Goal: Task Accomplishment & Management: Use online tool/utility

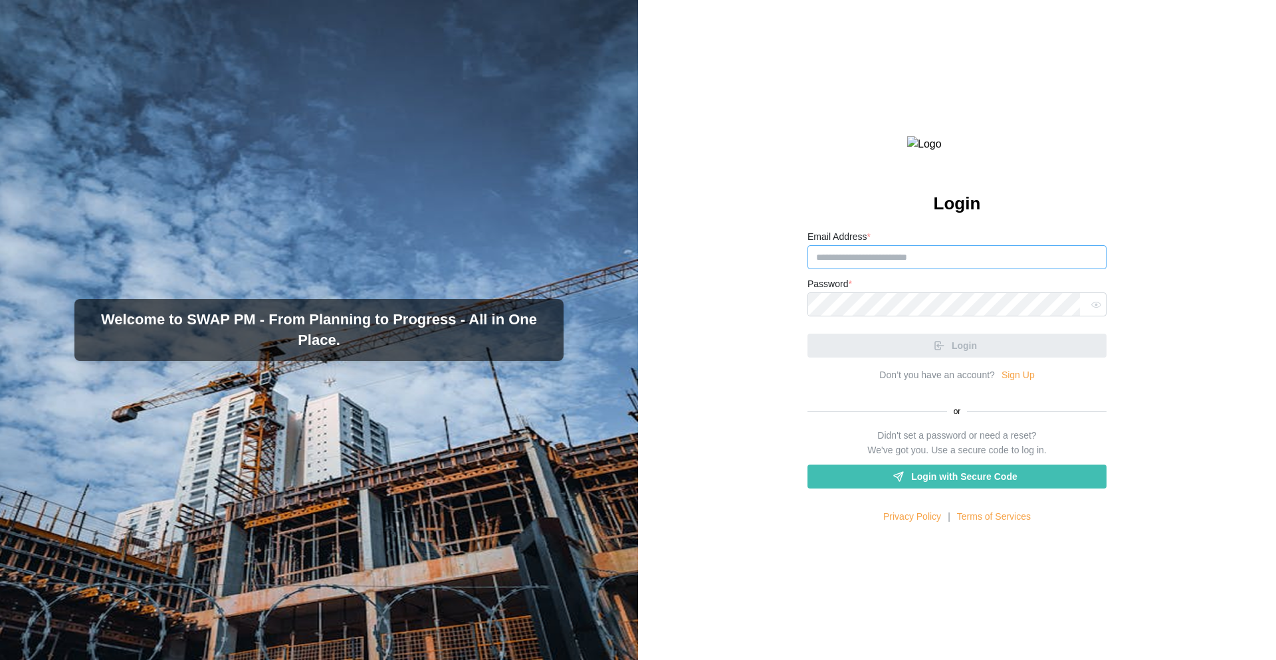
type input "**********"
click at [954, 357] on div "Login" at bounding box center [956, 340] width 299 height 35
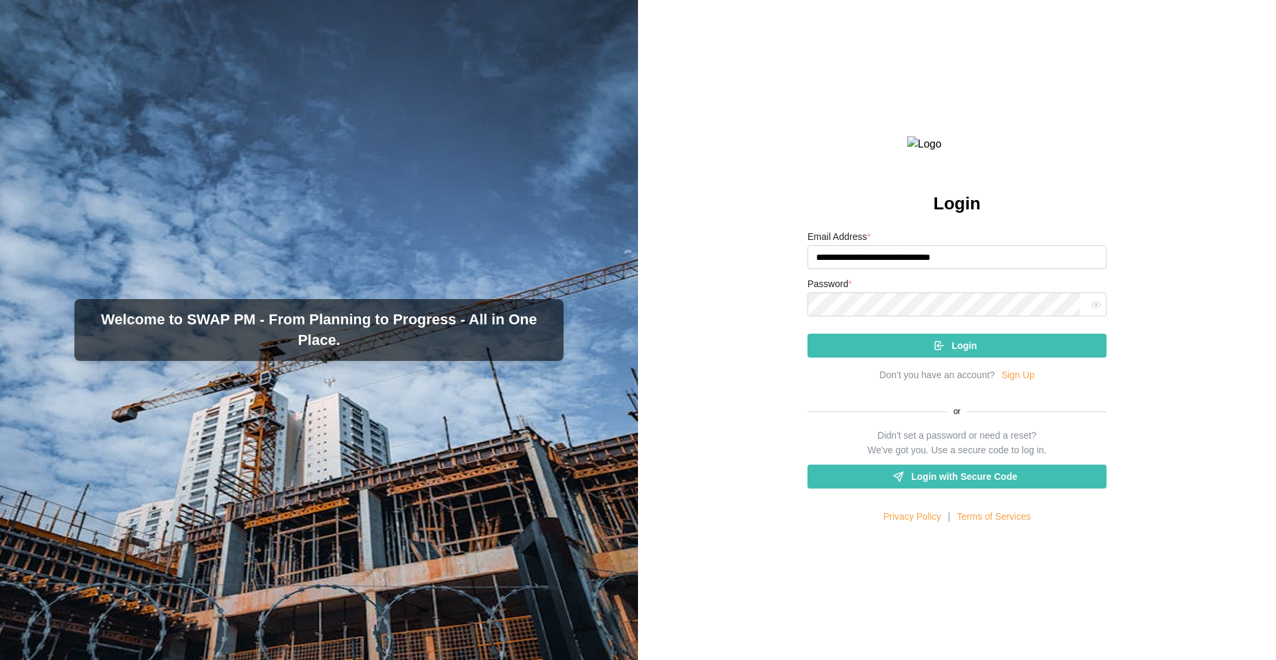
click at [960, 357] on span "Login" at bounding box center [963, 345] width 25 height 23
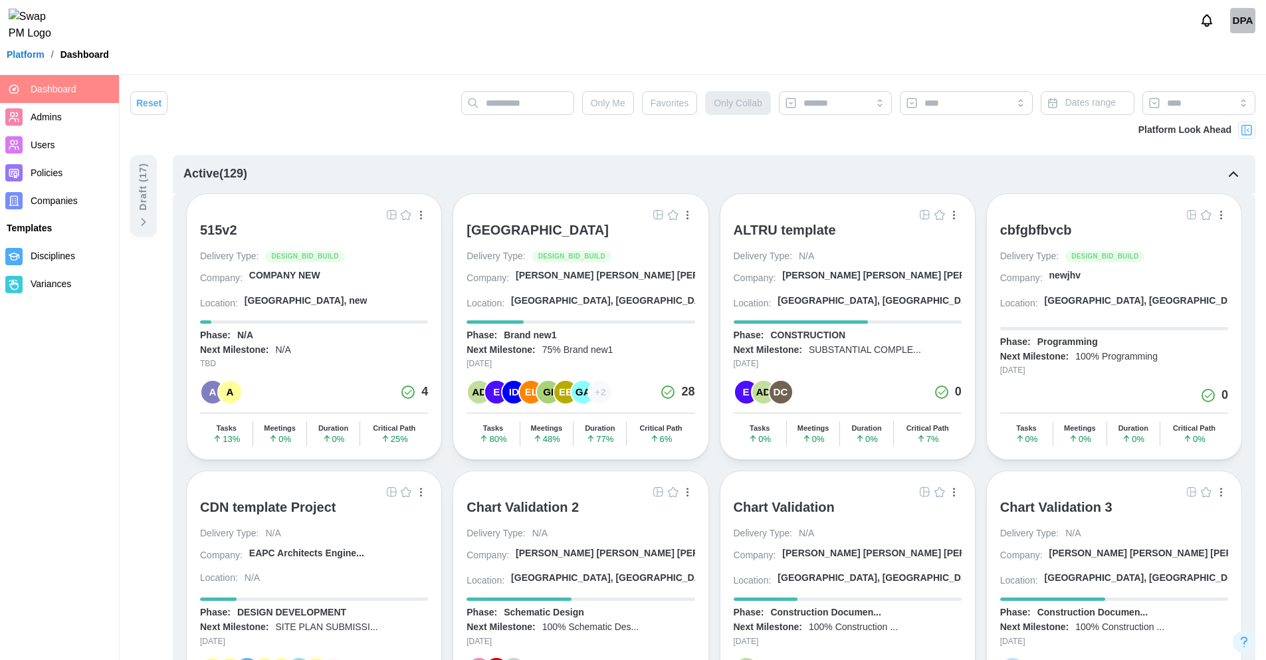
click at [921, 218] on img "button" at bounding box center [924, 214] width 11 height 11
click at [656, 494] on img "button" at bounding box center [658, 491] width 11 height 11
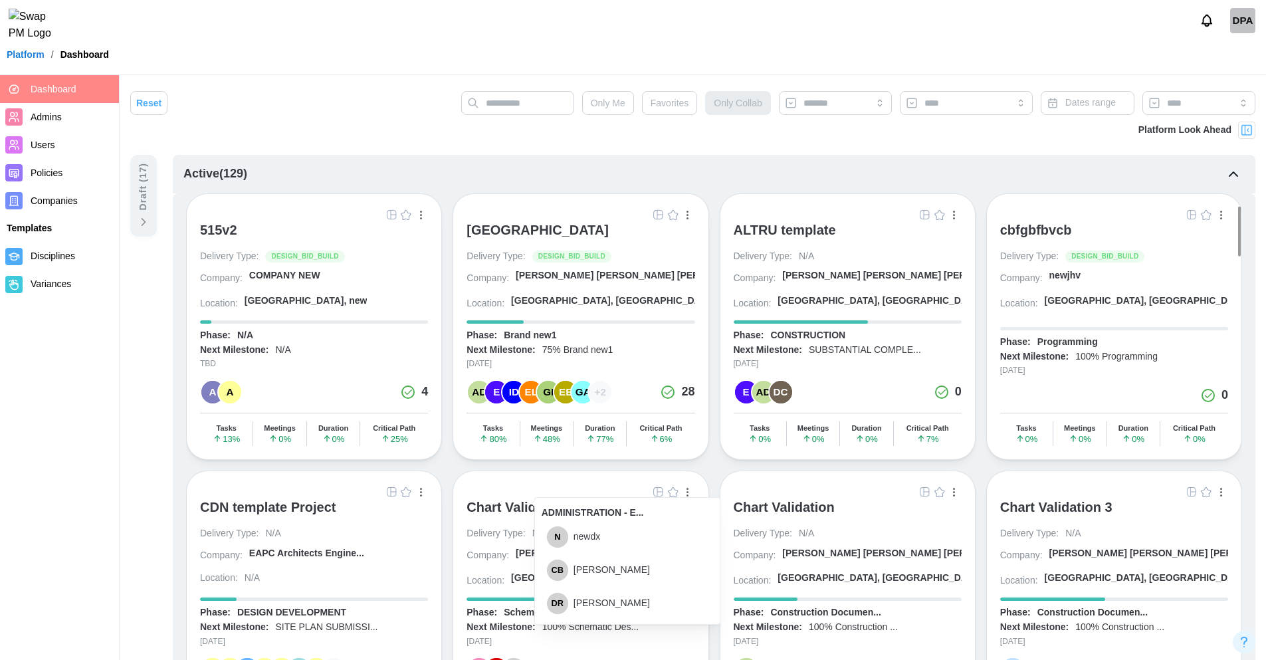
scroll to position [159, 0]
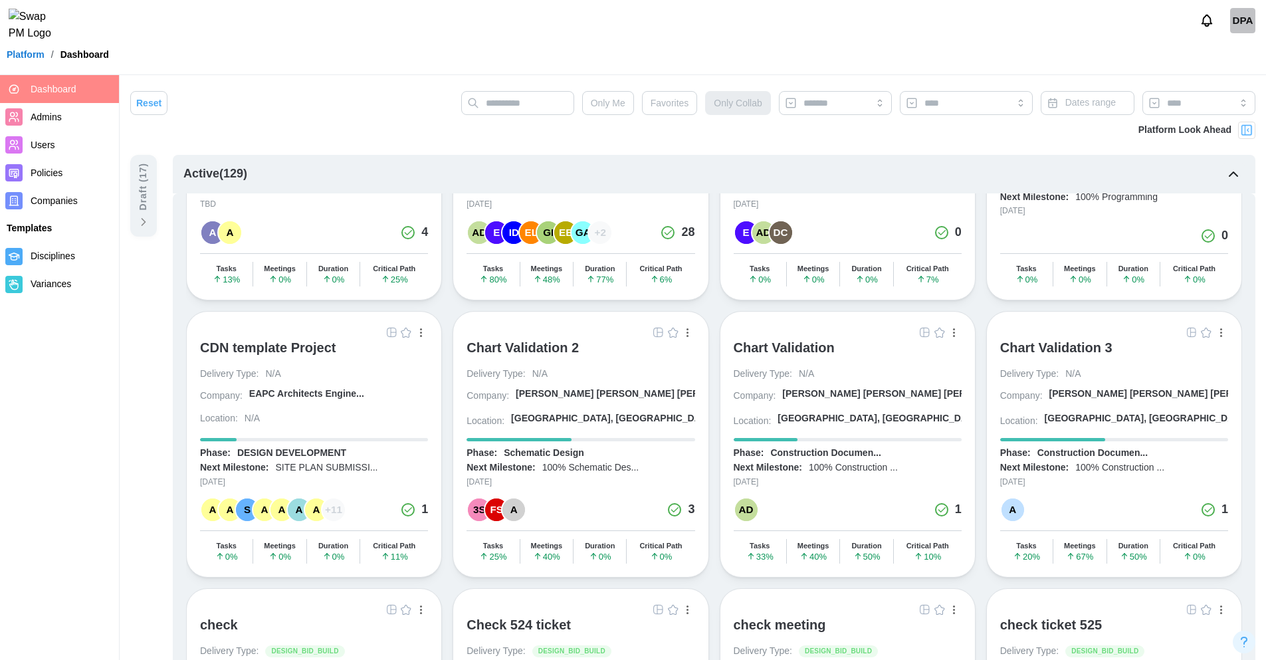
click at [393, 335] on img "button" at bounding box center [391, 332] width 11 height 11
click at [298, 345] on div "CDN template Project" at bounding box center [268, 347] width 136 height 16
click at [274, 344] on div "CDN template Project" at bounding box center [268, 347] width 136 height 16
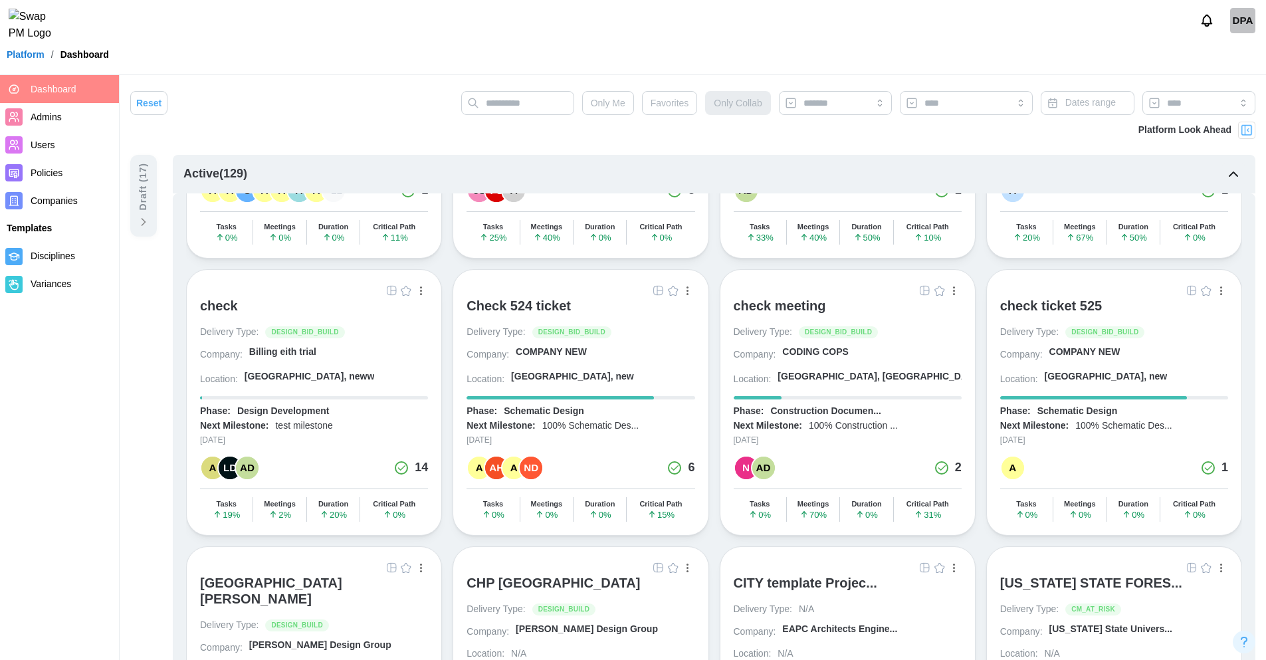
click at [654, 290] on img "button" at bounding box center [658, 290] width 11 height 11
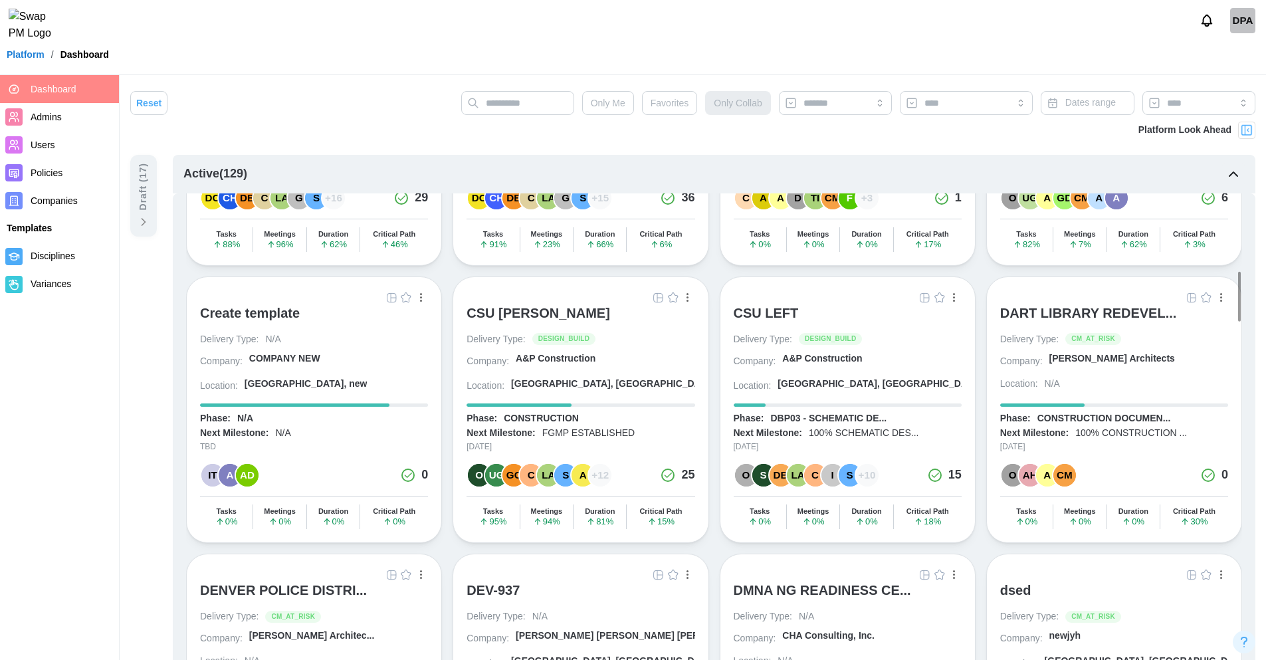
scroll to position [957, 0]
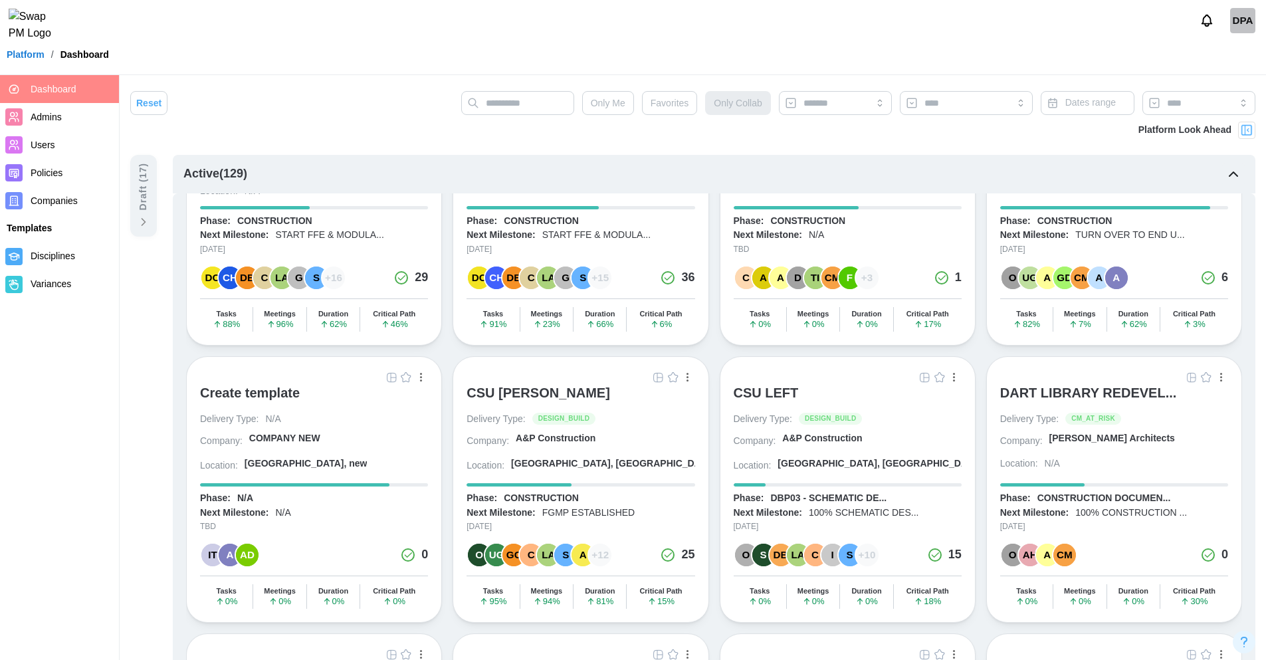
click at [922, 372] on img "button" at bounding box center [924, 377] width 11 height 11
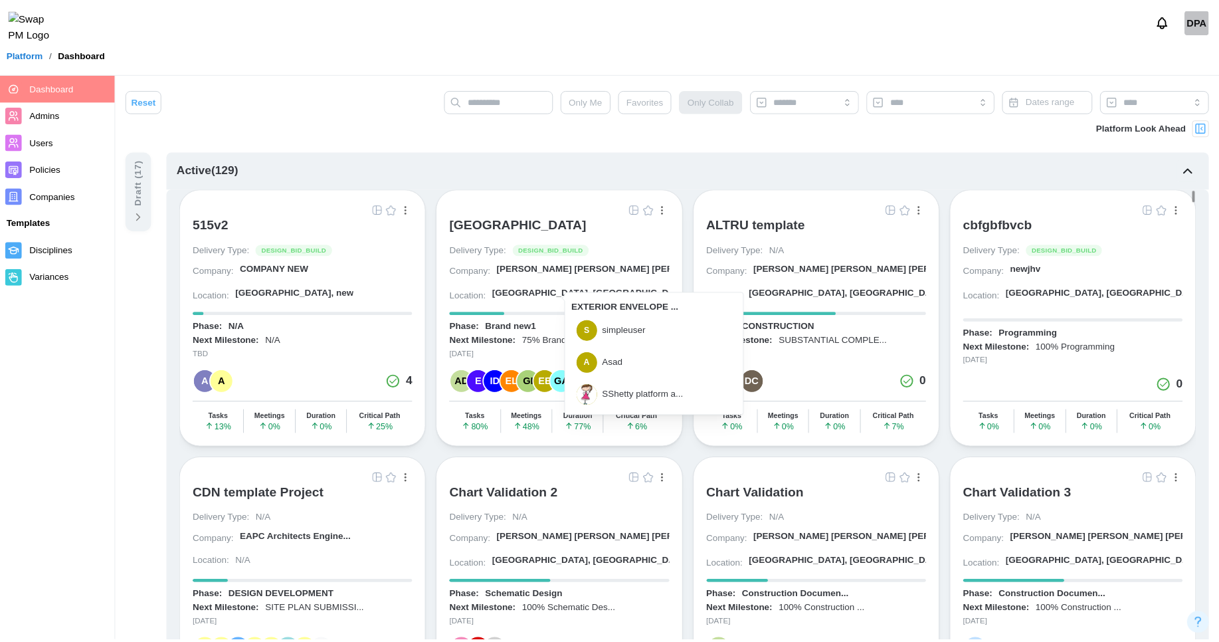
scroll to position [80, 0]
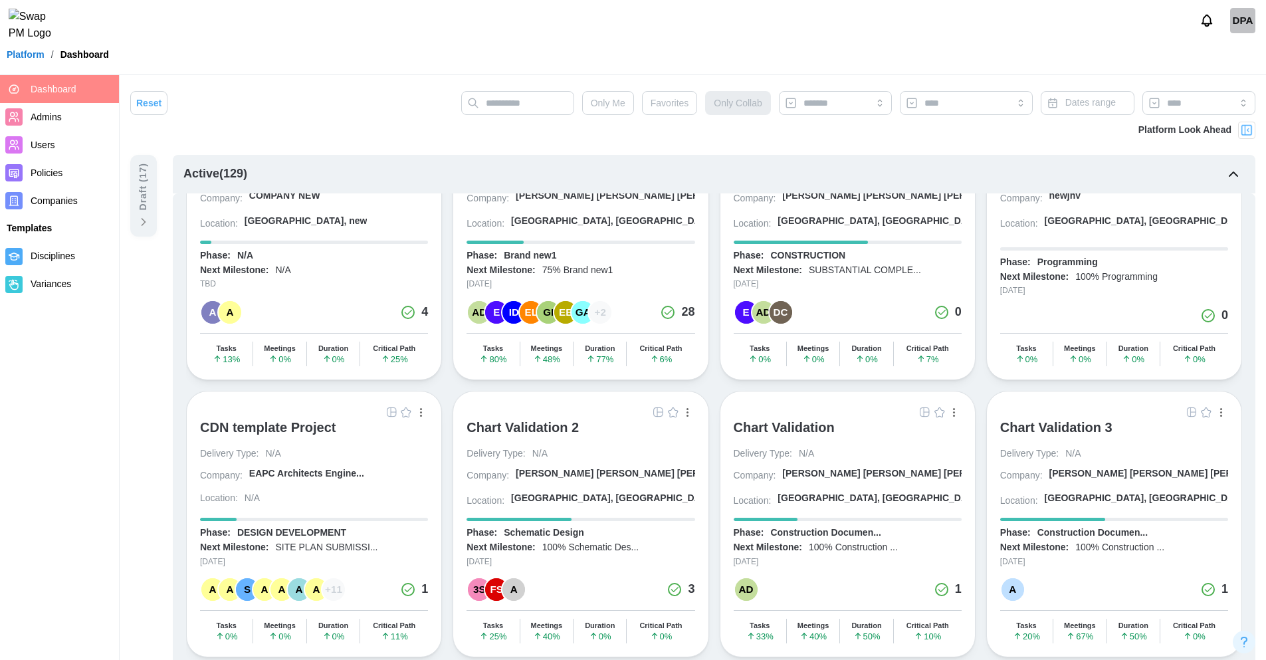
click at [390, 417] on img "button" at bounding box center [391, 412] width 11 height 11
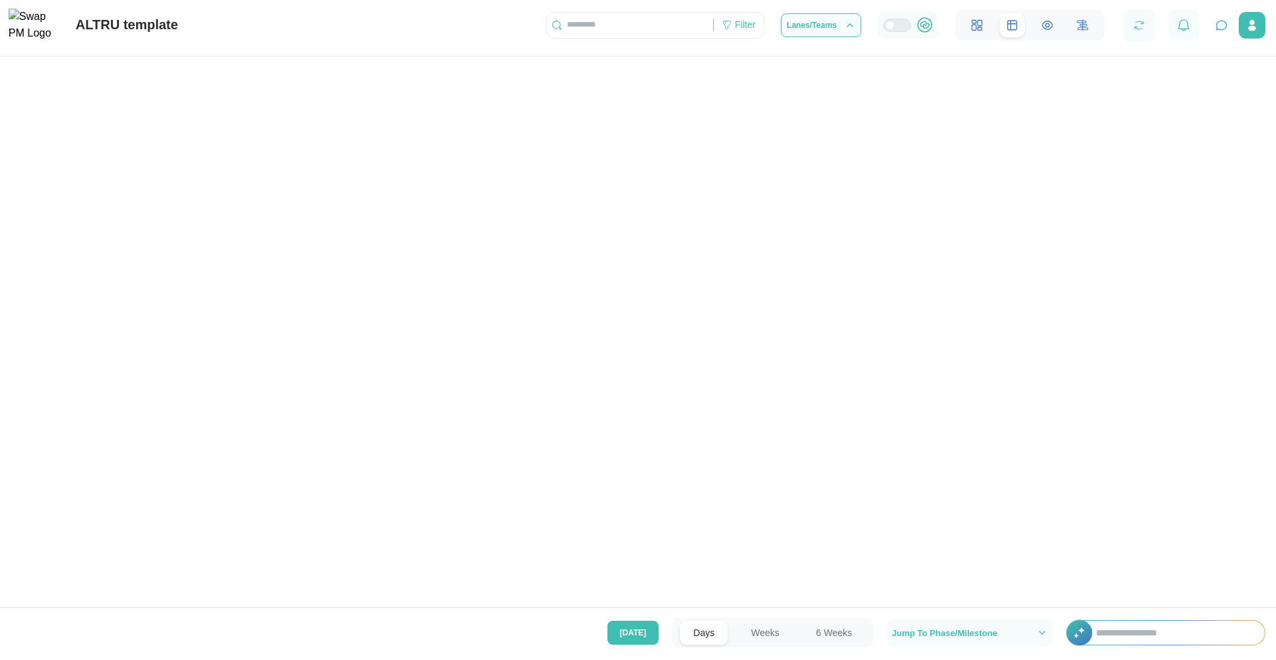
scroll to position [0, 59704]
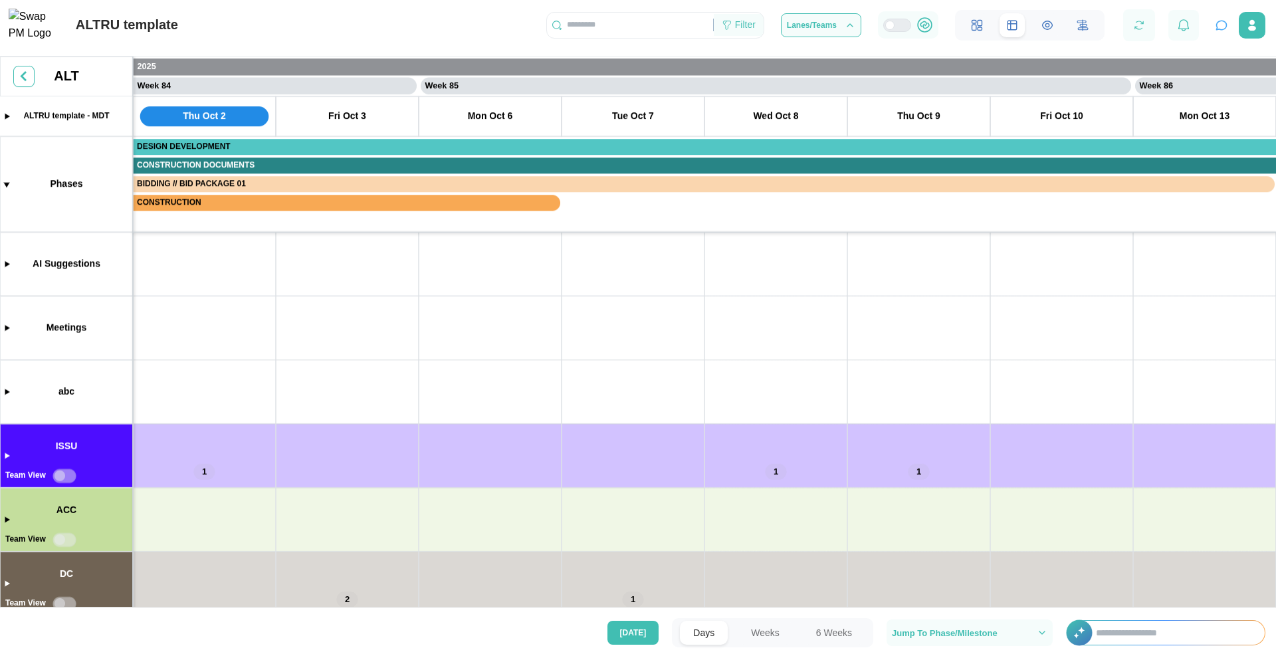
click at [747, 33] on div "Filter" at bounding box center [745, 25] width 21 height 15
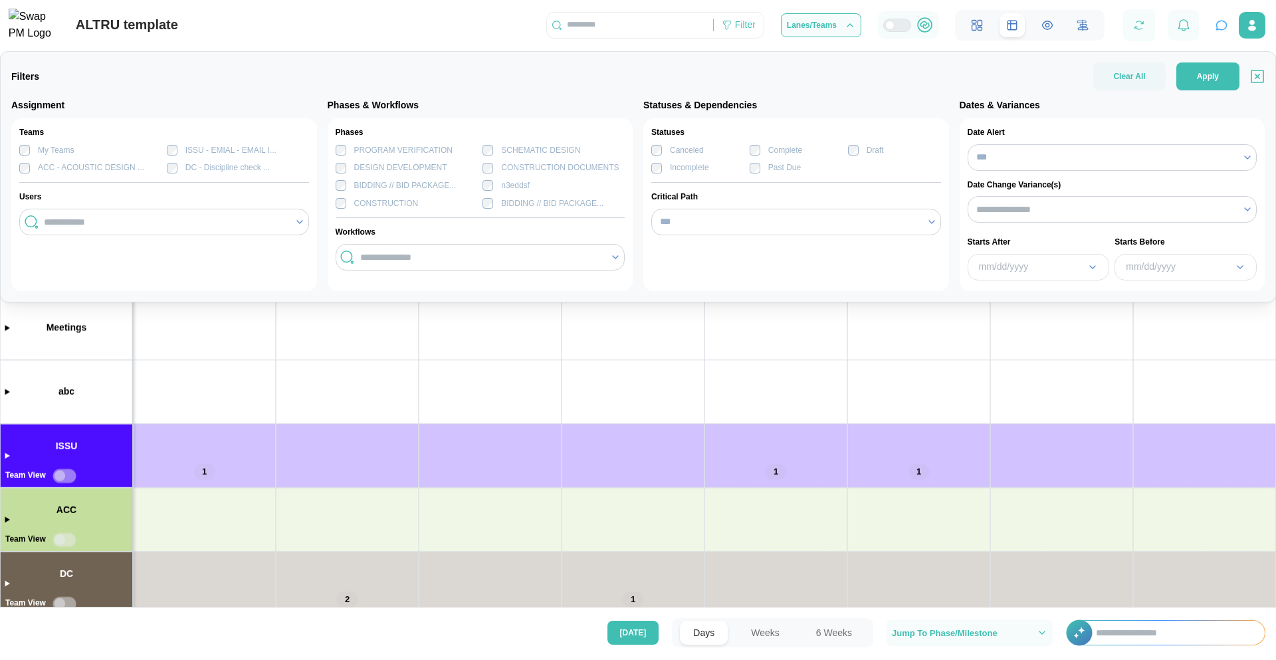
scroll to position [14, 0]
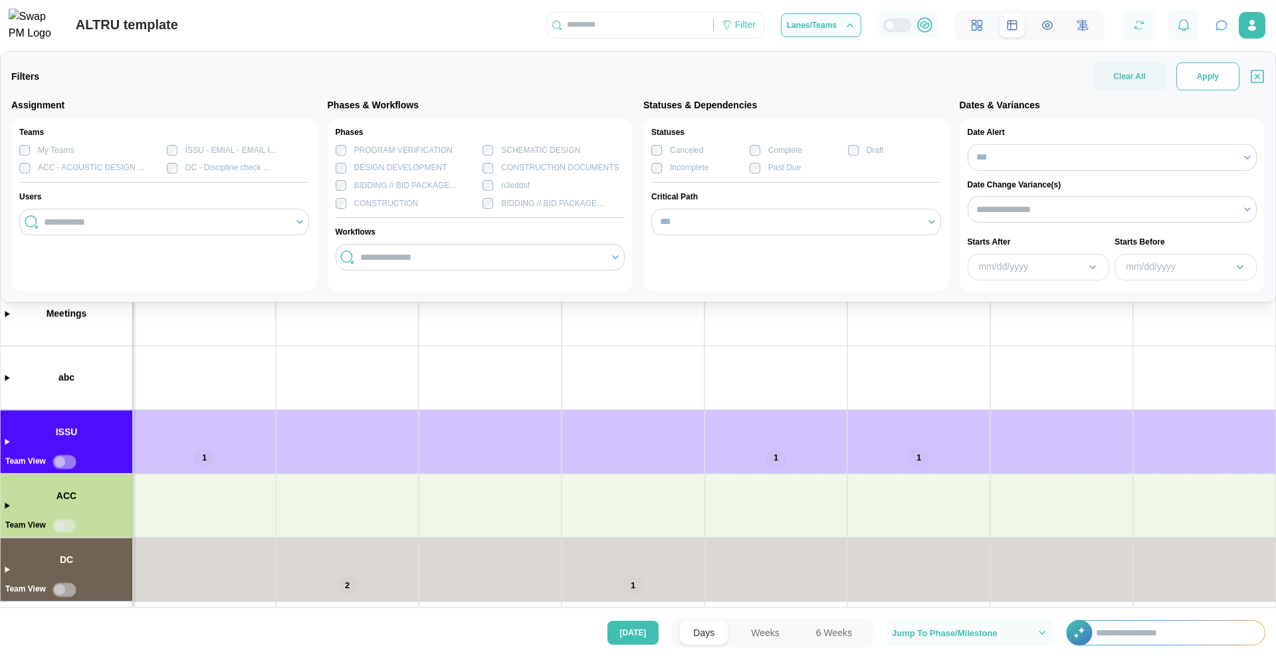
click at [1208, 78] on span "Apply" at bounding box center [1207, 76] width 22 height 27
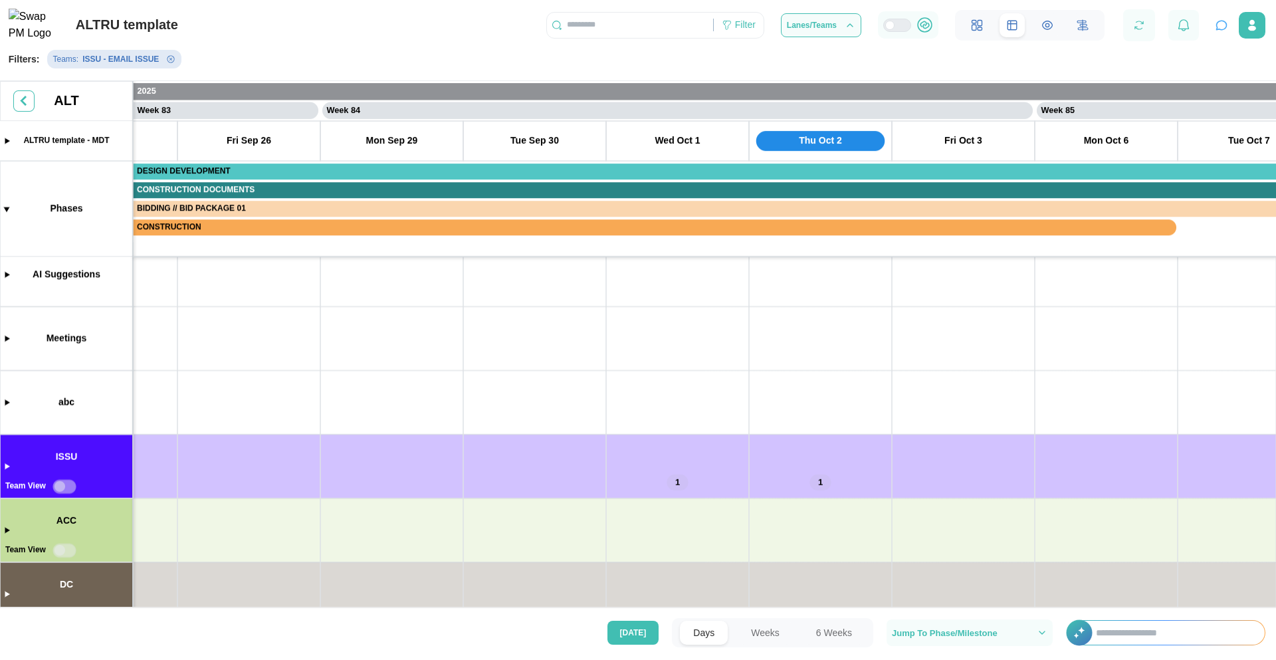
scroll to position [0, 0]
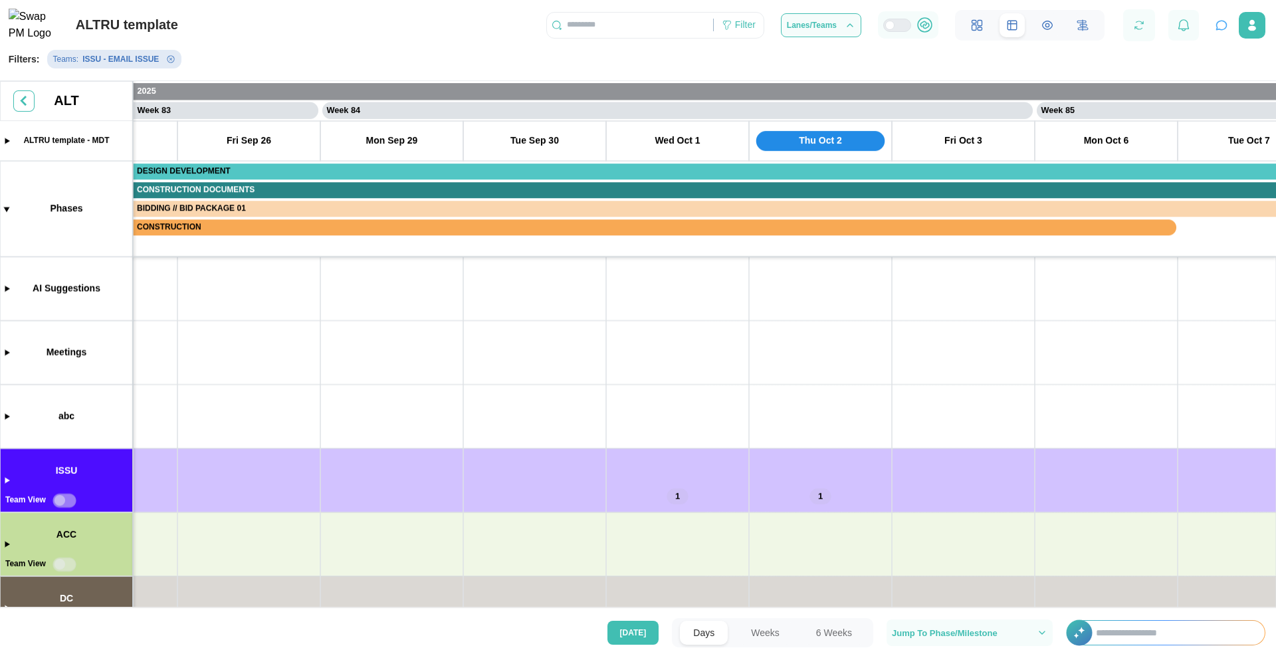
click at [170, 63] on icon "Remove Teams filter" at bounding box center [171, 59] width 8 height 8
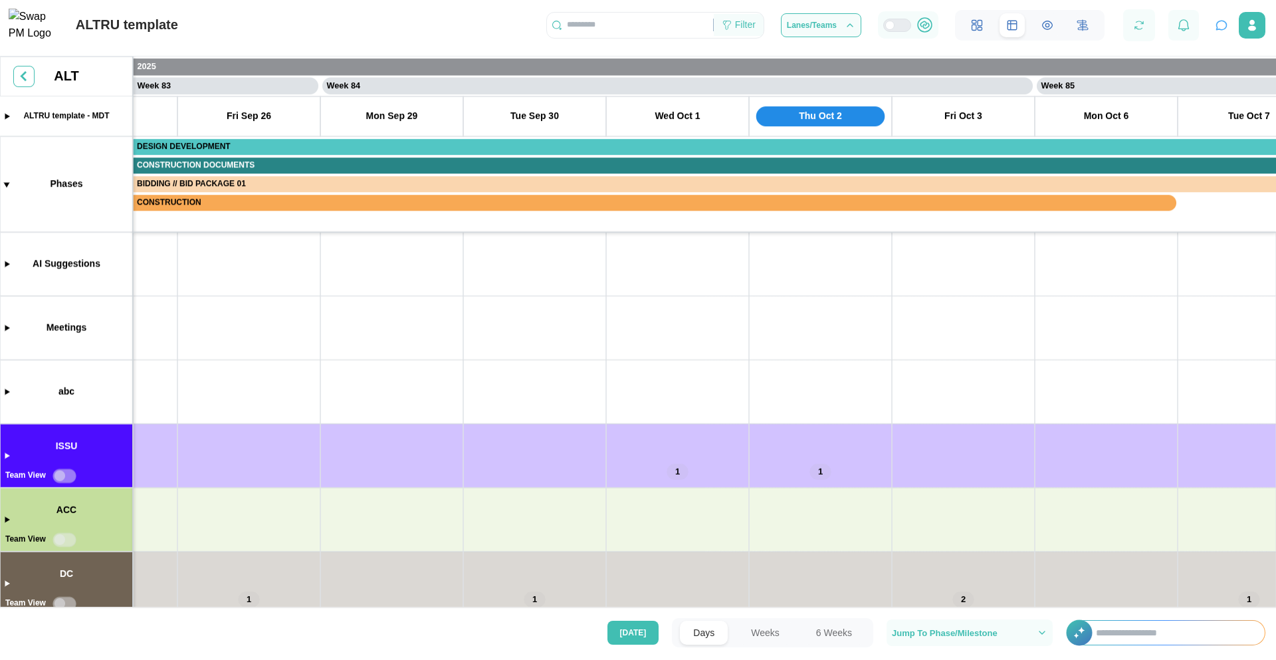
click at [745, 33] on div "Filter" at bounding box center [745, 25] width 21 height 15
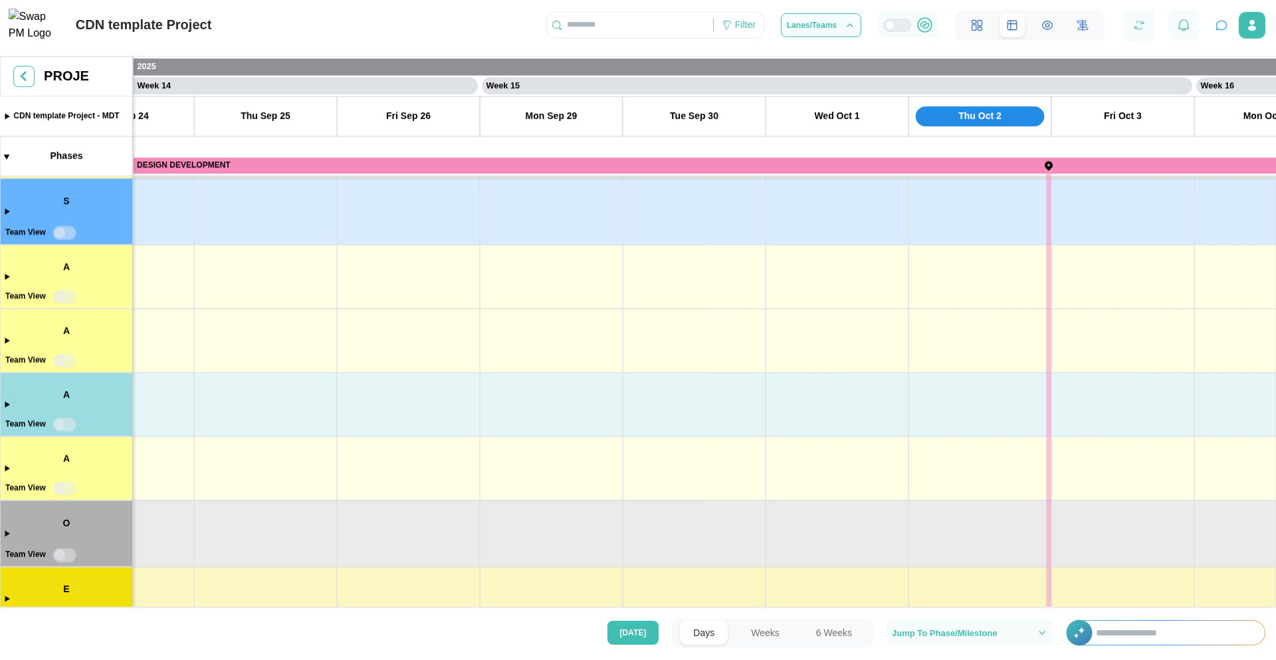
scroll to position [330, 0]
drag, startPoint x: 648, startPoint y: 335, endPoint x: 1272, endPoint y: 373, distance: 625.0
click at [1275, 373] on canvas at bounding box center [638, 333] width 1276 height 554
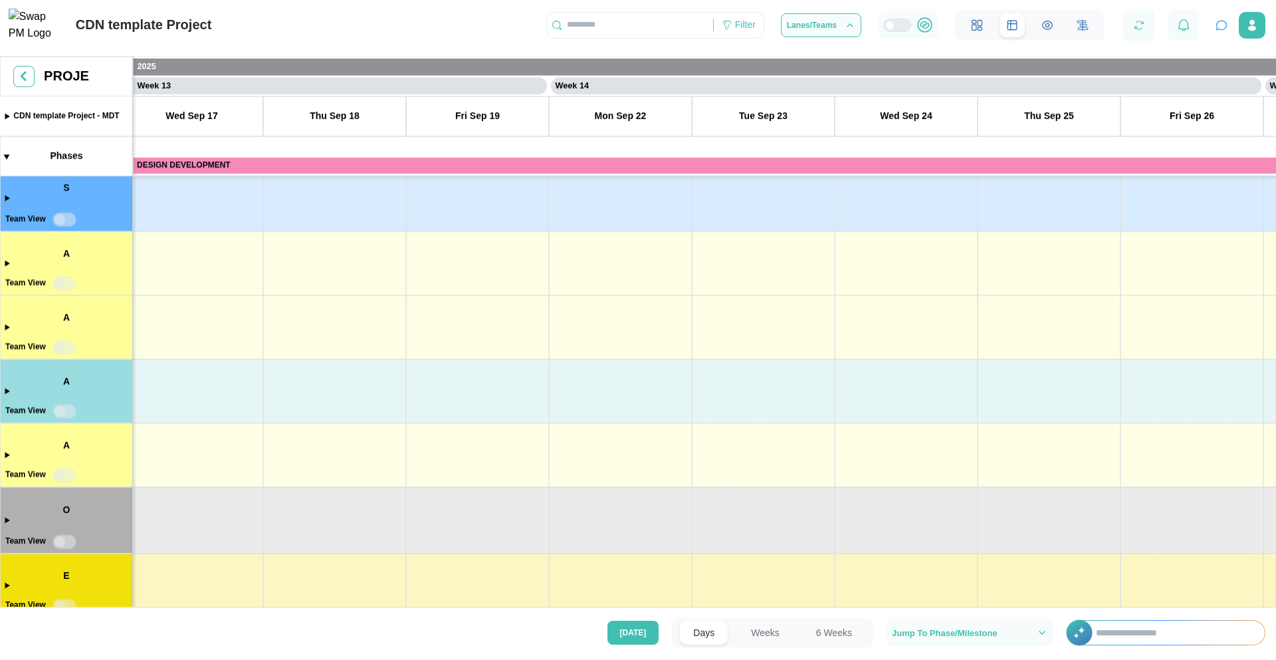
scroll to position [370, 0]
drag, startPoint x: 584, startPoint y: 341, endPoint x: 1264, endPoint y: 308, distance: 680.4
click at [1275, 308] on canvas at bounding box center [638, 333] width 1276 height 554
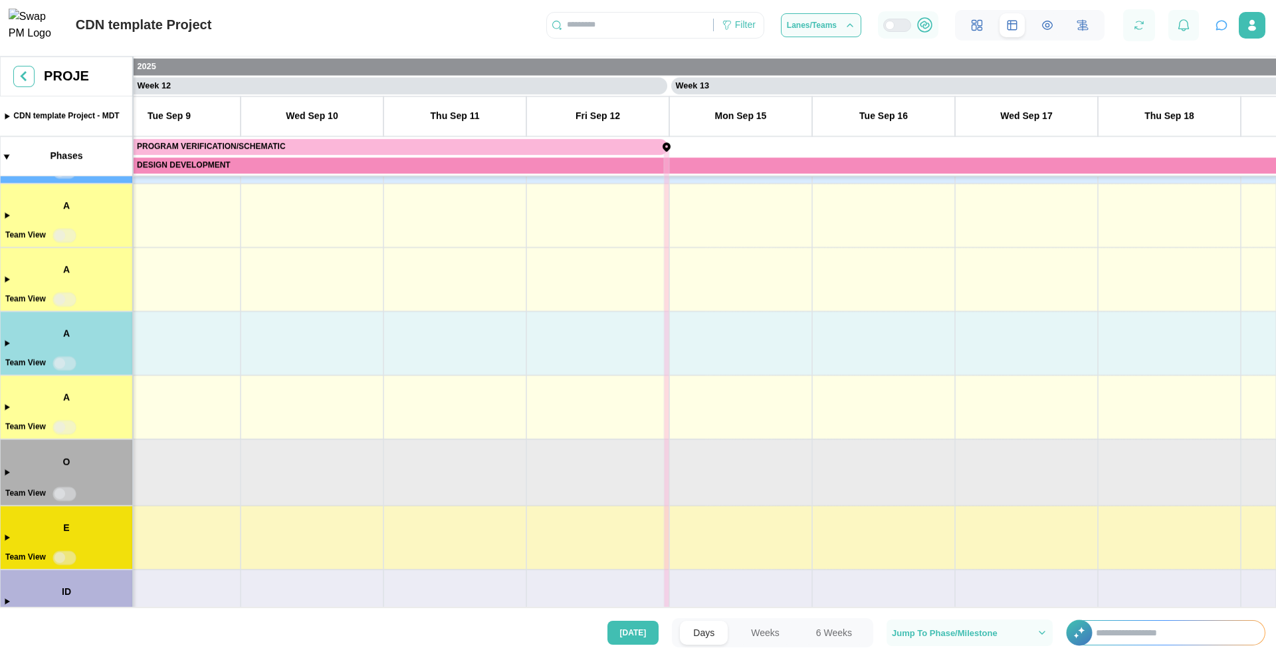
scroll to position [231, 0]
drag, startPoint x: 355, startPoint y: 330, endPoint x: 848, endPoint y: 450, distance: 508.0
click at [1275, 460] on canvas at bounding box center [638, 333] width 1276 height 554
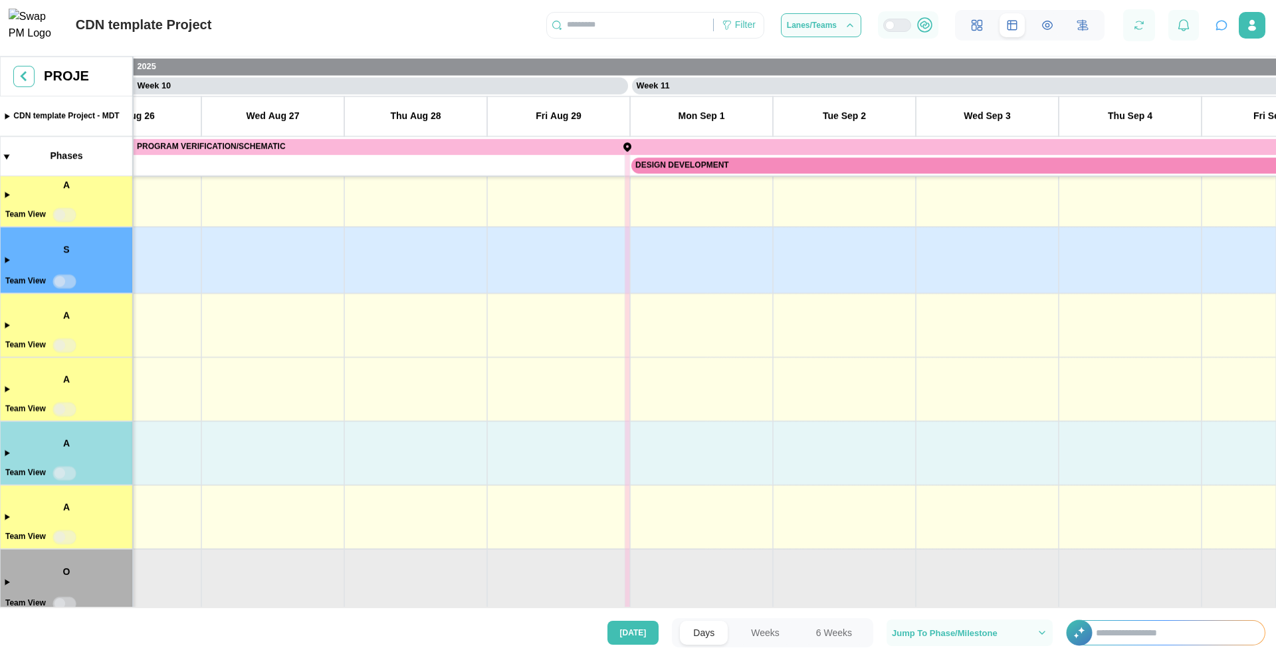
drag, startPoint x: 432, startPoint y: 390, endPoint x: 1270, endPoint y: 394, distance: 837.7
click at [1275, 394] on canvas at bounding box center [638, 333] width 1276 height 554
drag, startPoint x: 475, startPoint y: 367, endPoint x: 1273, endPoint y: 333, distance: 798.6
click at [1275, 333] on canvas at bounding box center [638, 333] width 1276 height 554
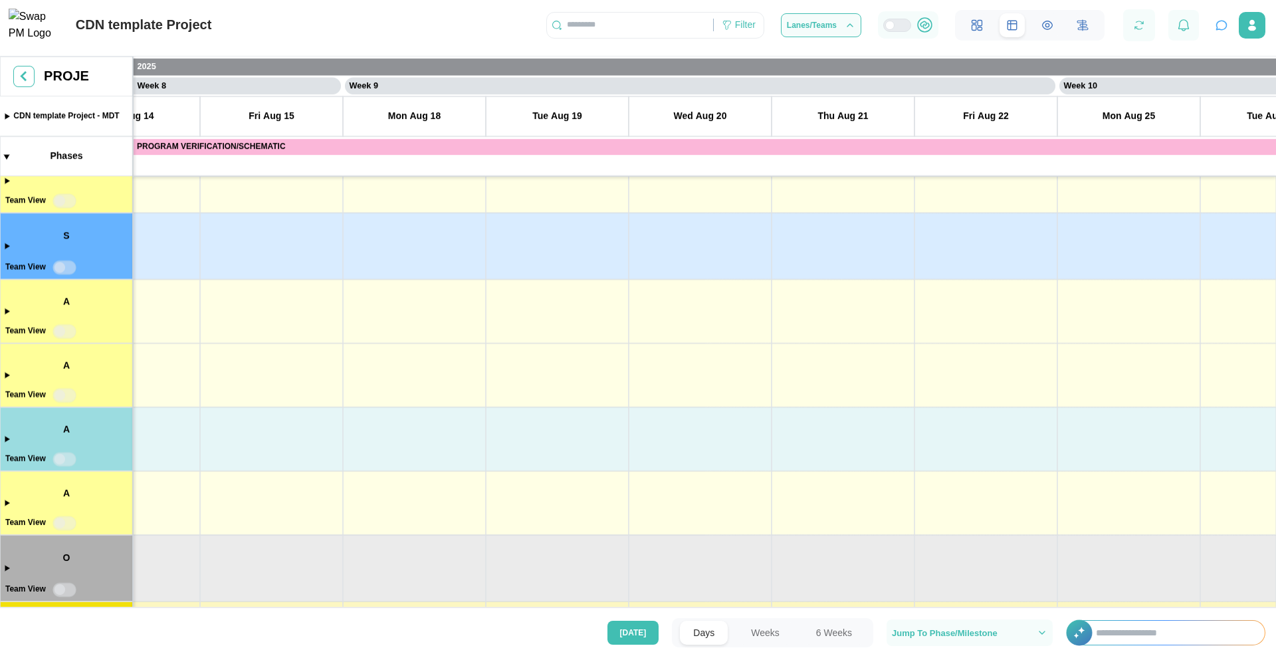
scroll to position [0, 0]
drag, startPoint x: 458, startPoint y: 314, endPoint x: 40, endPoint y: 387, distance: 424.2
click at [39, 387] on canvas at bounding box center [638, 333] width 1276 height 554
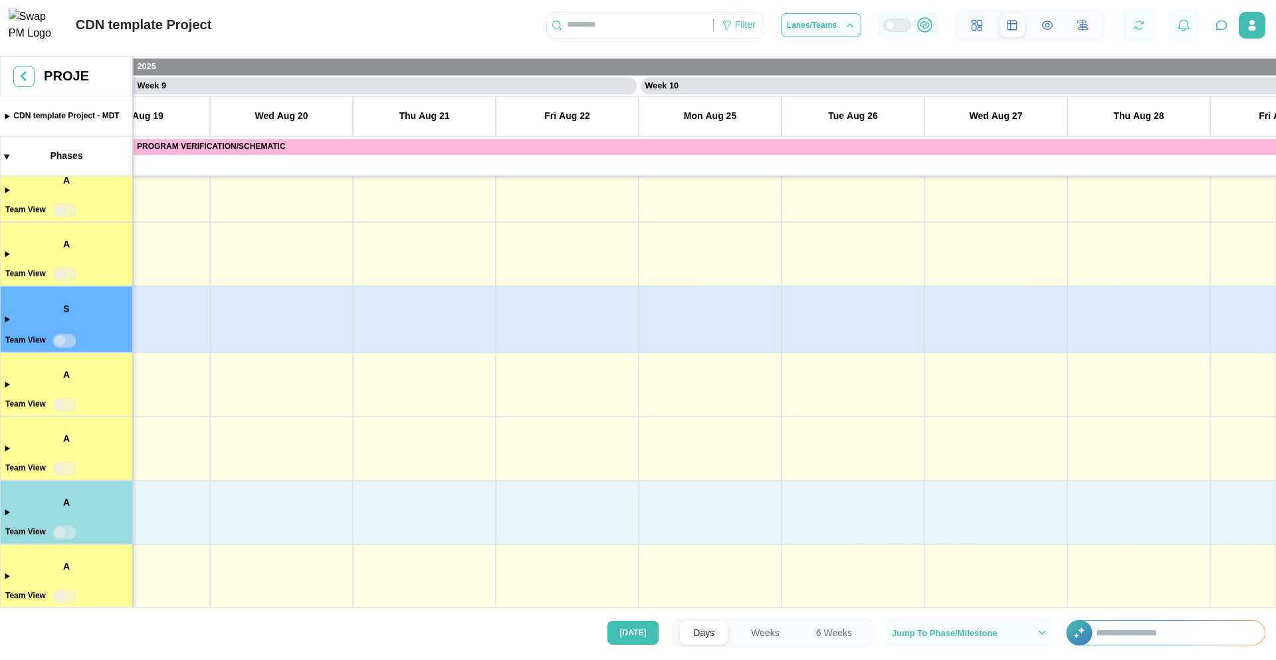
drag, startPoint x: 1018, startPoint y: 383, endPoint x: 197, endPoint y: 355, distance: 822.2
click at [177, 351] on canvas at bounding box center [638, 333] width 1276 height 554
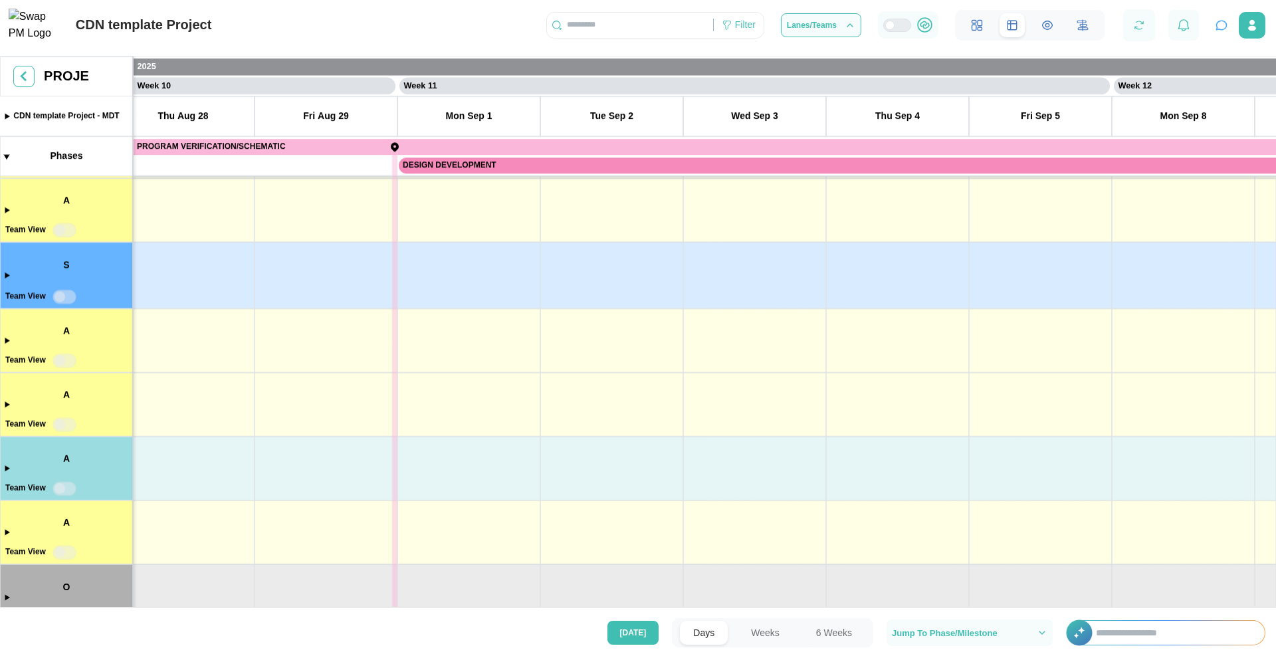
drag, startPoint x: 949, startPoint y: 360, endPoint x: 213, endPoint y: 348, distance: 736.8
click at [213, 348] on canvas at bounding box center [638, 333] width 1276 height 554
drag, startPoint x: 1127, startPoint y: 345, endPoint x: 290, endPoint y: 336, distance: 837.1
click at [285, 336] on canvas at bounding box center [638, 333] width 1276 height 554
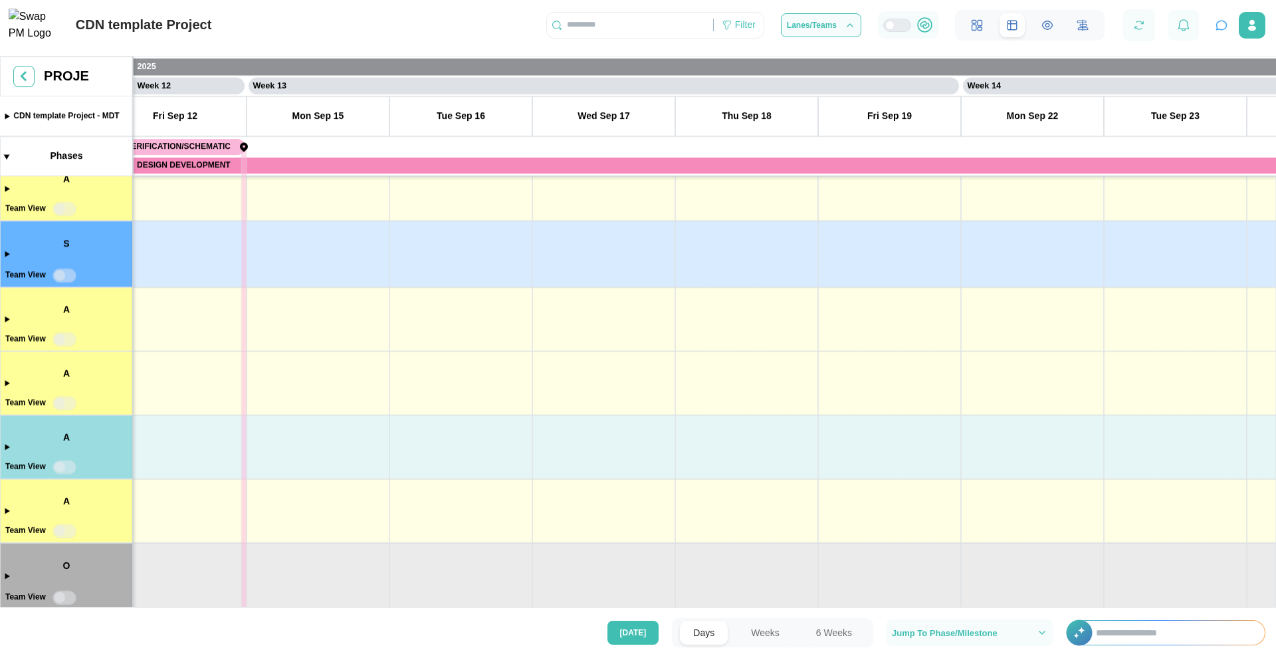
drag, startPoint x: 1082, startPoint y: 365, endPoint x: 227, endPoint y: 352, distance: 855.1
click at [227, 352] on canvas at bounding box center [638, 333] width 1276 height 554
drag, startPoint x: 1104, startPoint y: 348, endPoint x: 627, endPoint y: 349, distance: 477.0
click at [250, 344] on canvas at bounding box center [638, 333] width 1276 height 554
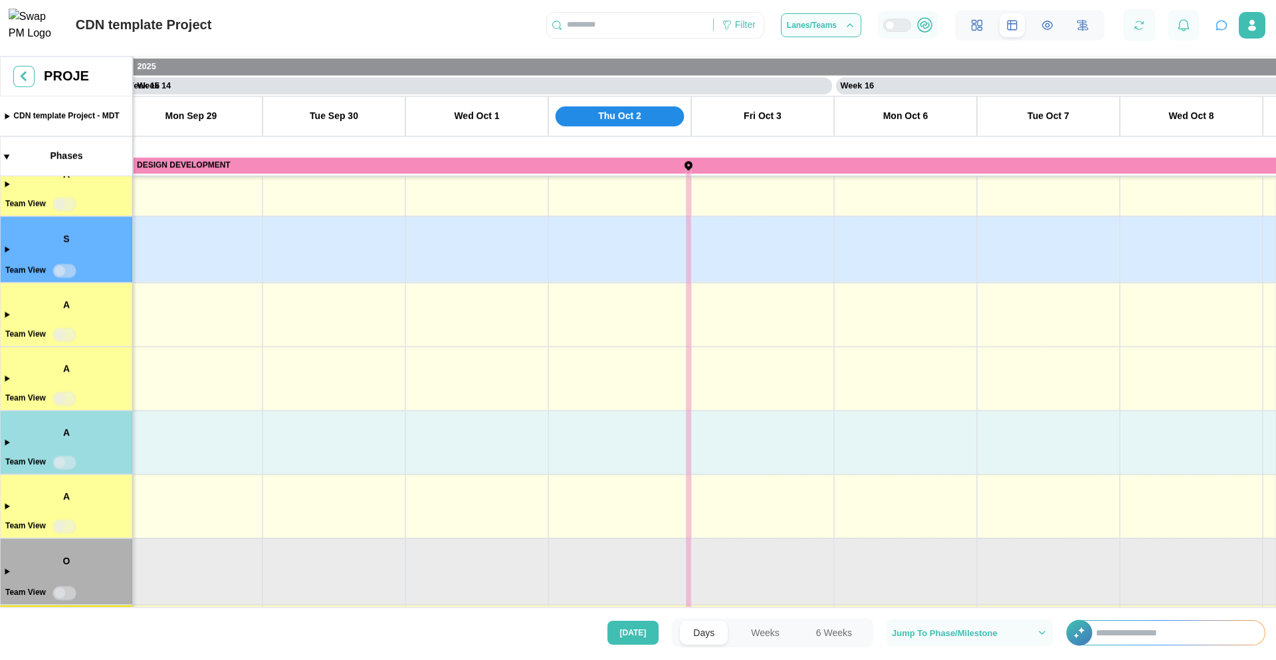
drag, startPoint x: 1019, startPoint y: 379, endPoint x: 282, endPoint y: 365, distance: 737.6
click at [281, 365] on canvas at bounding box center [638, 333] width 1276 height 554
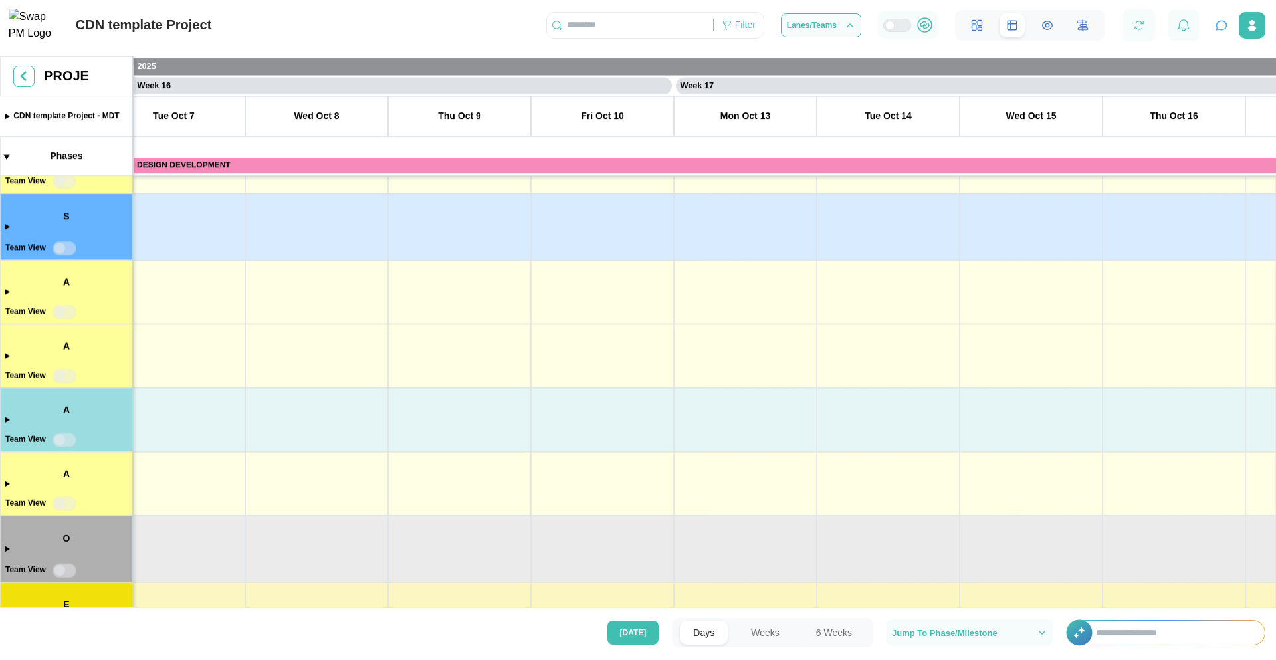
drag, startPoint x: 836, startPoint y: 363, endPoint x: 332, endPoint y: 394, distance: 505.2
click at [332, 394] on canvas at bounding box center [638, 333] width 1276 height 554
drag, startPoint x: 1095, startPoint y: 379, endPoint x: 317, endPoint y: 401, distance: 778.3
click at [317, 401] on canvas at bounding box center [638, 333] width 1276 height 554
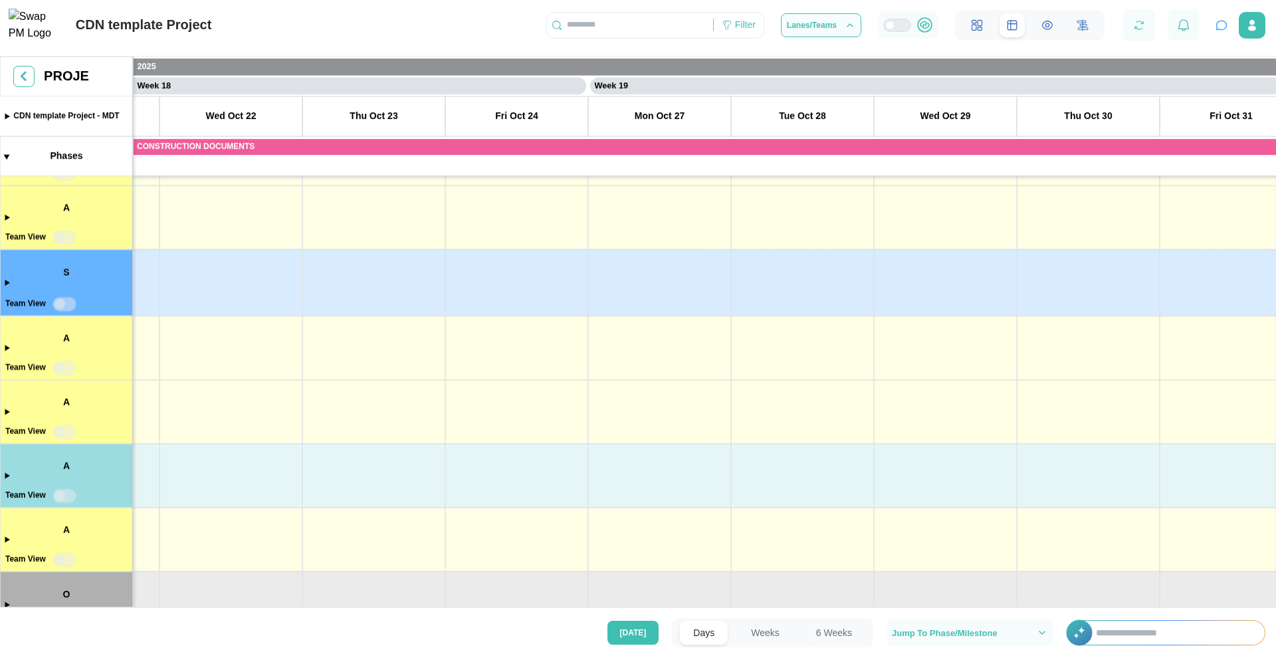
drag, startPoint x: 1054, startPoint y: 400, endPoint x: 326, endPoint y: 410, distance: 727.5
click at [325, 410] on canvas at bounding box center [638, 333] width 1276 height 554
drag, startPoint x: 1038, startPoint y: 401, endPoint x: 502, endPoint y: 391, distance: 535.5
click at [502, 391] on canvas at bounding box center [638, 333] width 1276 height 554
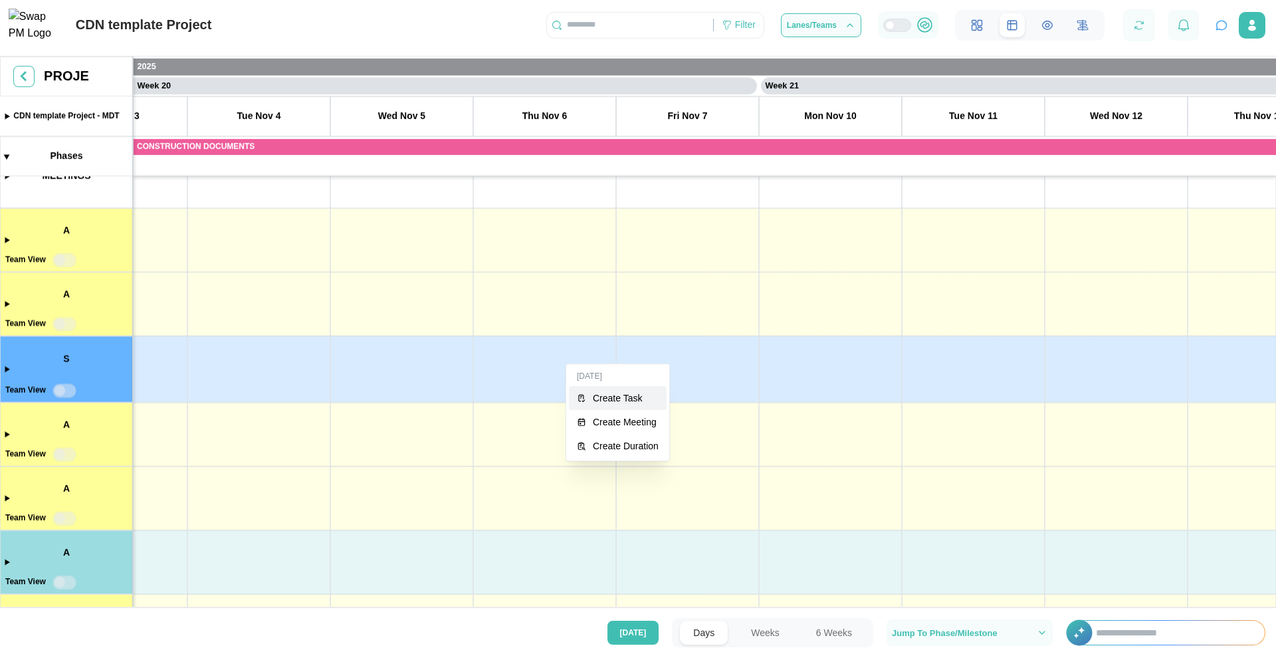
click at [585, 393] on icon "button" at bounding box center [581, 397] width 9 height 9
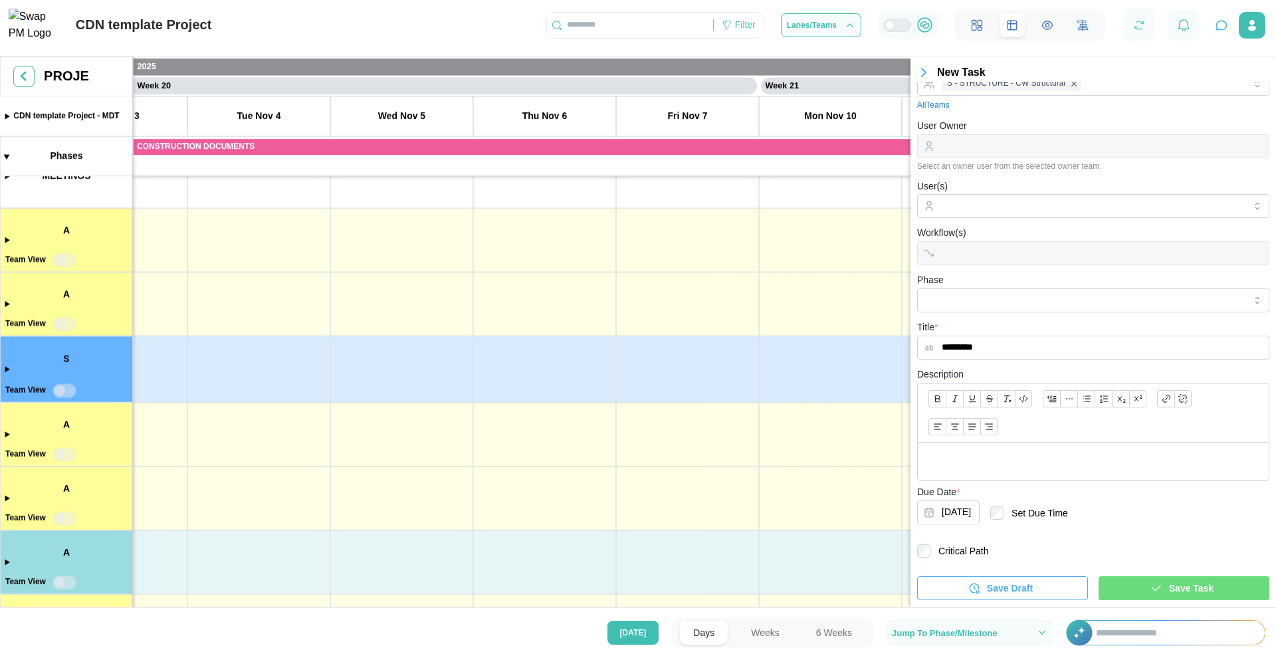
type input "*********"
click at [1174, 581] on span "Save Task" at bounding box center [1191, 588] width 45 height 23
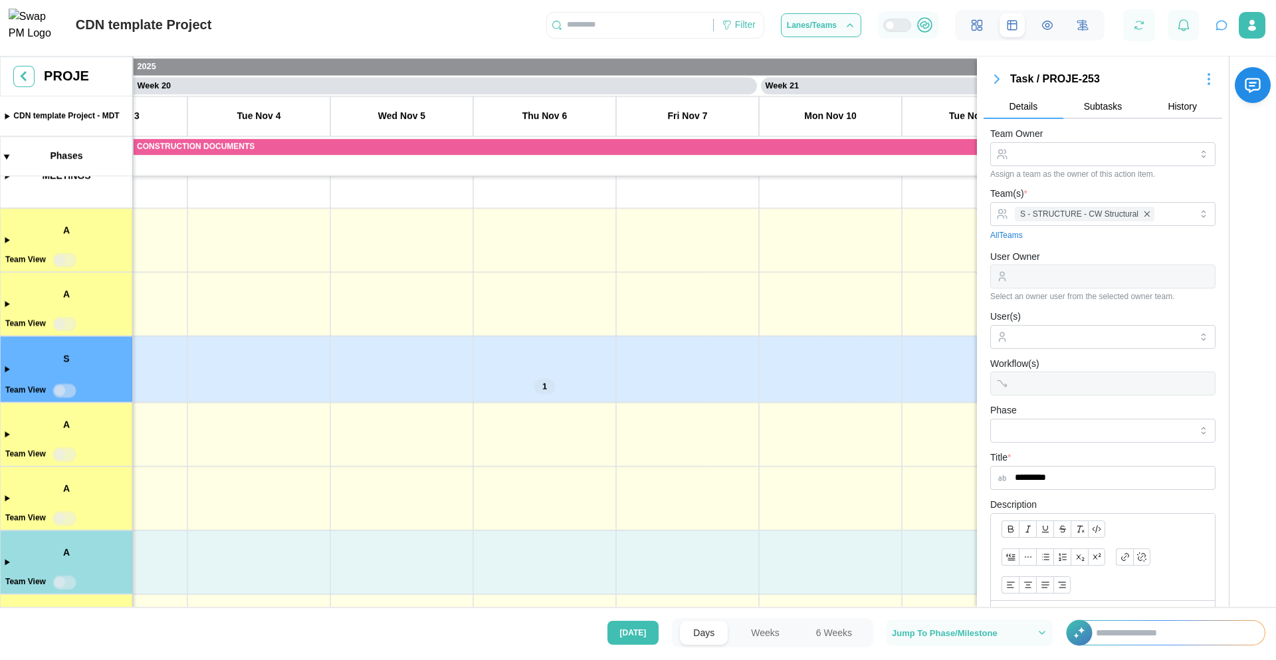
click at [996, 80] on icon "button" at bounding box center [997, 79] width 4 height 8
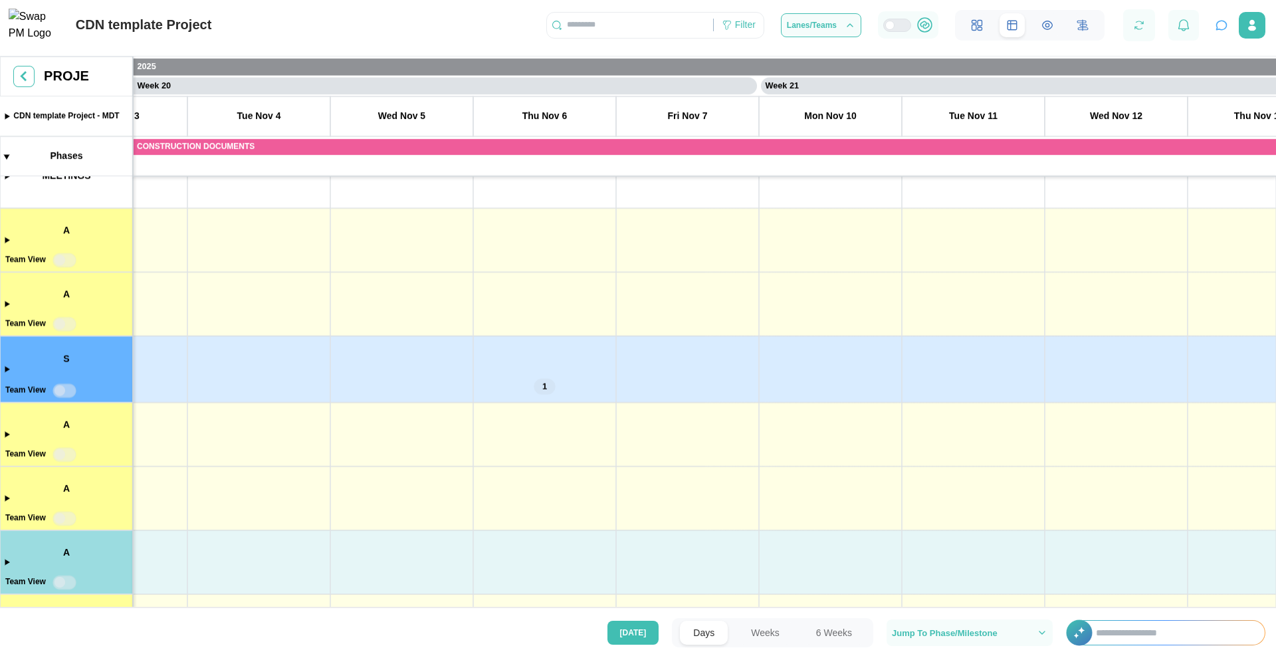
click at [546, 387] on canvas at bounding box center [638, 333] width 1276 height 554
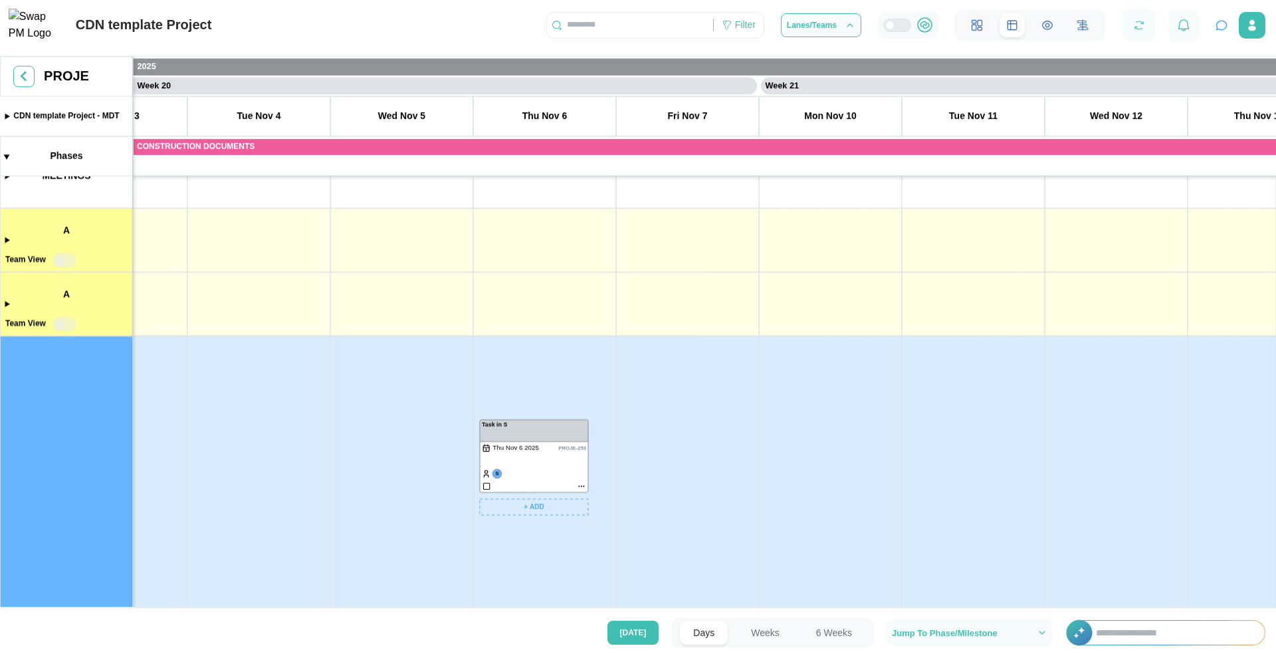
click at [582, 490] on canvas at bounding box center [638, 333] width 1276 height 554
click at [582, 484] on canvas at bounding box center [638, 333] width 1276 height 554
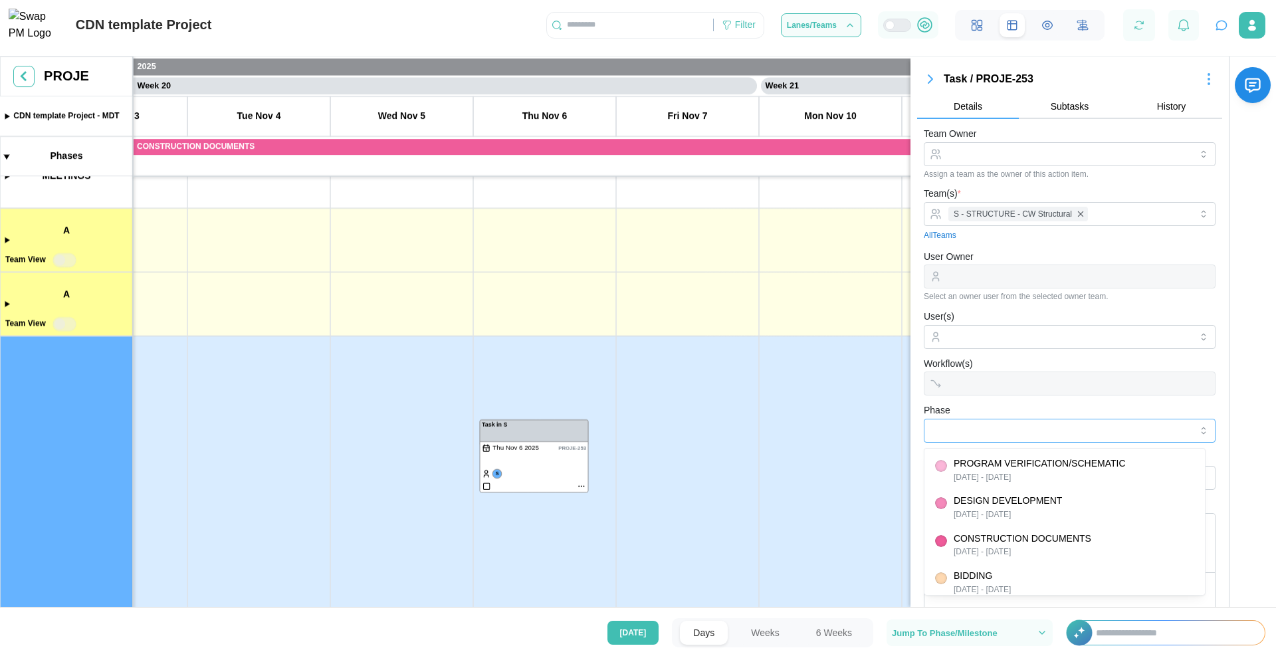
click at [954, 429] on input "Phase" at bounding box center [1069, 431] width 292 height 24
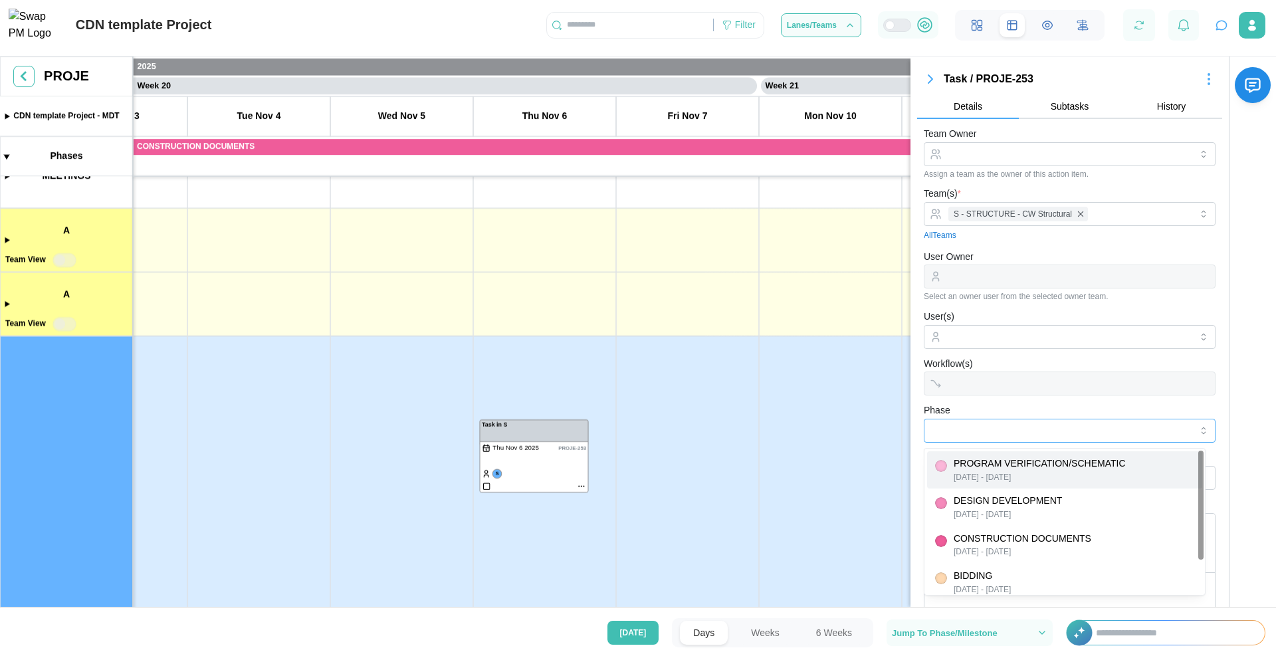
type input "**********"
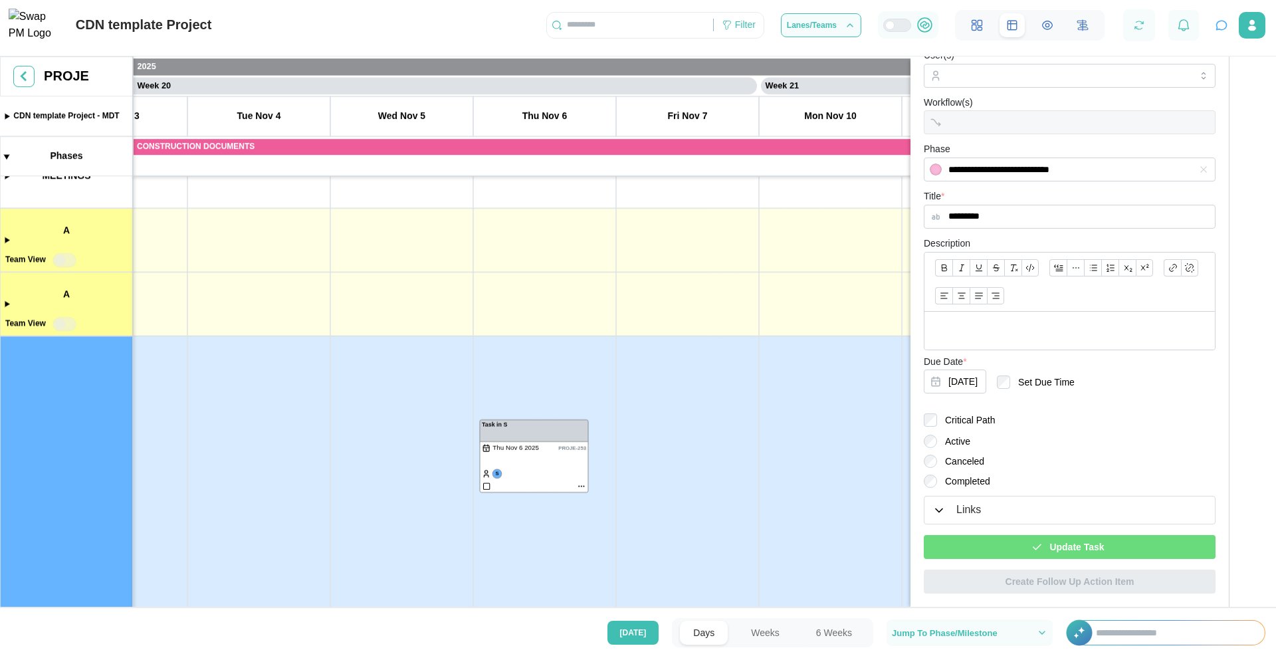
click at [1018, 538] on div "Update Task" at bounding box center [1067, 546] width 270 height 23
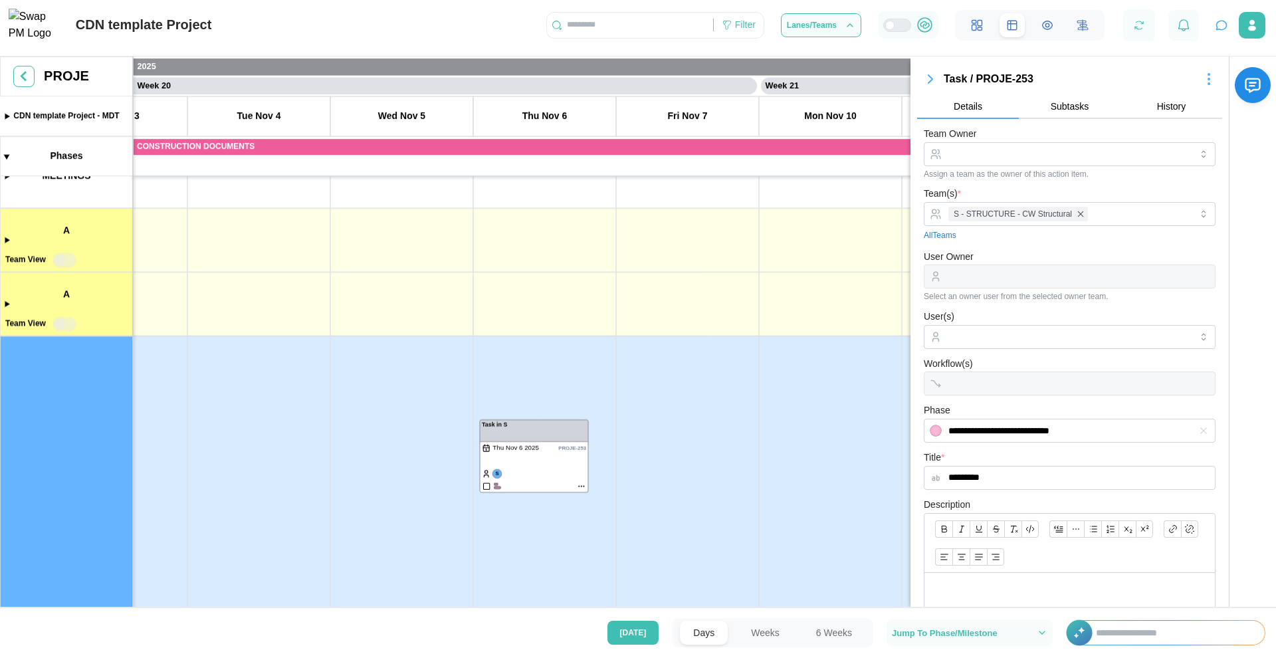
click at [978, 386] on div "Workflow(s)" at bounding box center [1069, 375] width 292 height 41
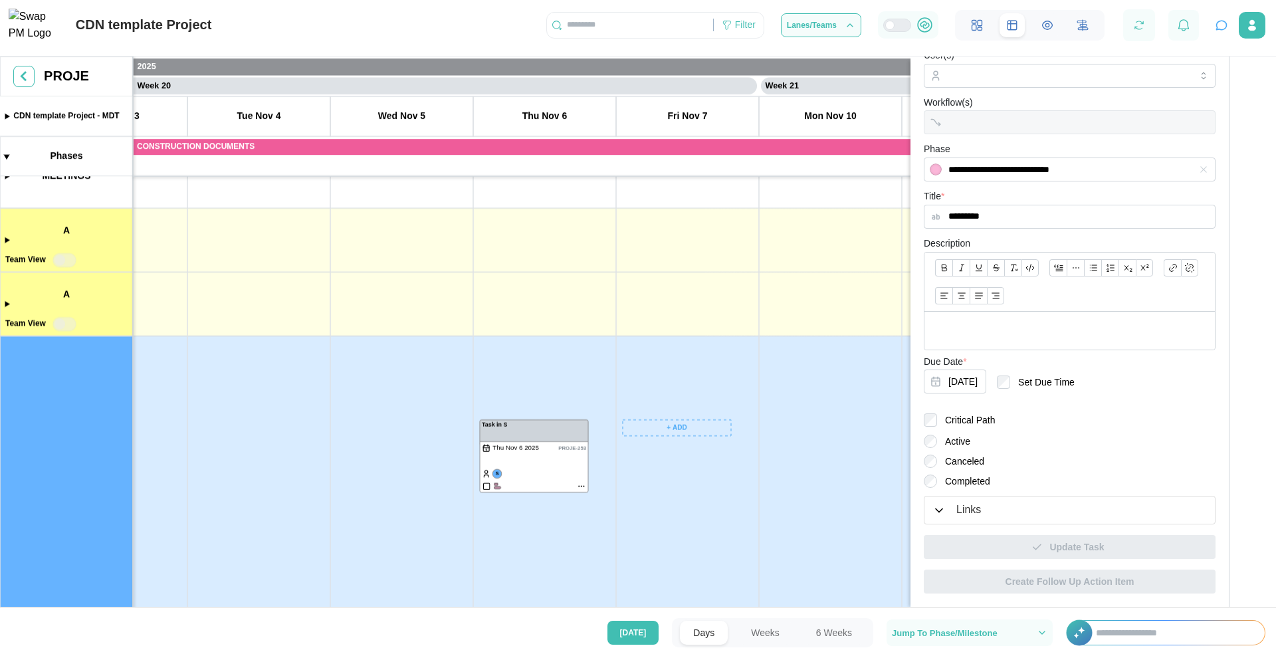
click at [668, 426] on canvas at bounding box center [638, 333] width 1276 height 554
click at [680, 476] on div "Create Meeting" at bounding box center [684, 479] width 66 height 11
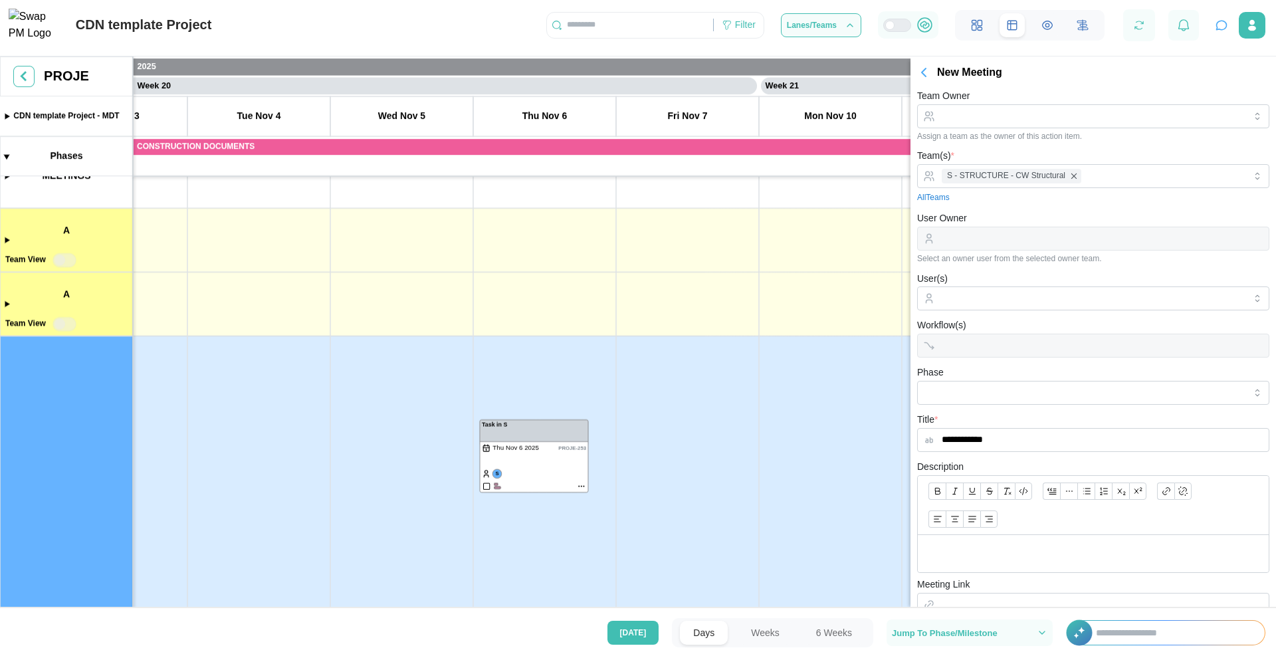
scroll to position [207, 0]
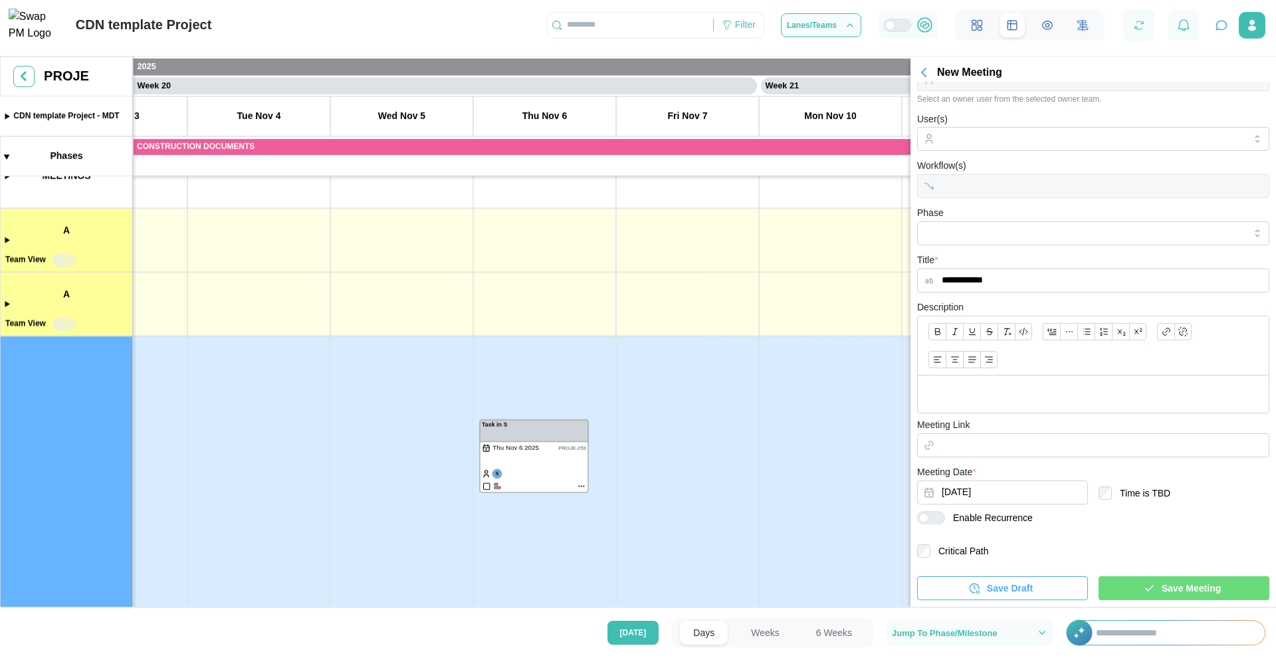
type input "**********"
click at [1200, 587] on span "Save Meeting" at bounding box center [1190, 588] width 59 height 23
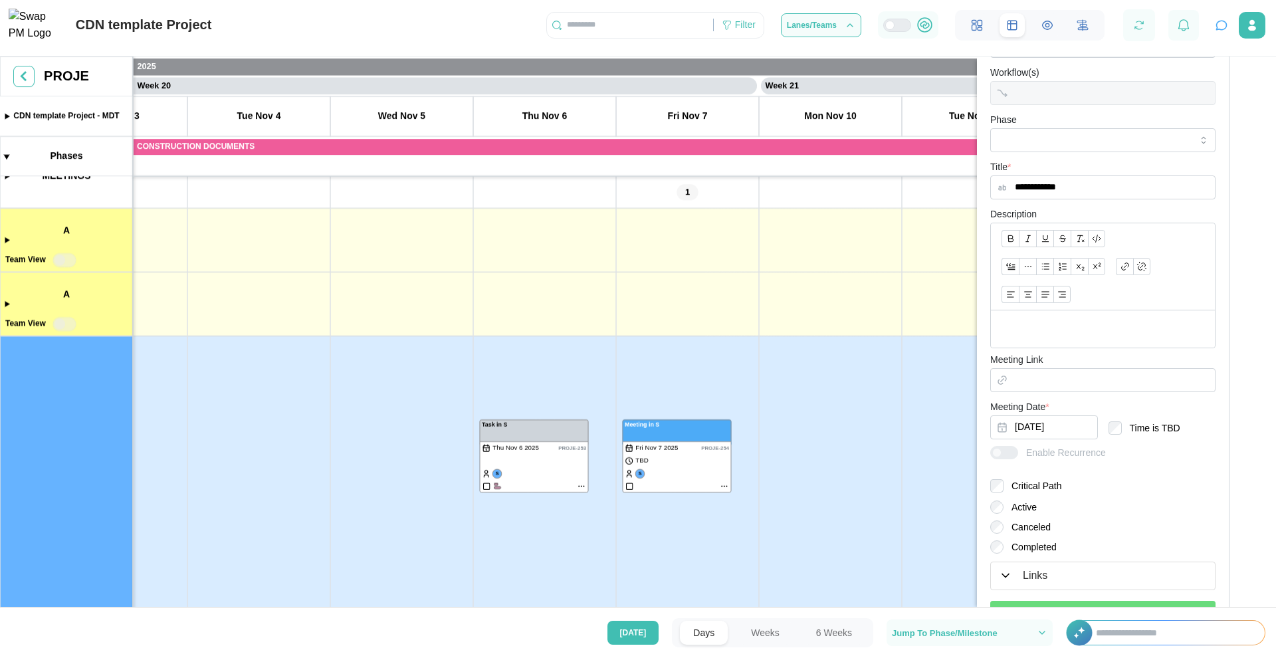
scroll to position [403, 0]
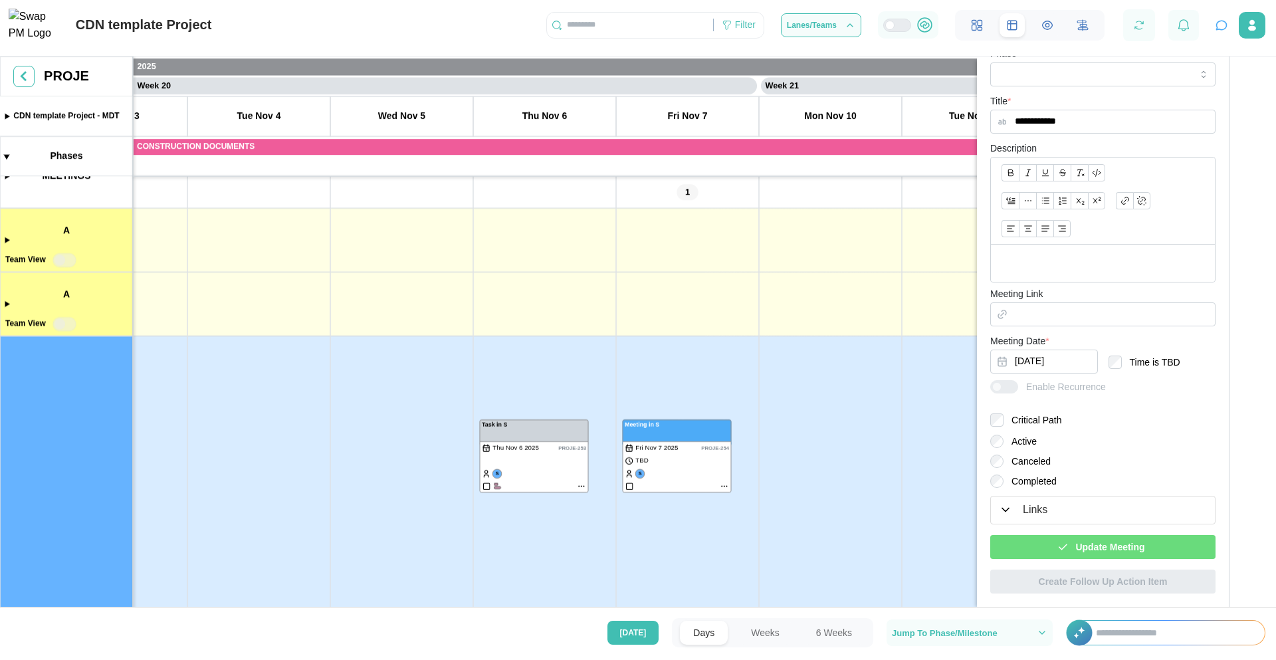
click at [1081, 540] on span "Update Meeting" at bounding box center [1109, 546] width 69 height 23
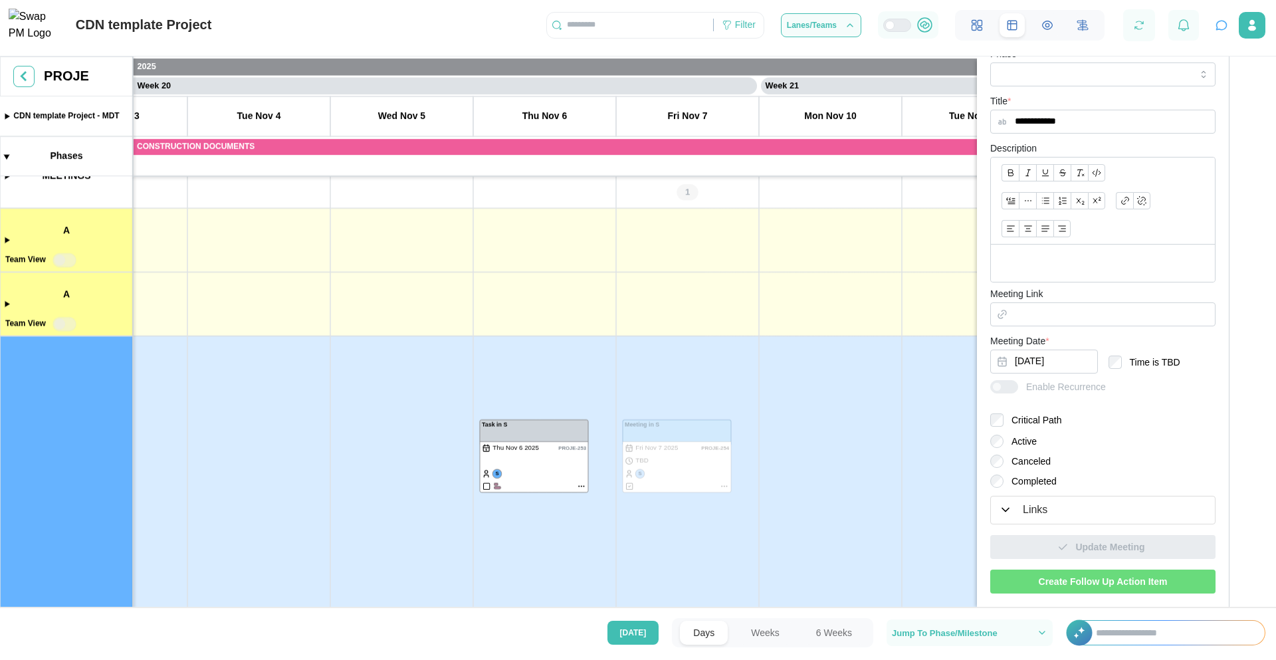
scroll to position [0, 0]
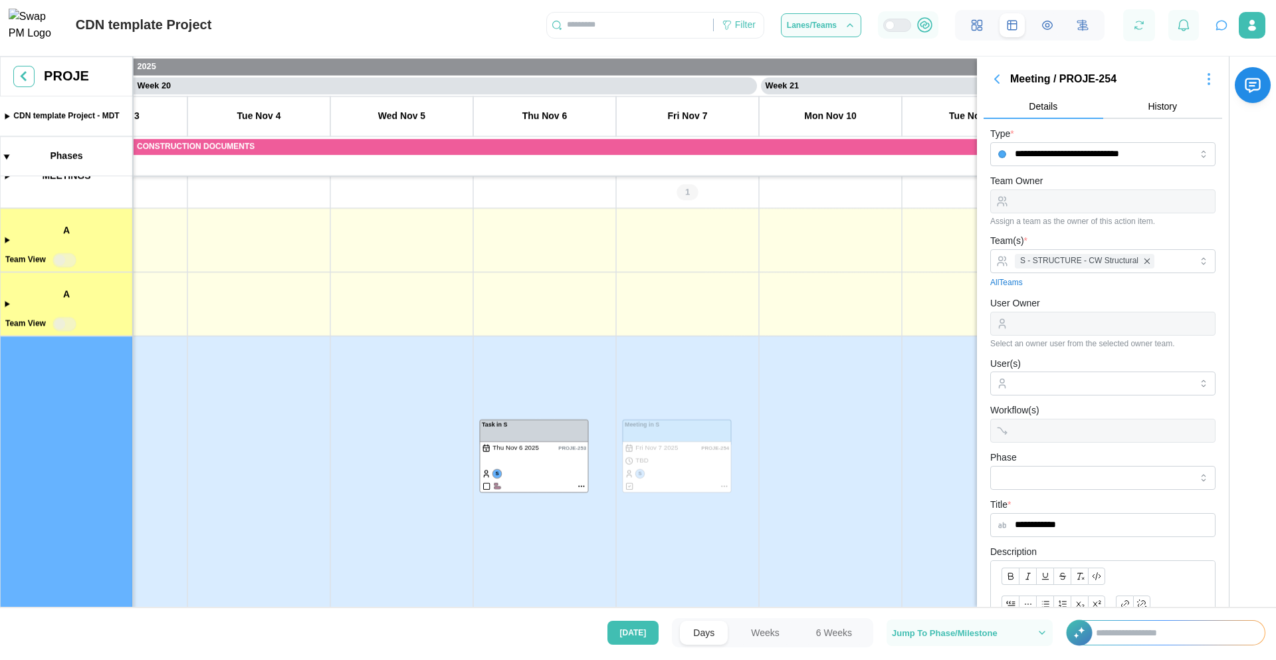
click at [995, 77] on icon "button" at bounding box center [997, 79] width 16 height 16
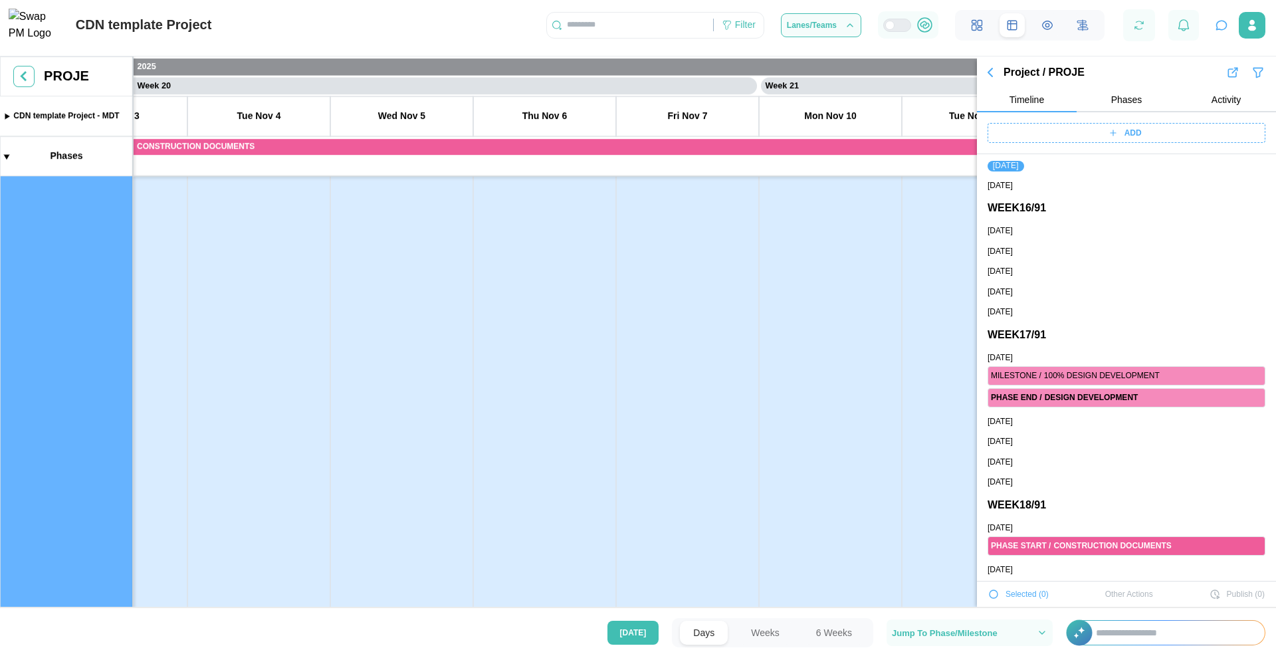
scroll to position [2312, 0]
click at [3, 375] on canvas at bounding box center [638, 333] width 1276 height 554
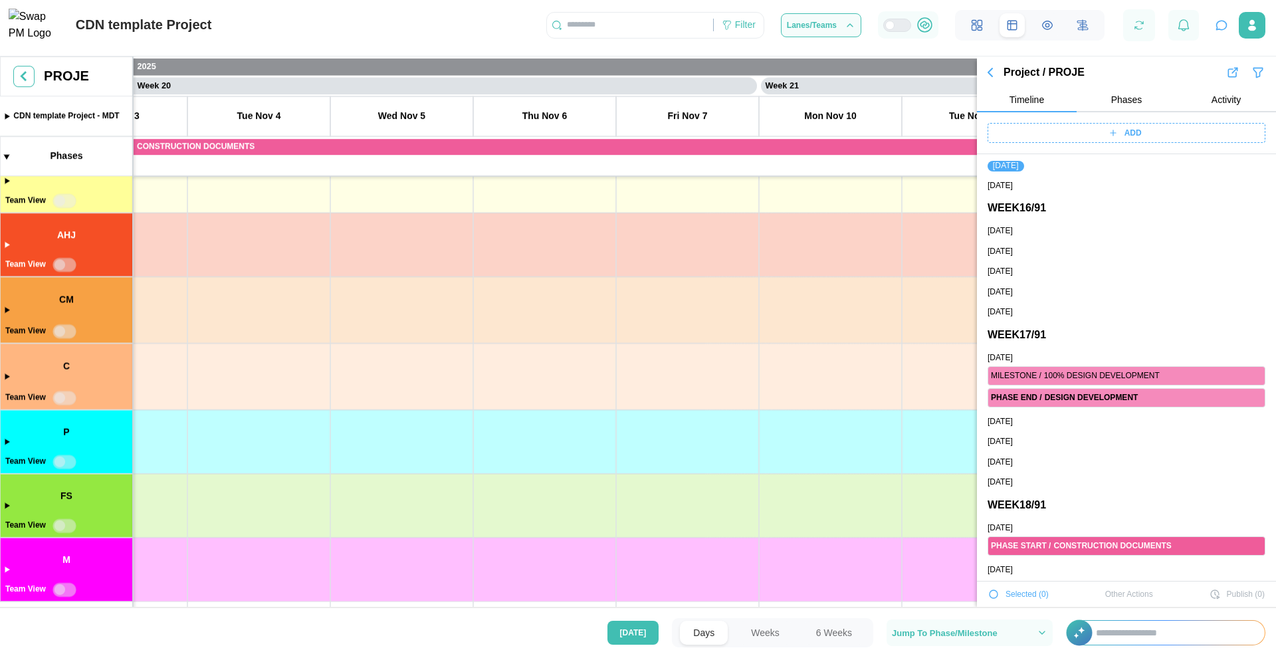
scroll to position [928, 0]
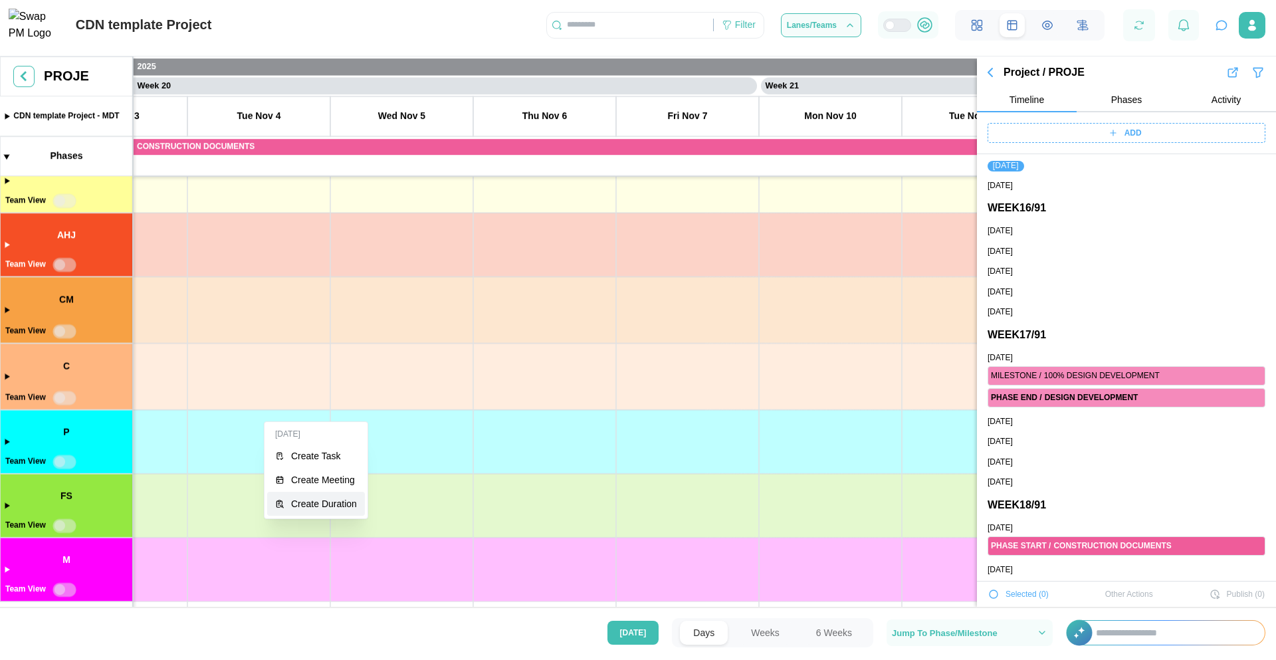
click at [303, 506] on div "Create Duration" at bounding box center [324, 503] width 66 height 11
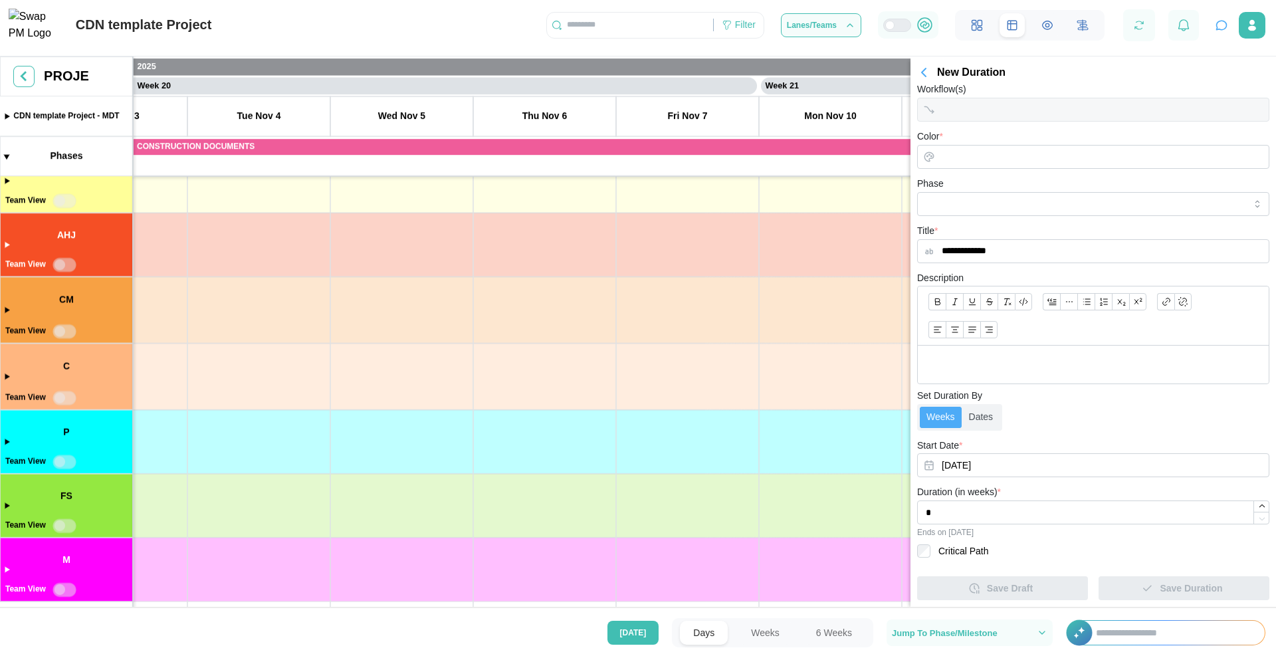
scroll to position [0, 0]
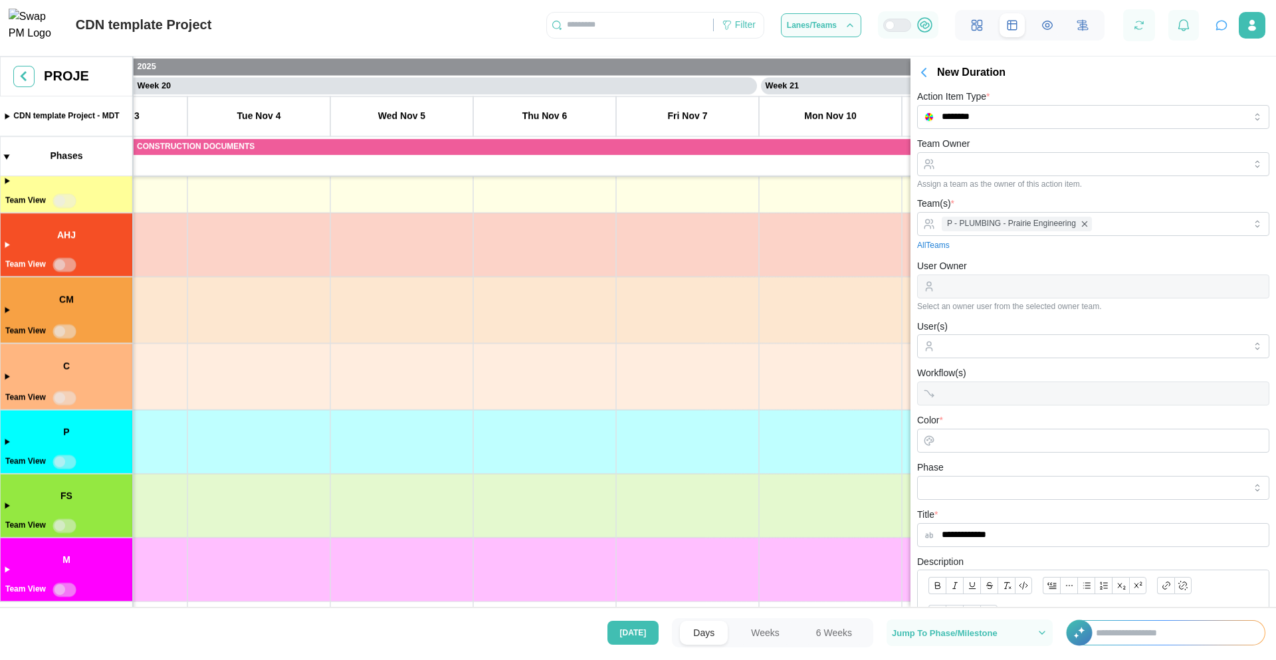
type input "**********"
click at [965, 442] on input "Color *" at bounding box center [1093, 440] width 352 height 24
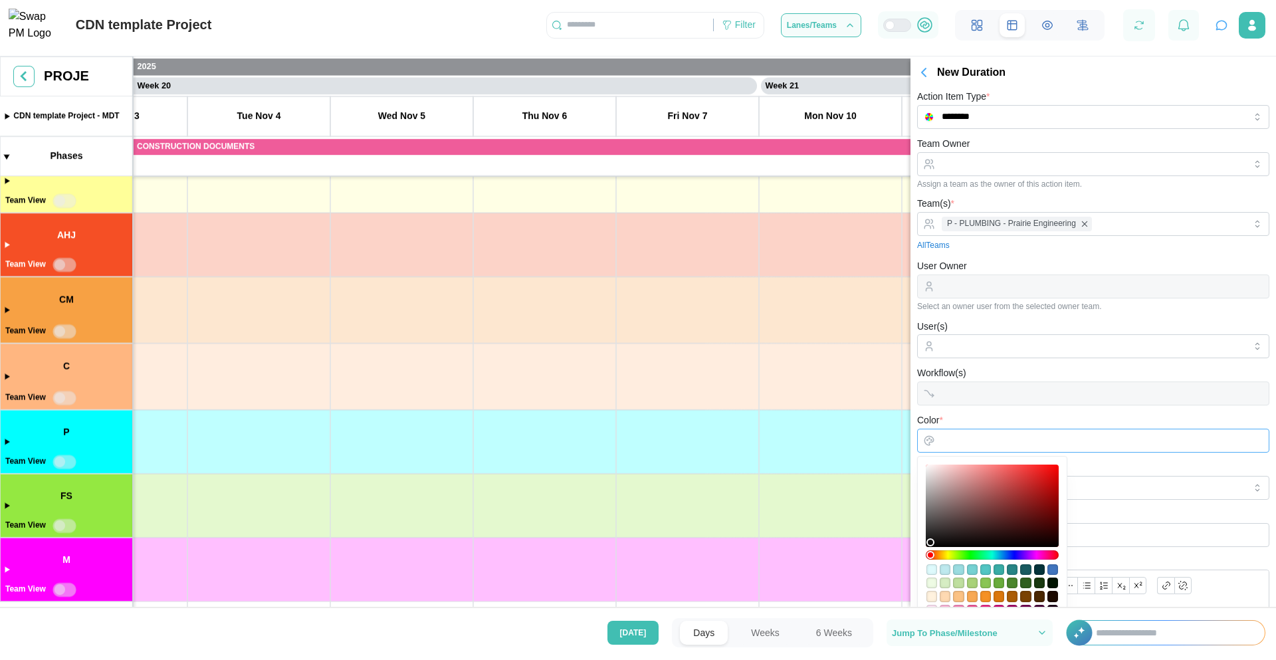
type input "*******"
click at [1020, 502] on div at bounding box center [992, 505] width 124 height 73
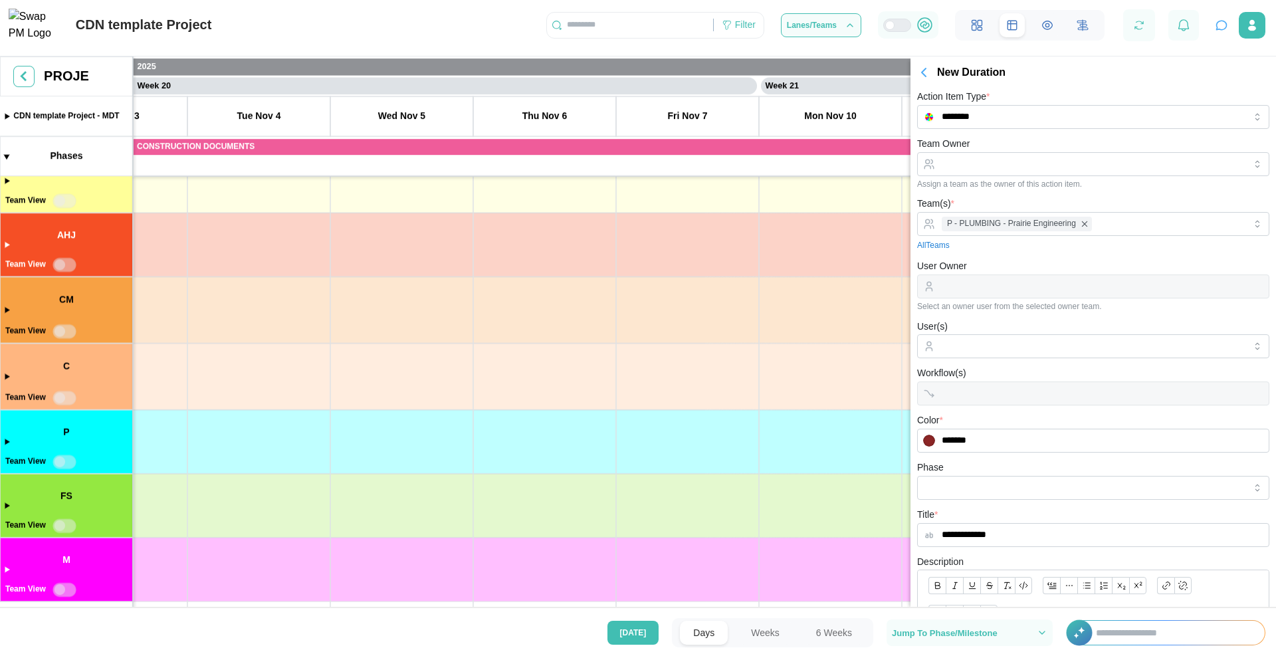
click at [1120, 466] on div "Phase" at bounding box center [1093, 479] width 352 height 41
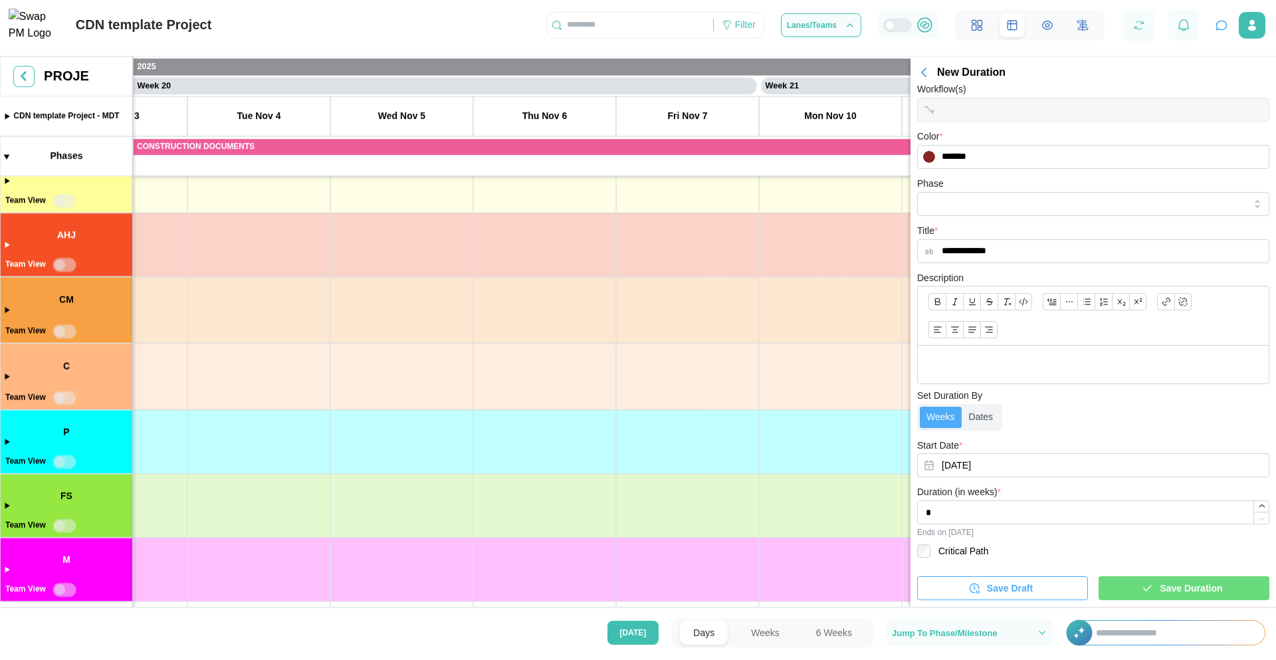
click at [1159, 586] on span "Save Duration" at bounding box center [1190, 588] width 62 height 23
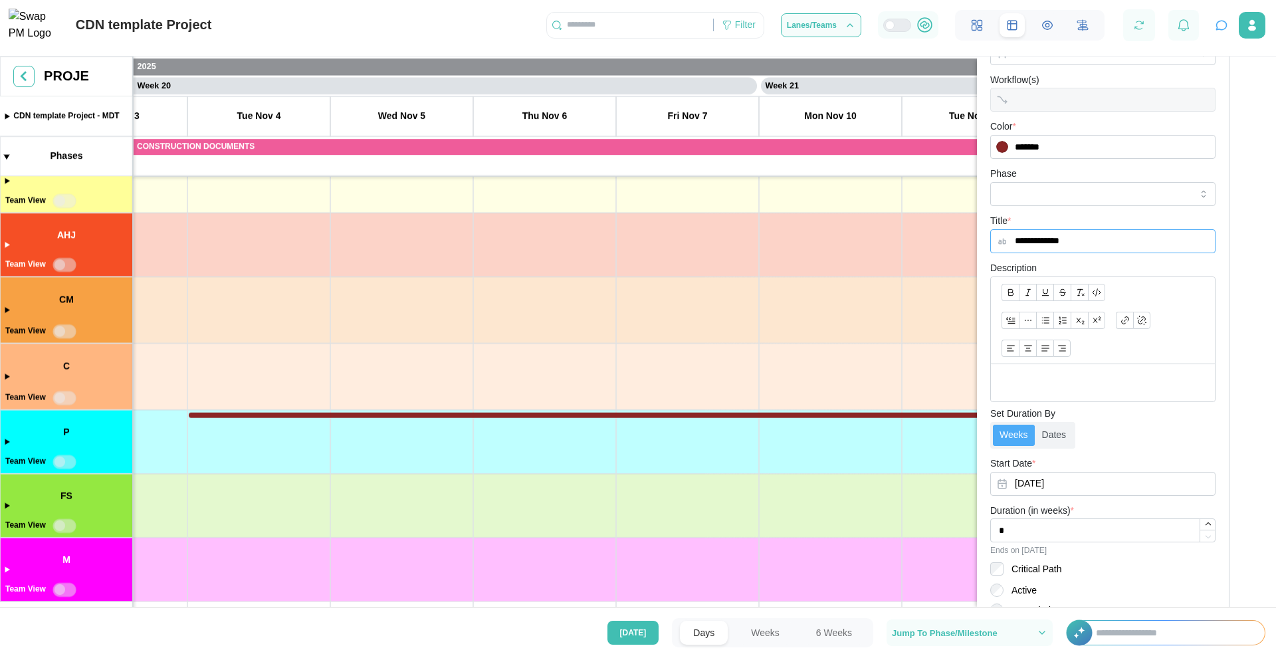
scroll to position [131, 0]
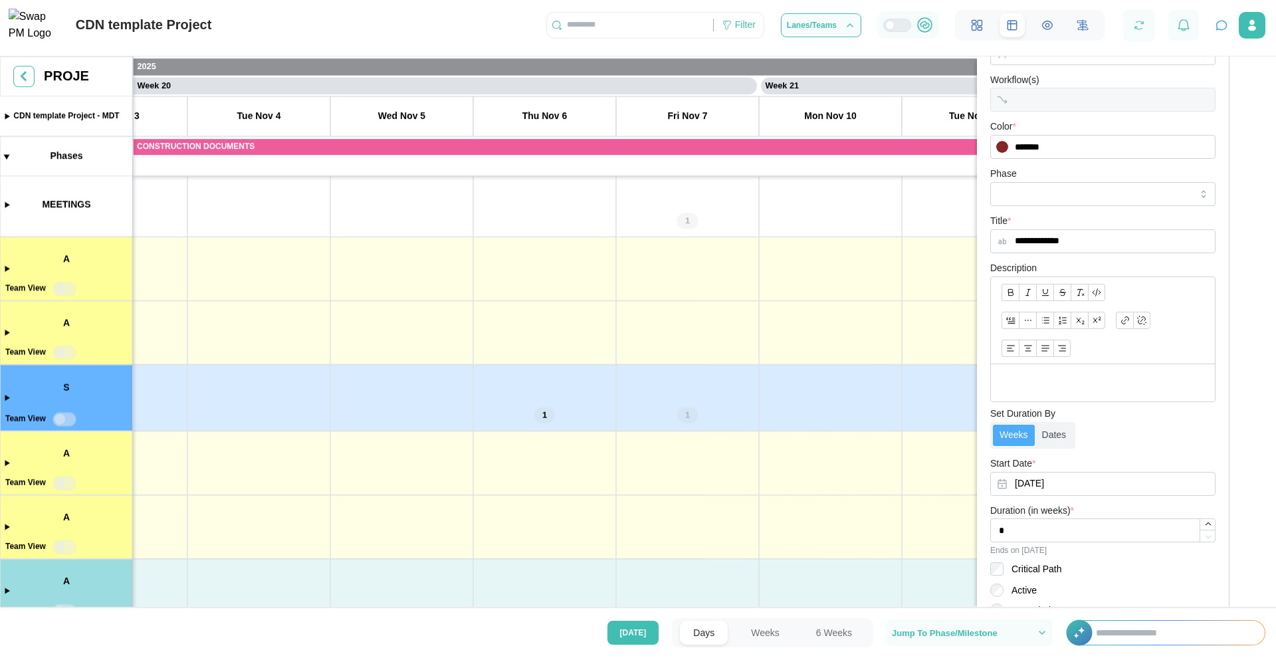
click at [538, 413] on canvas at bounding box center [638, 333] width 1276 height 554
click at [547, 415] on canvas at bounding box center [638, 333] width 1276 height 554
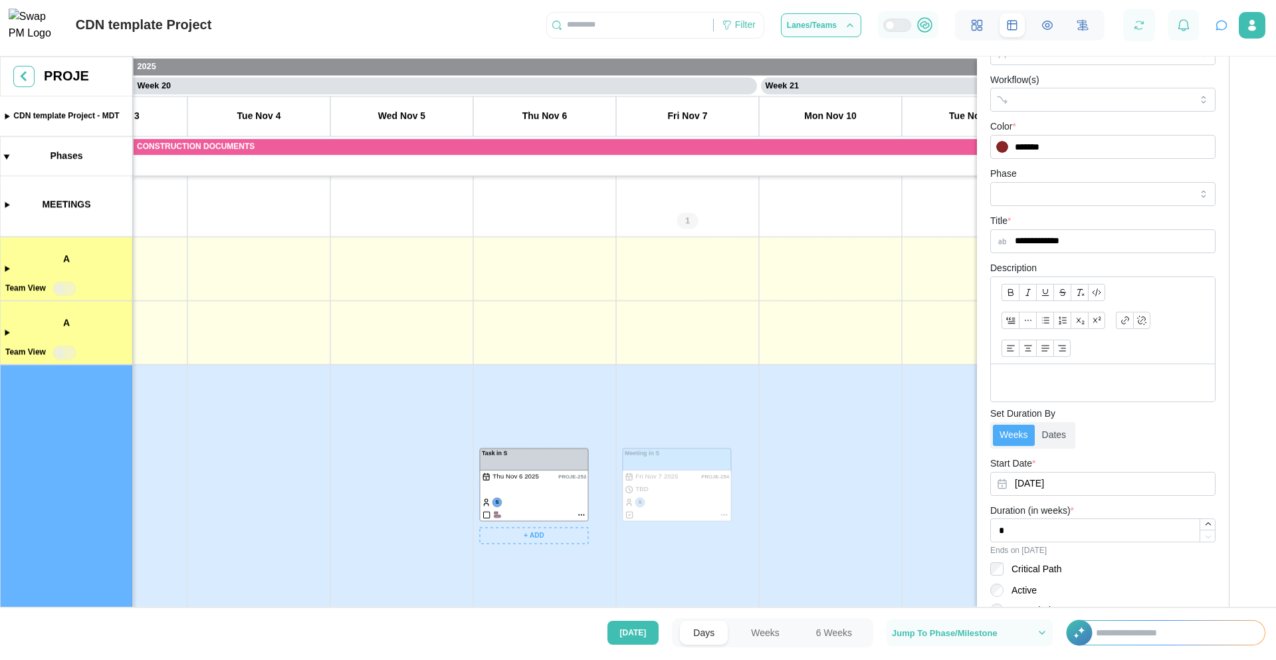
click at [577, 516] on canvas at bounding box center [638, 333] width 1276 height 554
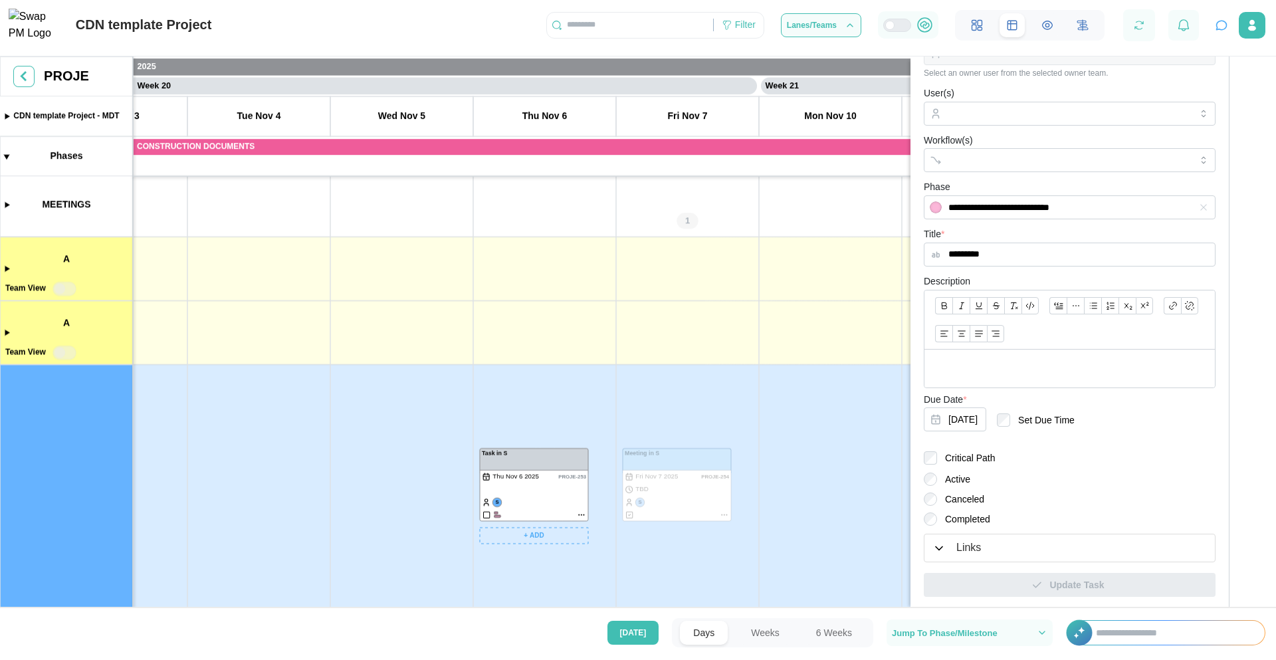
scroll to position [0, 0]
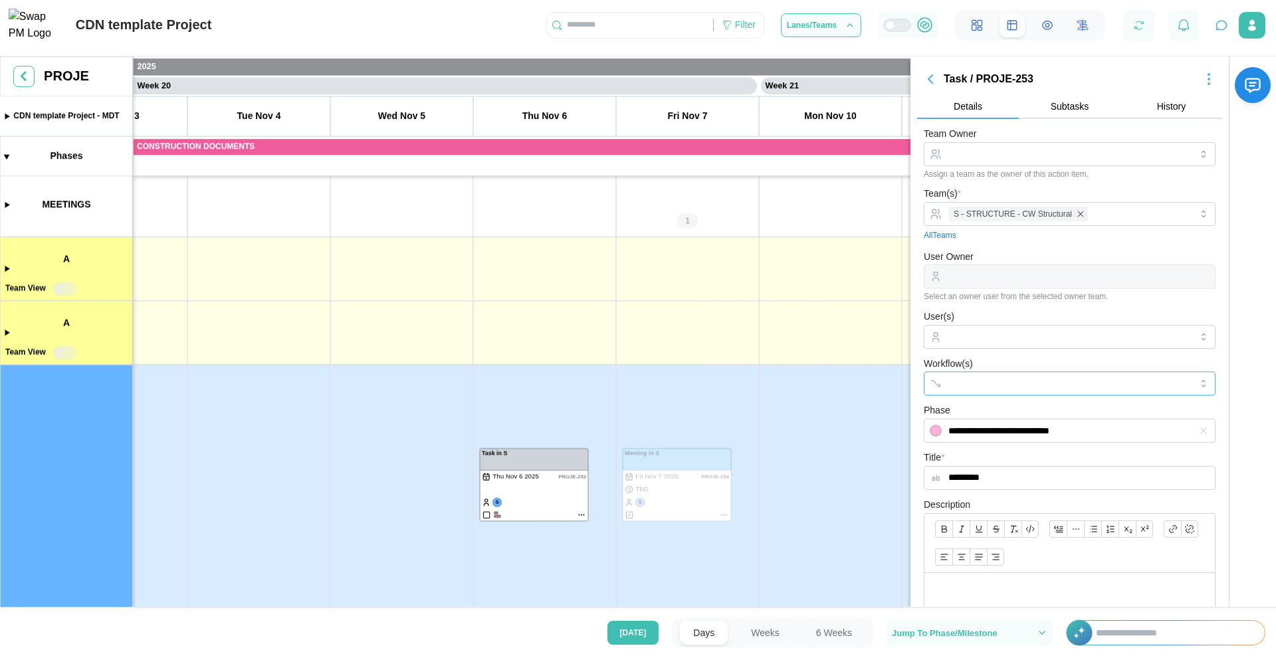
click at [978, 383] on input "Workflow(s)" at bounding box center [1057, 383] width 219 height 11
click at [1064, 359] on div "Workflow(s) ABC" at bounding box center [1069, 375] width 292 height 41
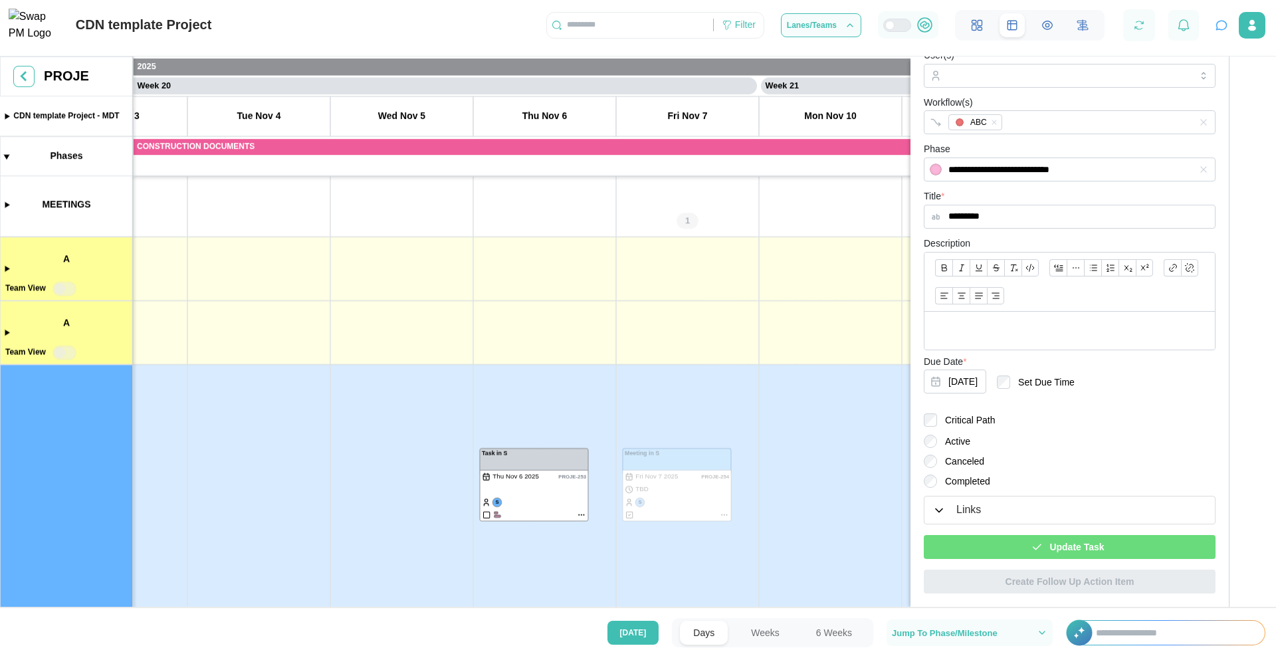
click at [1063, 543] on span "Update Task" at bounding box center [1076, 546] width 54 height 23
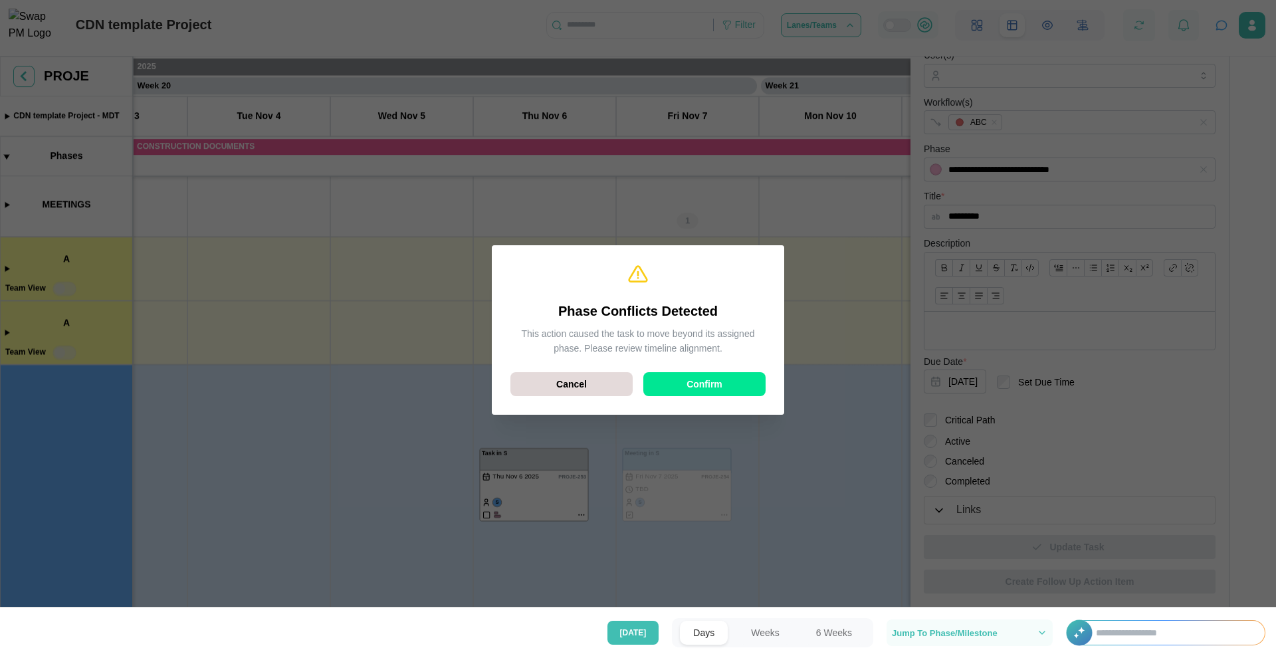
click at [717, 387] on span "Confirm" at bounding box center [704, 384] width 36 height 23
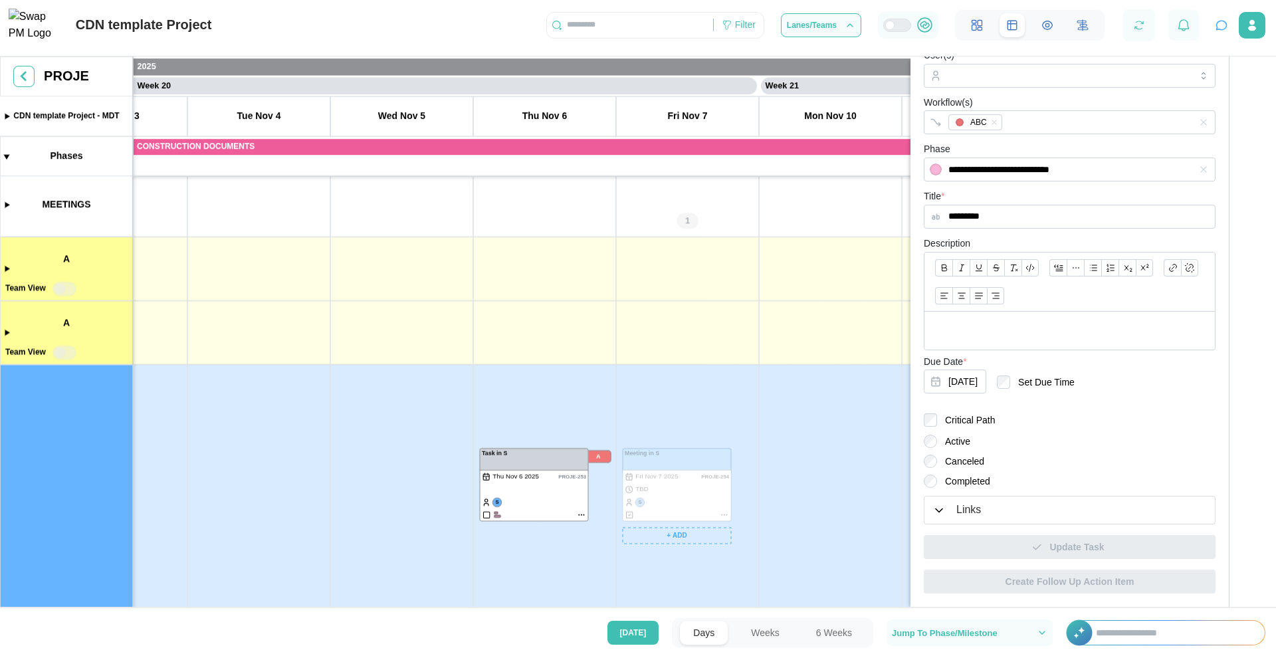
scroll to position [0, 0]
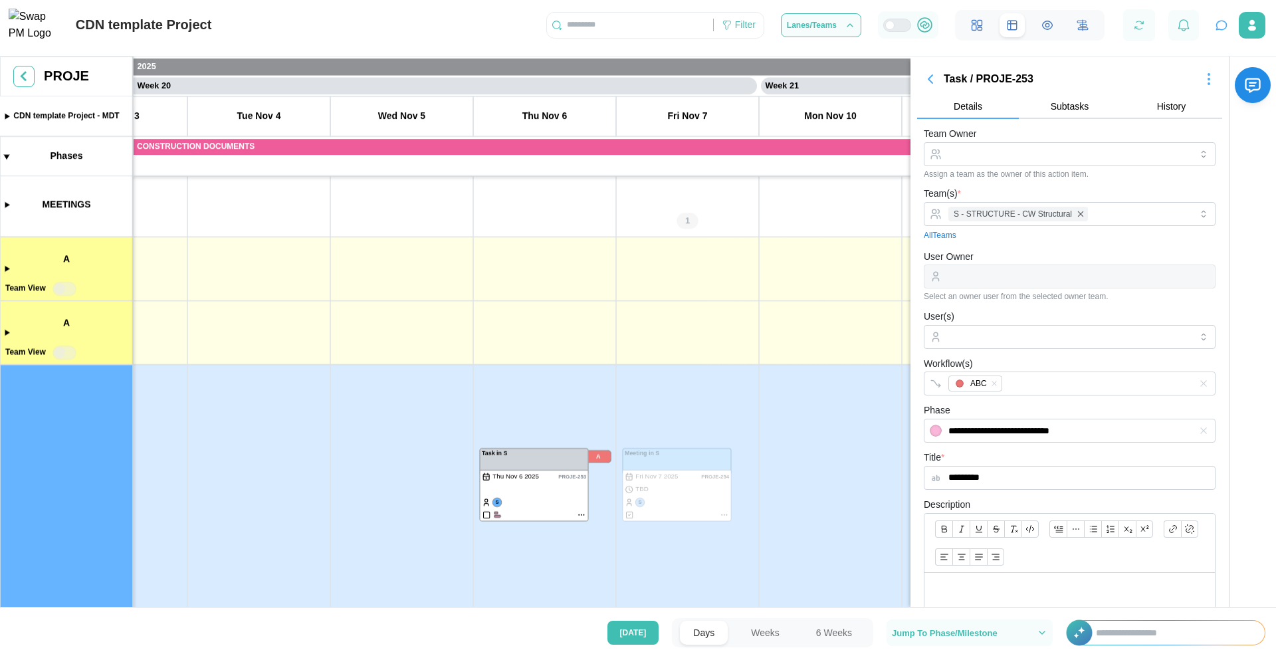
click at [929, 80] on icon "button" at bounding box center [930, 79] width 4 height 8
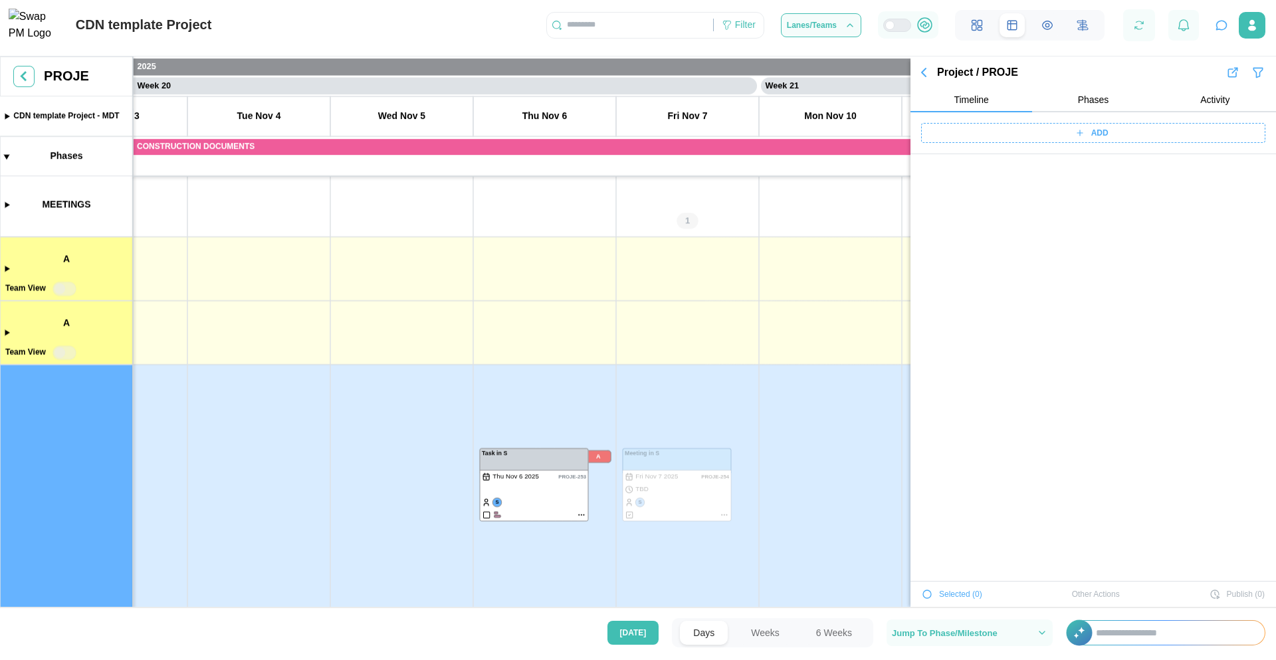
scroll to position [8401, 0]
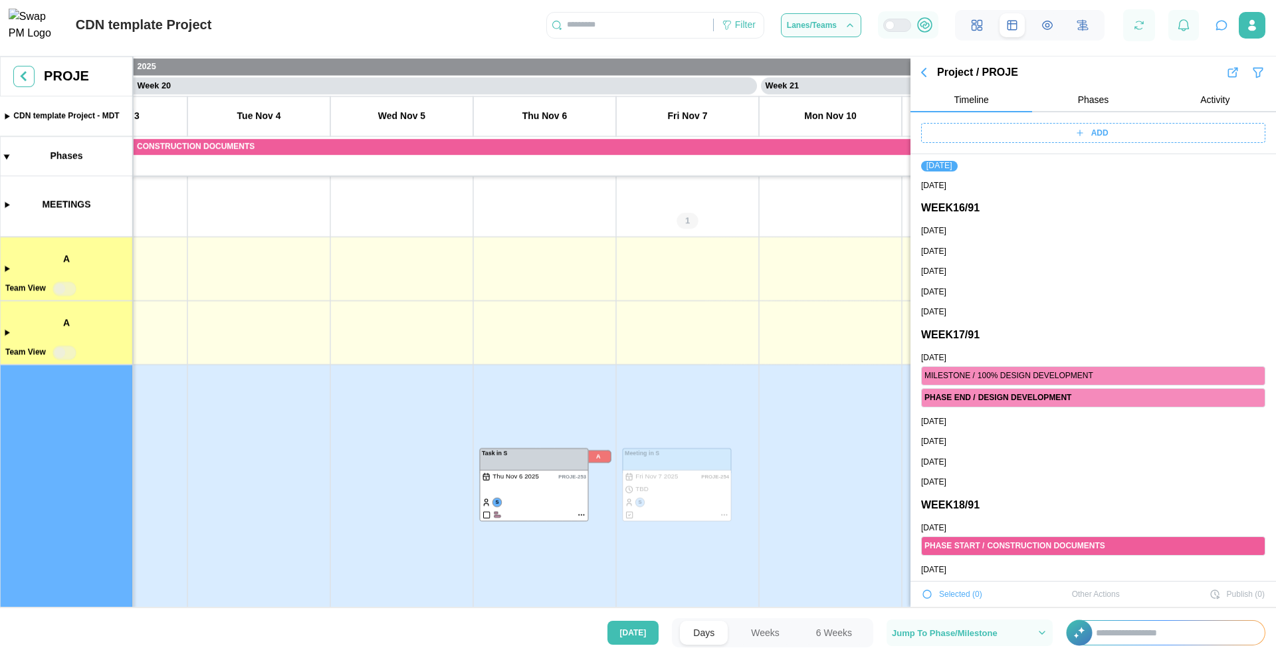
click at [925, 76] on icon "button" at bounding box center [923, 72] width 16 height 16
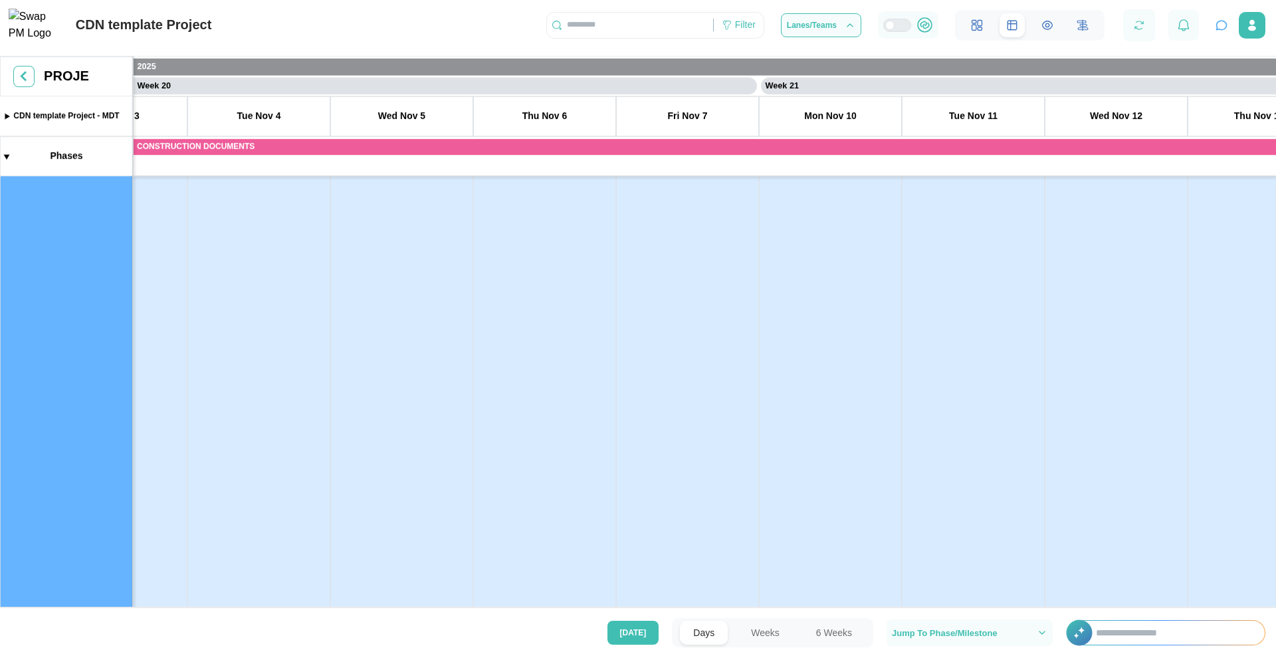
scroll to position [290, 0]
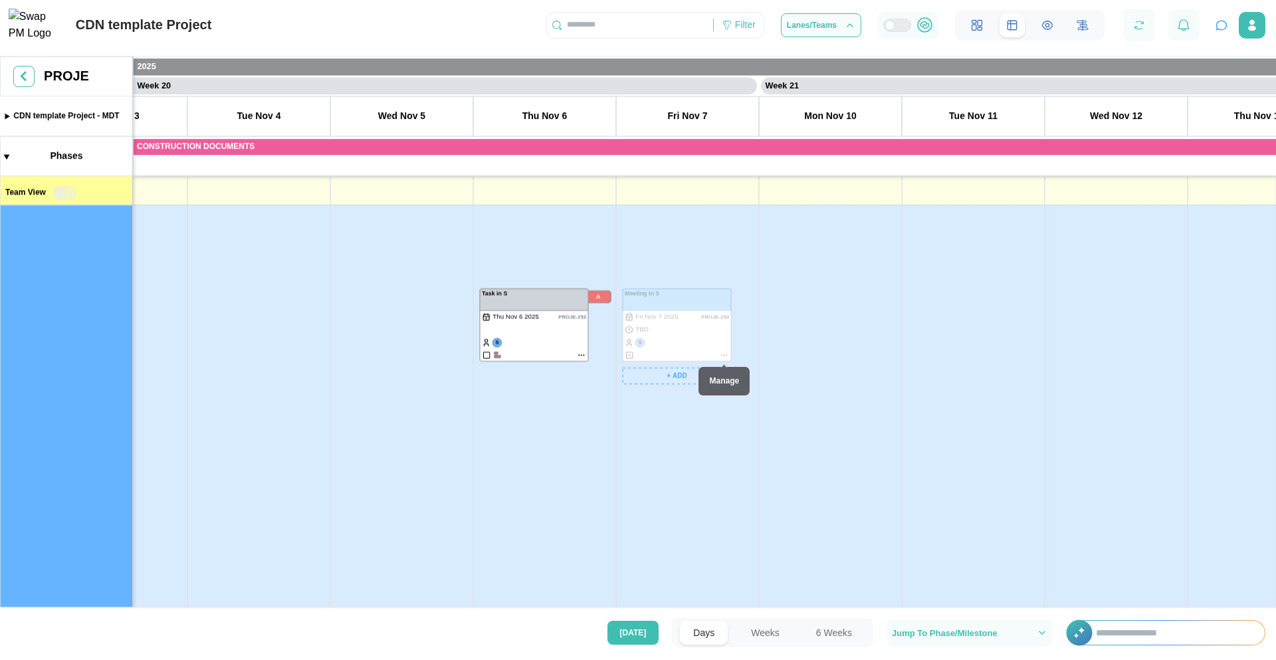
click at [727, 353] on canvas at bounding box center [638, 333] width 1276 height 554
click at [724, 353] on canvas at bounding box center [638, 333] width 1276 height 554
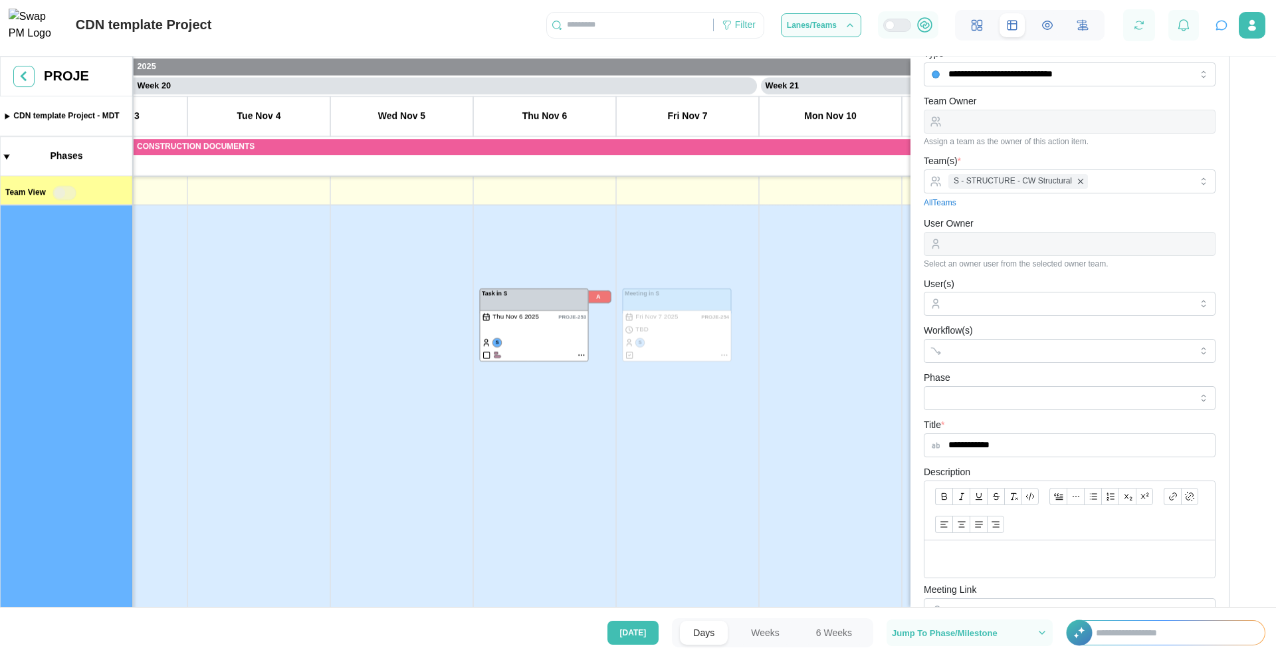
scroll to position [0, 0]
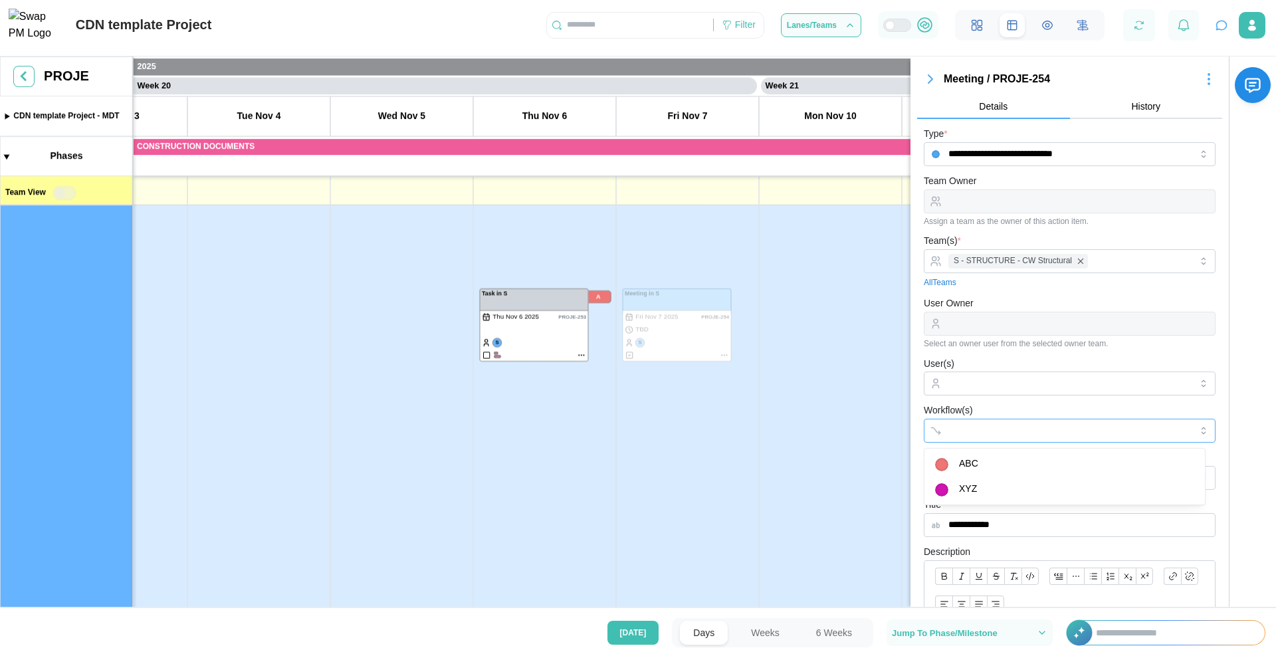
click at [970, 432] on input "Workflow(s)" at bounding box center [1057, 430] width 219 height 11
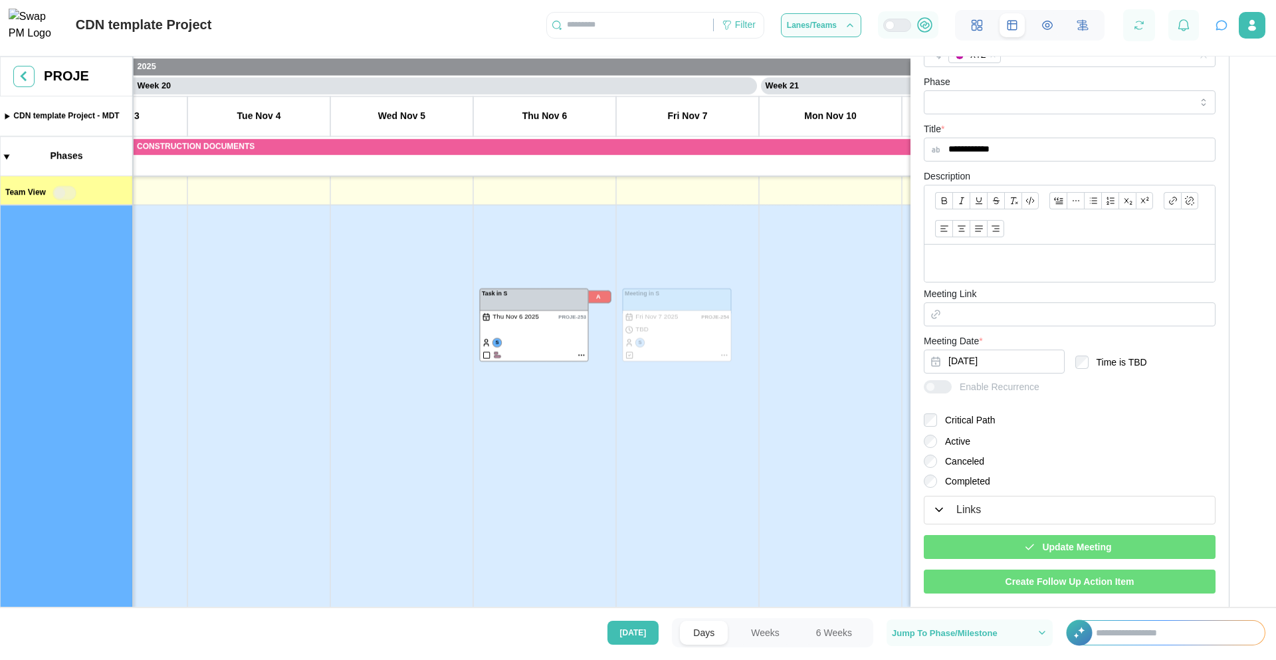
click at [1114, 549] on div "Update Meeting" at bounding box center [1067, 546] width 270 height 23
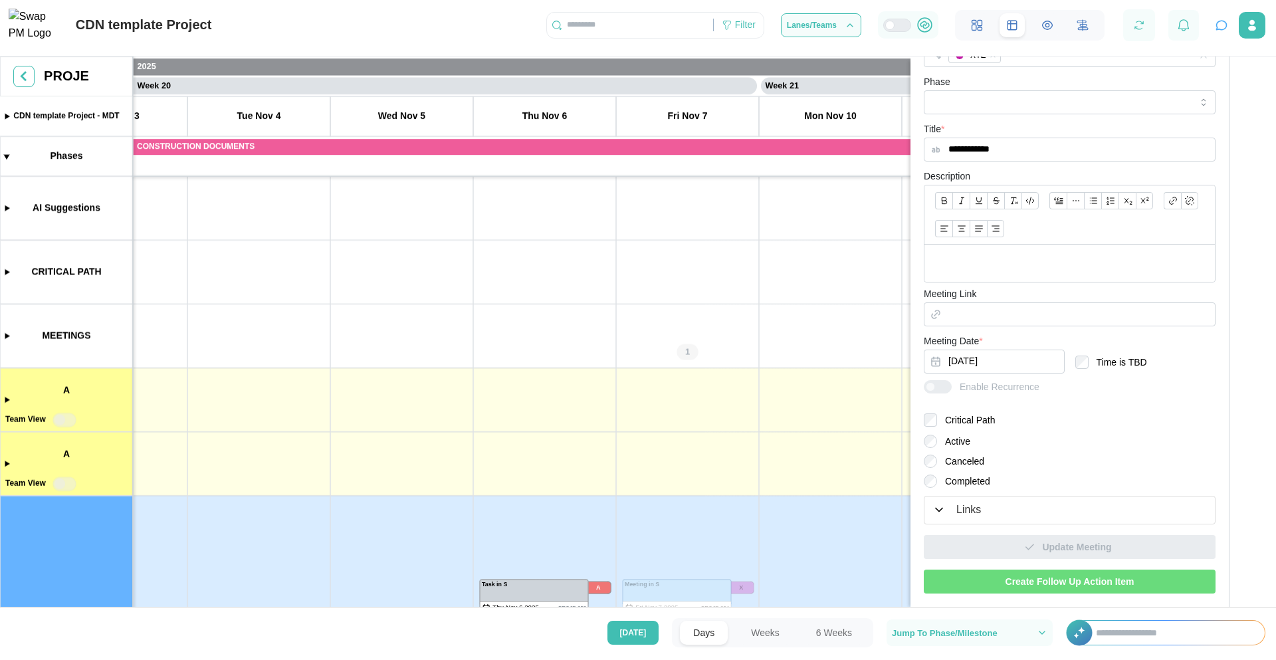
scroll to position [0, 0]
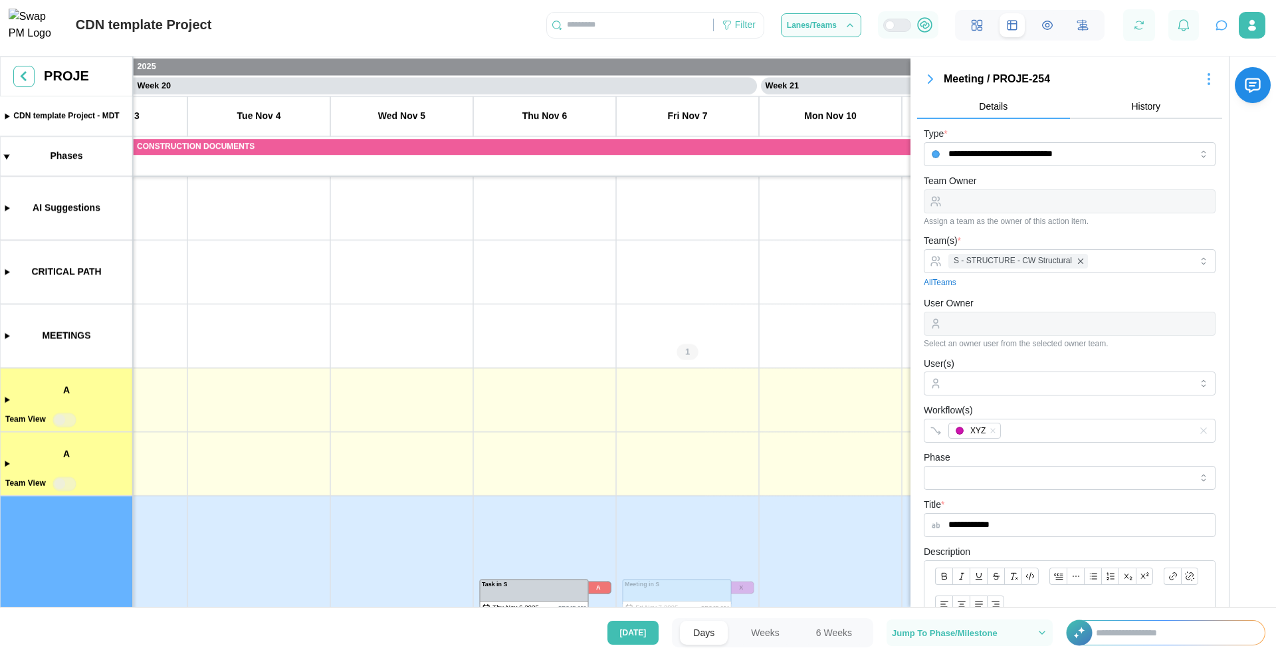
click at [931, 77] on icon "button" at bounding box center [930, 79] width 4 height 8
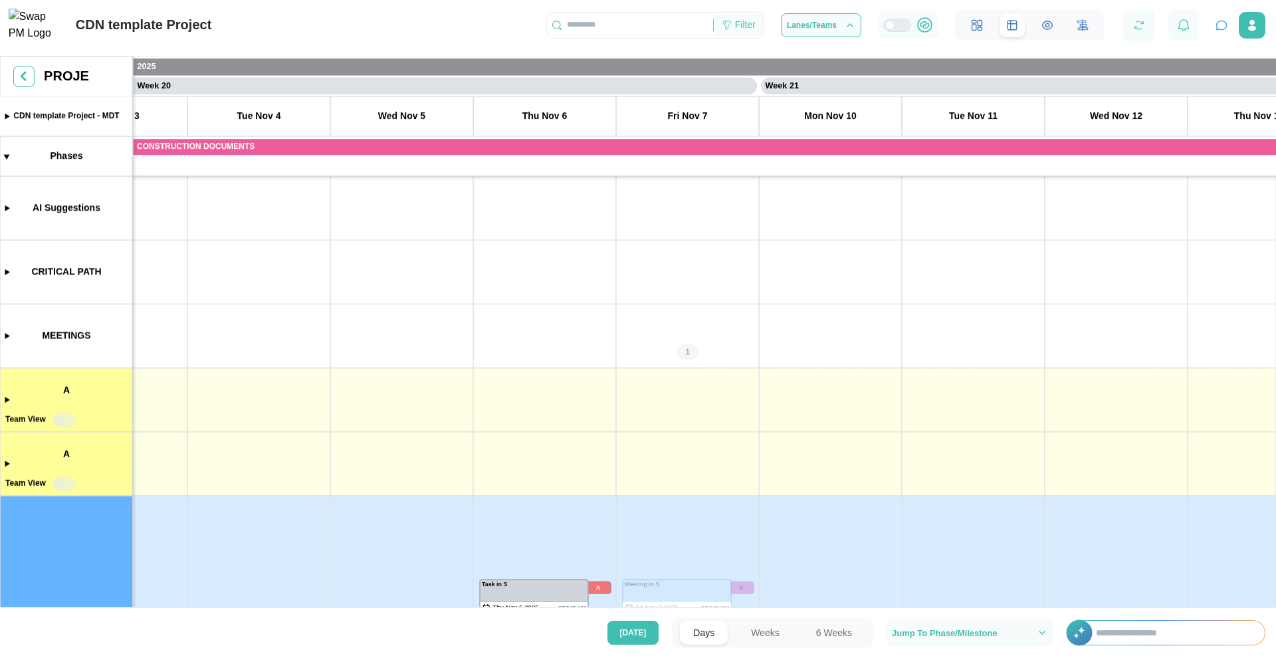
click at [745, 29] on div "Filter" at bounding box center [745, 25] width 21 height 15
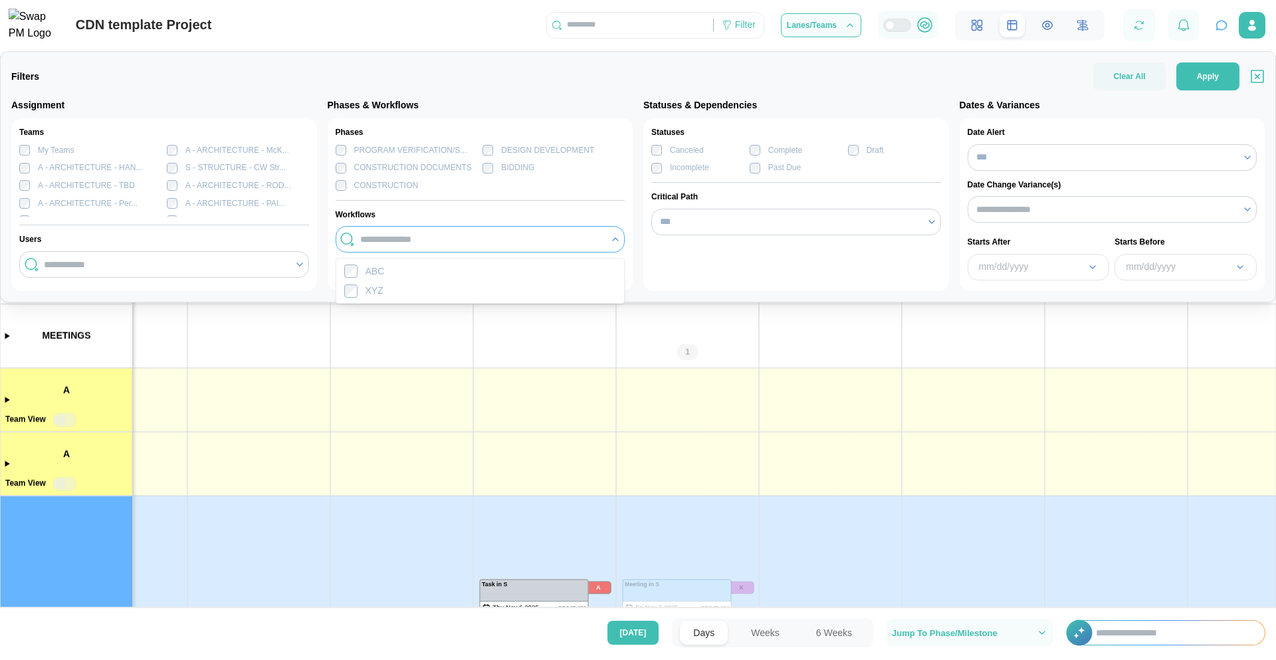
click at [468, 236] on input "search" at bounding box center [481, 239] width 242 height 11
click at [420, 211] on div "Workflows" at bounding box center [480, 215] width 290 height 13
click at [1189, 71] on button "Apply" at bounding box center [1207, 76] width 63 height 28
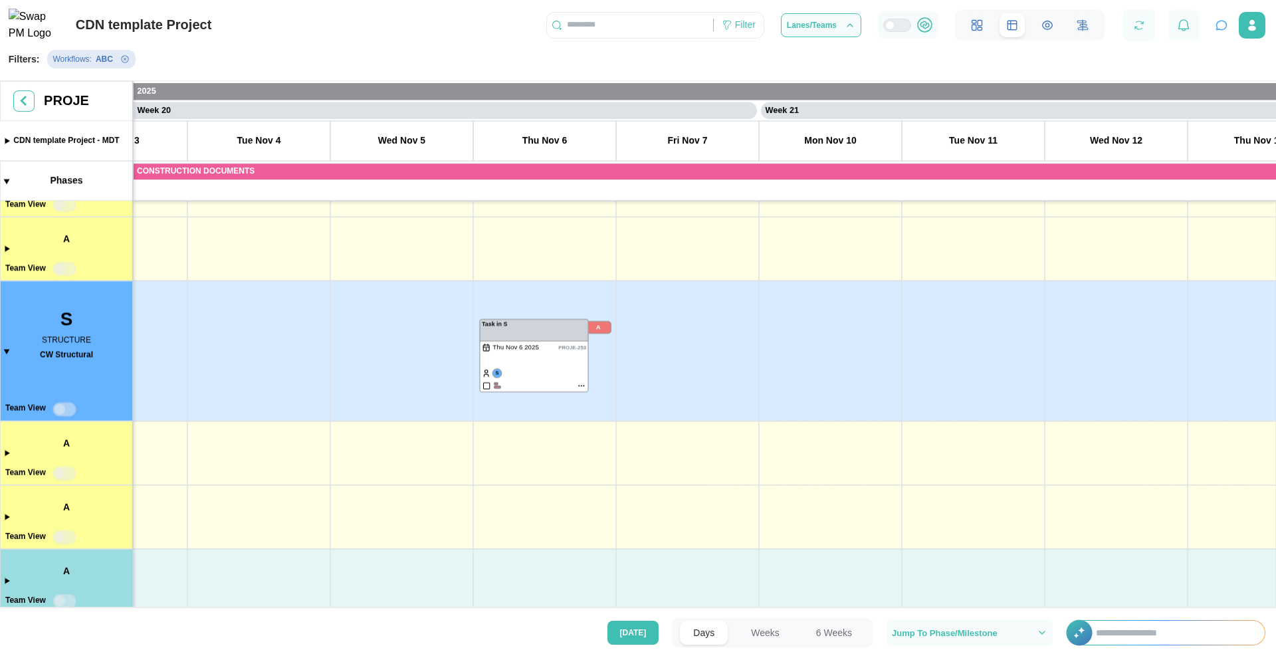
scroll to position [239, 0]
click at [124, 63] on icon "Remove Workflows filter" at bounding box center [124, 59] width 7 height 7
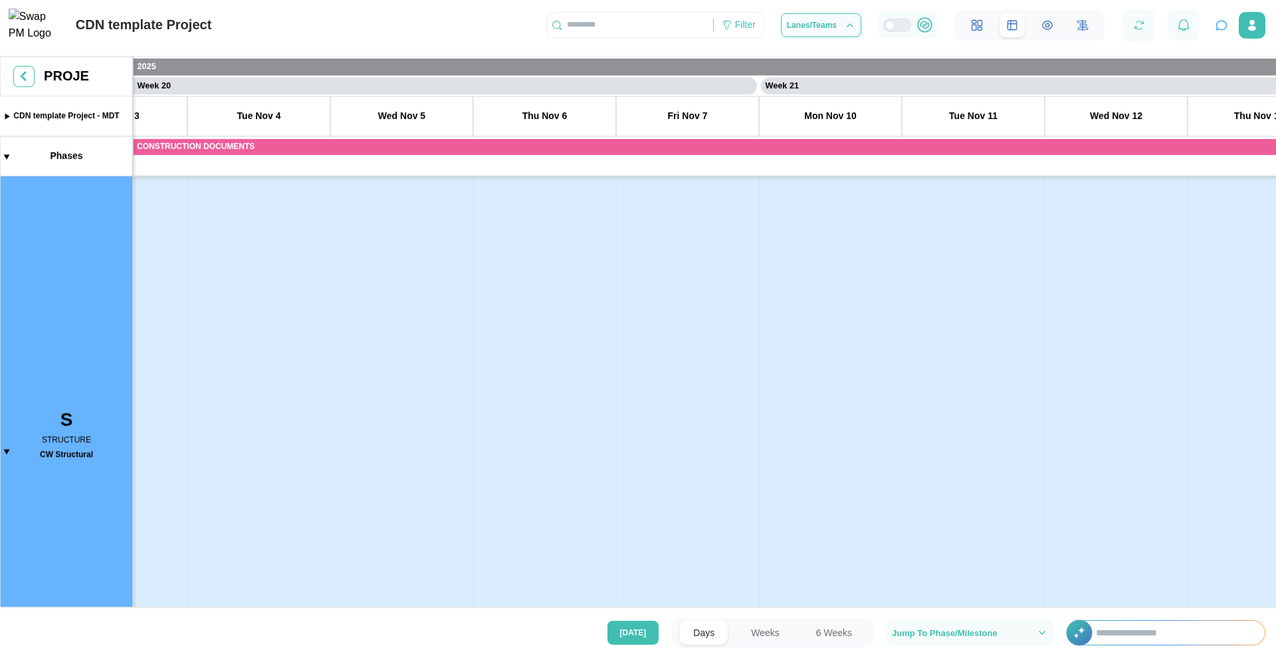
scroll to position [304, 0]
click at [7, 448] on canvas at bounding box center [638, 333] width 1276 height 554
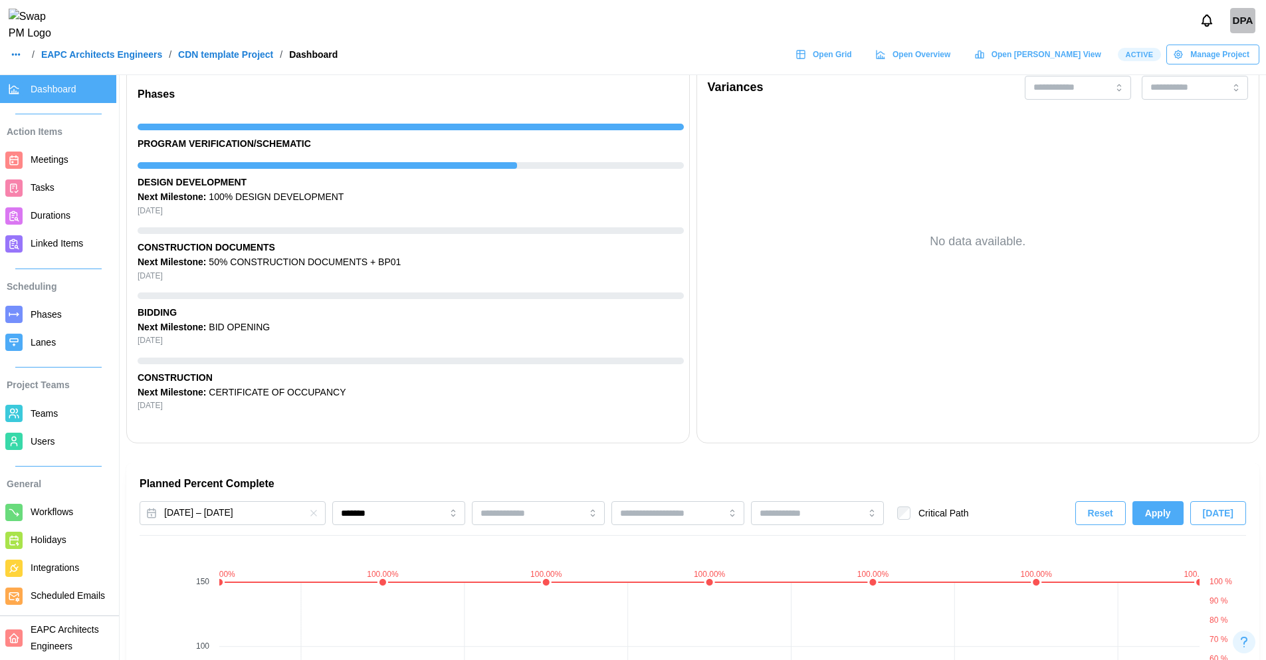
scroll to position [558, 0]
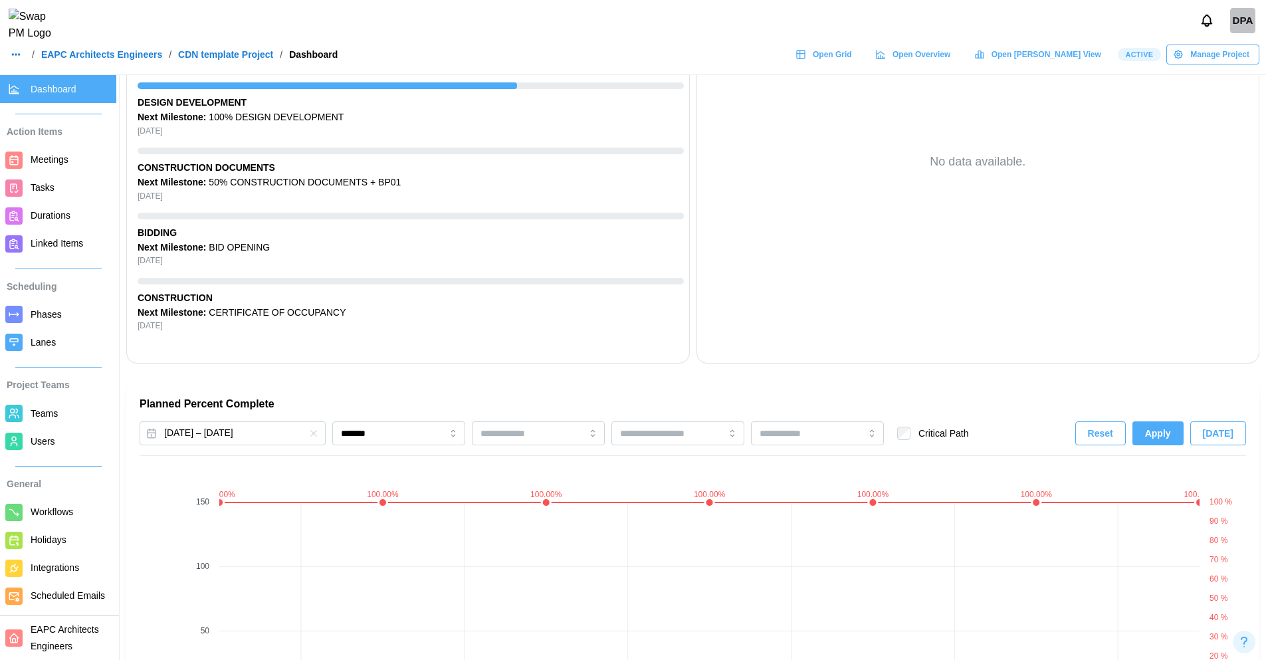
click at [54, 502] on link "Workflows" at bounding box center [58, 512] width 116 height 28
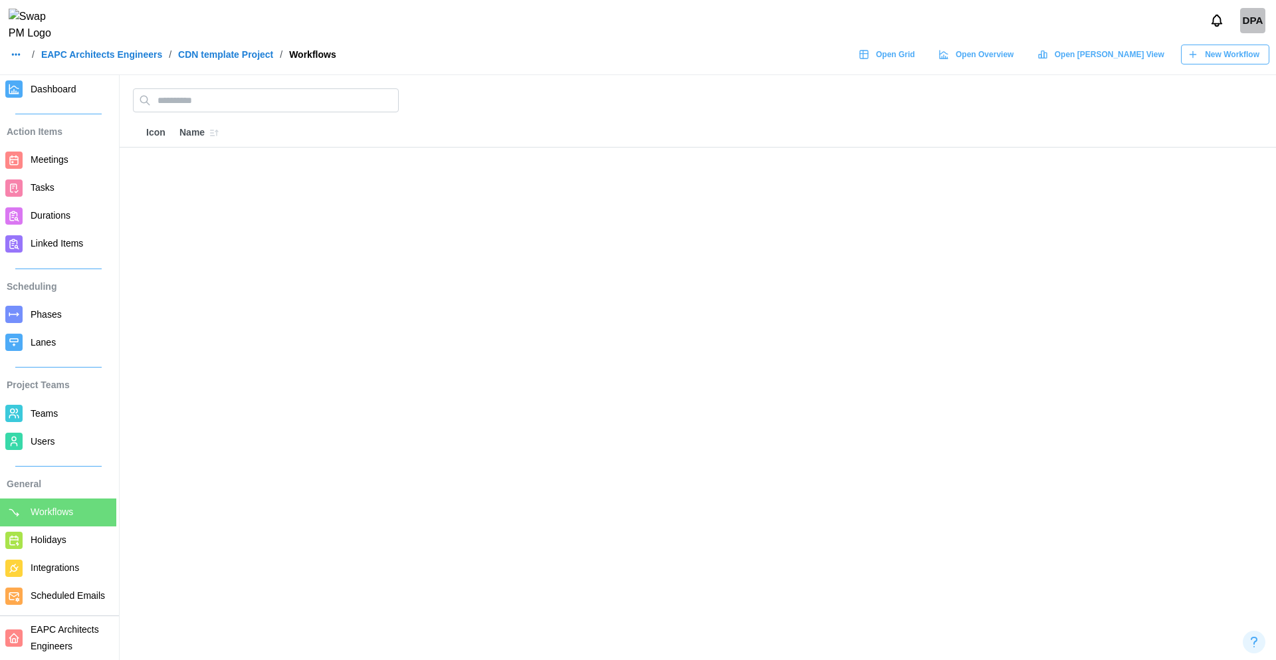
click at [1200, 64] on div "New Workflow" at bounding box center [1223, 54] width 72 height 19
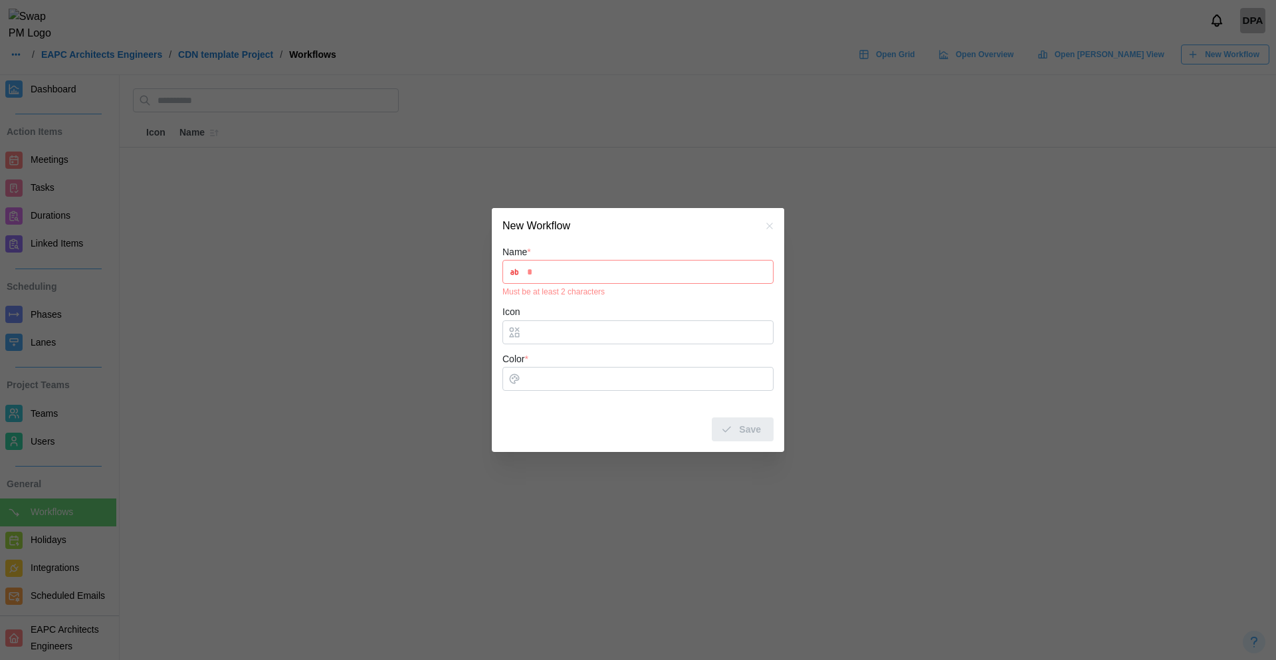
type input "*"
click at [523, 375] on input "Color *" at bounding box center [637, 379] width 271 height 24
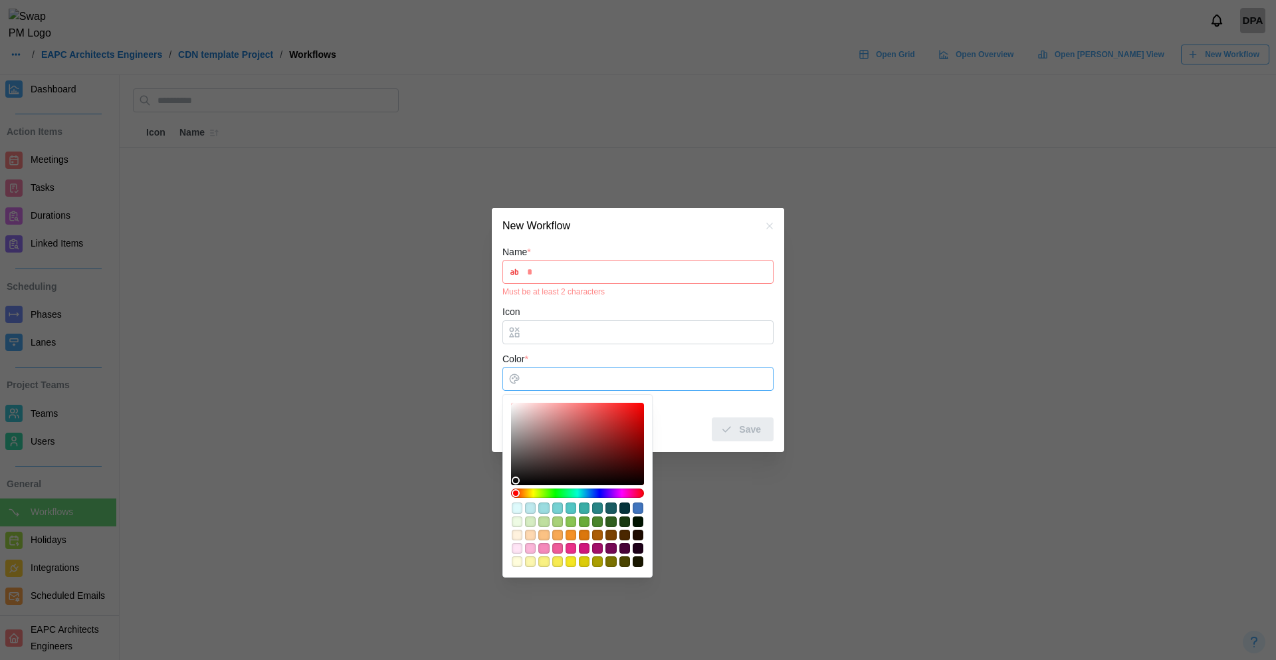
type input "*******"
click at [578, 412] on div at bounding box center [578, 443] width 124 height 73
click at [578, 277] on input "*" at bounding box center [637, 272] width 271 height 24
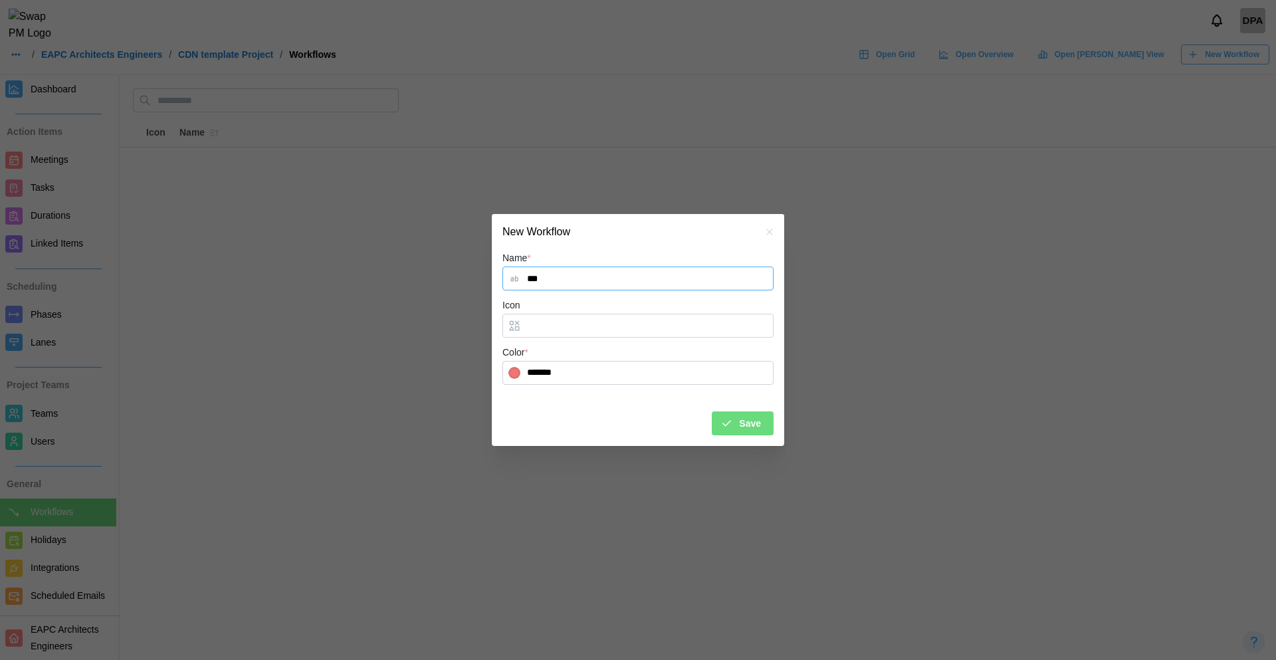
type input "***"
click at [759, 417] on span "Save" at bounding box center [750, 423] width 22 height 23
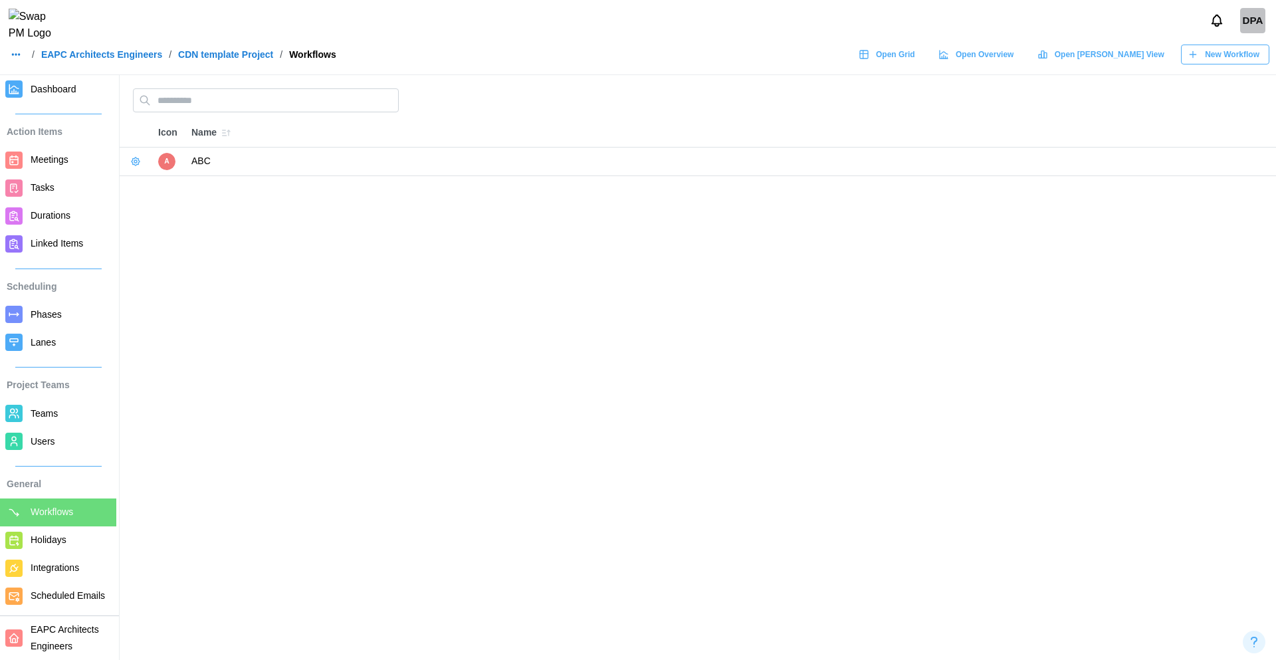
click at [1246, 62] on span "New Workflow" at bounding box center [1231, 54] width 54 height 19
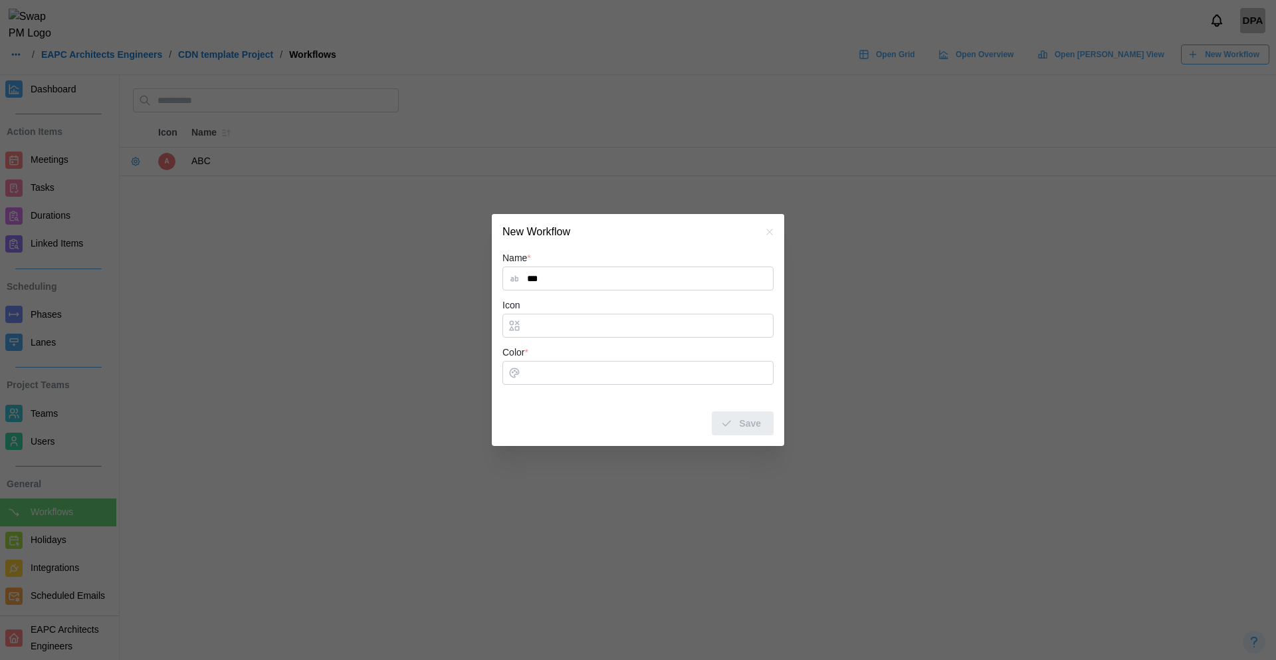
type input "***"
click at [537, 380] on input "Color *" at bounding box center [637, 373] width 271 height 24
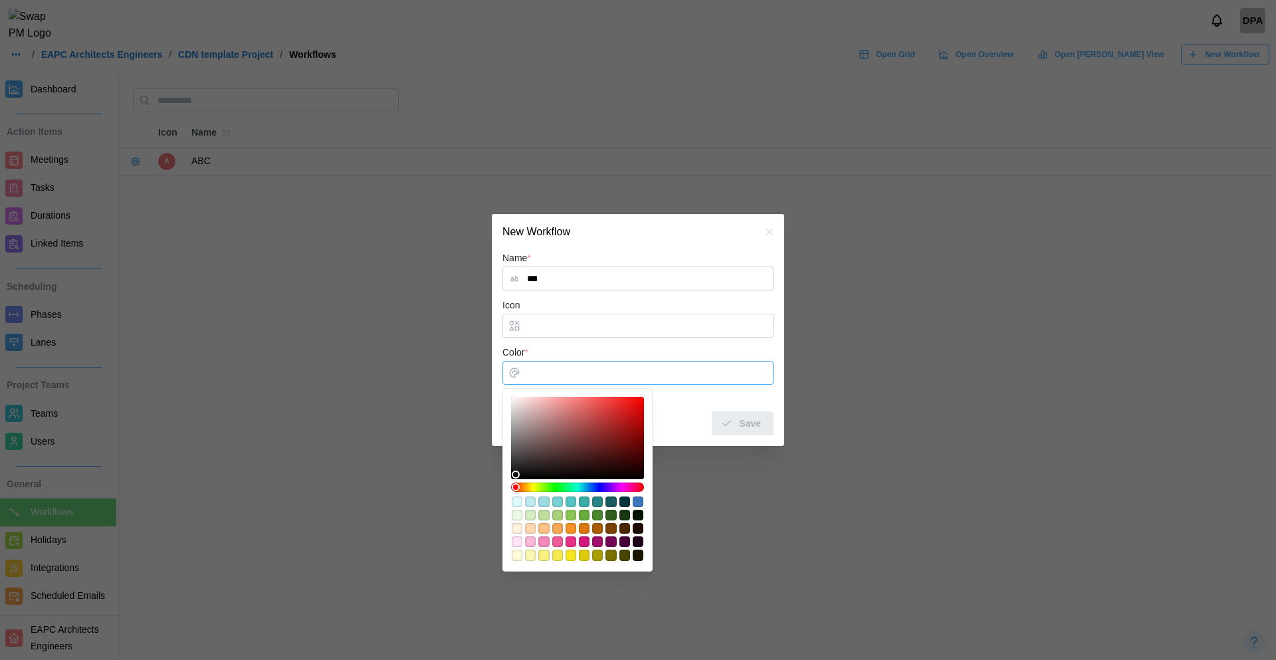
click at [639, 545] on div "#1d0018" at bounding box center [637, 541] width 11 height 11
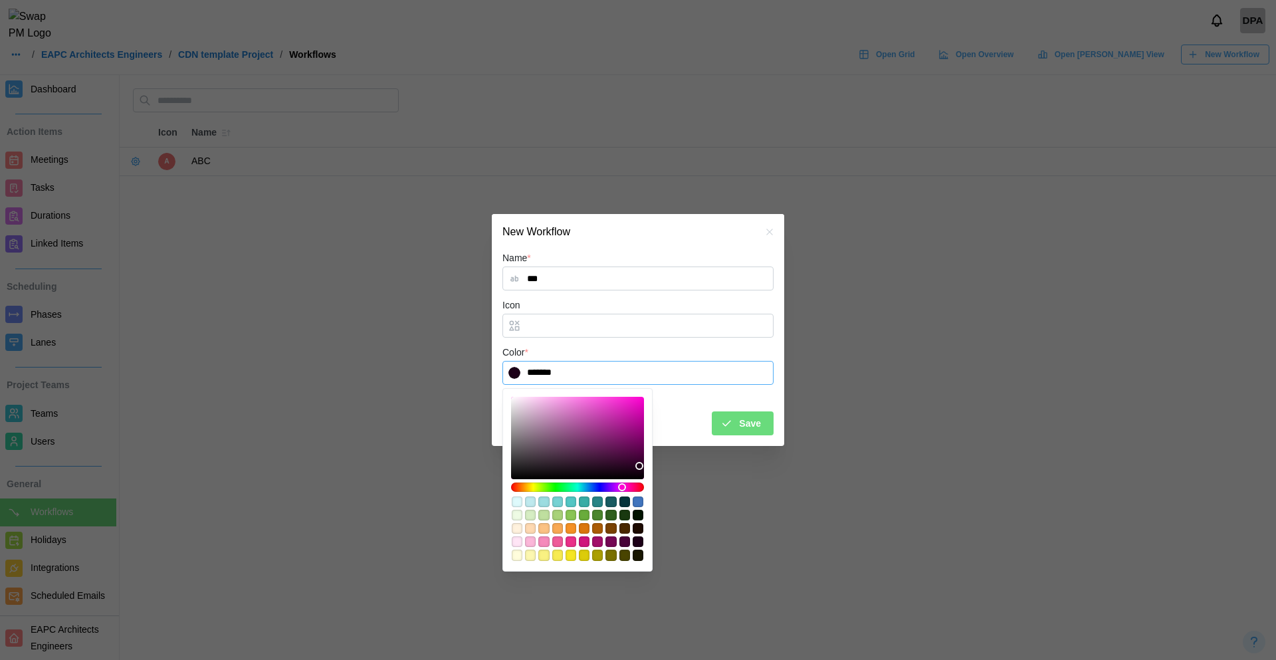
type input "*******"
click at [627, 415] on div at bounding box center [578, 437] width 124 height 73
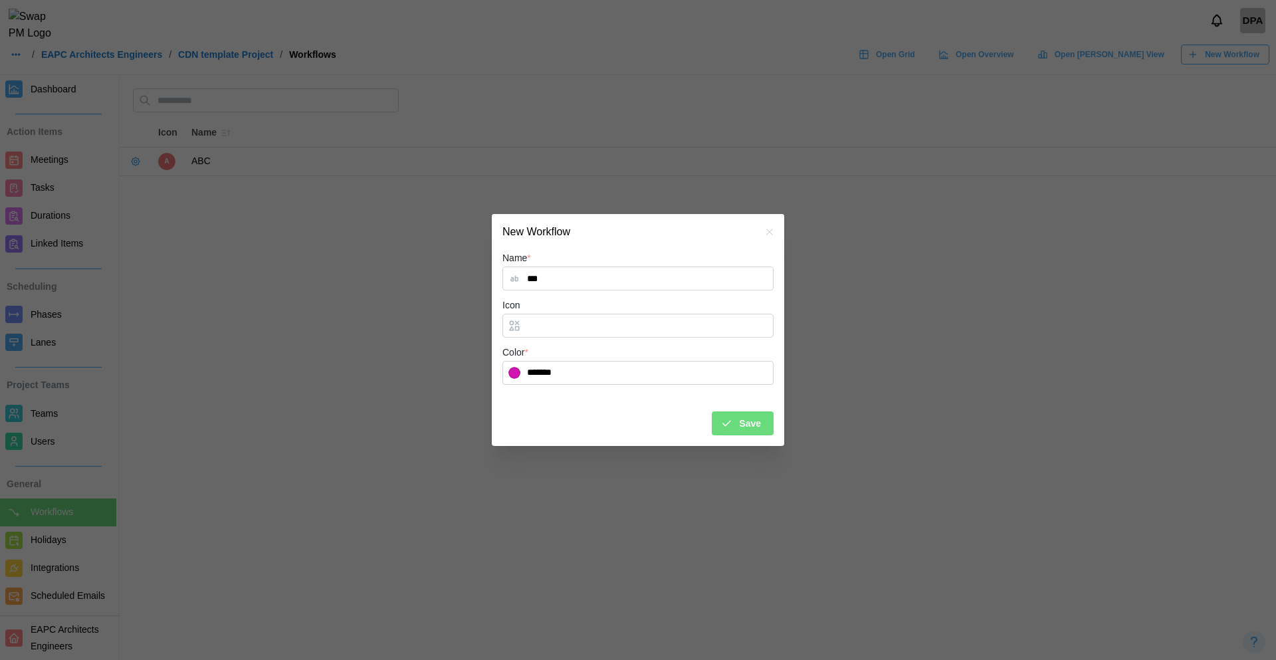
click at [743, 425] on span "Save" at bounding box center [750, 423] width 22 height 23
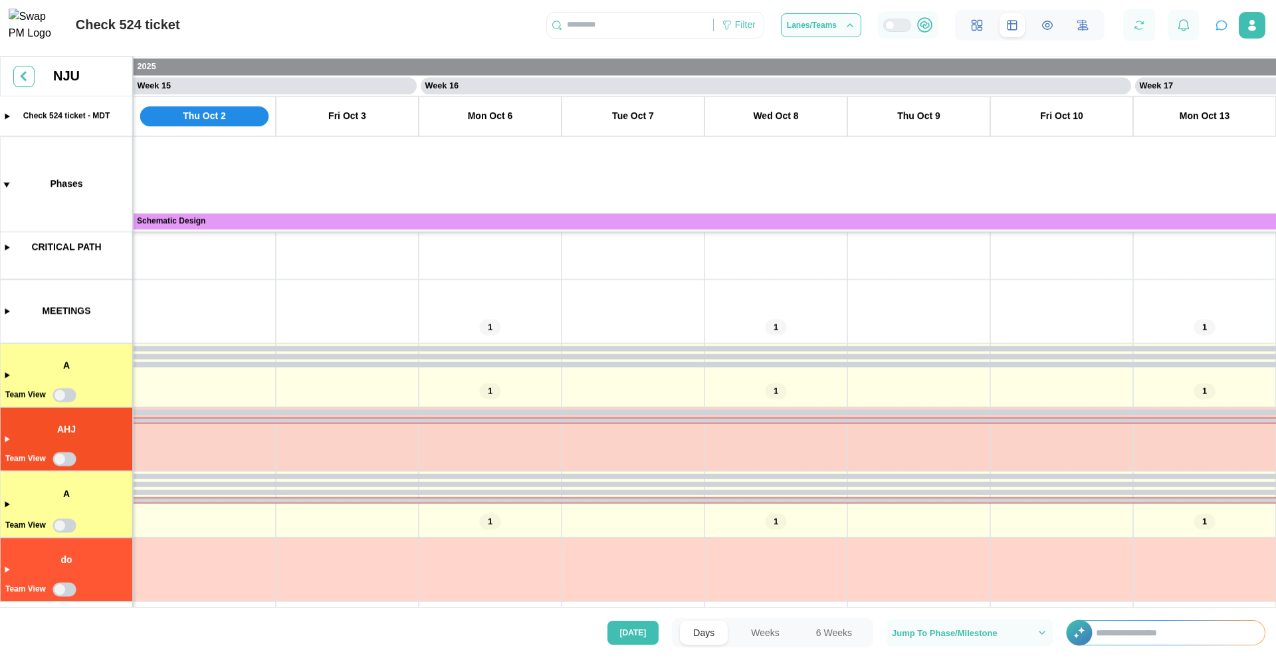
scroll to position [80, 0]
click at [3, 376] on canvas at bounding box center [638, 333] width 1276 height 554
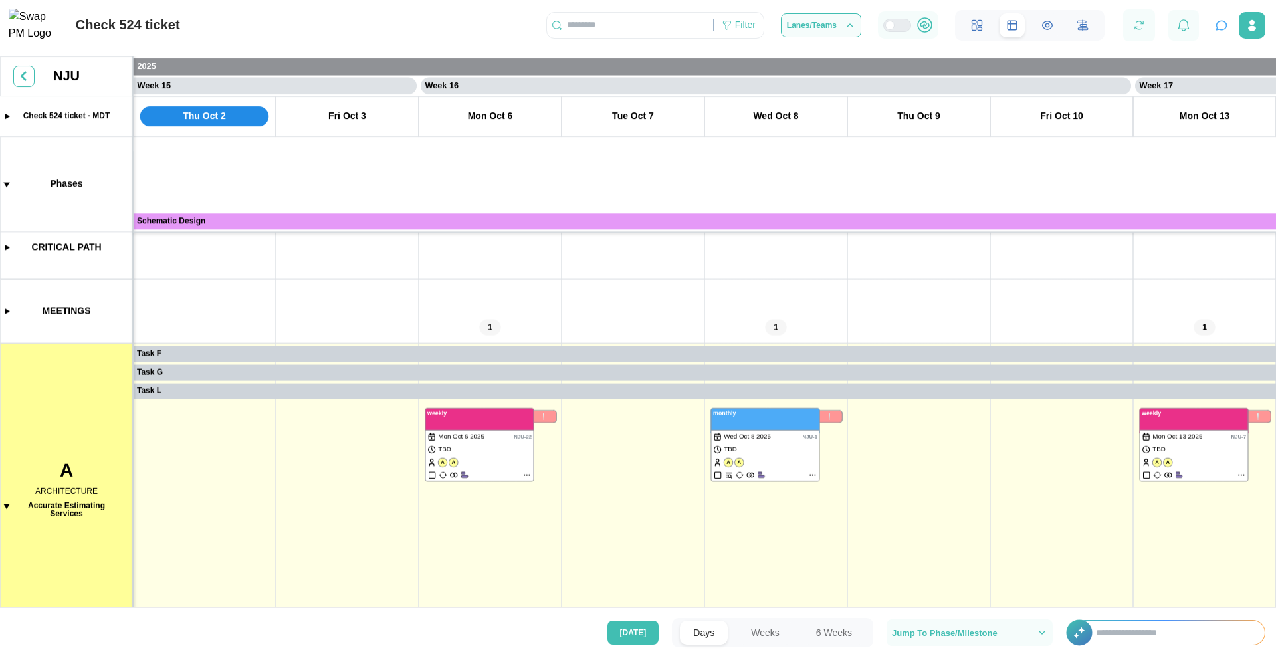
click at [3, 376] on canvas at bounding box center [638, 333] width 1276 height 554
click at [7, 507] on canvas at bounding box center [638, 333] width 1276 height 554
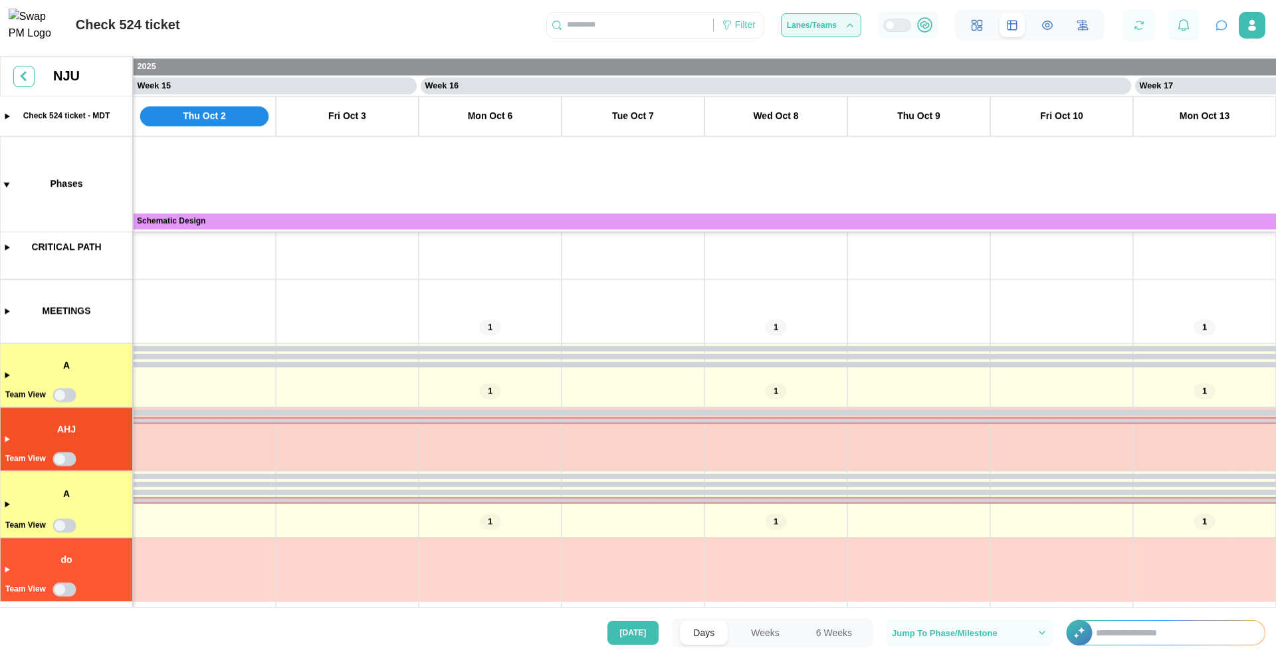
click at [843, 31] on div "Lanes/Teams" at bounding box center [821, 25] width 68 height 11
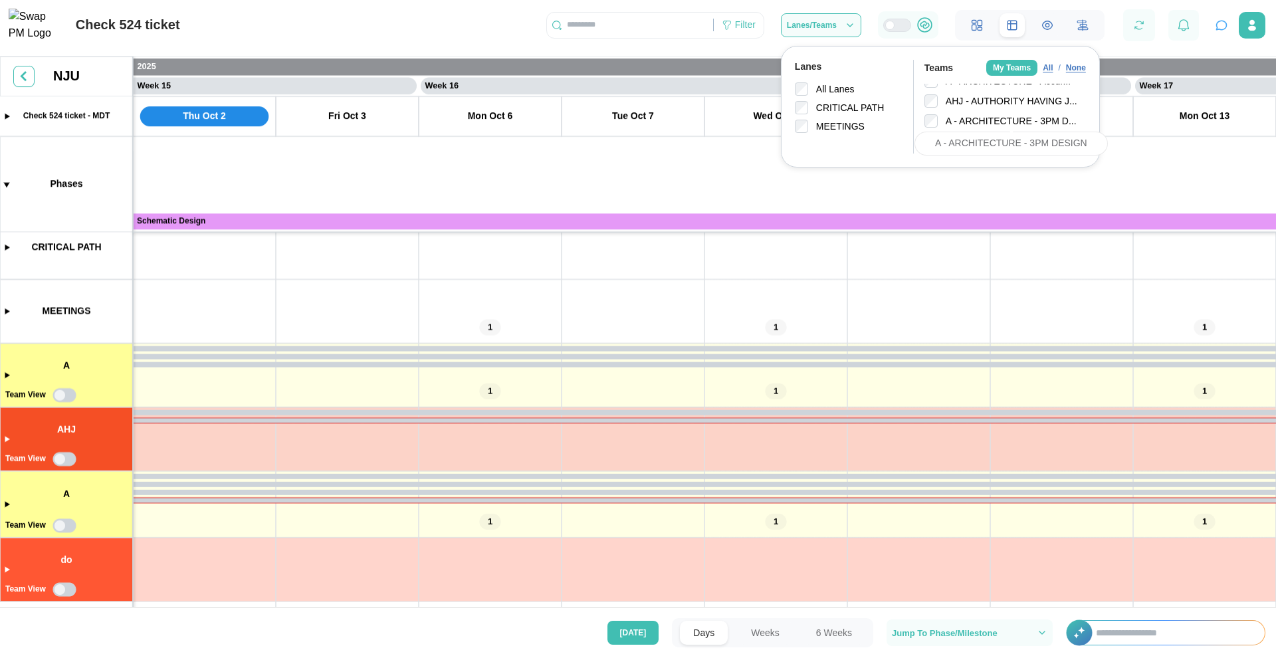
scroll to position [0, 0]
click at [820, 29] on span "Lanes/Teams" at bounding box center [812, 25] width 50 height 8
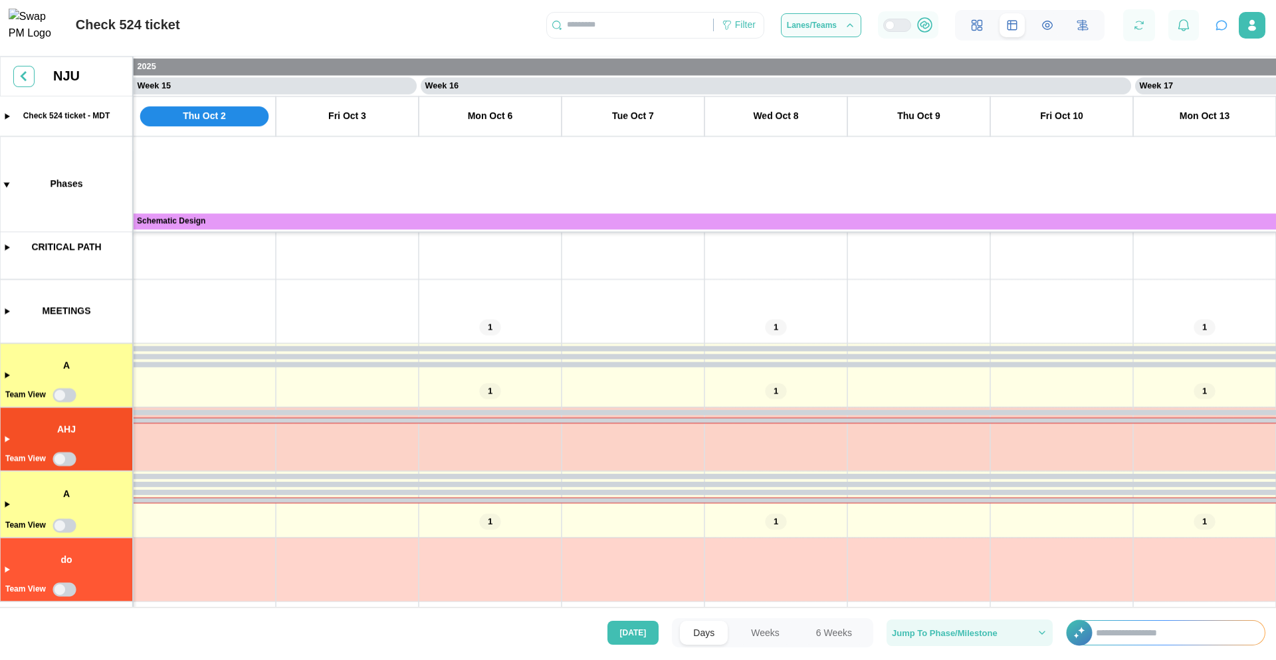
click at [959, 632] on span "Jump To Phase/Milestone" at bounding box center [945, 632] width 106 height 9
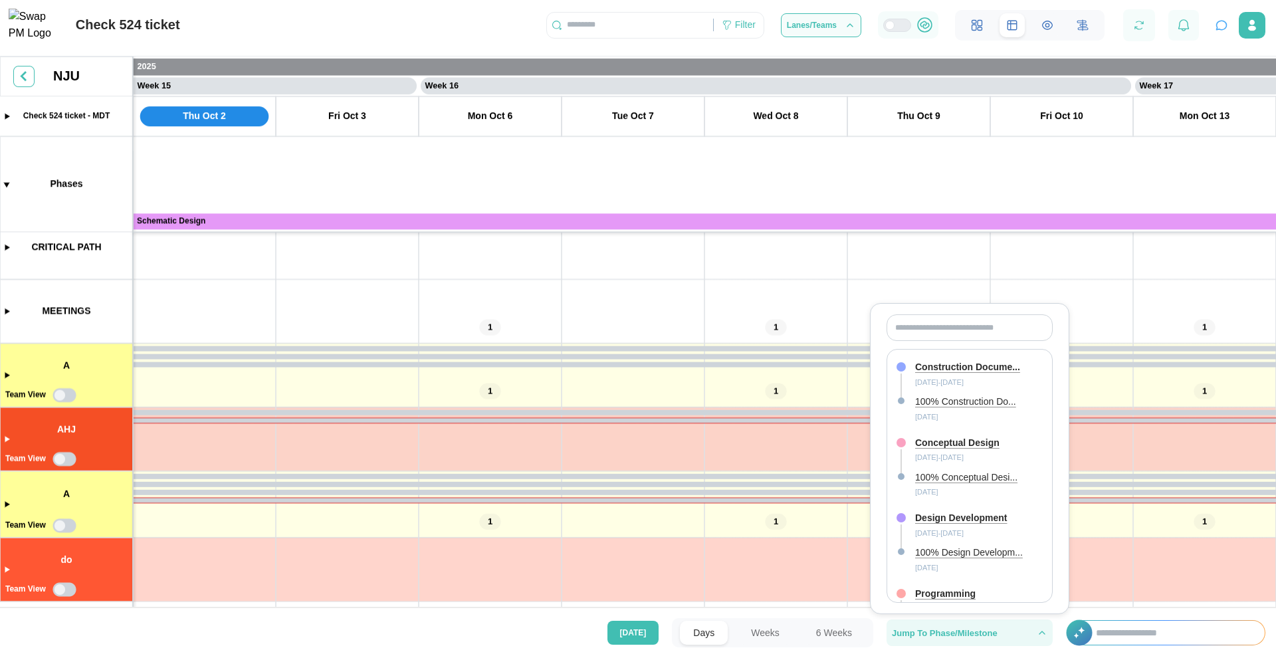
click at [954, 635] on span "Jump To Phase/Milestone" at bounding box center [945, 632] width 106 height 9
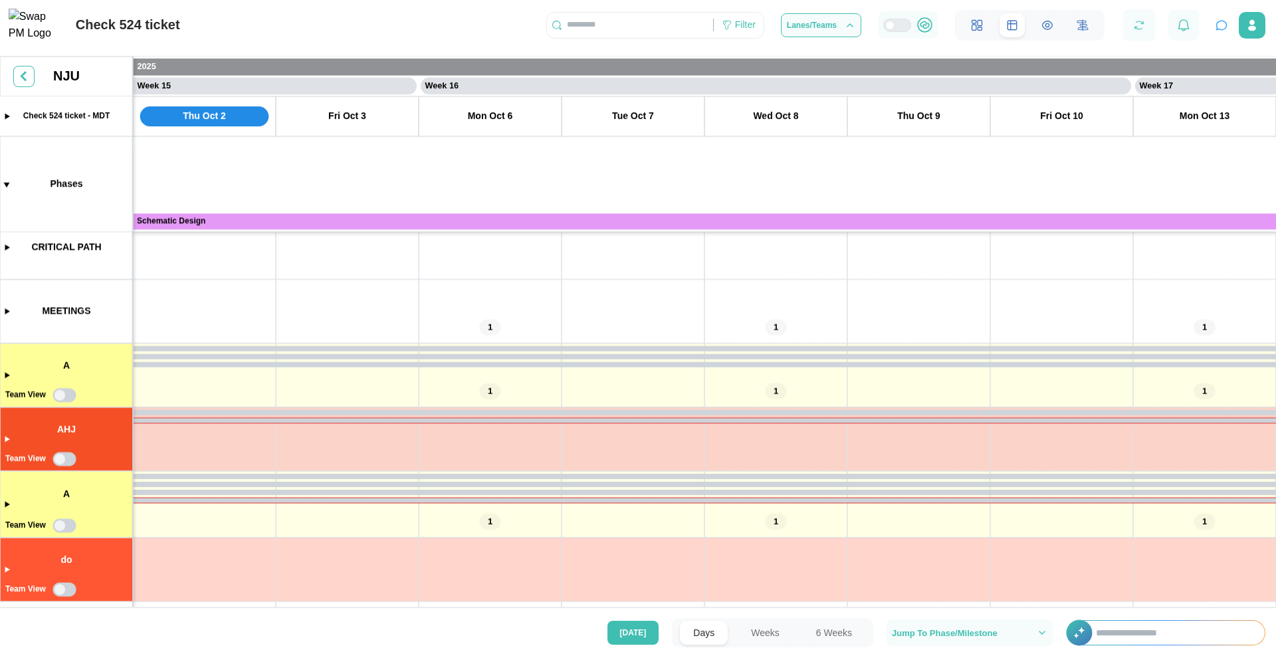
click at [8, 374] on canvas at bounding box center [638, 333] width 1276 height 554
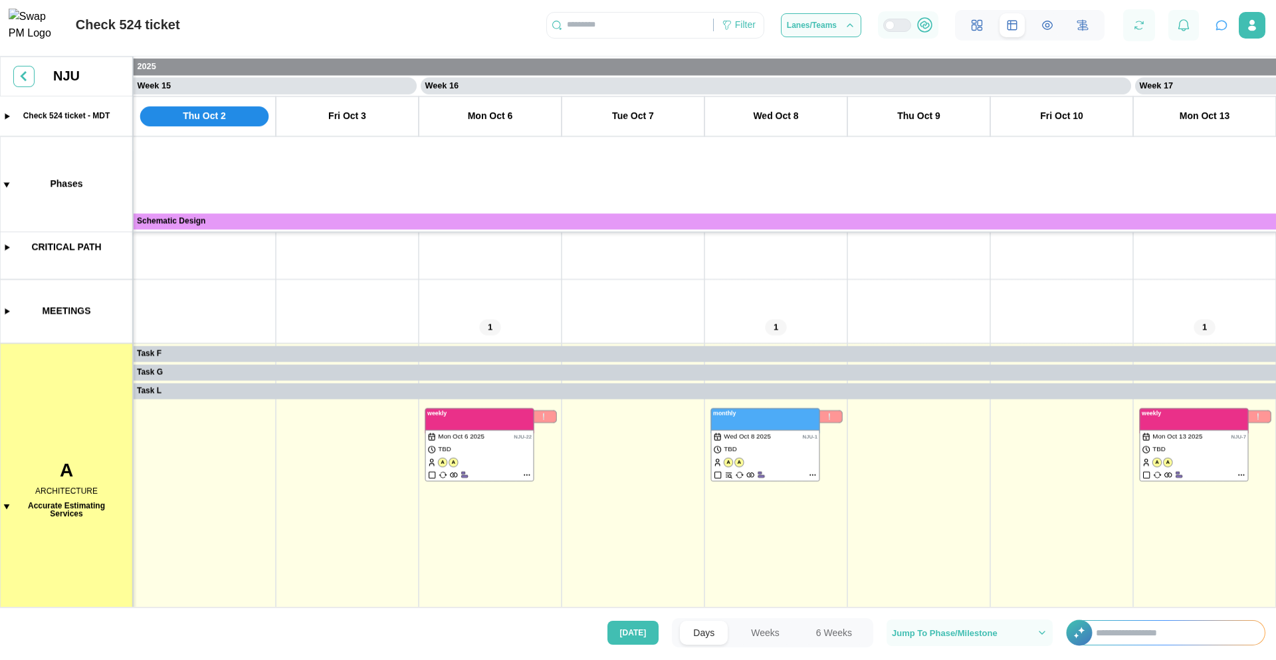
click at [8, 374] on canvas at bounding box center [638, 333] width 1276 height 554
click at [5, 504] on canvas at bounding box center [638, 333] width 1276 height 554
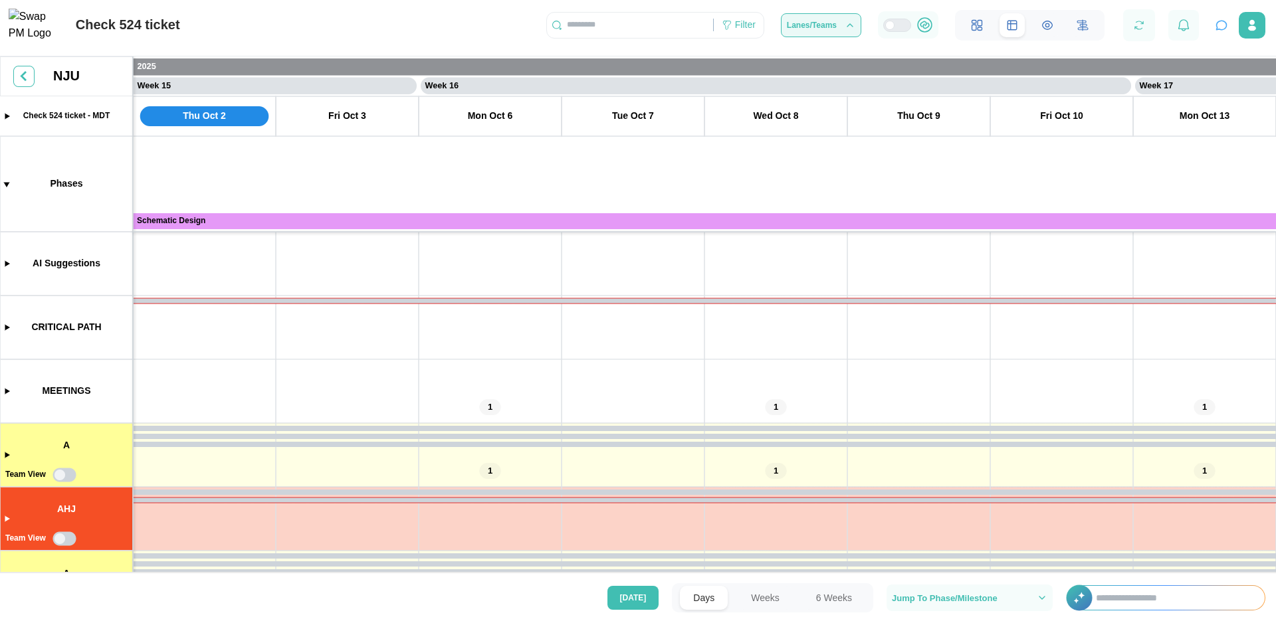
click at [837, 37] on button "Lanes/Teams" at bounding box center [821, 25] width 80 height 24
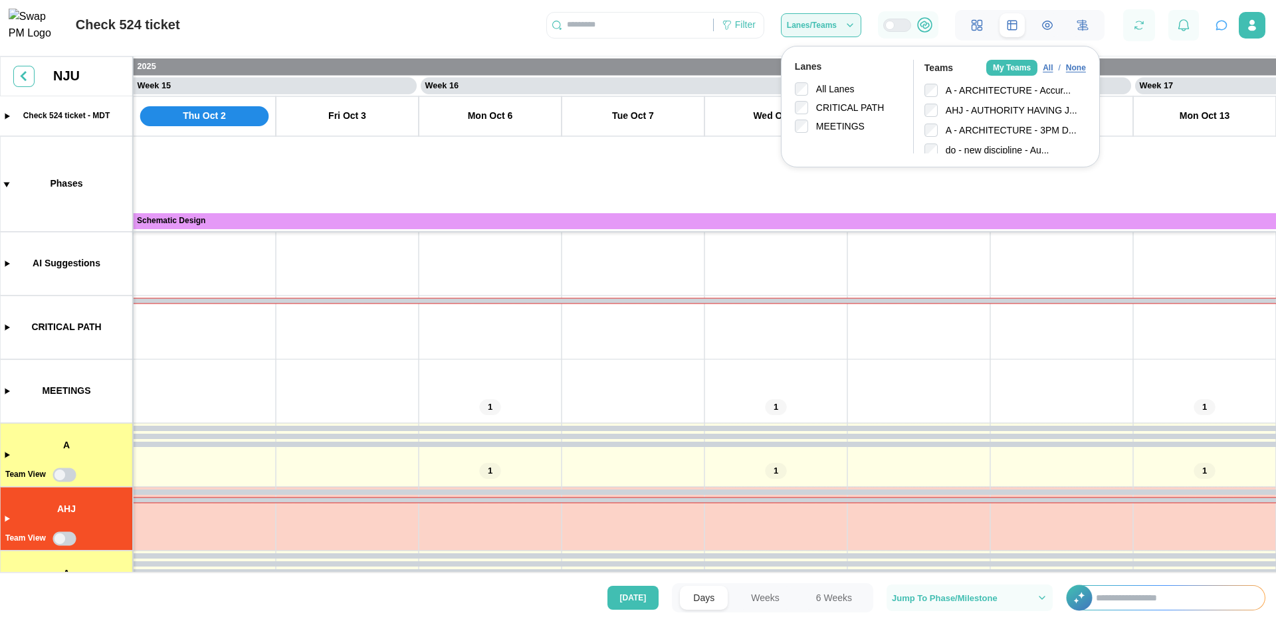
click at [820, 29] on span "Lanes/Teams" at bounding box center [812, 25] width 50 height 8
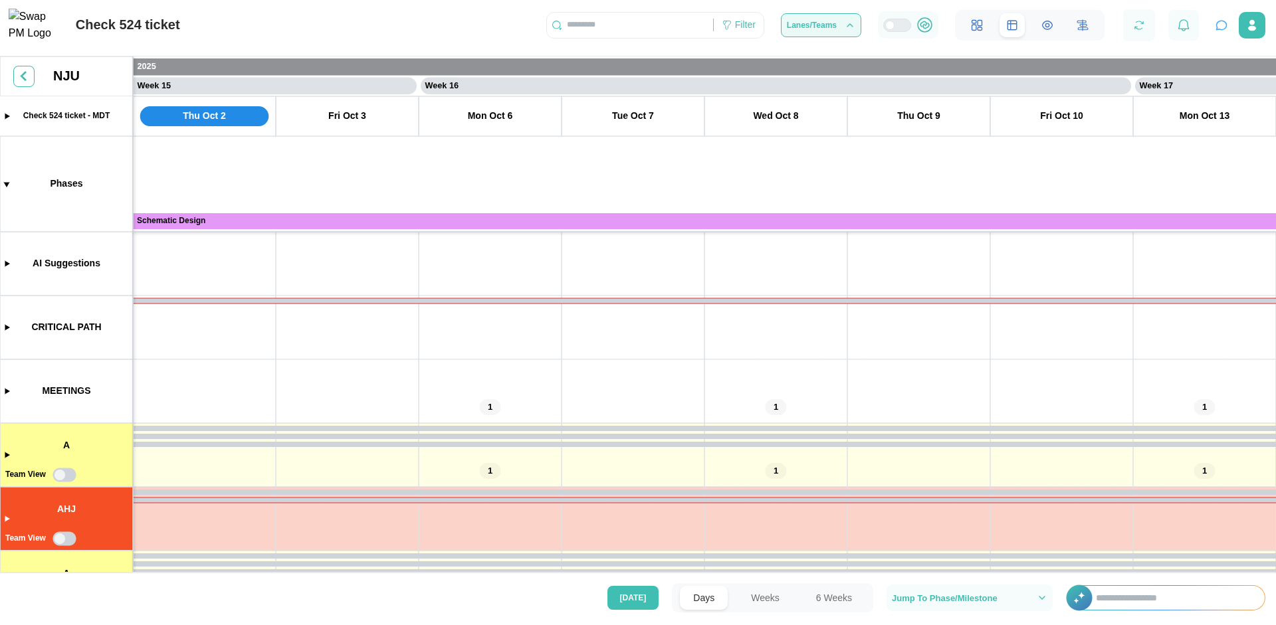
click at [820, 29] on span "Lanes/Teams" at bounding box center [812, 25] width 50 height 8
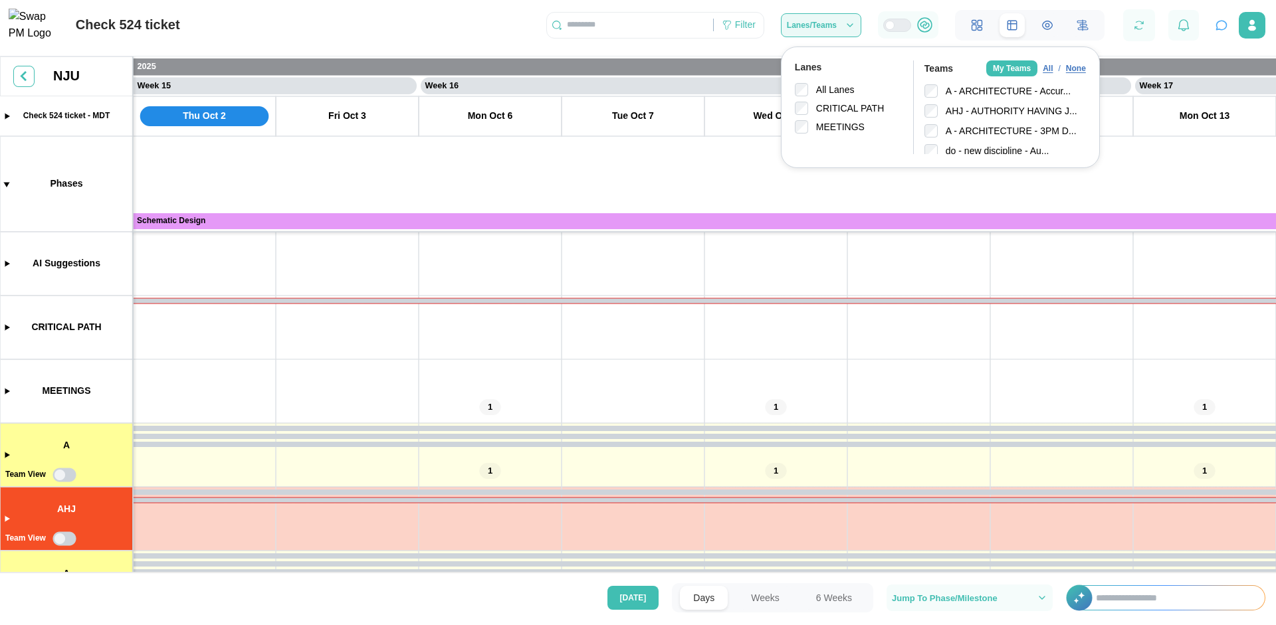
click at [795, 29] on span "Lanes/Teams" at bounding box center [812, 25] width 50 height 8
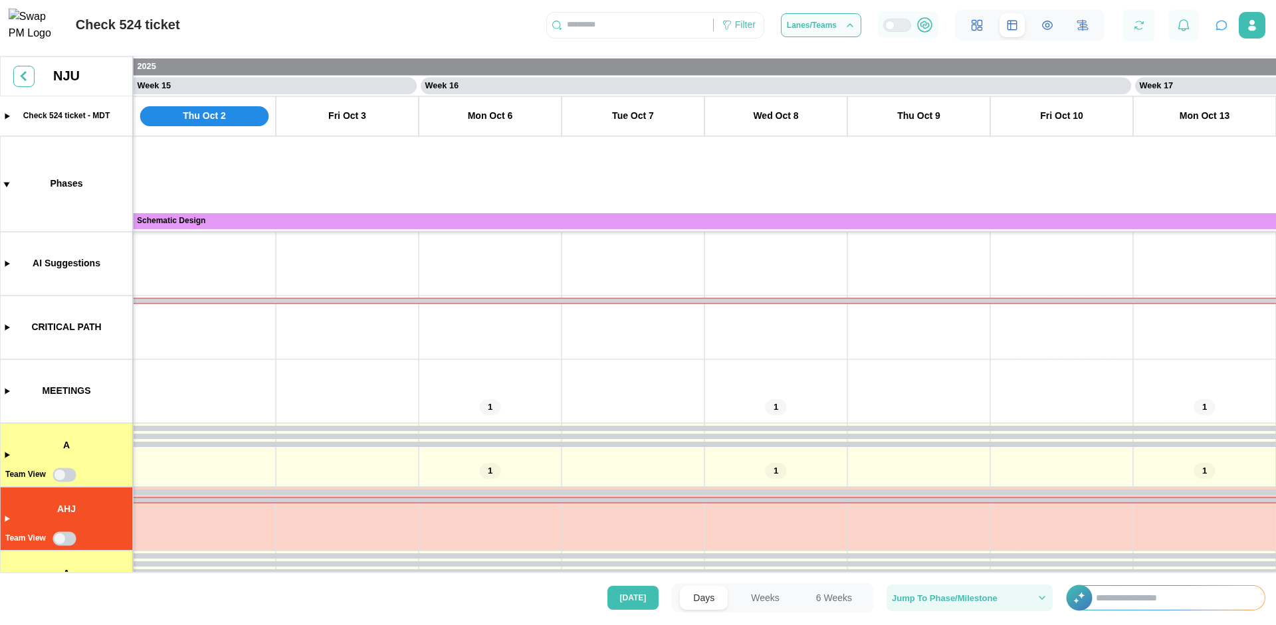
click at [951, 589] on button "Jump To Phase/Milestone" at bounding box center [969, 598] width 166 height 27
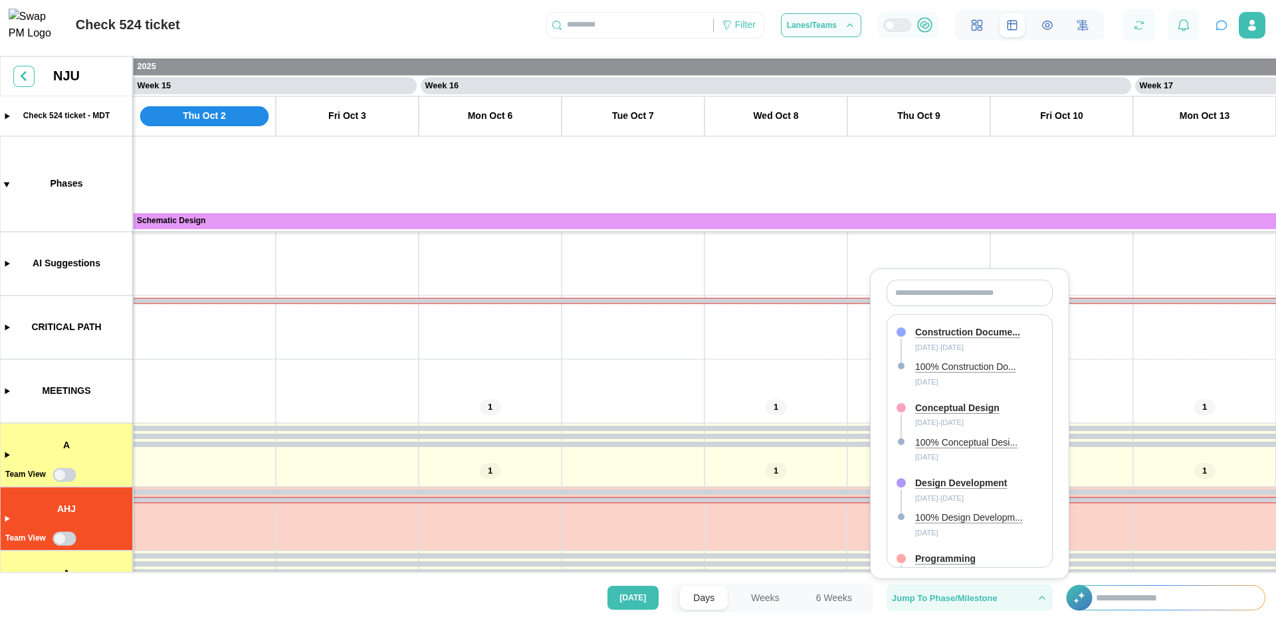
click at [951, 589] on button "Jump To Phase/Milestone" at bounding box center [969, 598] width 166 height 27
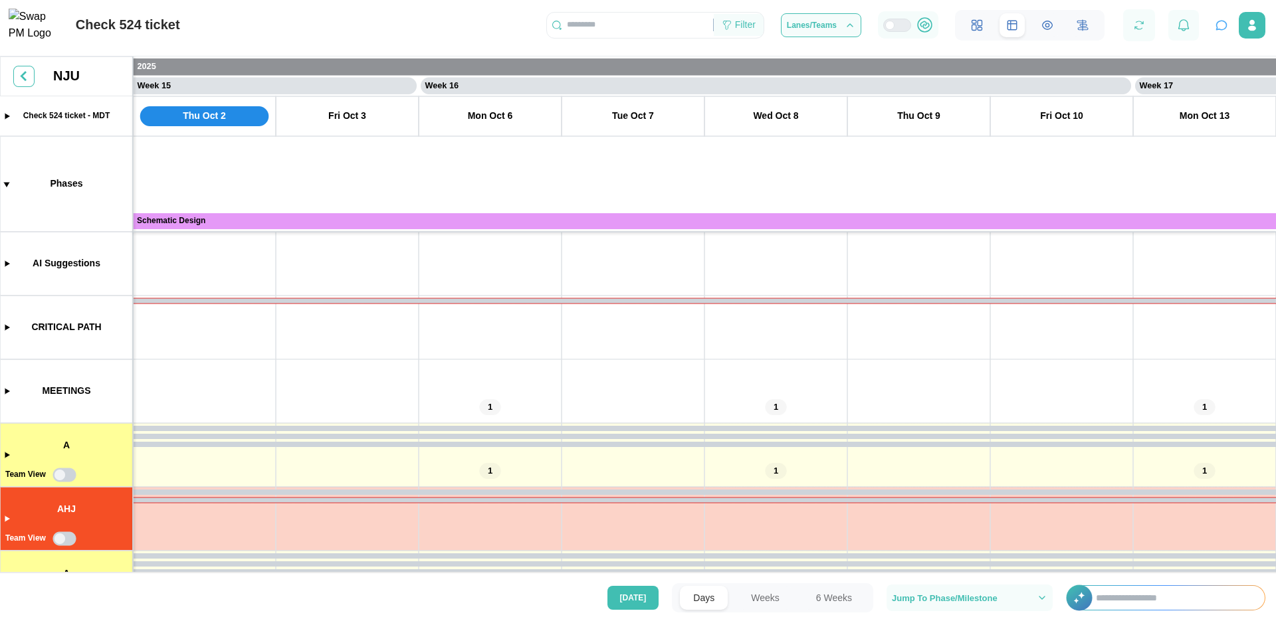
click at [745, 26] on div "Filter" at bounding box center [745, 25] width 21 height 15
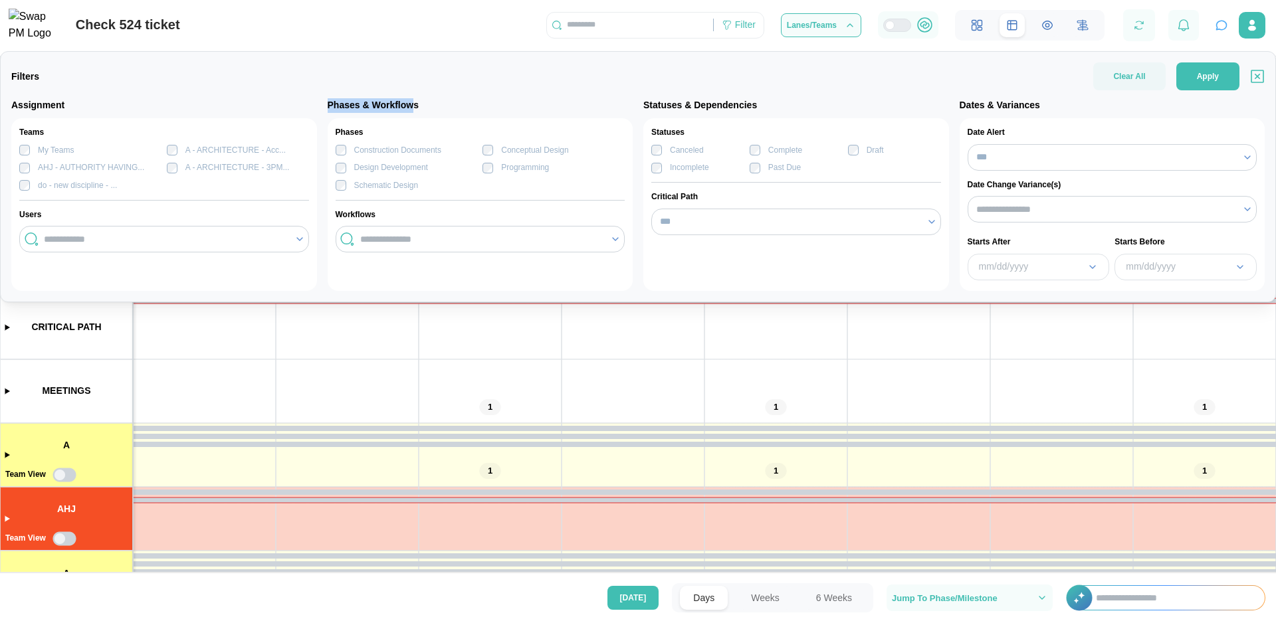
drag, startPoint x: 328, startPoint y: 104, endPoint x: 415, endPoint y: 104, distance: 87.0
click at [415, 104] on div "Phases & Workflows" at bounding box center [481, 105] width 306 height 15
drag, startPoint x: 642, startPoint y: 104, endPoint x: 763, endPoint y: 106, distance: 120.3
click at [763, 106] on div "Statuses & Dependencies" at bounding box center [796, 105] width 306 height 15
click at [765, 108] on div "Statuses & Dependencies" at bounding box center [796, 105] width 306 height 15
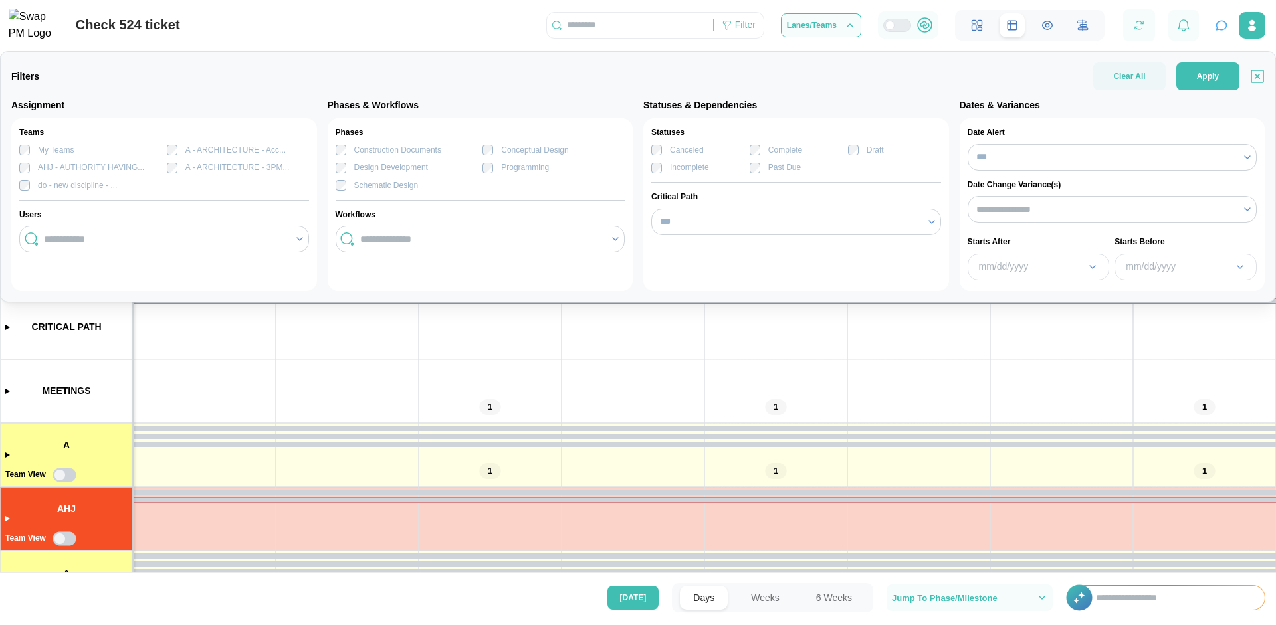
scroll to position [113, 0]
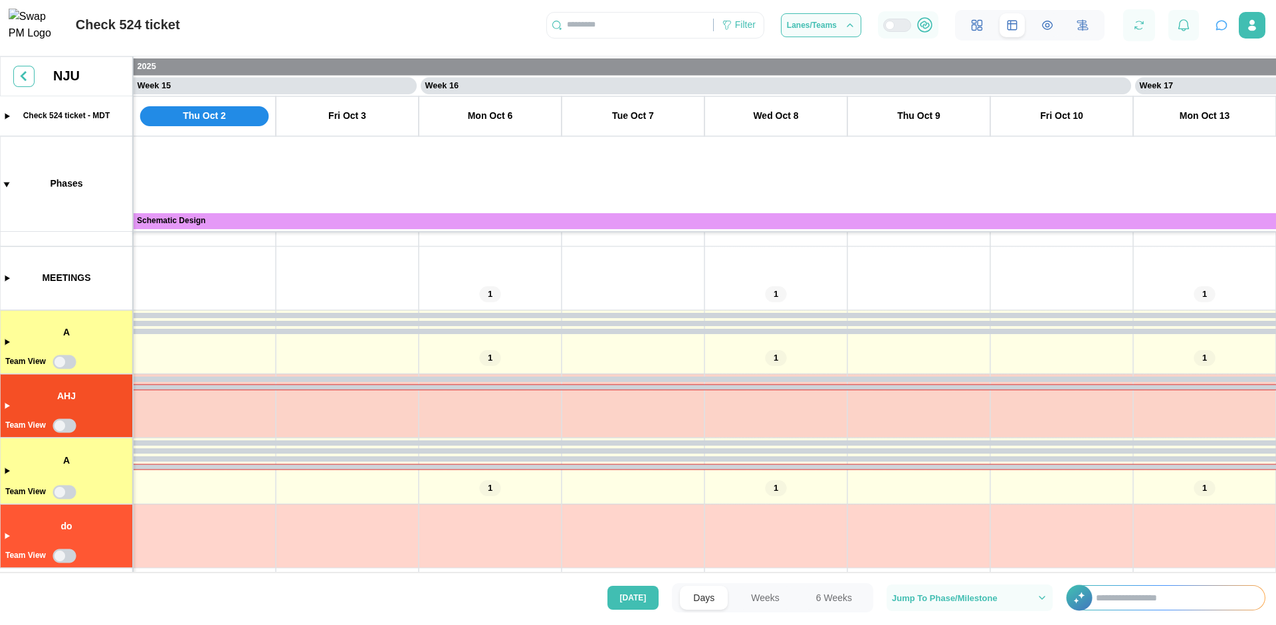
click at [5, 472] on canvas at bounding box center [638, 317] width 1276 height 522
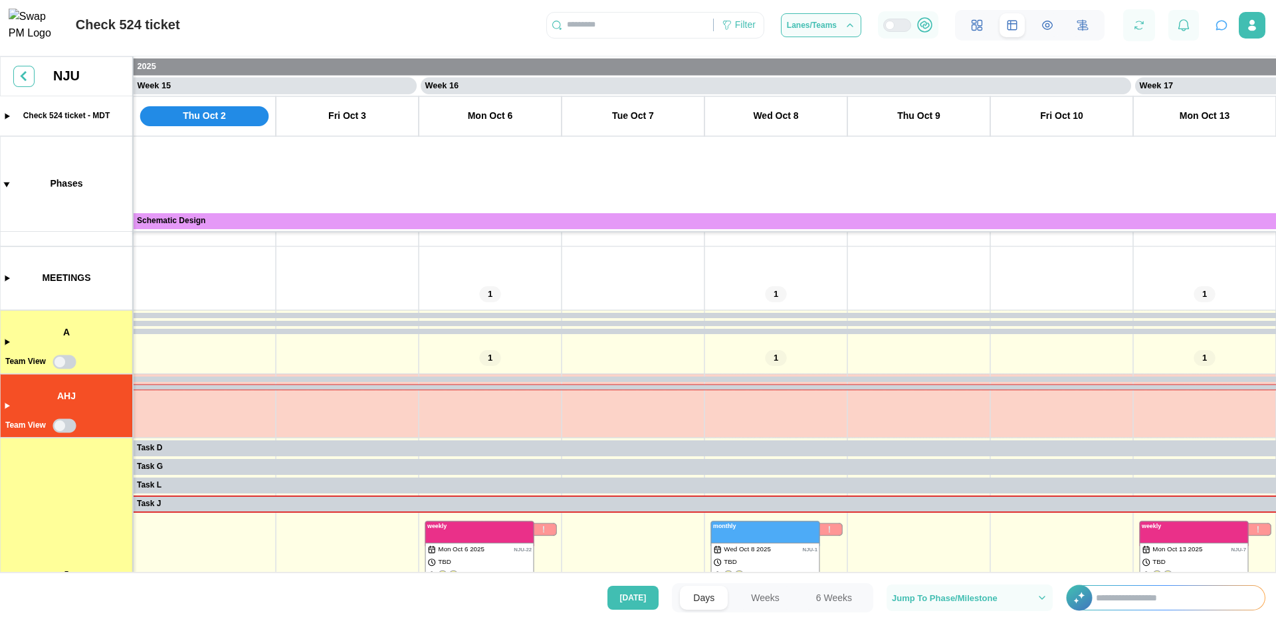
scroll to position [352, 0]
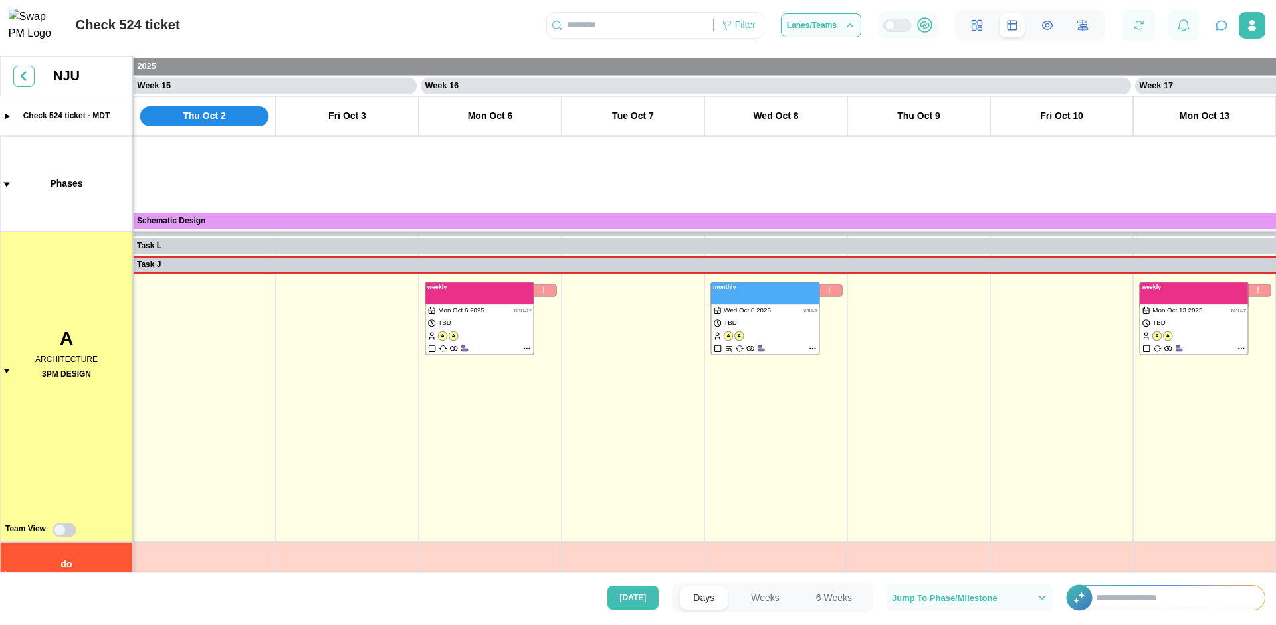
click at [5, 369] on canvas at bounding box center [638, 317] width 1276 height 522
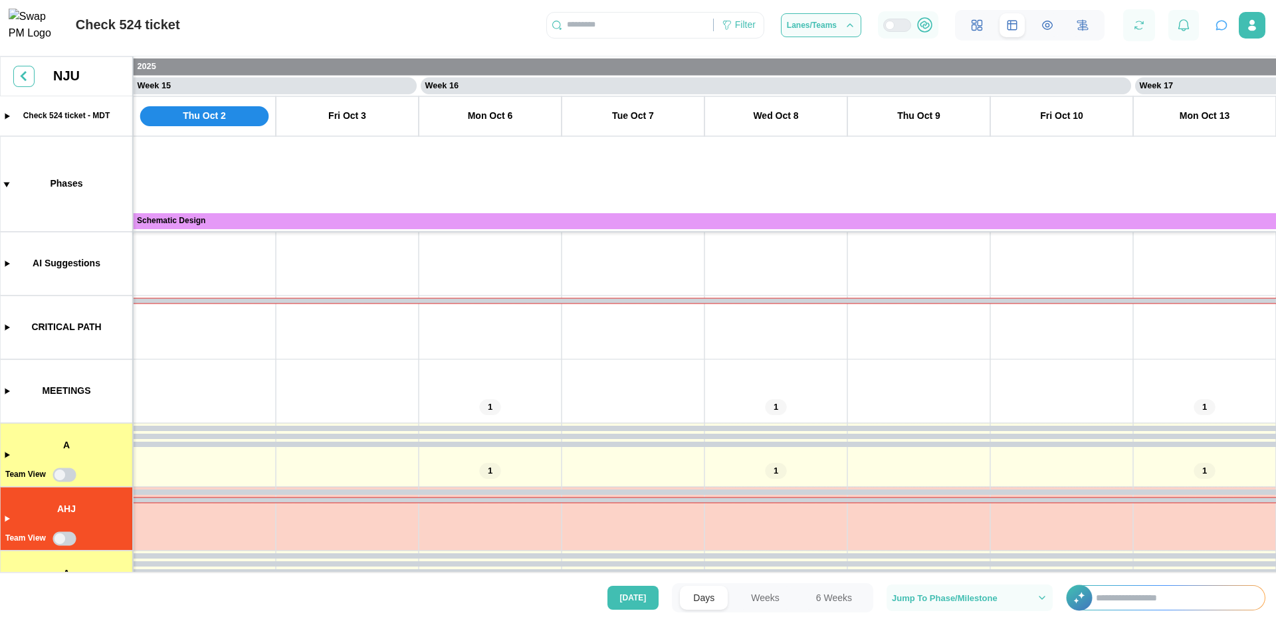
click at [5, 454] on canvas at bounding box center [638, 317] width 1276 height 522
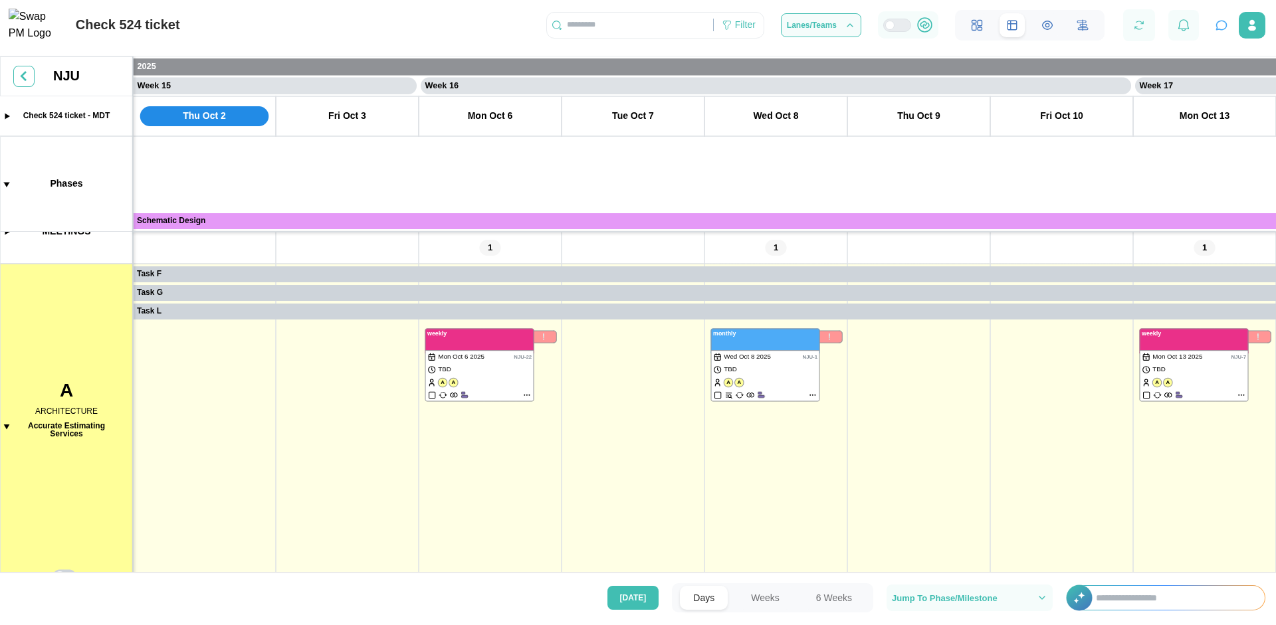
click at [8, 420] on canvas at bounding box center [638, 317] width 1276 height 522
click at [5, 426] on canvas at bounding box center [638, 317] width 1276 height 522
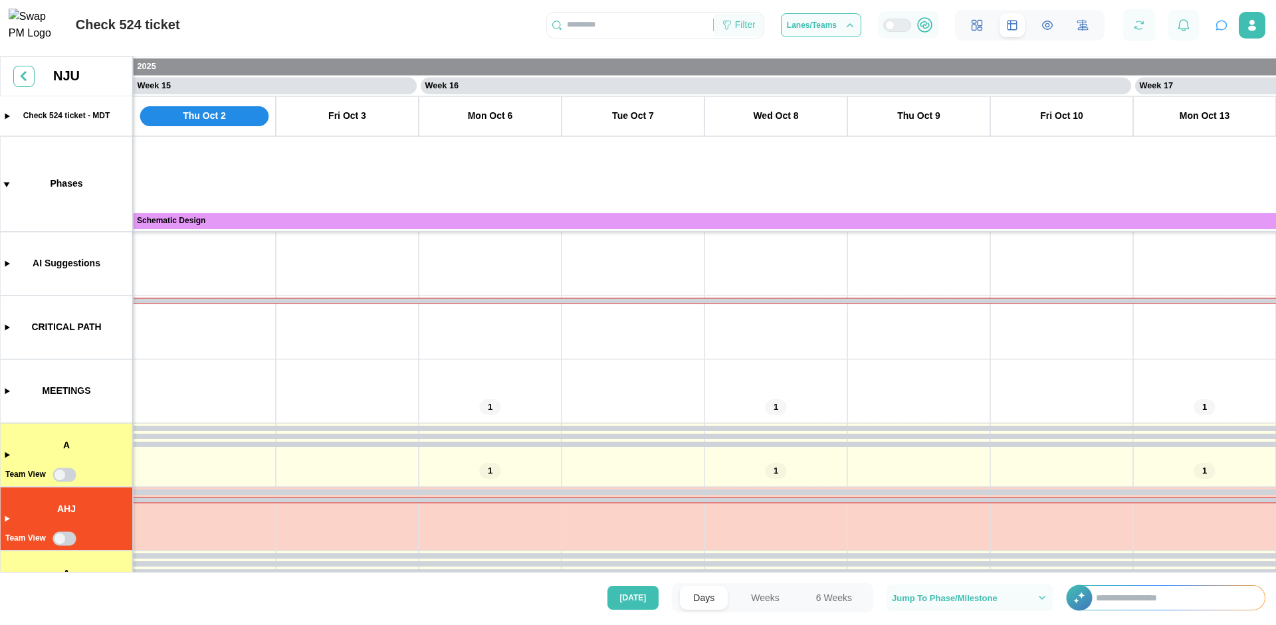
click at [738, 33] on div "Filter" at bounding box center [745, 25] width 21 height 15
click at [422, 29] on div "Check 524 ticket Filter Lanes/Teams" at bounding box center [638, 20] width 1276 height 41
click at [745, 31] on div "Filter" at bounding box center [745, 25] width 21 height 15
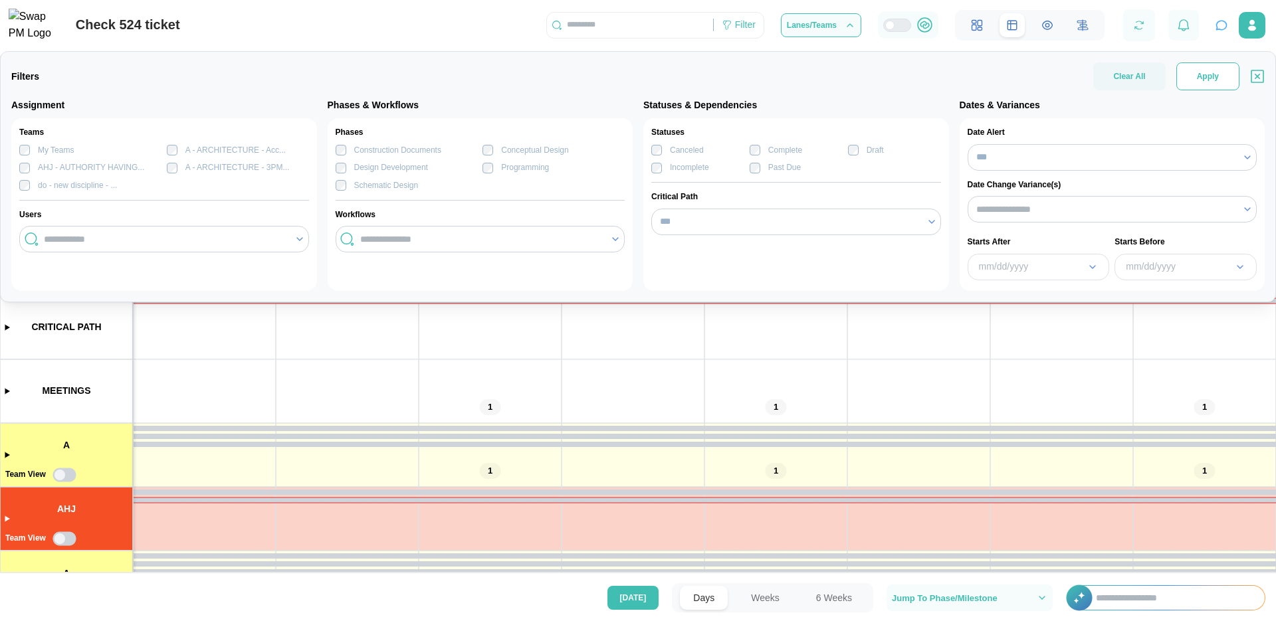
click at [1200, 78] on span "Apply" at bounding box center [1207, 76] width 22 height 27
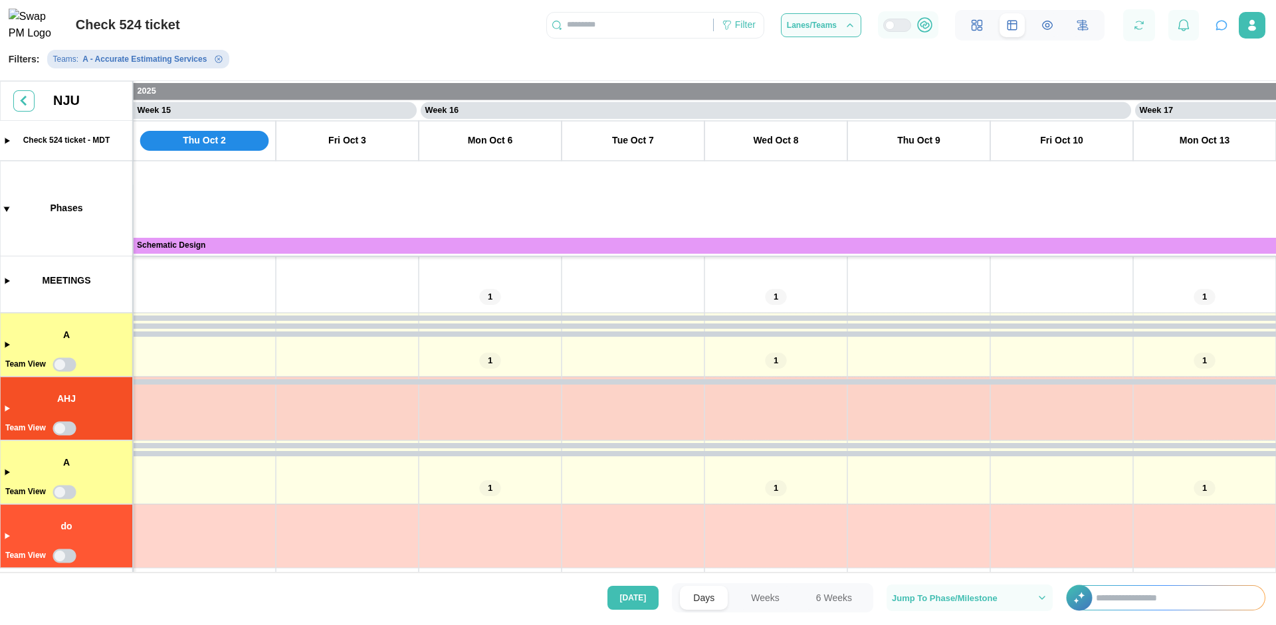
scroll to position [135, 0]
click at [3, 472] on canvas at bounding box center [638, 329] width 1276 height 497
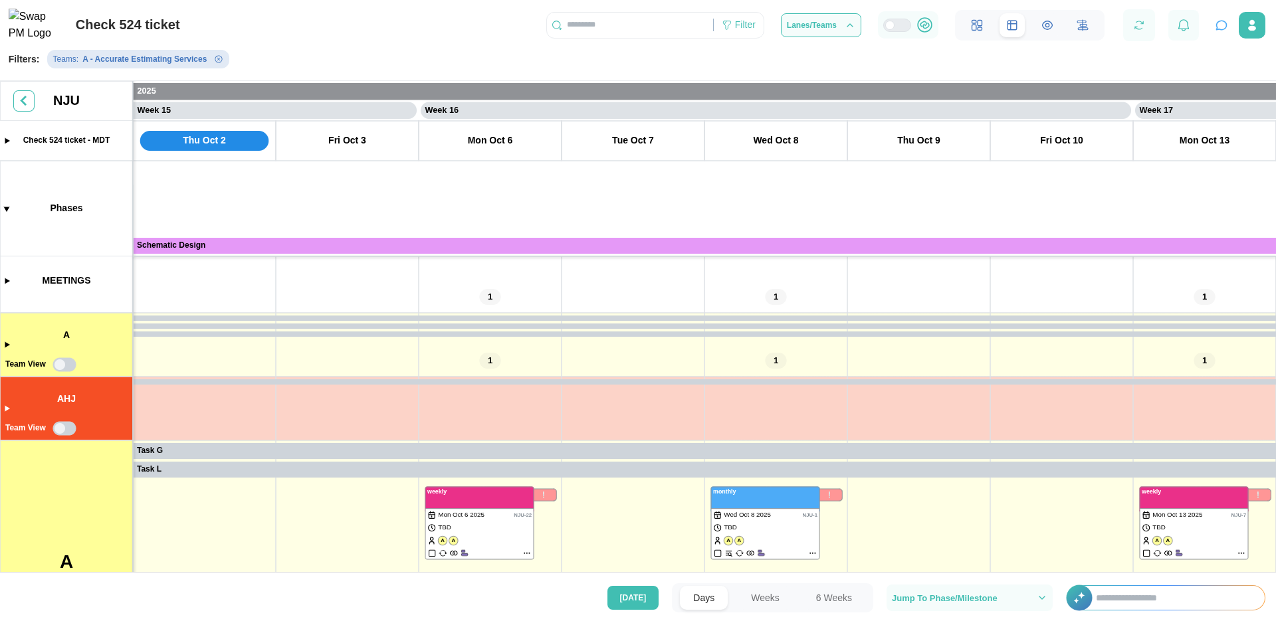
scroll to position [294, 0]
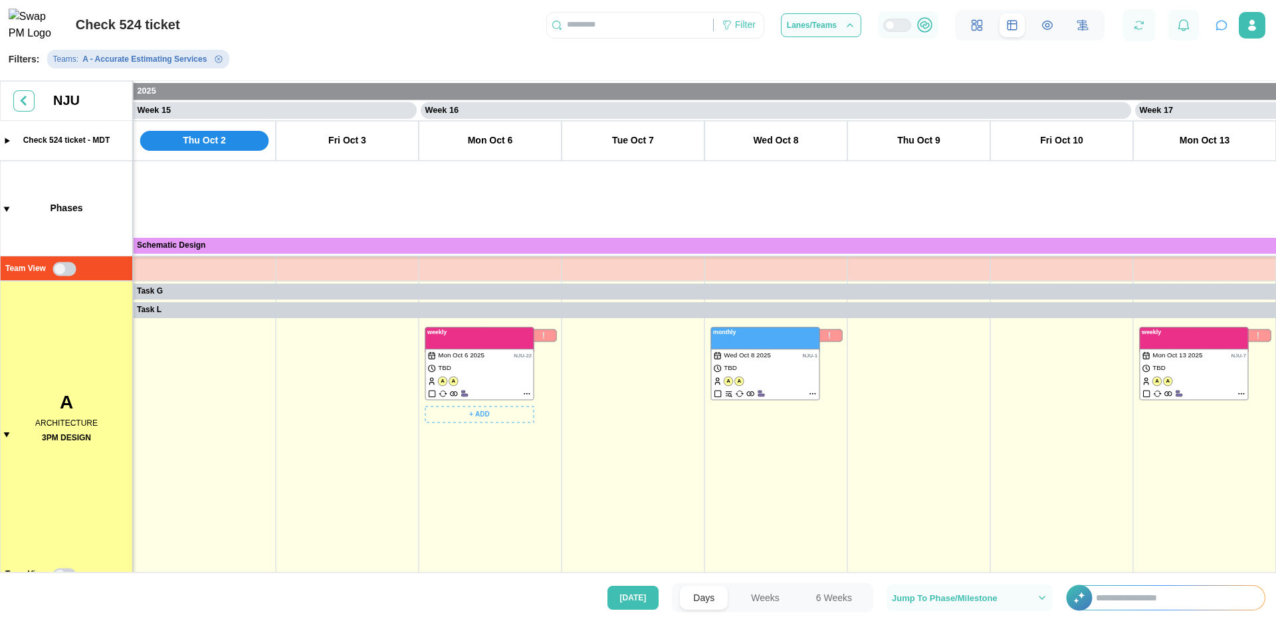
click at [525, 393] on canvas at bounding box center [638, 329] width 1276 height 497
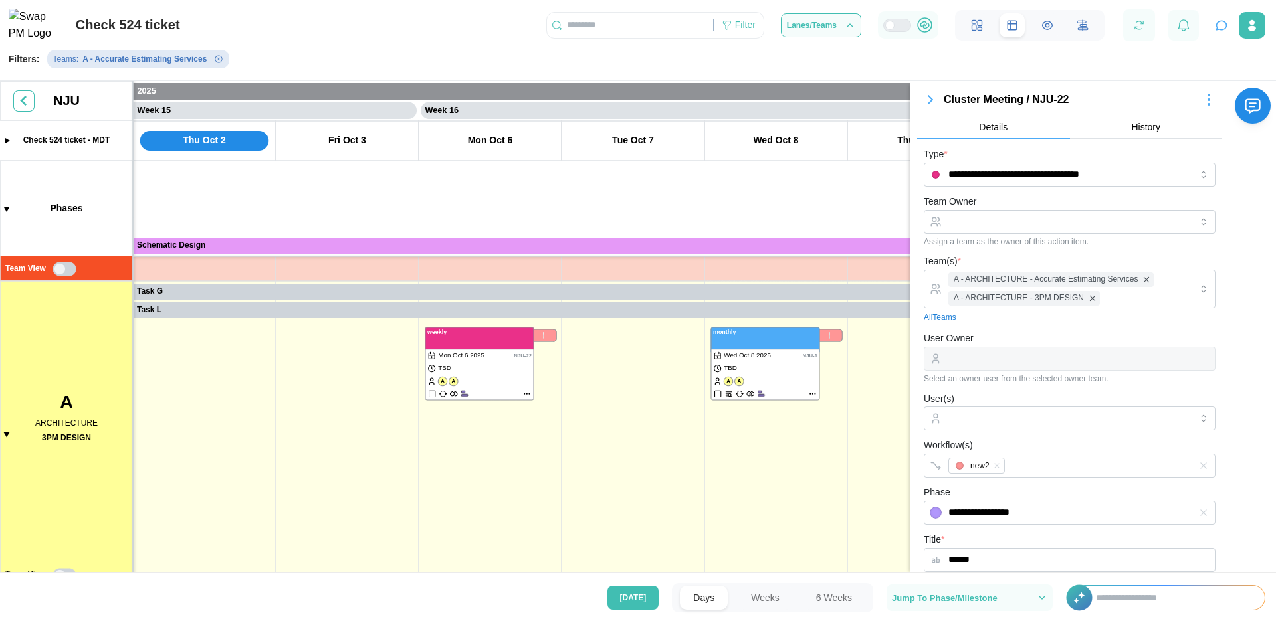
scroll to position [0, 0]
click at [925, 103] on icon "button" at bounding box center [930, 104] width 16 height 16
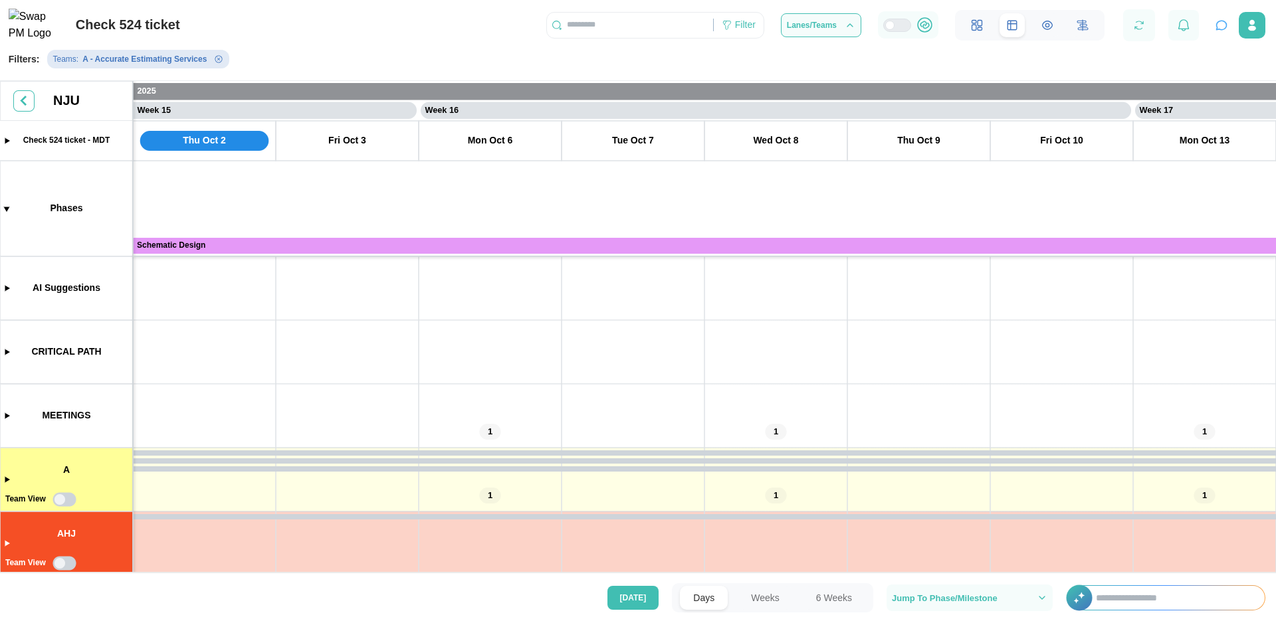
click at [484, 496] on canvas at bounding box center [638, 329] width 1276 height 497
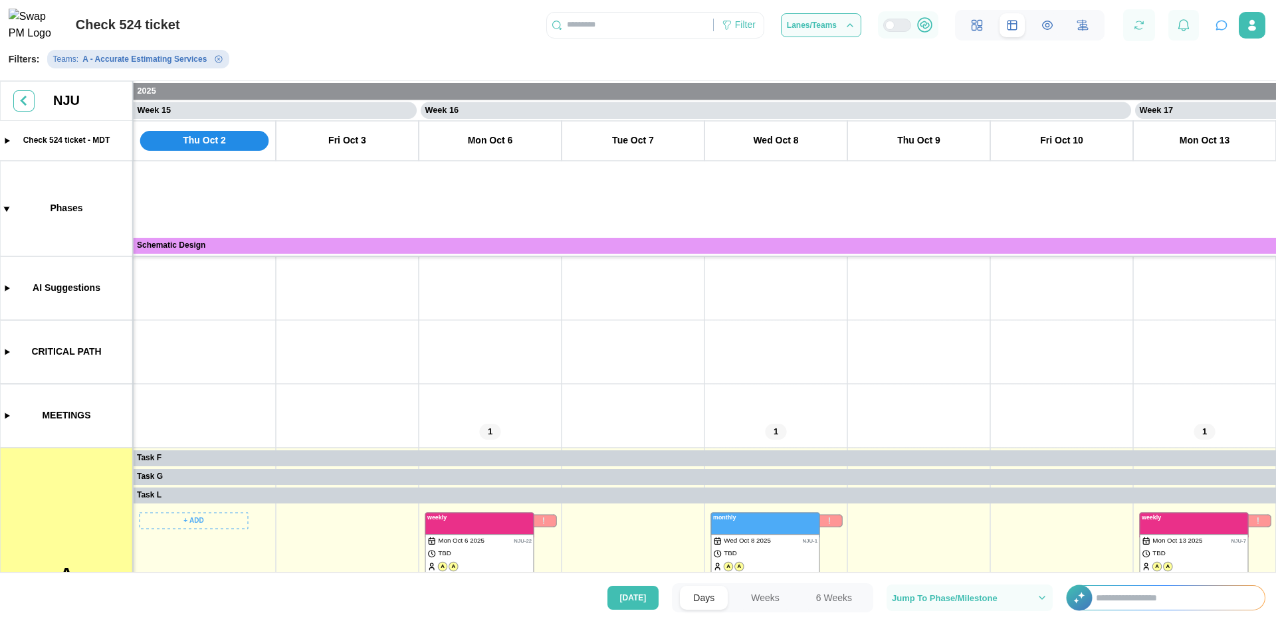
scroll to position [159, 0]
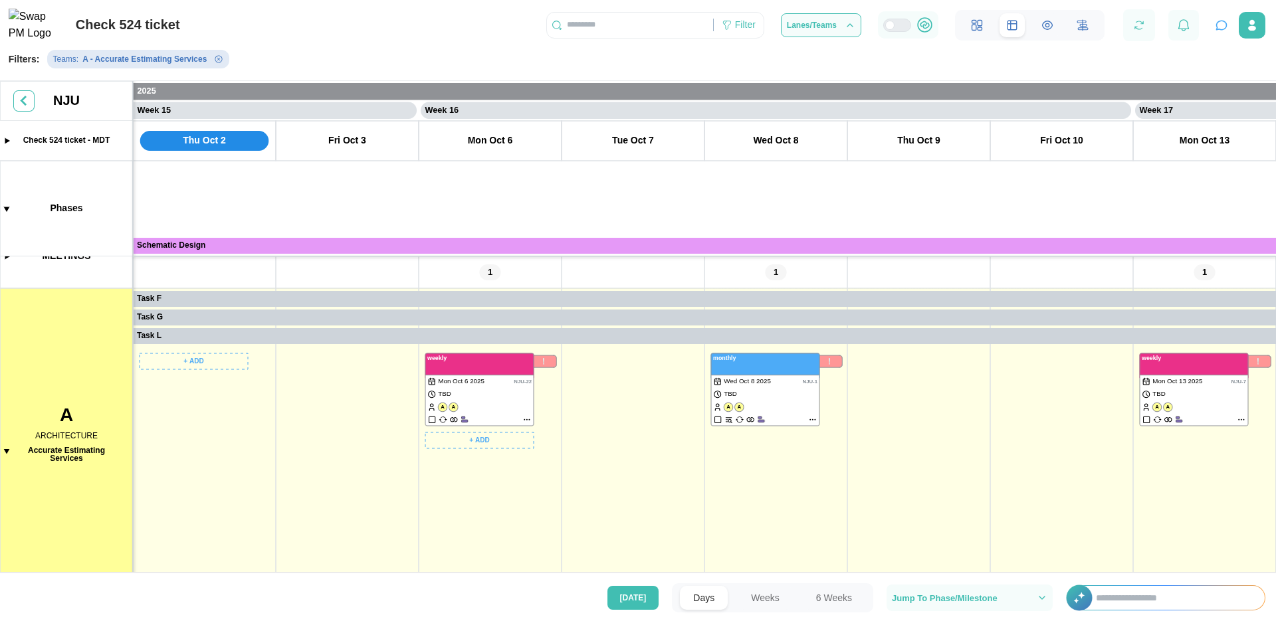
click at [524, 419] on canvas at bounding box center [638, 329] width 1276 height 497
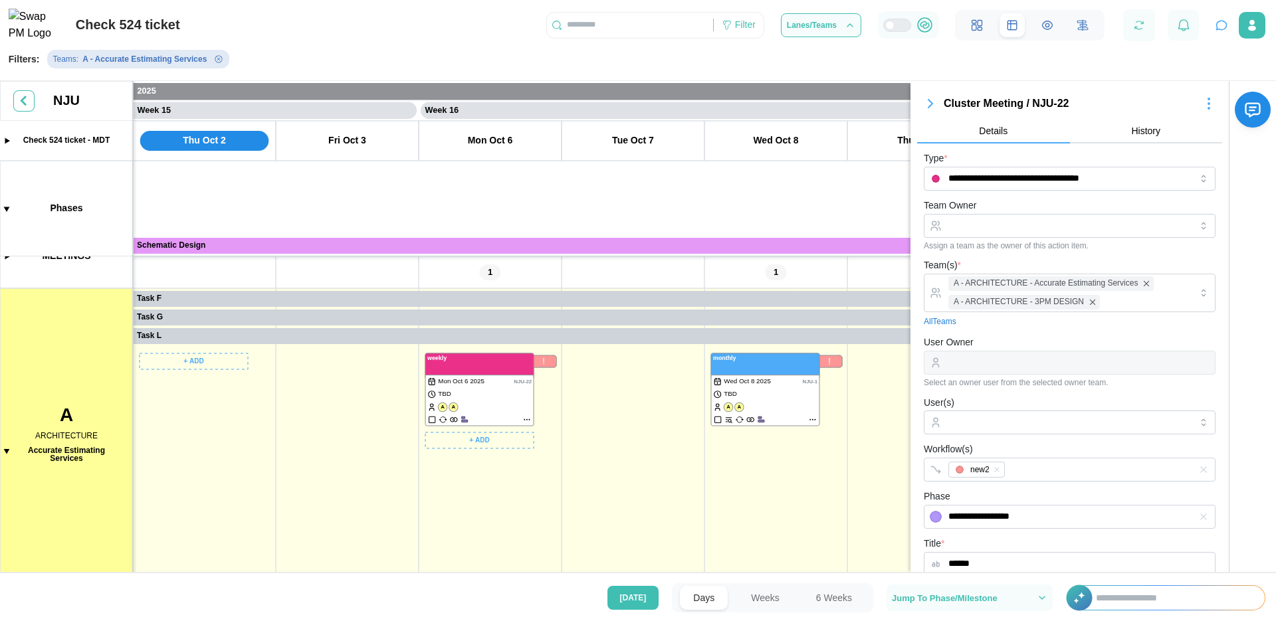
scroll to position [4, 0]
click at [522, 419] on canvas at bounding box center [638, 329] width 1276 height 497
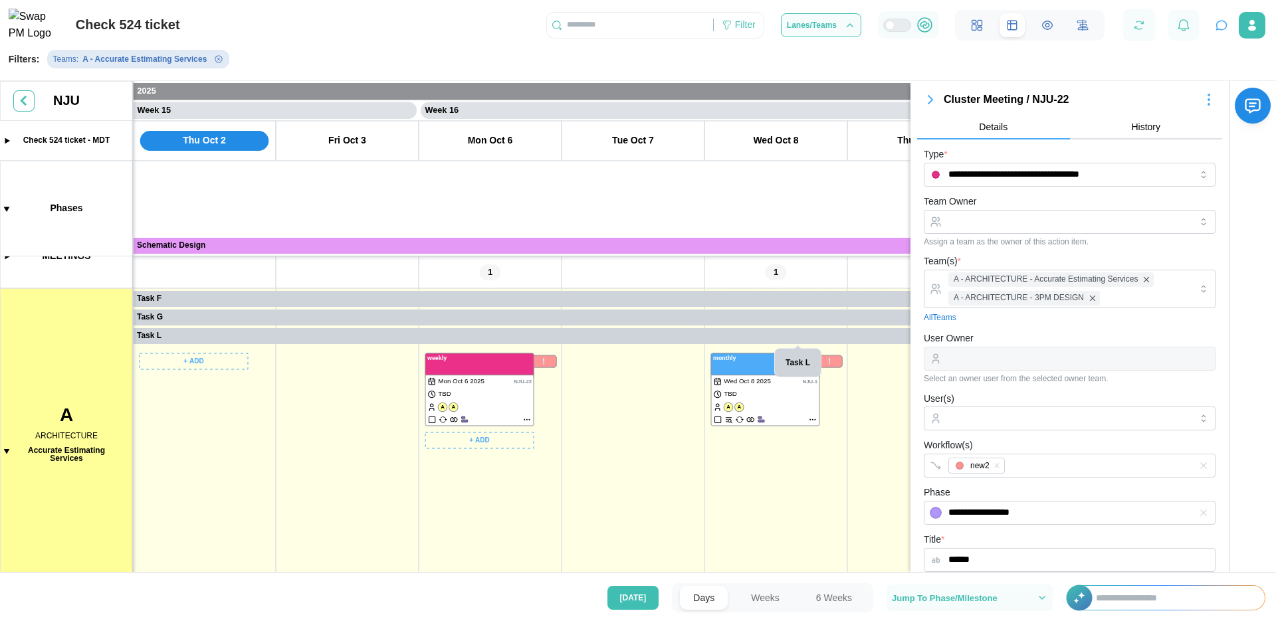
click at [527, 417] on canvas at bounding box center [638, 329] width 1276 height 497
click at [929, 102] on icon "button" at bounding box center [930, 100] width 16 height 16
click at [929, 102] on icon "button" at bounding box center [930, 100] width 4 height 8
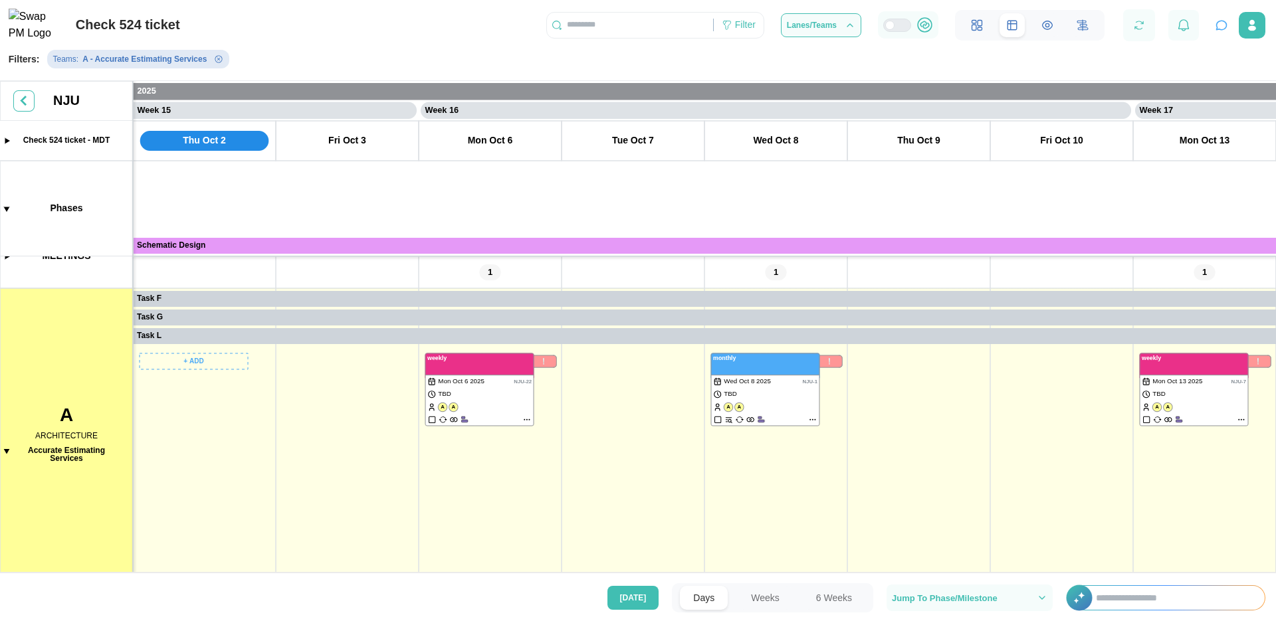
scroll to position [0, 0]
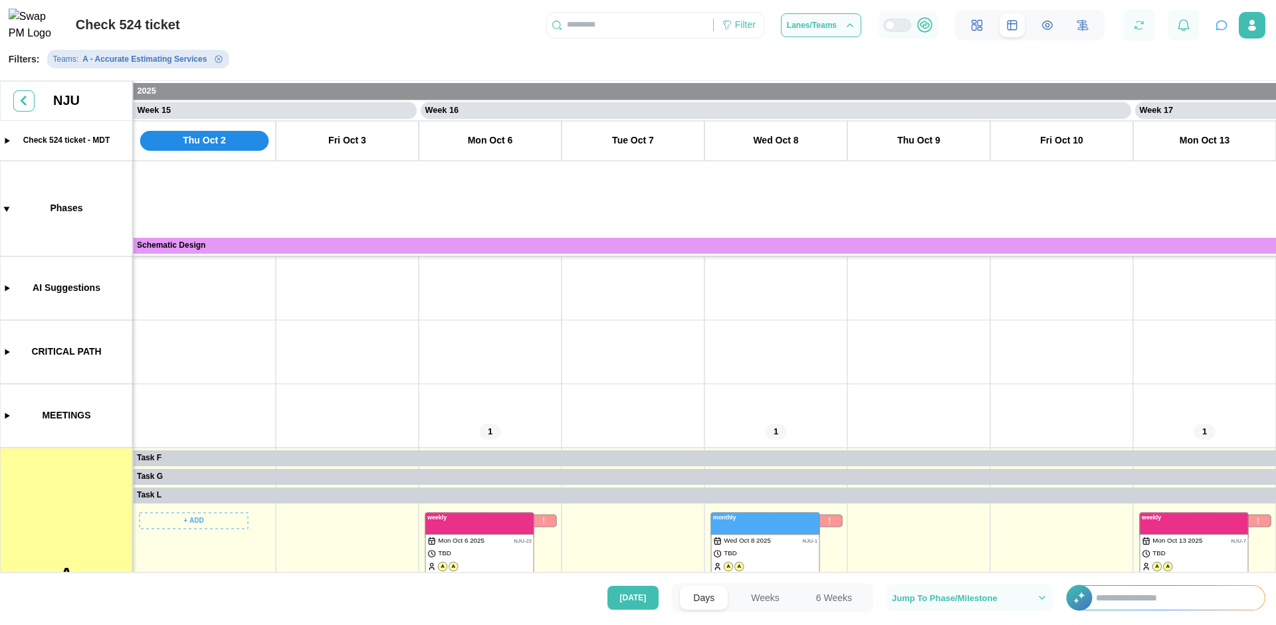
click at [219, 63] on icon "Remove Teams filter" at bounding box center [219, 59] width 8 height 8
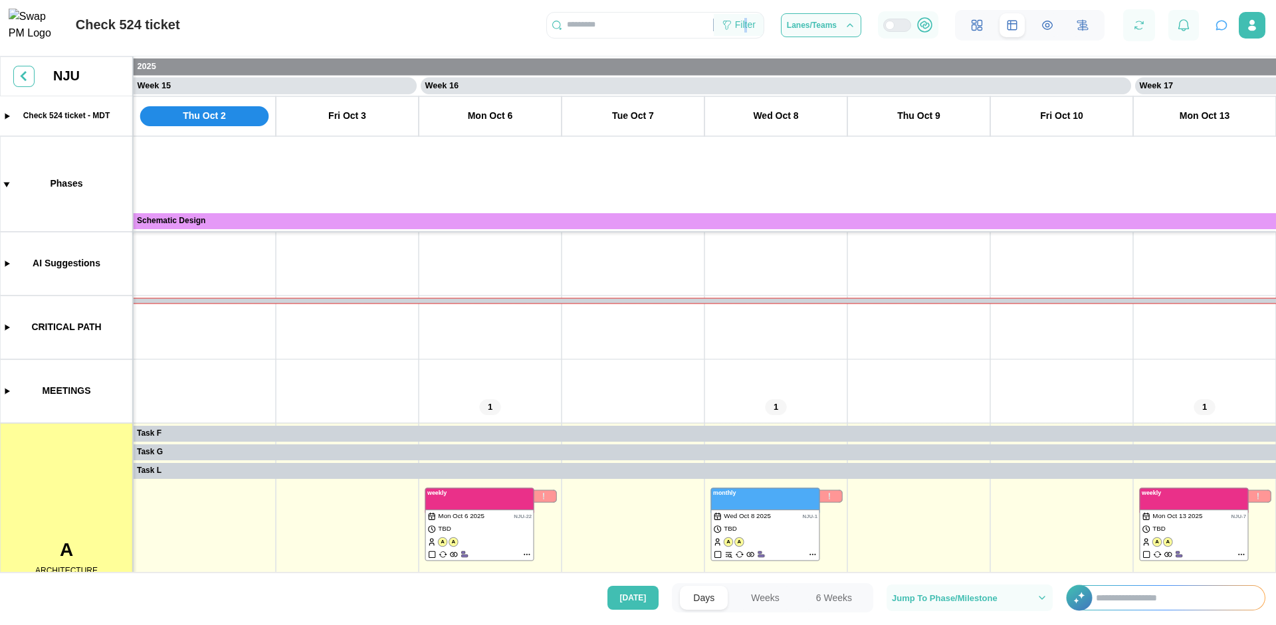
click at [744, 33] on div "Filter" at bounding box center [745, 25] width 21 height 15
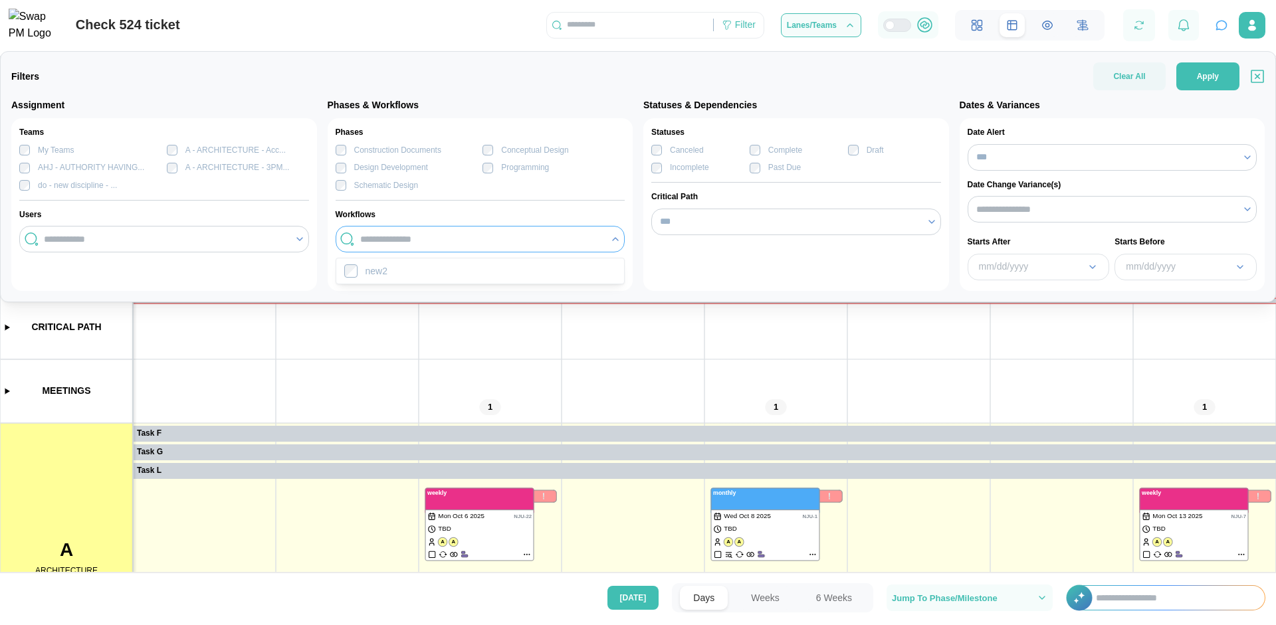
click at [462, 234] on input "search" at bounding box center [481, 239] width 242 height 11
click at [1202, 82] on span "Apply" at bounding box center [1207, 76] width 22 height 27
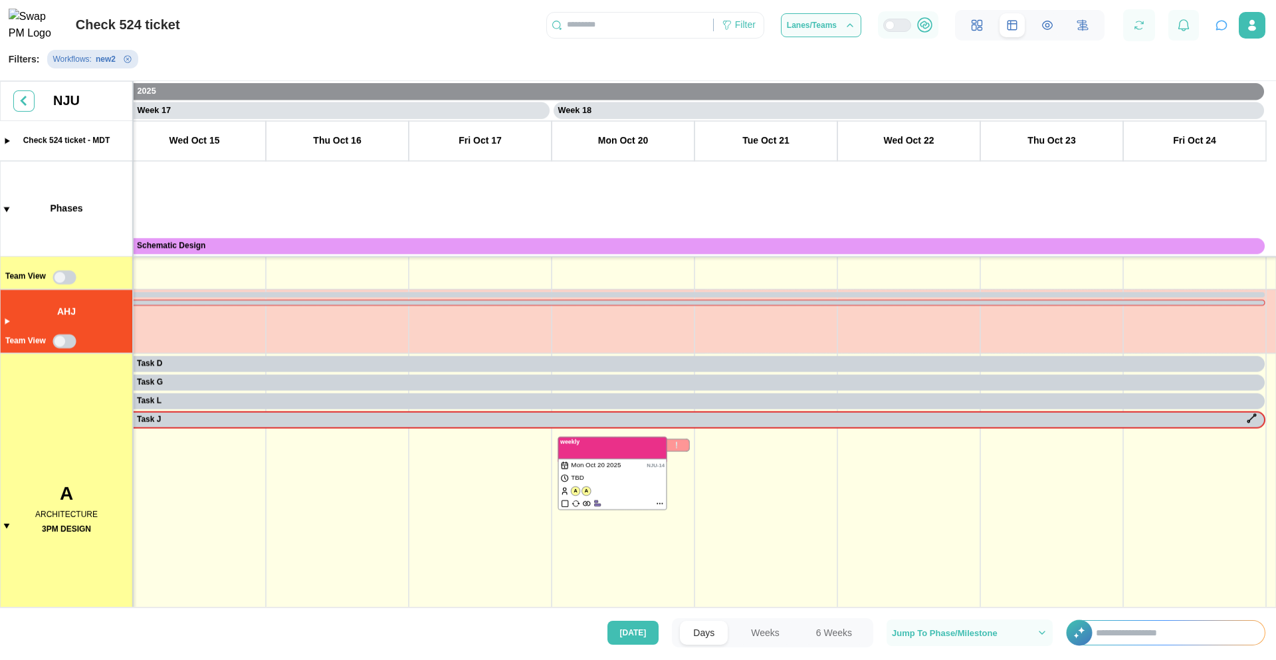
scroll to position [0, 11643]
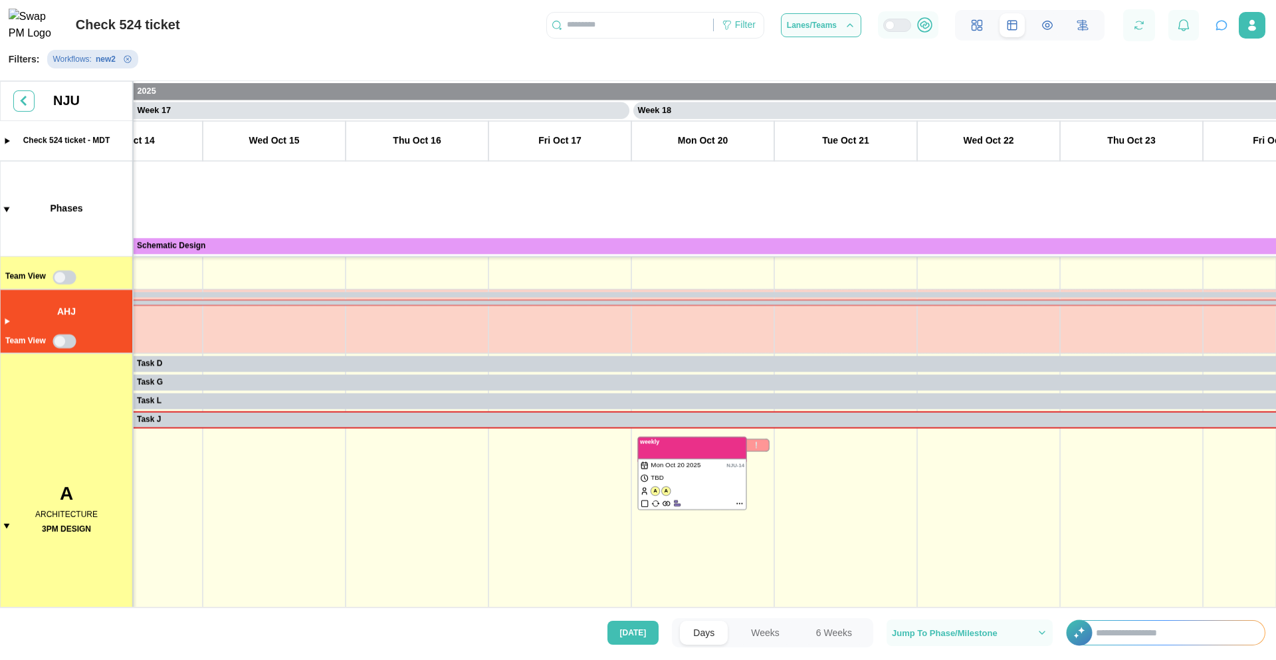
click at [203, 421] on canvas at bounding box center [638, 345] width 1276 height 529
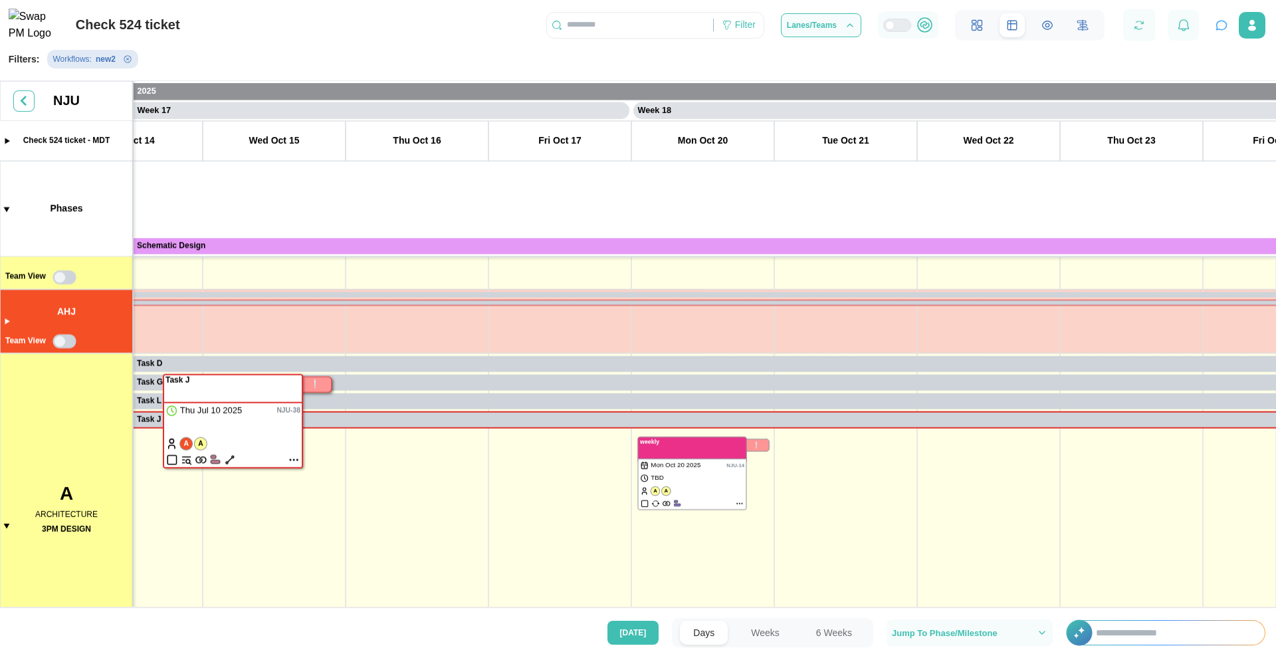
click at [291, 462] on canvas at bounding box center [638, 345] width 1276 height 529
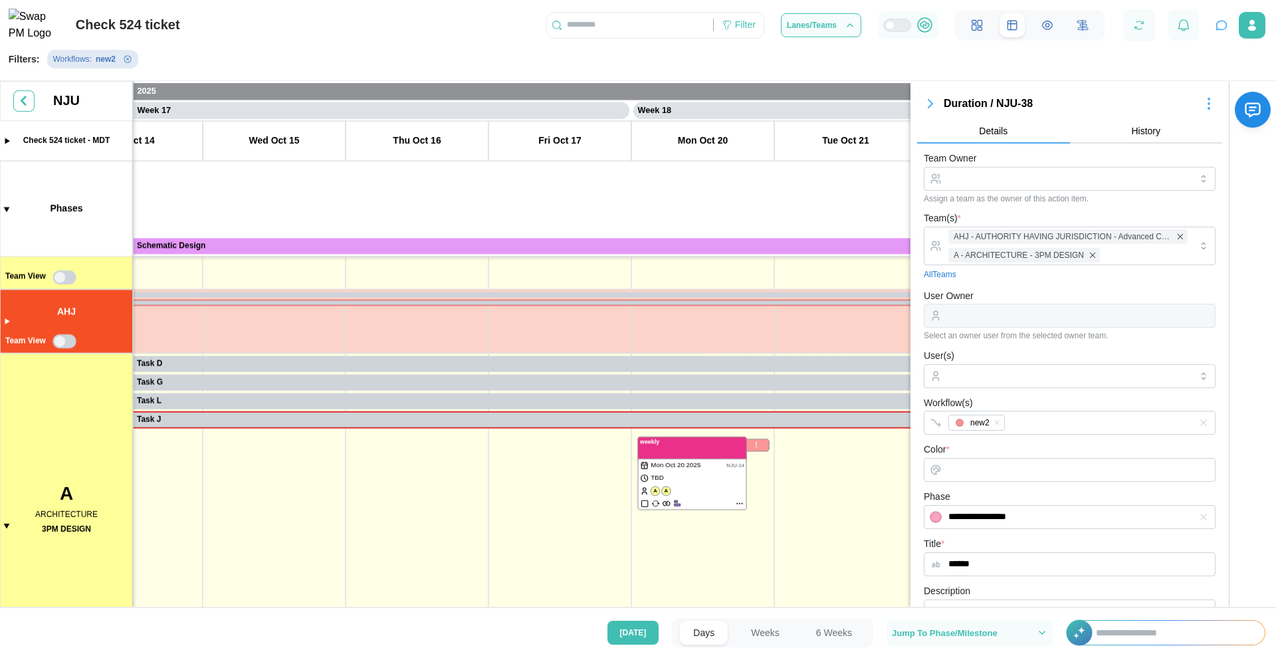
click at [927, 104] on icon "button" at bounding box center [930, 104] width 16 height 16
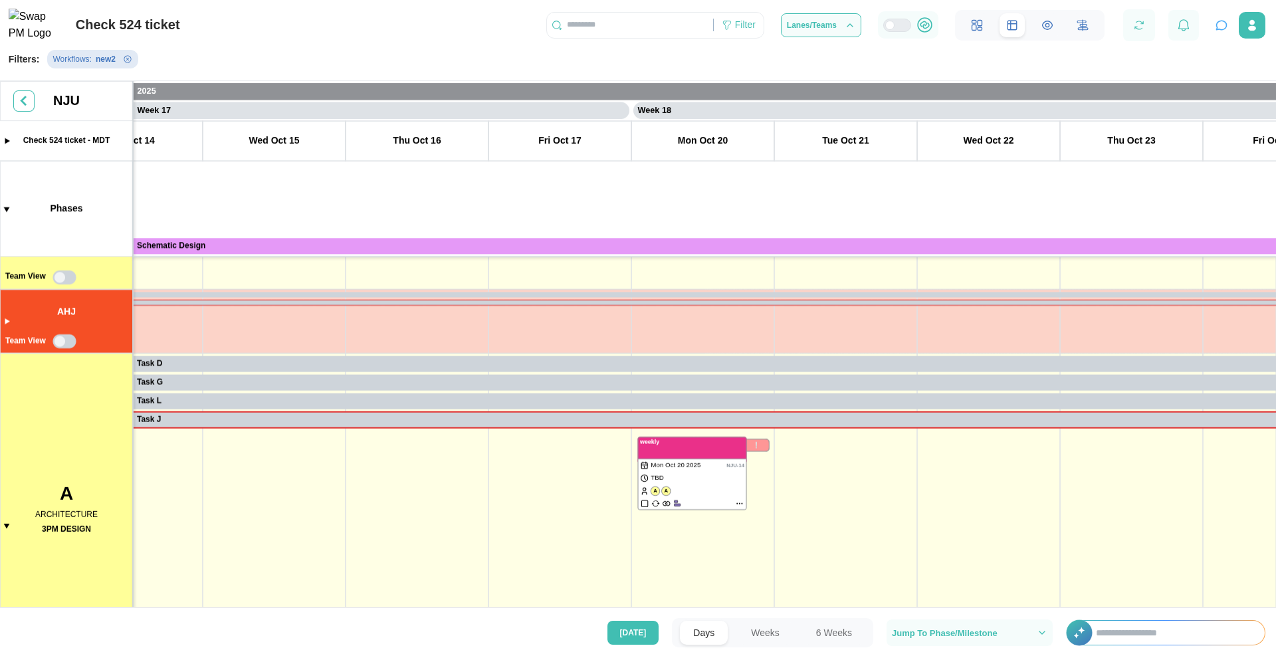
click at [205, 418] on canvas at bounding box center [638, 345] width 1276 height 529
click at [298, 415] on canvas at bounding box center [638, 345] width 1276 height 529
click at [296, 414] on canvas at bounding box center [638, 345] width 1276 height 529
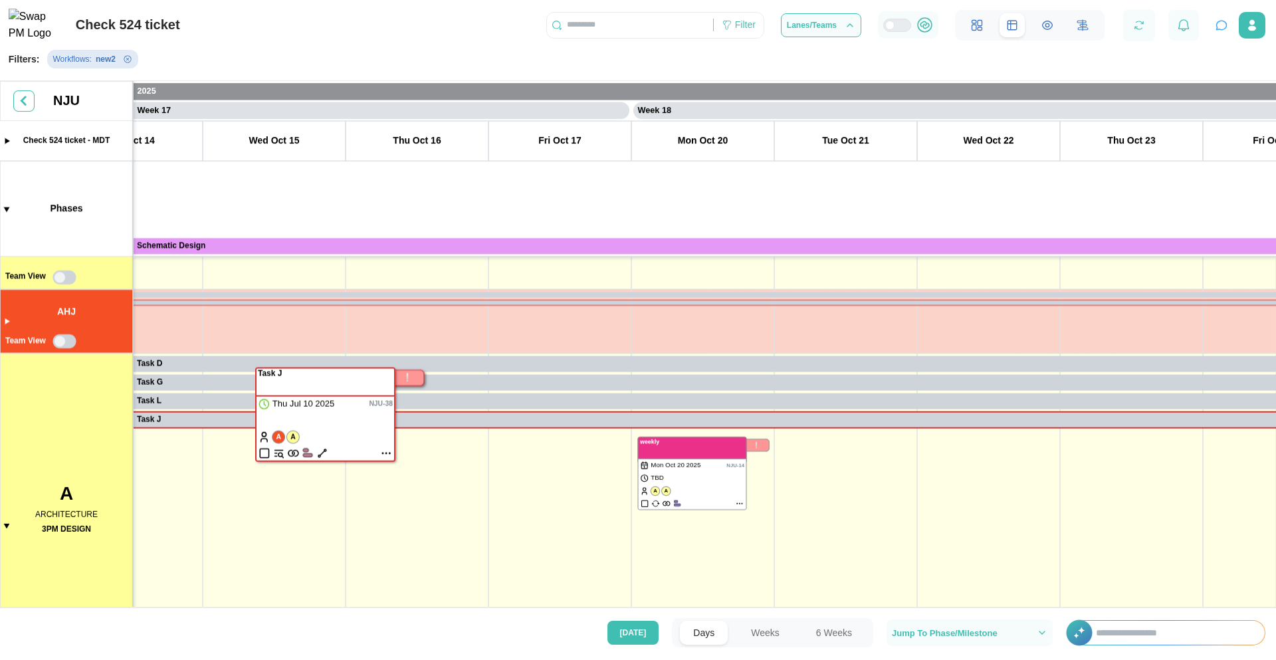
click at [382, 452] on canvas at bounding box center [638, 345] width 1276 height 529
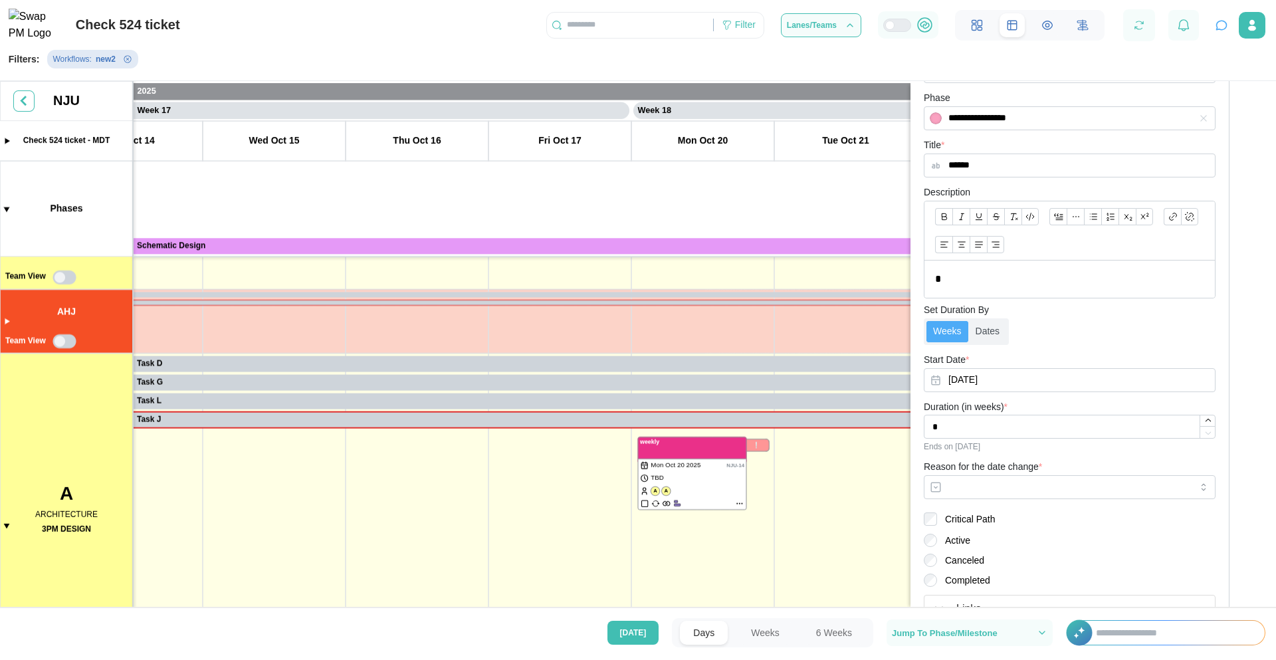
scroll to position [0, 0]
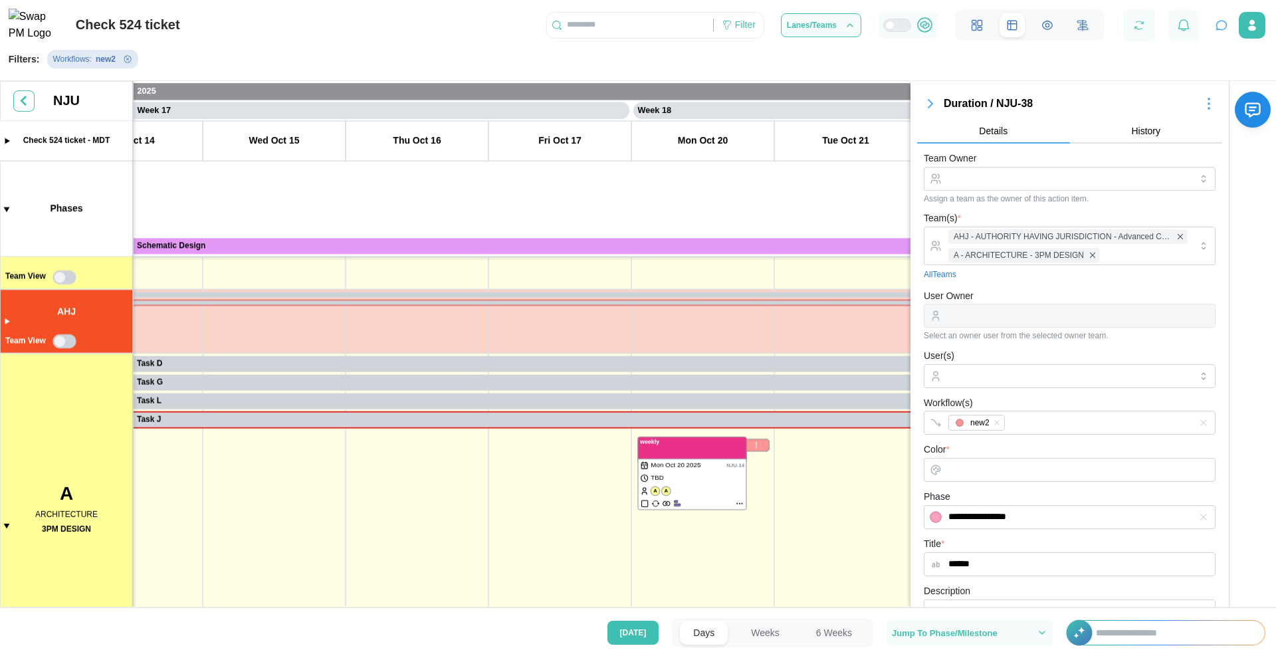
click at [926, 104] on icon "button" at bounding box center [930, 104] width 16 height 16
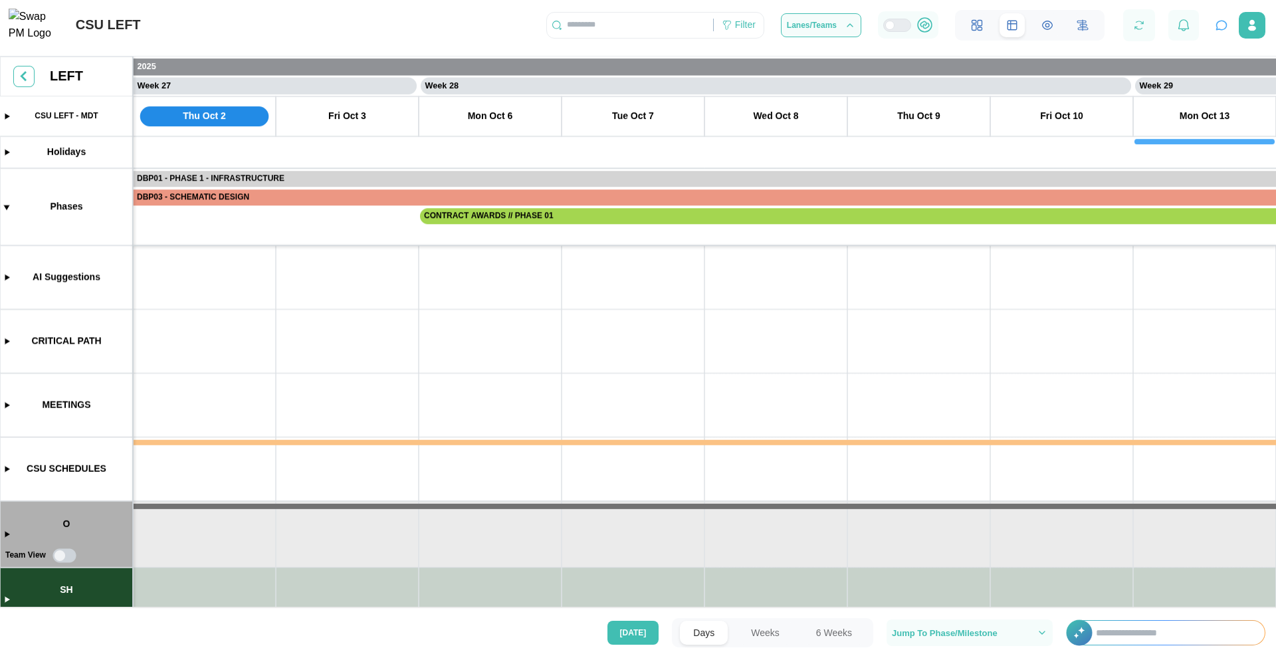
scroll to position [43, 0]
drag, startPoint x: 507, startPoint y: 327, endPoint x: 1137, endPoint y: 264, distance: 633.6
click at [1137, 264] on canvas at bounding box center [638, 333] width 1276 height 554
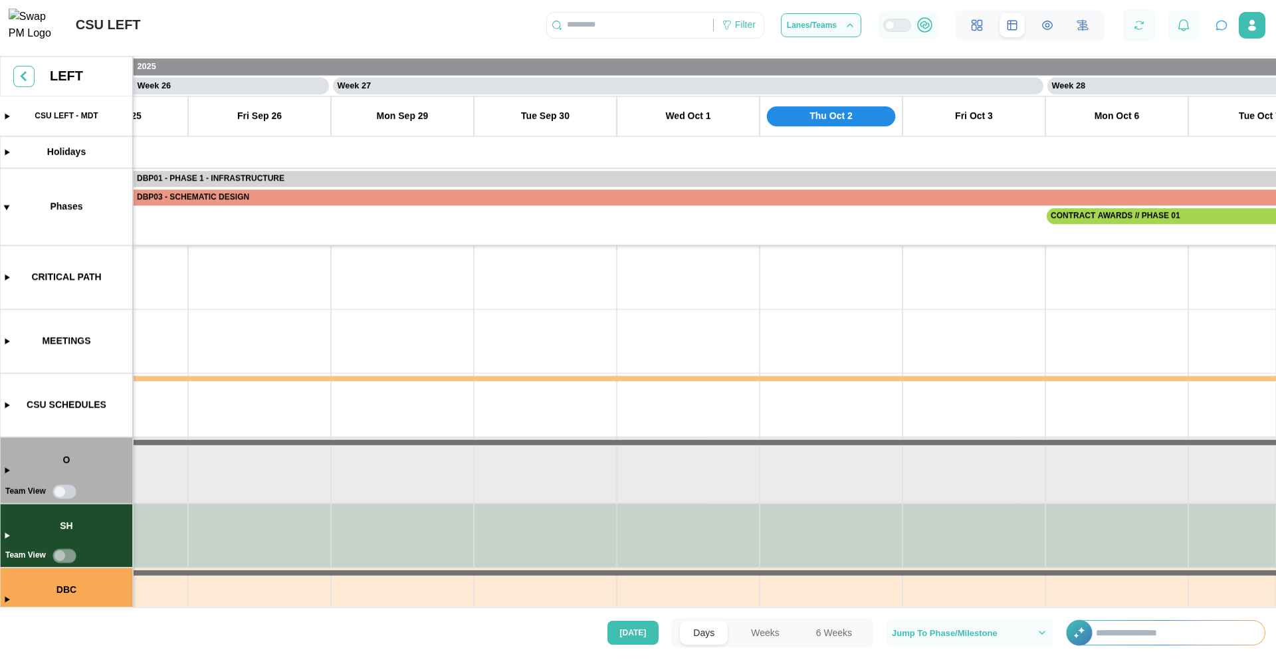
scroll to position [31, 0]
drag, startPoint x: 424, startPoint y: 349, endPoint x: 1113, endPoint y: 373, distance: 690.0
click at [1141, 381] on canvas at bounding box center [638, 333] width 1276 height 554
drag, startPoint x: 498, startPoint y: 341, endPoint x: 1102, endPoint y: 353, distance: 604.0
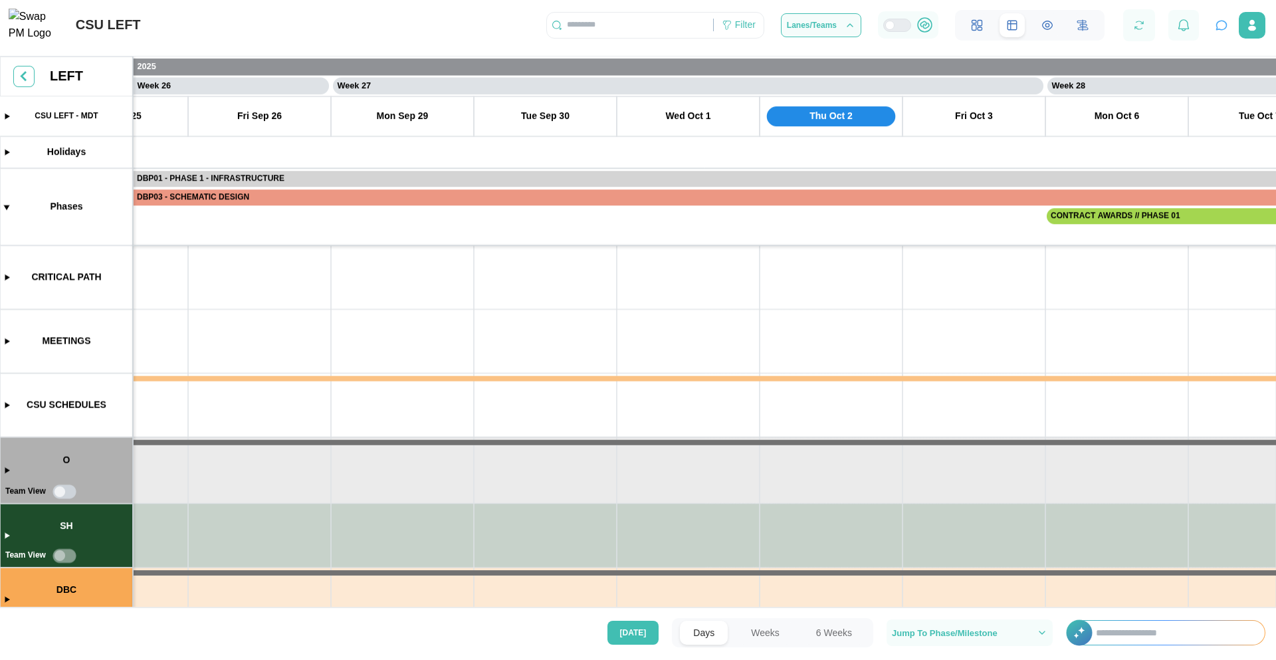
click at [1131, 354] on canvas at bounding box center [638, 333] width 1276 height 554
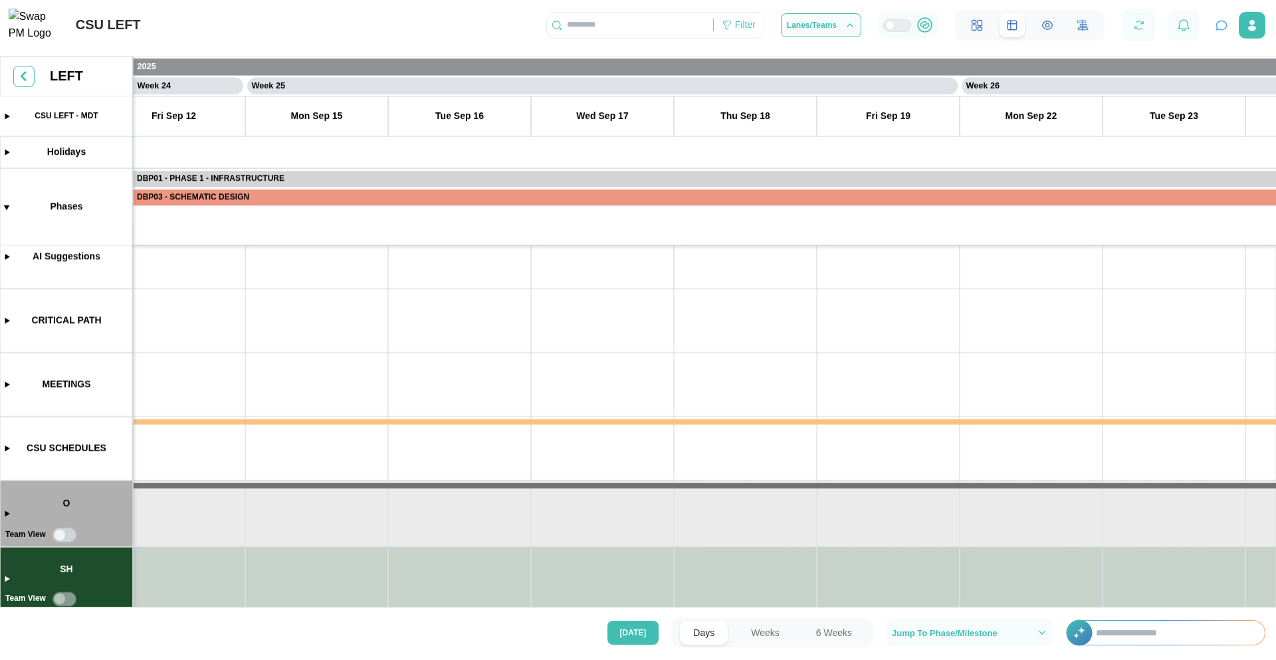
scroll to position [21, 0]
drag, startPoint x: 395, startPoint y: 351, endPoint x: 1010, endPoint y: 335, distance: 614.7
click at [1063, 339] on canvas at bounding box center [638, 333] width 1276 height 554
drag, startPoint x: 836, startPoint y: 347, endPoint x: 938, endPoint y: 341, distance: 101.8
click at [1058, 341] on canvas at bounding box center [638, 333] width 1276 height 554
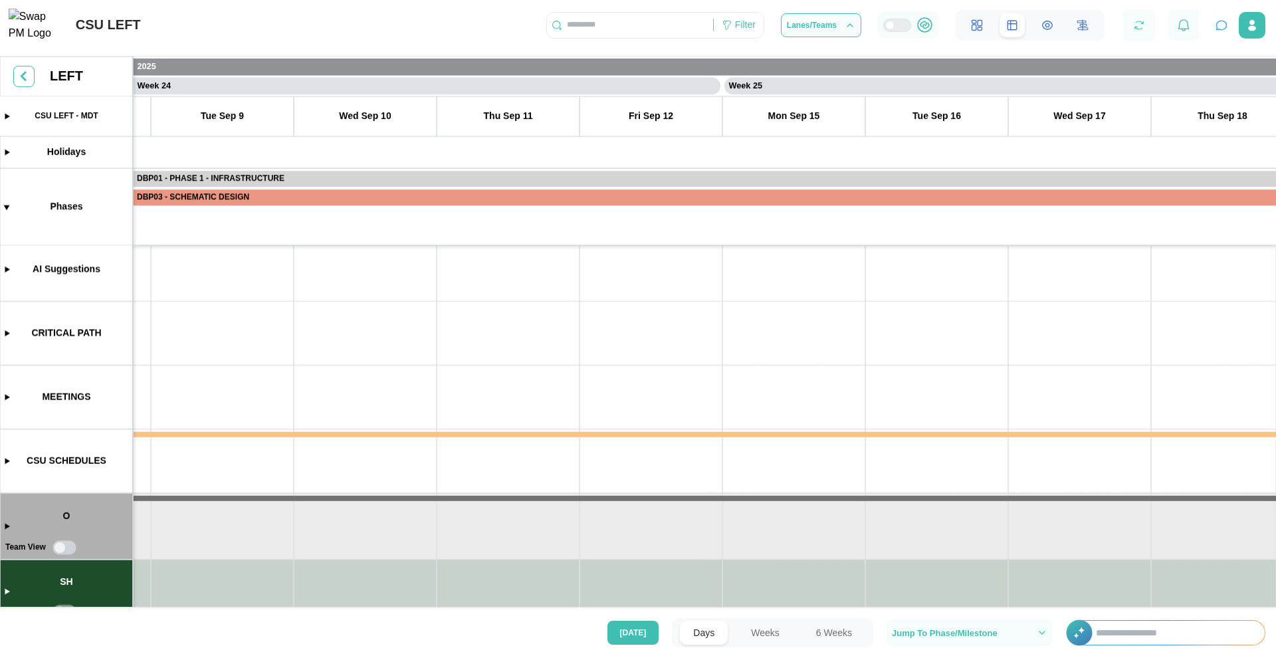
scroll to position [9, 0]
drag, startPoint x: 306, startPoint y: 337, endPoint x: 960, endPoint y: 341, distance: 654.4
click at [1032, 343] on canvas at bounding box center [638, 333] width 1276 height 554
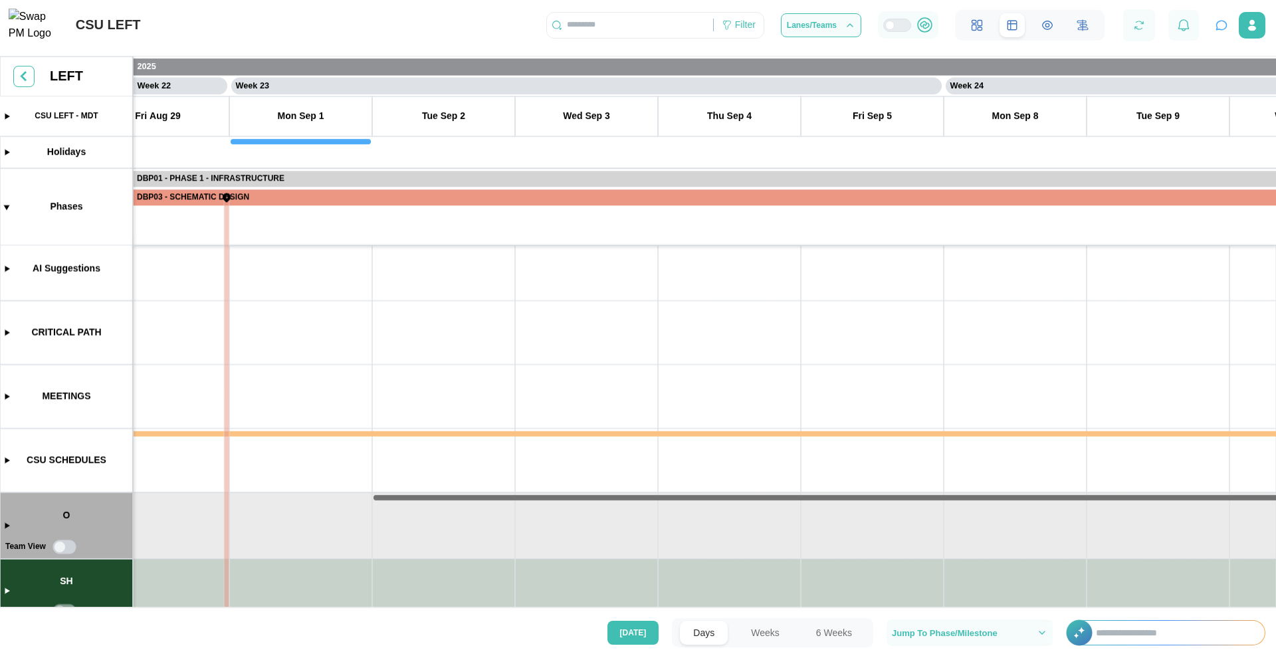
drag, startPoint x: 370, startPoint y: 335, endPoint x: 1002, endPoint y: 344, distance: 631.9
click at [1002, 344] on canvas at bounding box center [638, 333] width 1276 height 554
drag, startPoint x: 393, startPoint y: 349, endPoint x: 1015, endPoint y: 349, distance: 621.8
click at [1048, 349] on canvas at bounding box center [638, 333] width 1276 height 554
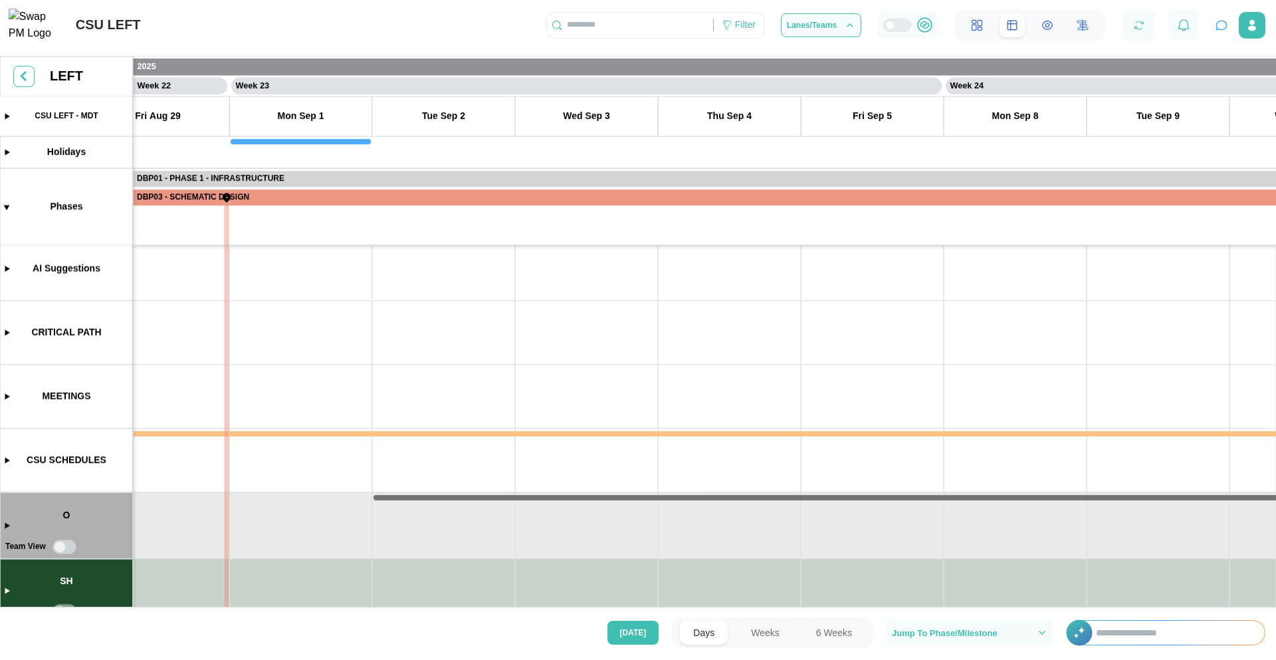
scroll to position [0, 0]
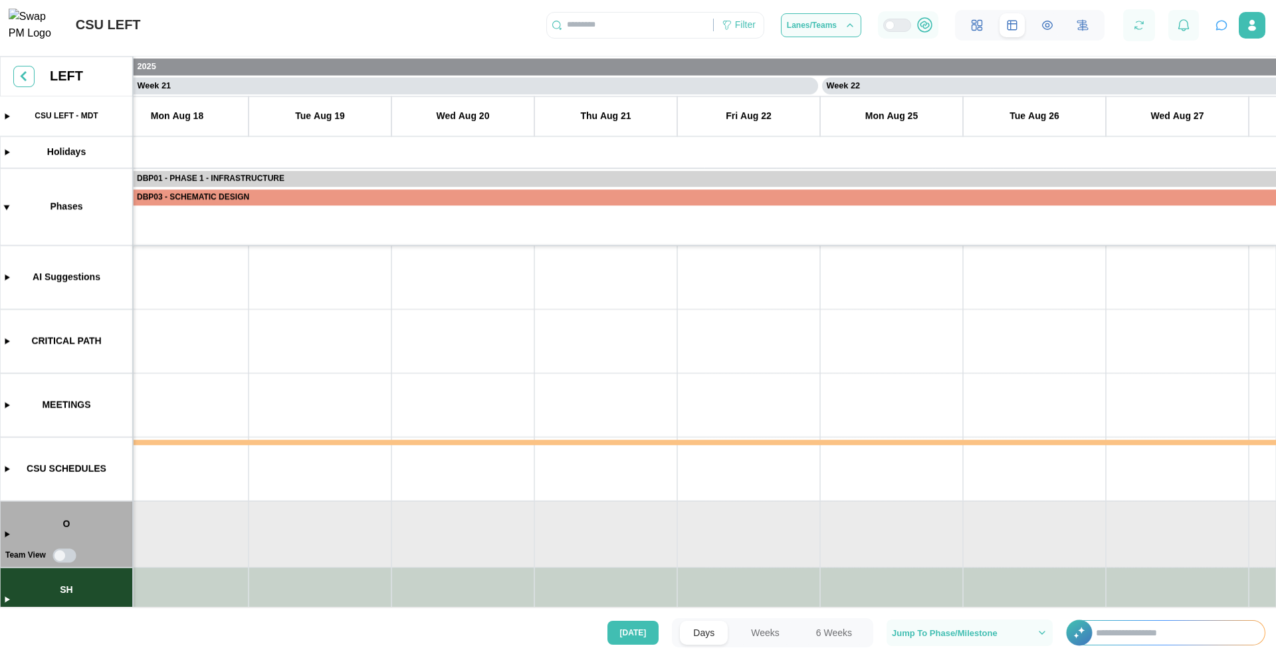
drag, startPoint x: 398, startPoint y: 347, endPoint x: 971, endPoint y: 354, distance: 573.4
click at [1019, 358] on canvas at bounding box center [638, 333] width 1276 height 554
drag, startPoint x: 382, startPoint y: 354, endPoint x: 966, endPoint y: 351, distance: 584.0
click at [991, 362] on canvas at bounding box center [638, 333] width 1276 height 554
drag, startPoint x: 792, startPoint y: 345, endPoint x: 698, endPoint y: 333, distance: 95.0
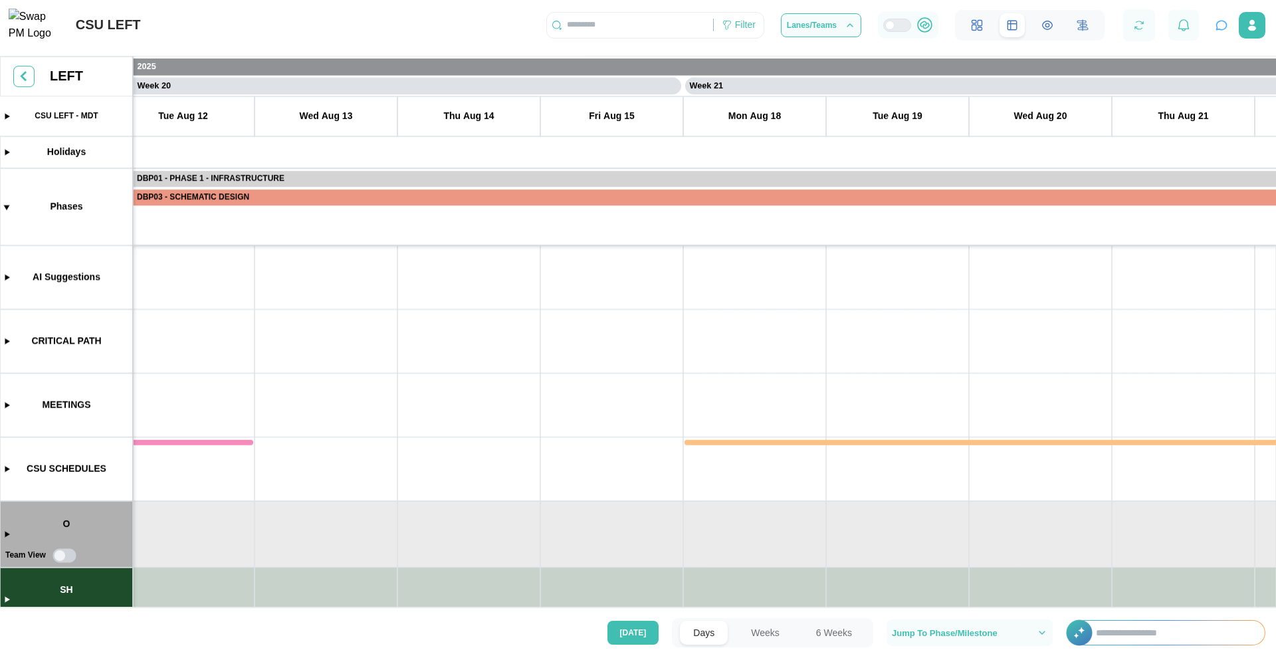
click at [965, 353] on canvas at bounding box center [638, 333] width 1276 height 554
drag, startPoint x: 458, startPoint y: 345, endPoint x: 963, endPoint y: 345, distance: 505.6
click at [963, 346] on canvas at bounding box center [638, 333] width 1276 height 554
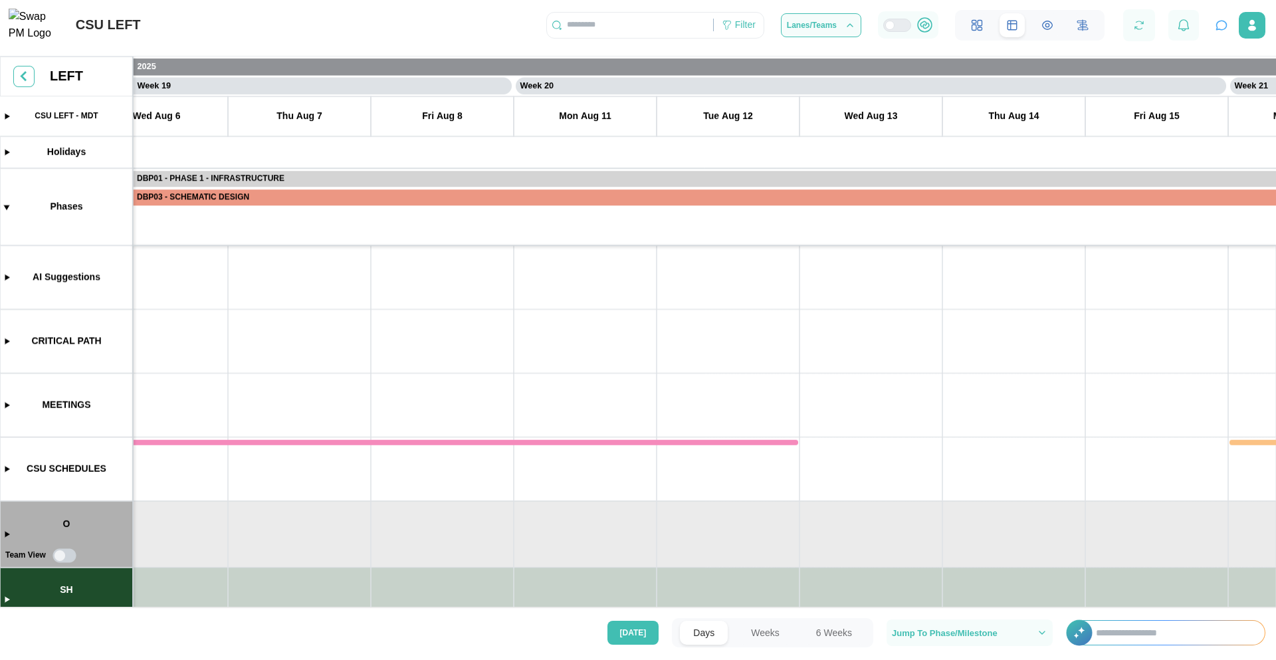
drag, startPoint x: 434, startPoint y: 335, endPoint x: 932, endPoint y: 340, distance: 498.3
click at [978, 349] on canvas at bounding box center [638, 333] width 1276 height 554
drag, startPoint x: 369, startPoint y: 340, endPoint x: 958, endPoint y: 339, distance: 589.3
click at [967, 345] on canvas at bounding box center [638, 333] width 1276 height 554
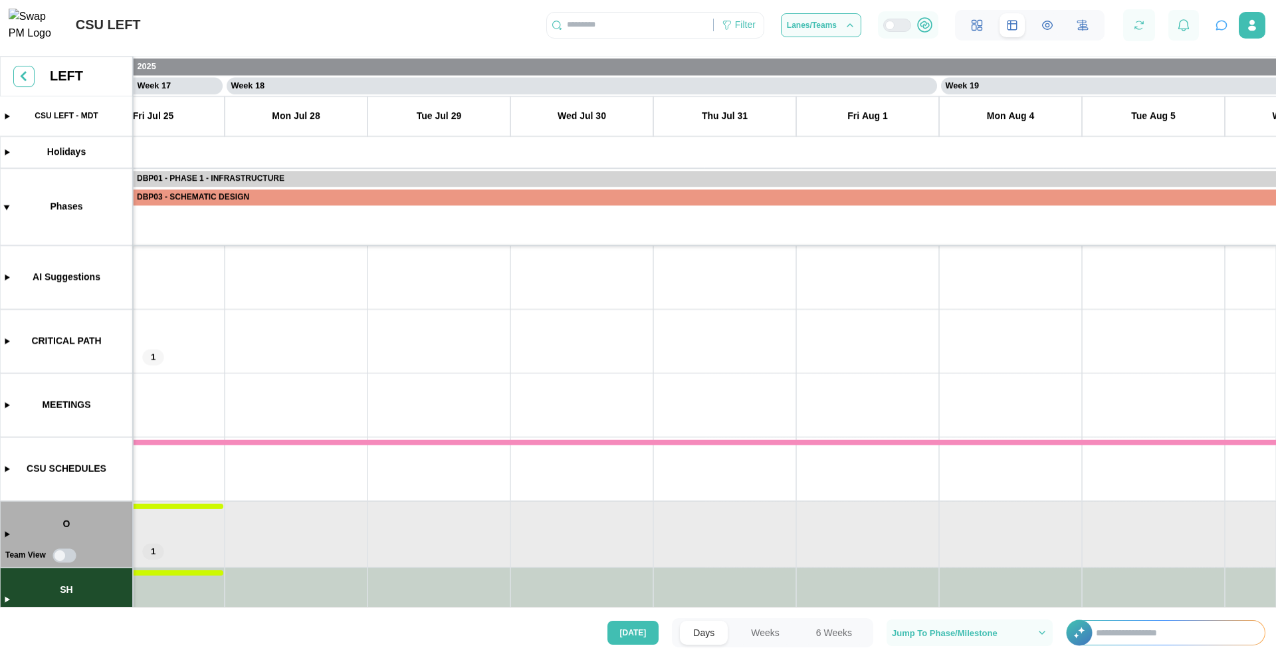
drag, startPoint x: 421, startPoint y: 324, endPoint x: 872, endPoint y: 345, distance: 451.6
click at [872, 345] on canvas at bounding box center [638, 333] width 1276 height 554
drag, startPoint x: 449, startPoint y: 318, endPoint x: 965, endPoint y: 353, distance: 517.4
click at [965, 353] on canvas at bounding box center [638, 333] width 1276 height 554
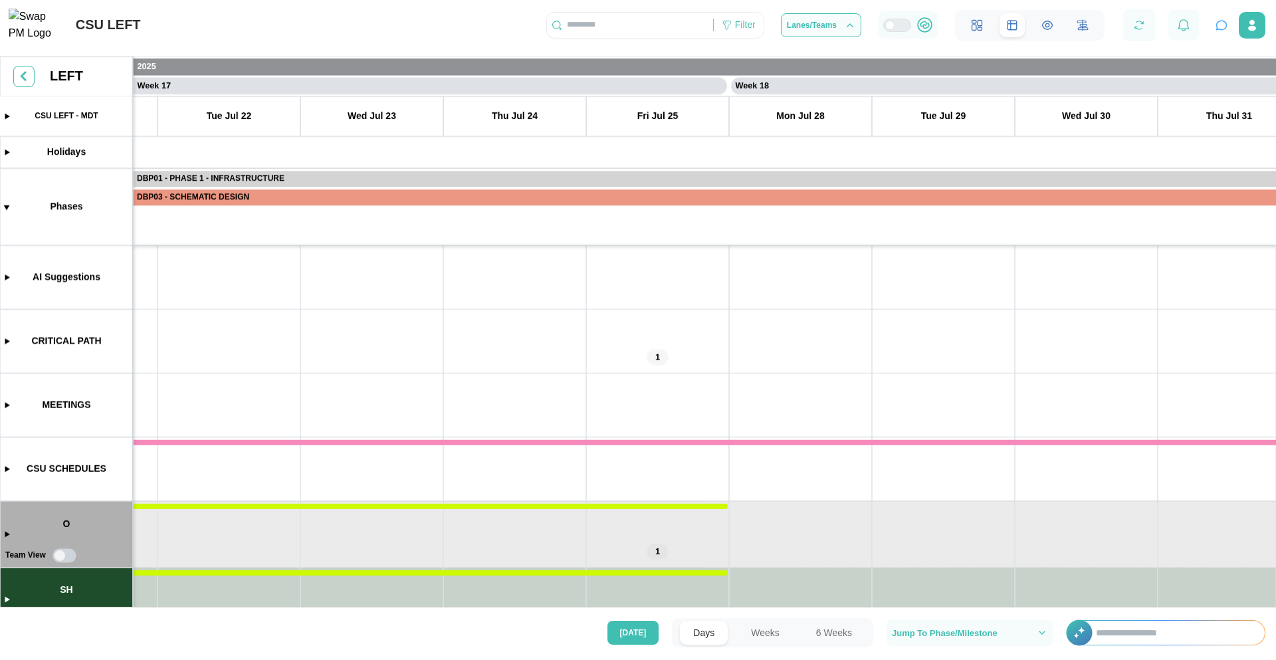
drag, startPoint x: 391, startPoint y: 342, endPoint x: 1184, endPoint y: 363, distance: 793.5
click at [1184, 363] on canvas at bounding box center [638, 333] width 1276 height 554
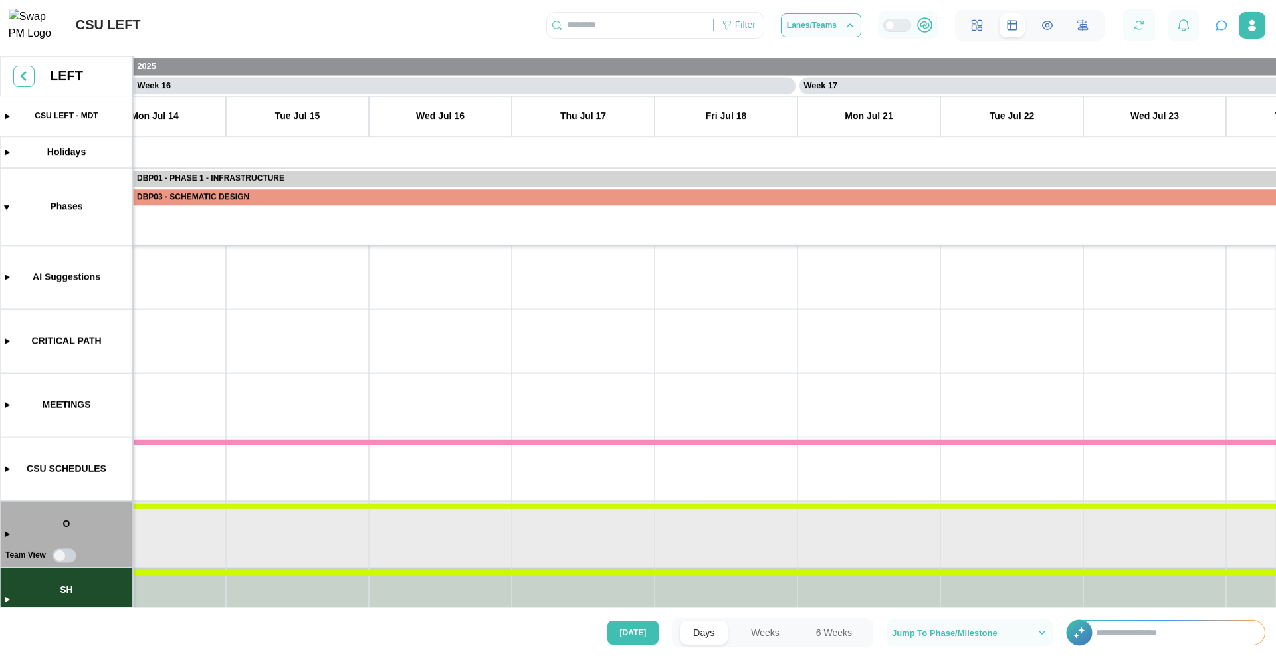
drag, startPoint x: 449, startPoint y: 322, endPoint x: 1104, endPoint y: 326, distance: 655.0
click at [1104, 326] on canvas at bounding box center [638, 333] width 1276 height 554
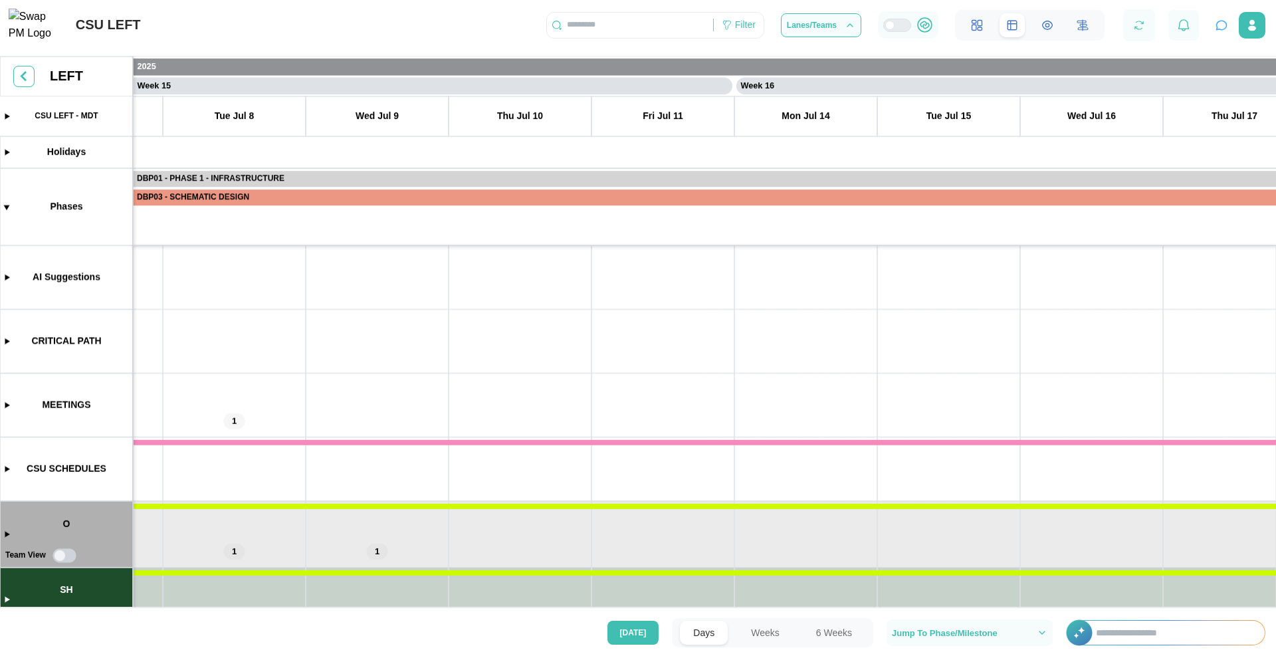
drag, startPoint x: 480, startPoint y: 358, endPoint x: 965, endPoint y: 344, distance: 485.2
click at [967, 344] on canvas at bounding box center [638, 333] width 1276 height 554
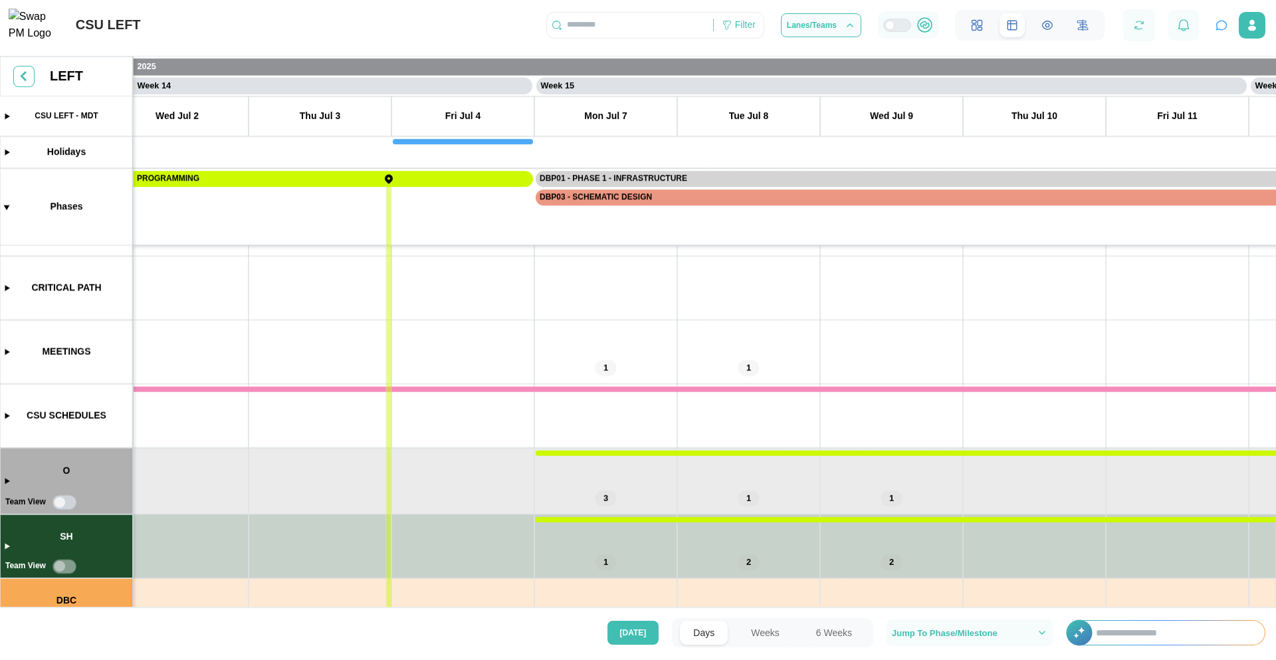
scroll to position [60, 0]
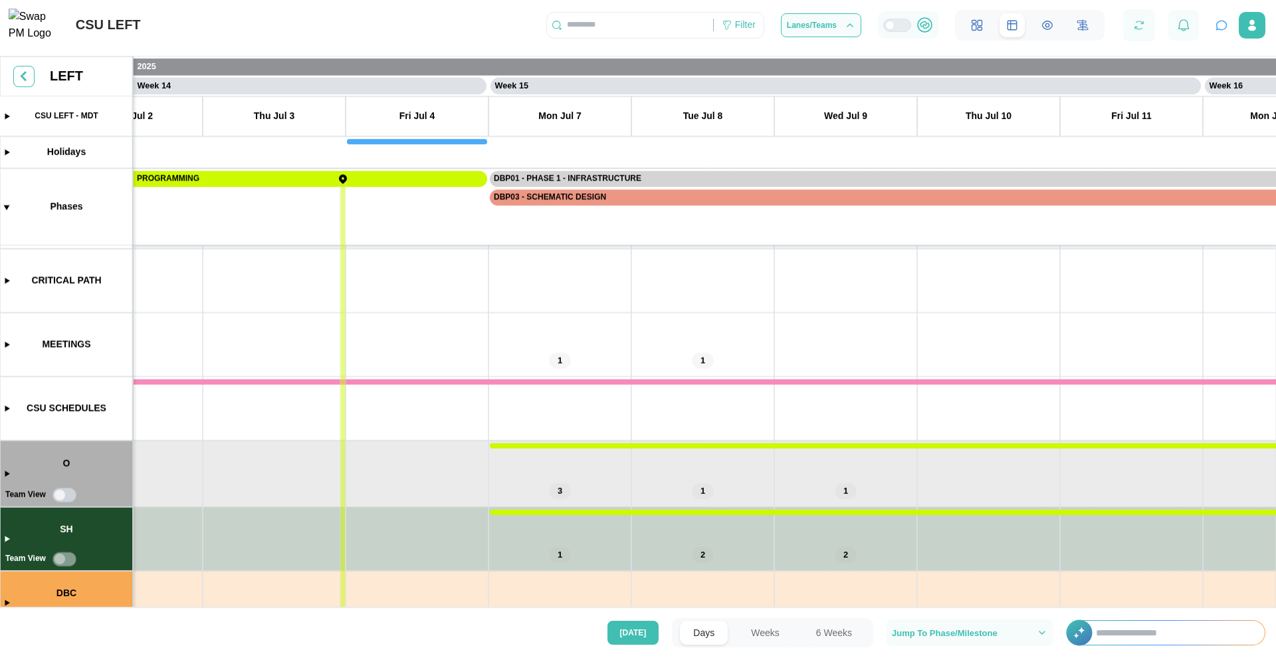
drag, startPoint x: 571, startPoint y: 341, endPoint x: 486, endPoint y: 279, distance: 105.0
click at [486, 279] on canvas at bounding box center [638, 333] width 1276 height 554
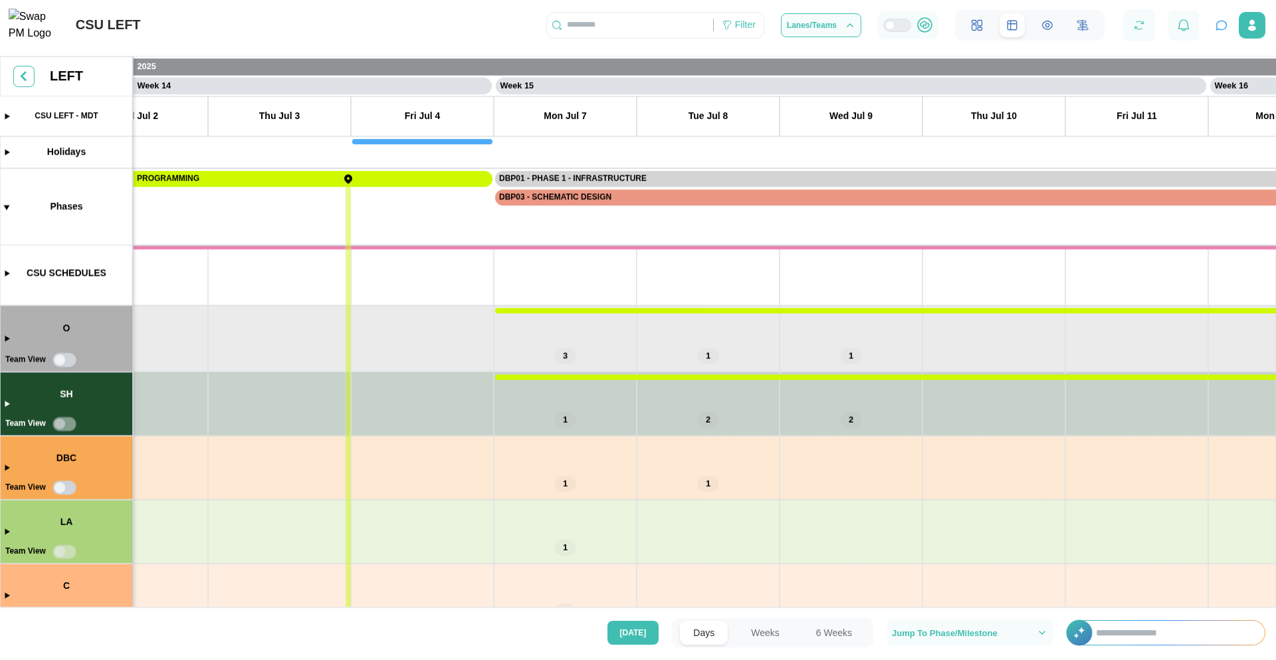
drag, startPoint x: 462, startPoint y: 395, endPoint x: 472, endPoint y: 258, distance: 137.2
click at [472, 258] on canvas at bounding box center [638, 333] width 1276 height 554
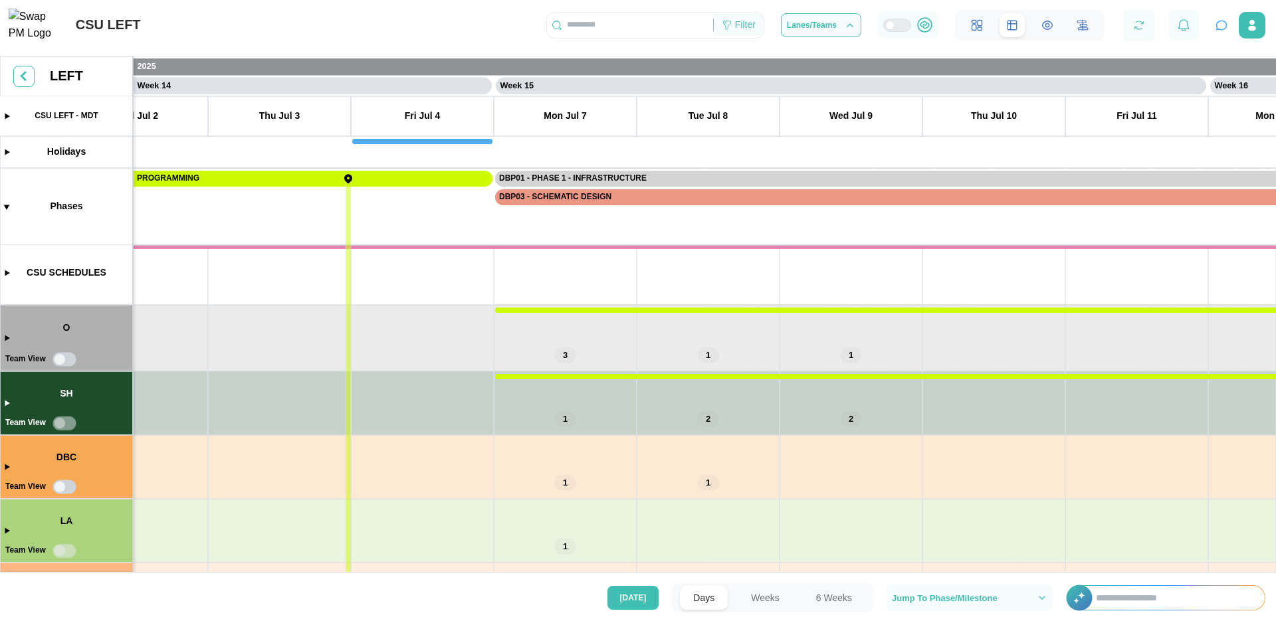
click at [738, 29] on div "Filter" at bounding box center [745, 25] width 21 height 15
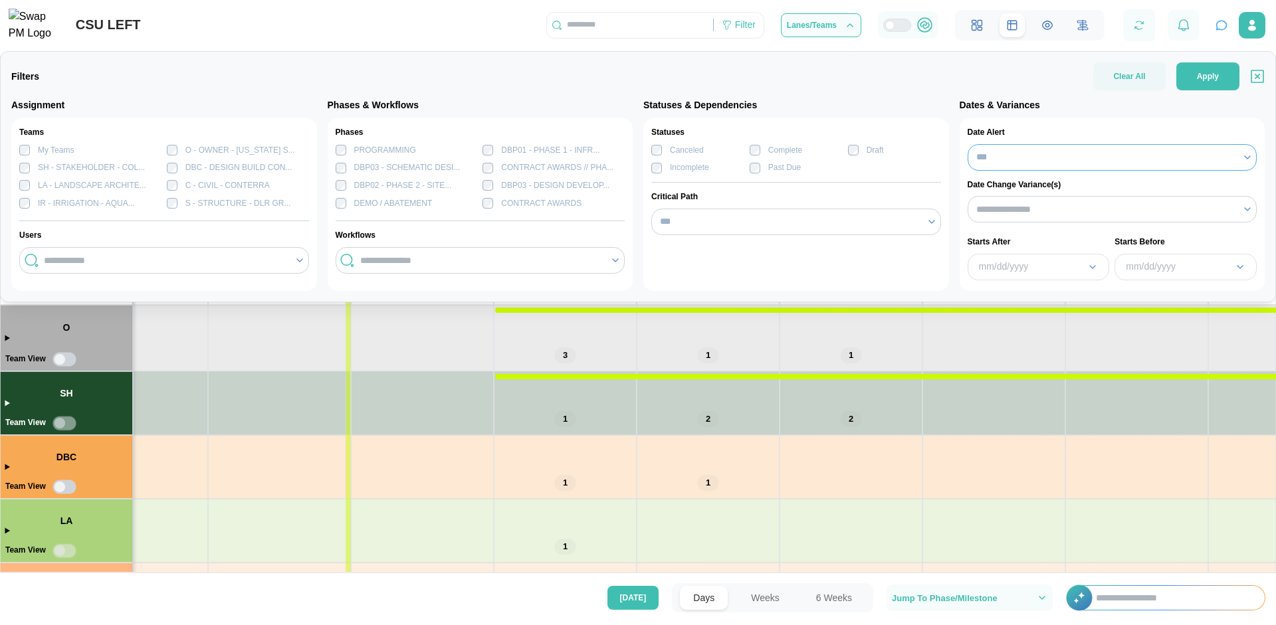
click at [1060, 149] on input "***" at bounding box center [1112, 157] width 290 height 27
click at [1052, 204] on input "search" at bounding box center [1105, 209] width 258 height 11
click at [1004, 263] on div "mm/dd/yyyy" at bounding box center [1032, 267] width 106 height 15
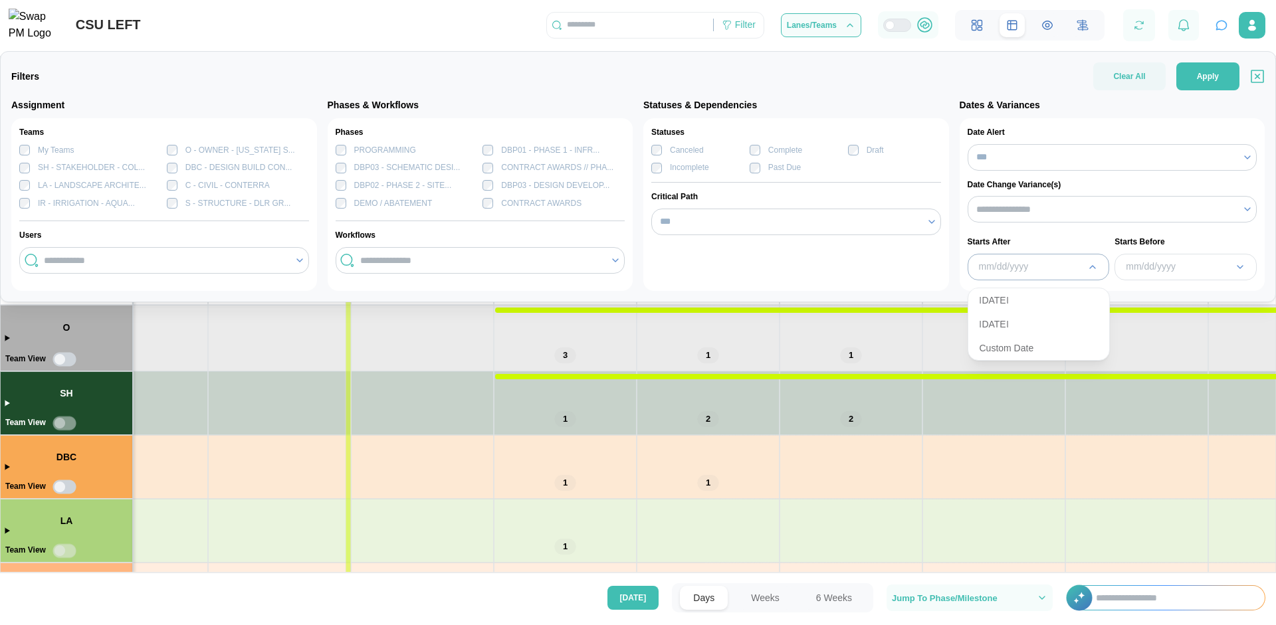
click at [1004, 263] on div "mm/dd/yyyy" at bounding box center [1032, 267] width 106 height 15
click at [1150, 264] on div "mm/dd/yyyy" at bounding box center [1178, 267] width 106 height 15
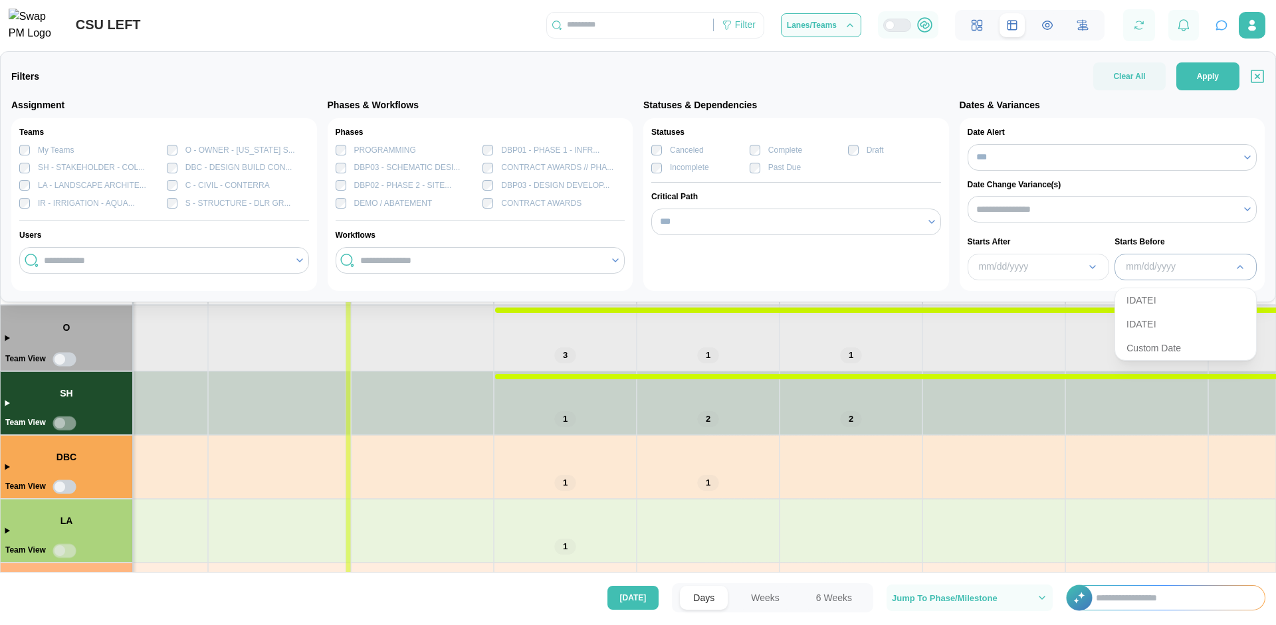
click at [1150, 264] on div "mm/dd/yyyy" at bounding box center [1178, 267] width 106 height 15
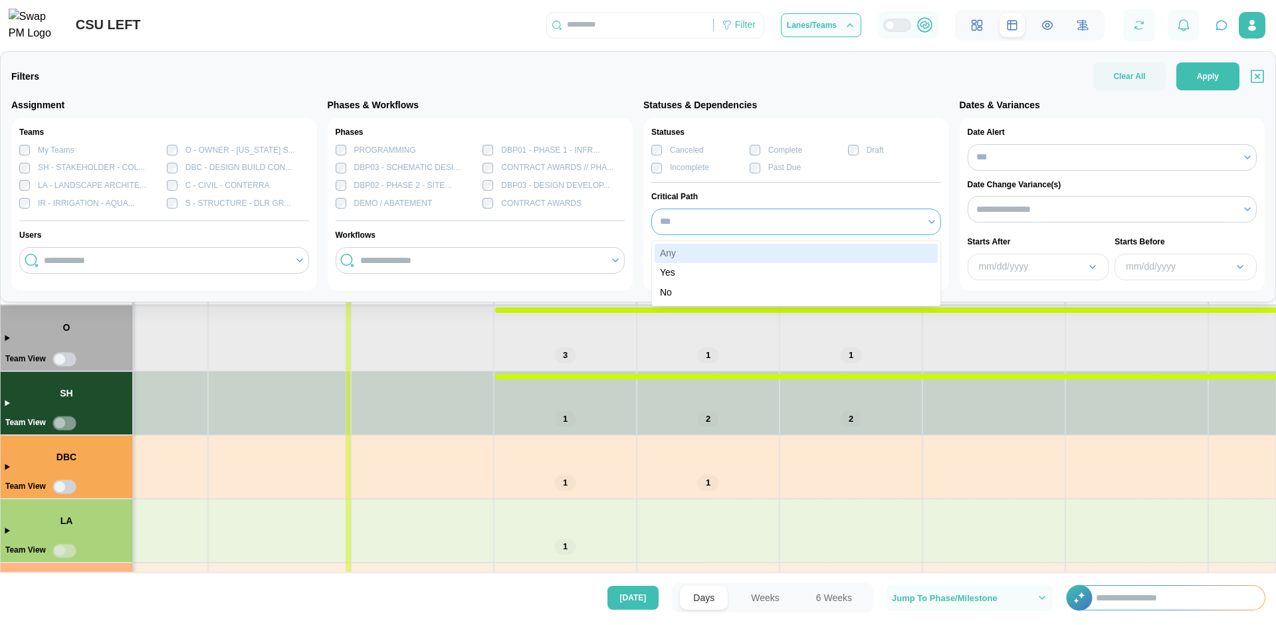
click at [725, 224] on input "***" at bounding box center [796, 222] width 290 height 27
click at [460, 261] on input "search" at bounding box center [481, 260] width 242 height 11
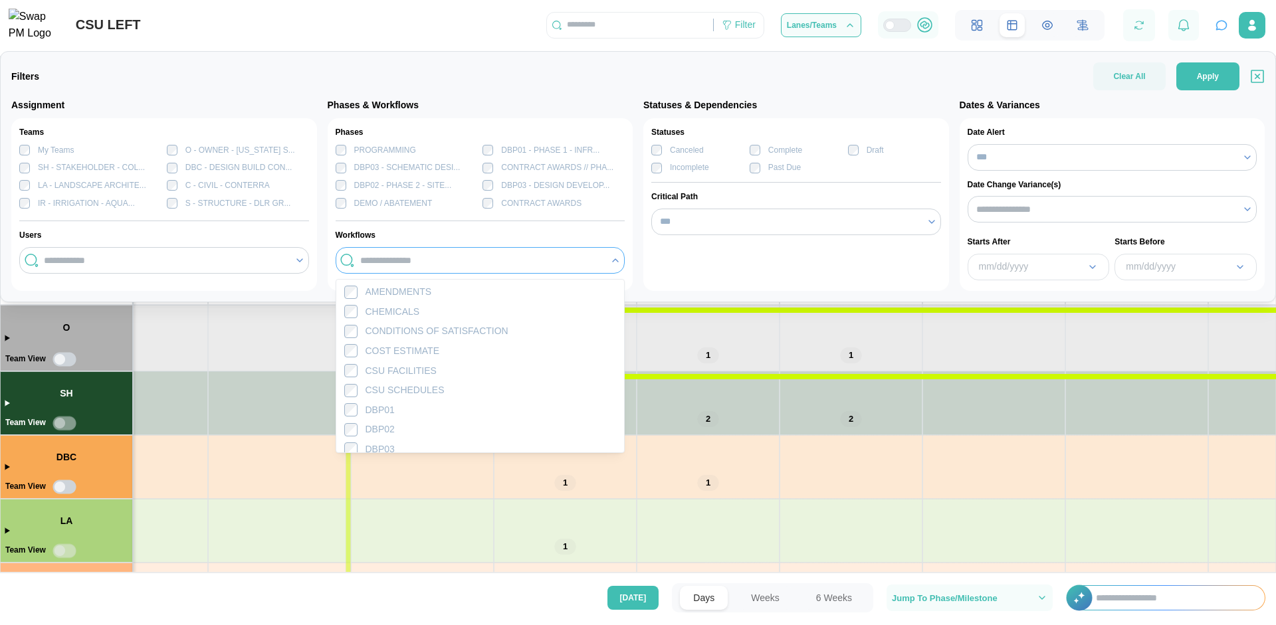
click at [460, 261] on input "search" at bounding box center [481, 260] width 242 height 11
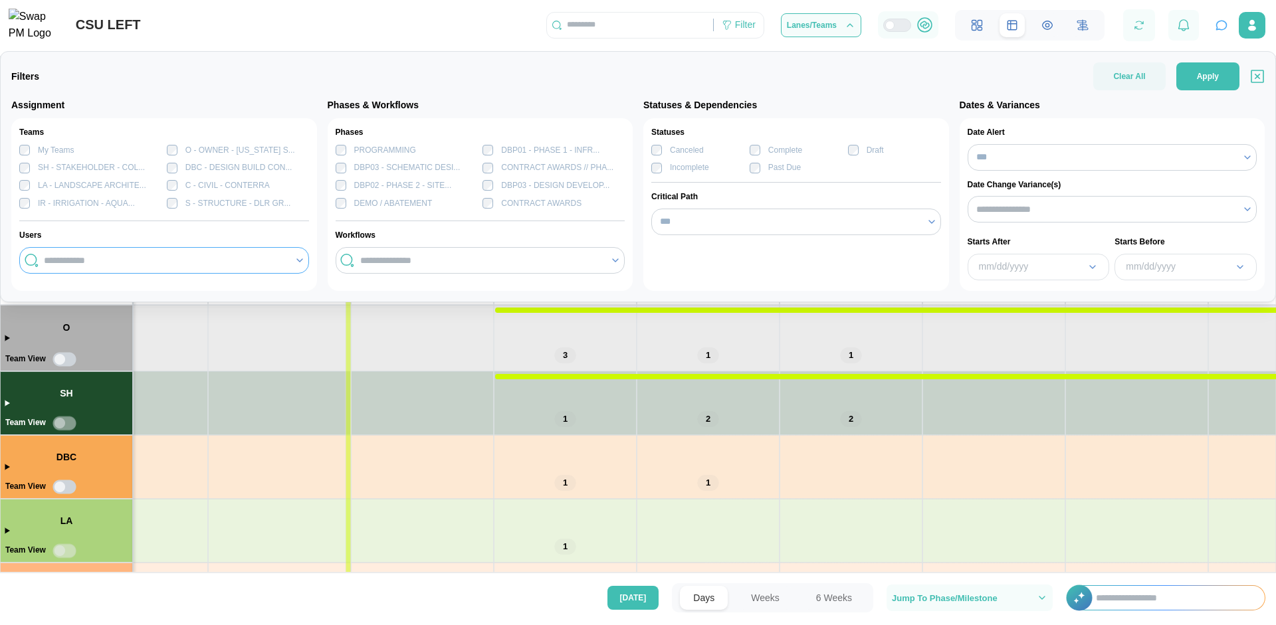
click at [175, 260] on input "search" at bounding box center [165, 260] width 242 height 11
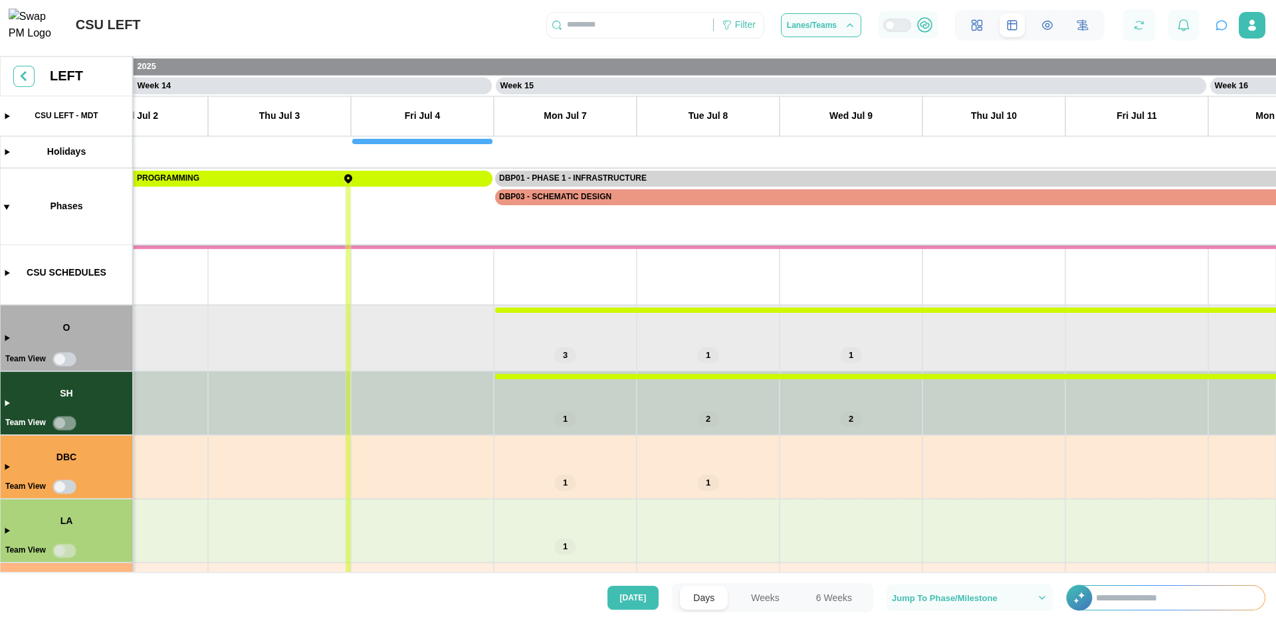
click at [364, 326] on canvas at bounding box center [638, 317] width 1276 height 522
click at [735, 29] on div "Filter" at bounding box center [745, 25] width 21 height 15
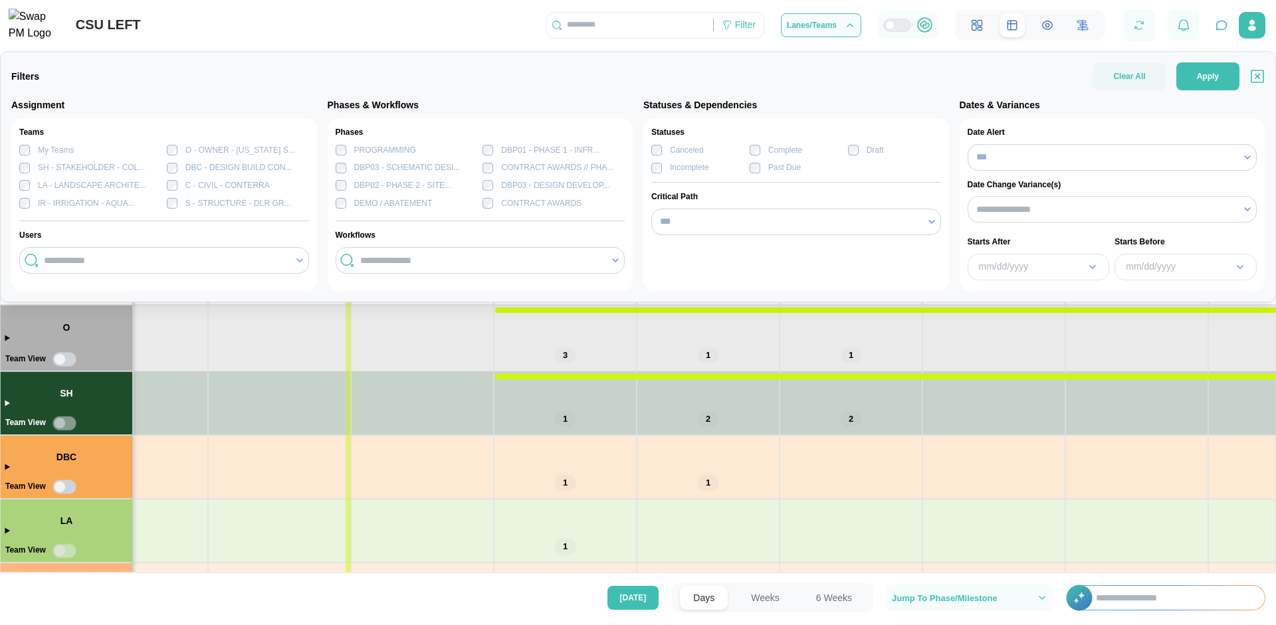
click at [441, 28] on div "CSU LEFT Filter Filters Clear All Apply Assignment Teams My Teams O - OWNER - […" at bounding box center [638, 20] width 1276 height 41
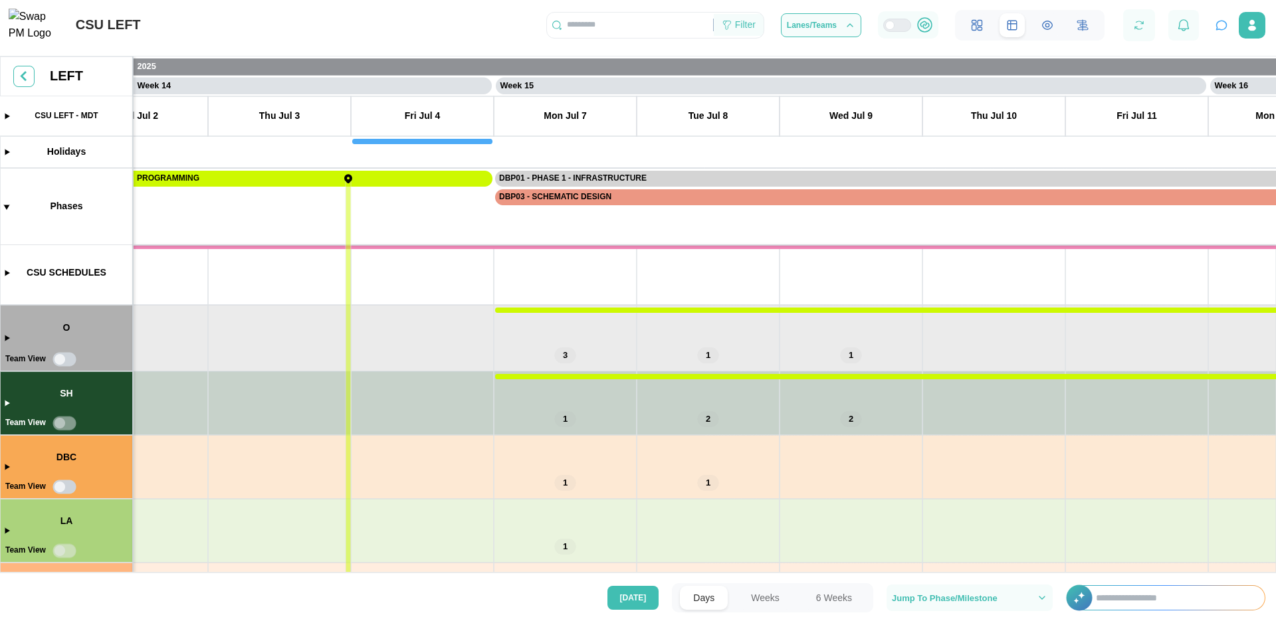
click at [743, 33] on div "Filter" at bounding box center [745, 25] width 21 height 15
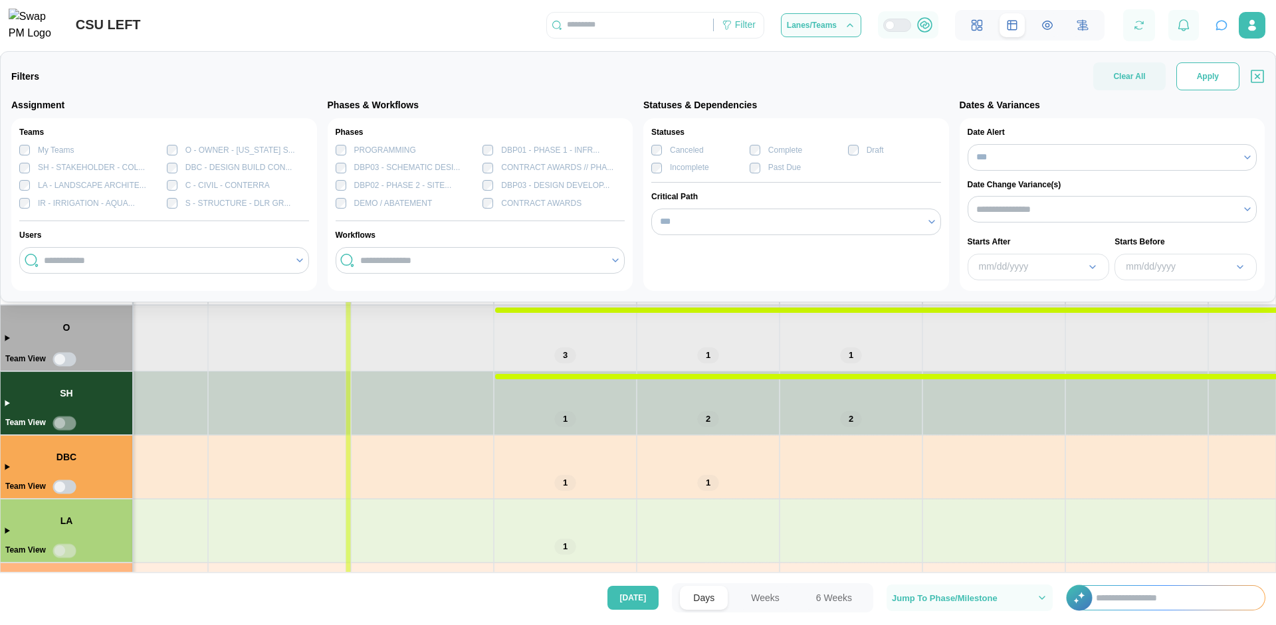
click at [1210, 76] on span "Apply" at bounding box center [1207, 76] width 22 height 27
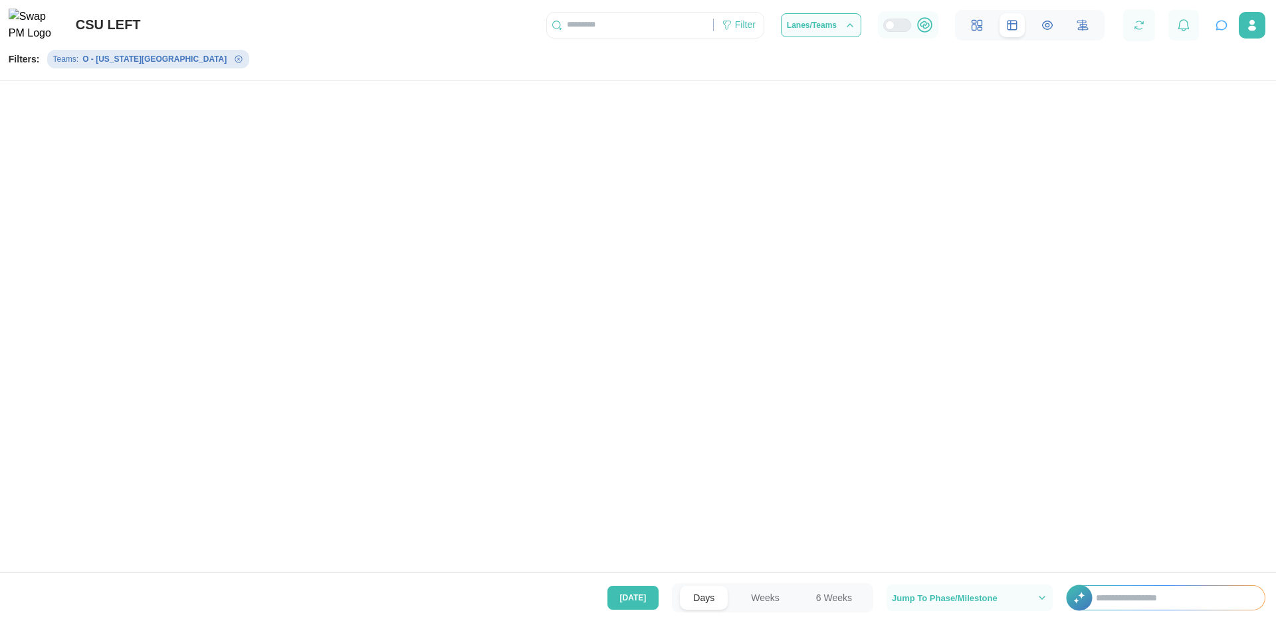
scroll to position [195, 0]
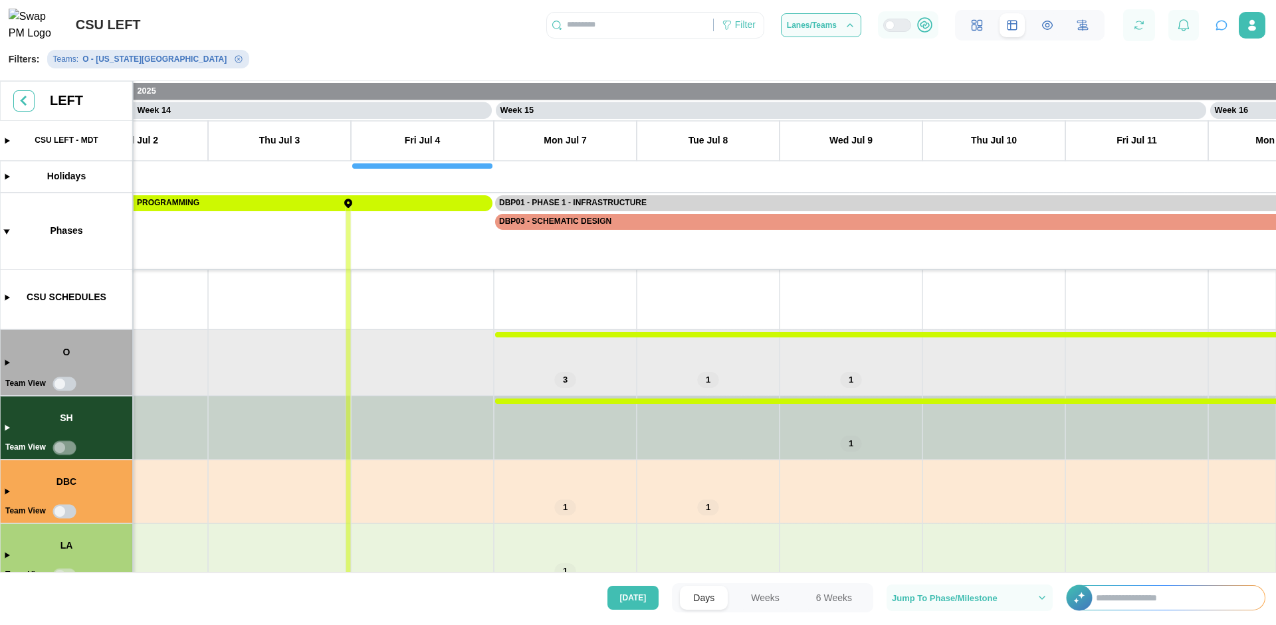
click at [5, 362] on canvas at bounding box center [638, 329] width 1276 height 497
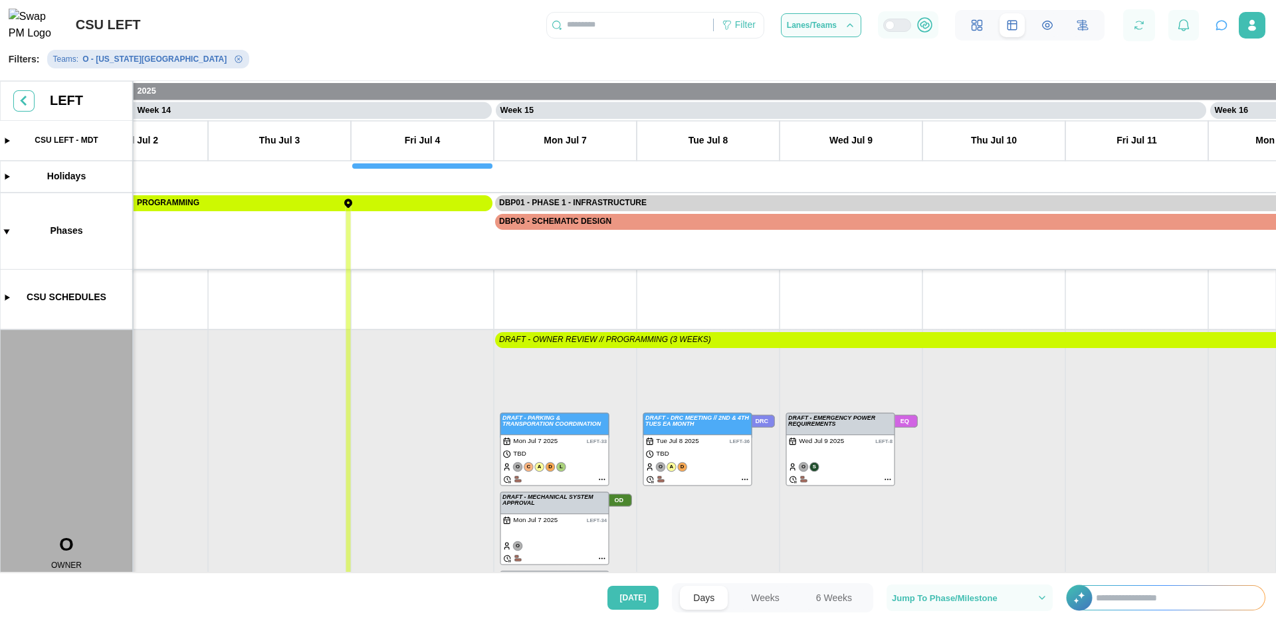
click at [600, 476] on canvas at bounding box center [638, 329] width 1276 height 497
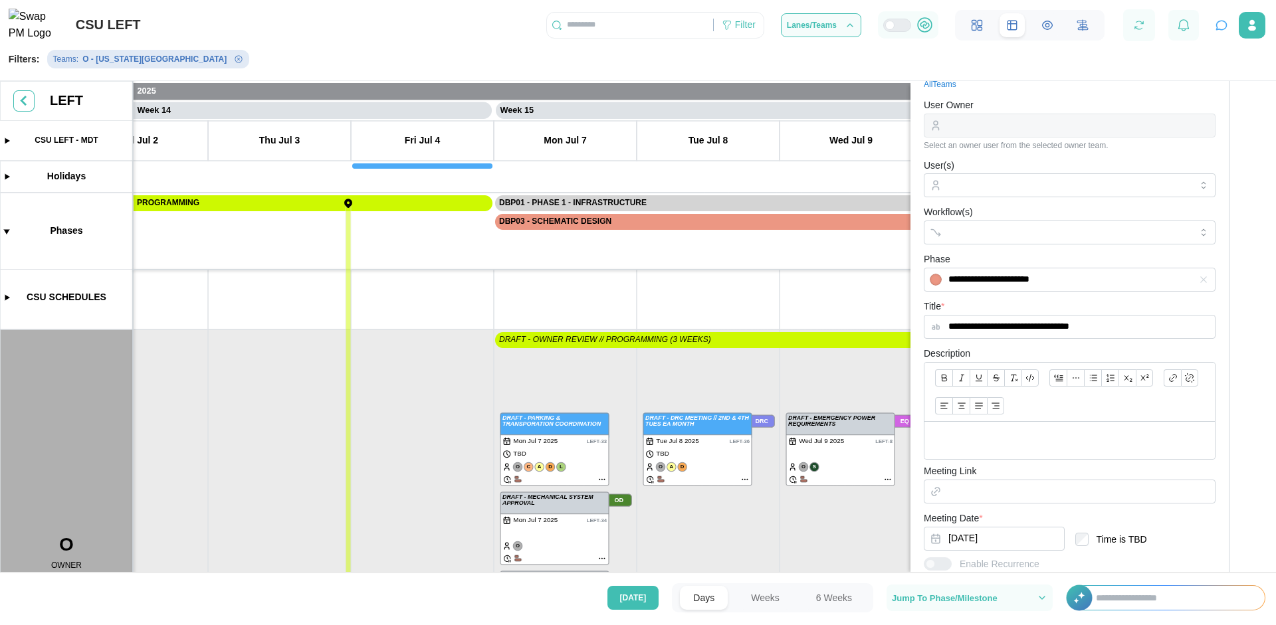
scroll to position [0, 0]
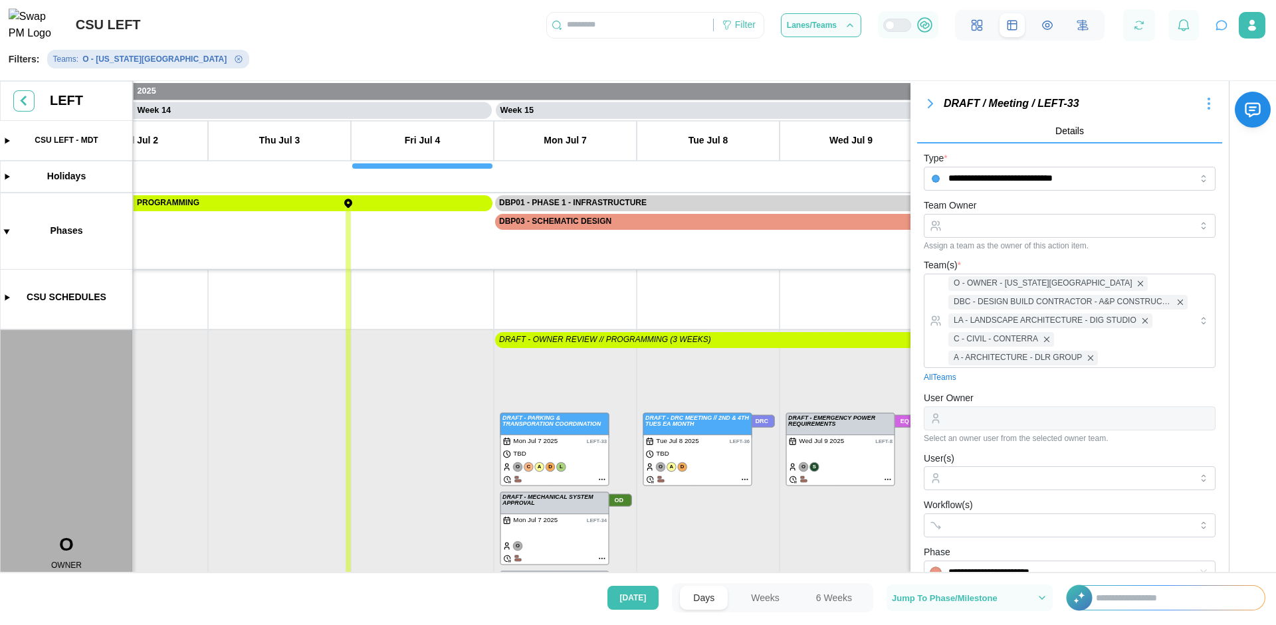
click at [928, 109] on icon "button" at bounding box center [930, 104] width 16 height 16
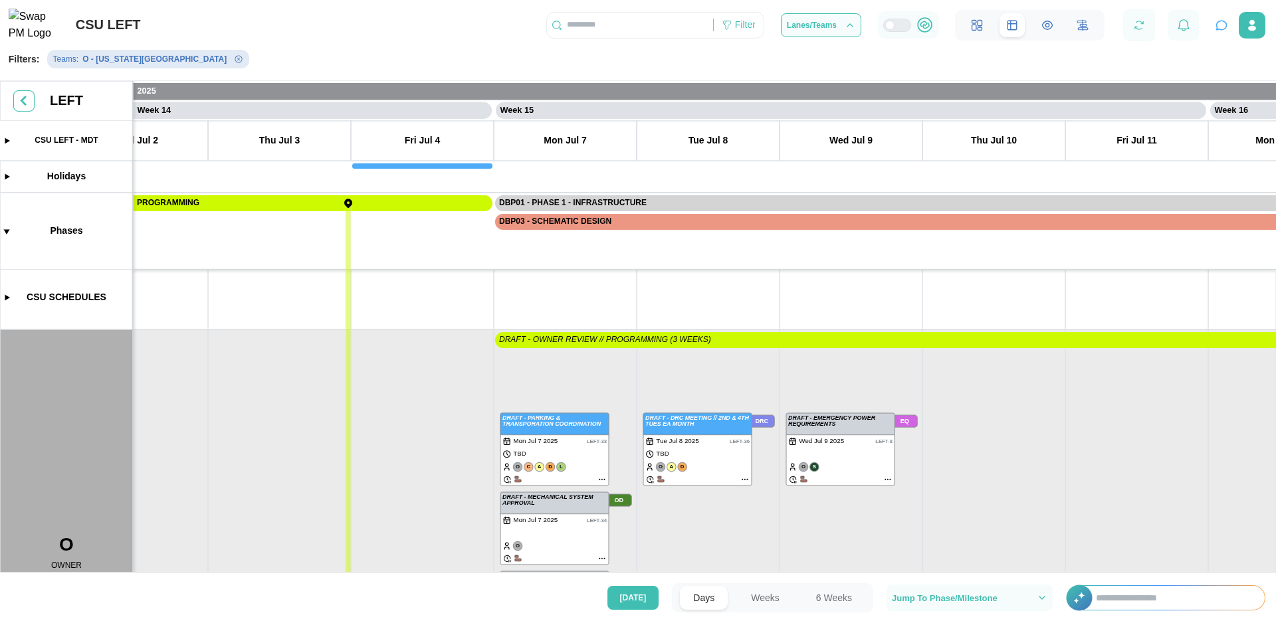
scroll to position [434, 0]
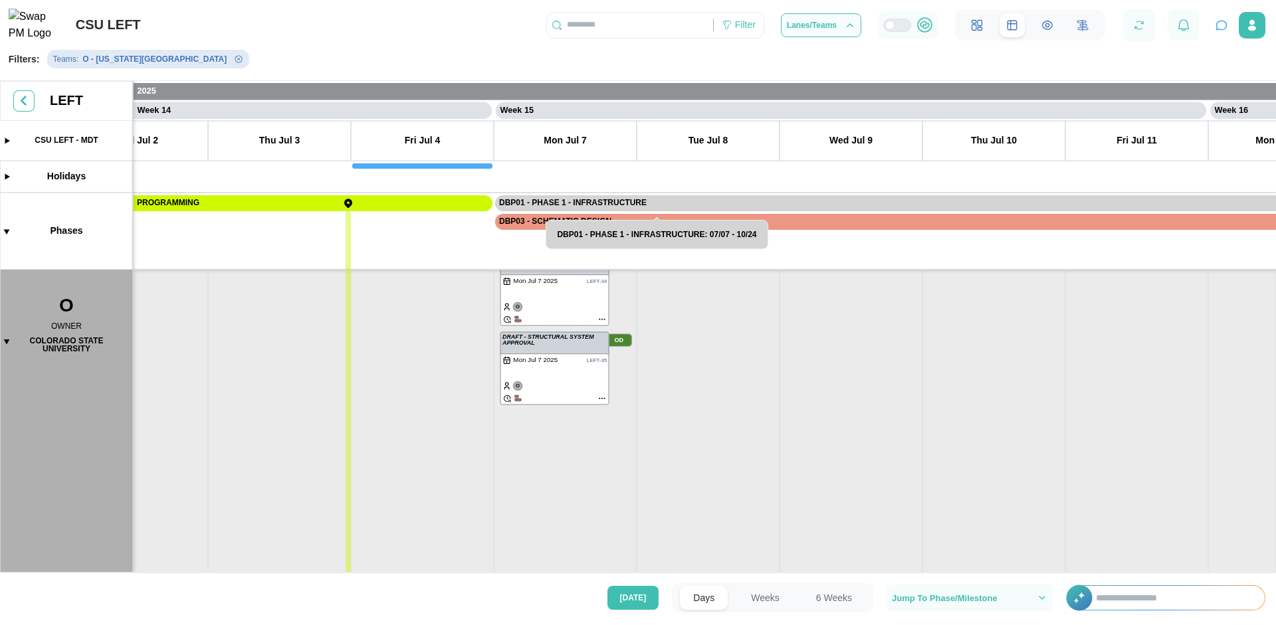
click at [1, 342] on canvas at bounding box center [638, 329] width 1276 height 497
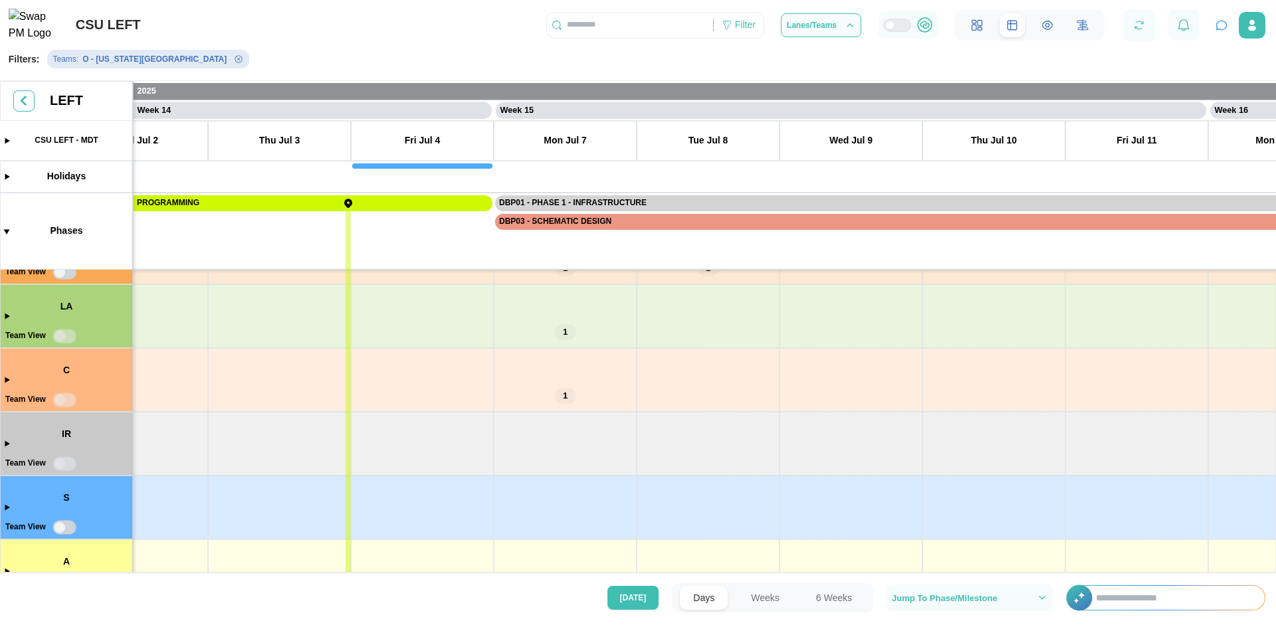
scroll to position [275, 0]
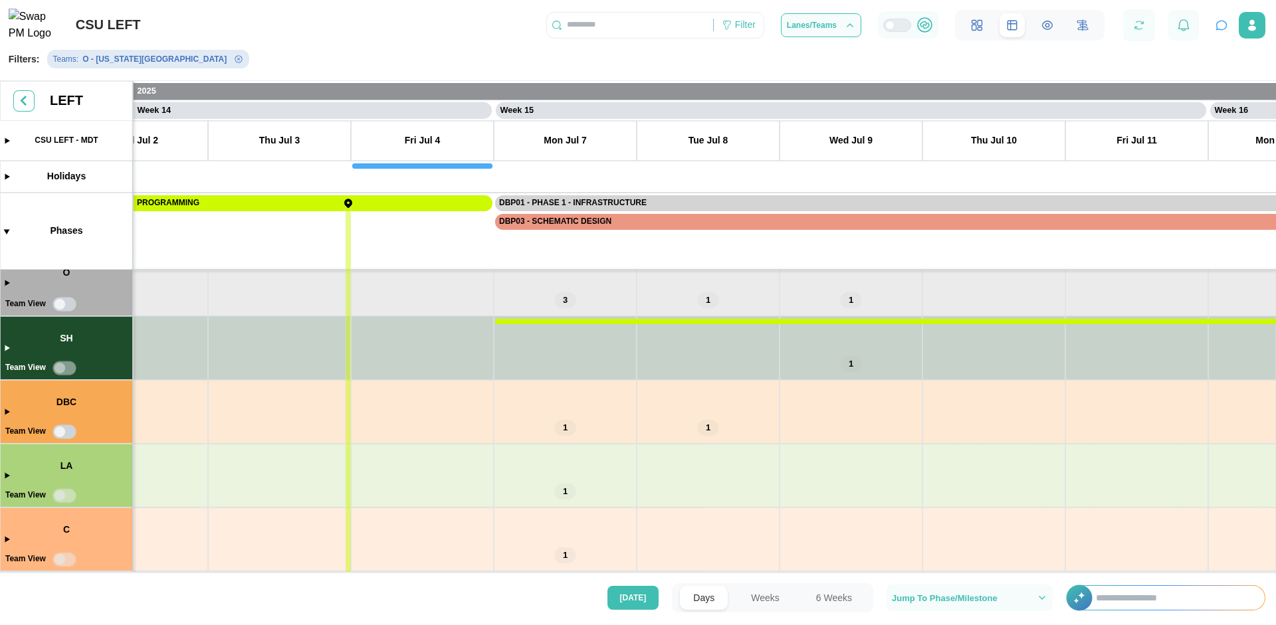
click at [562, 490] on canvas at bounding box center [638, 329] width 1276 height 497
click at [561, 490] on canvas at bounding box center [638, 329] width 1276 height 497
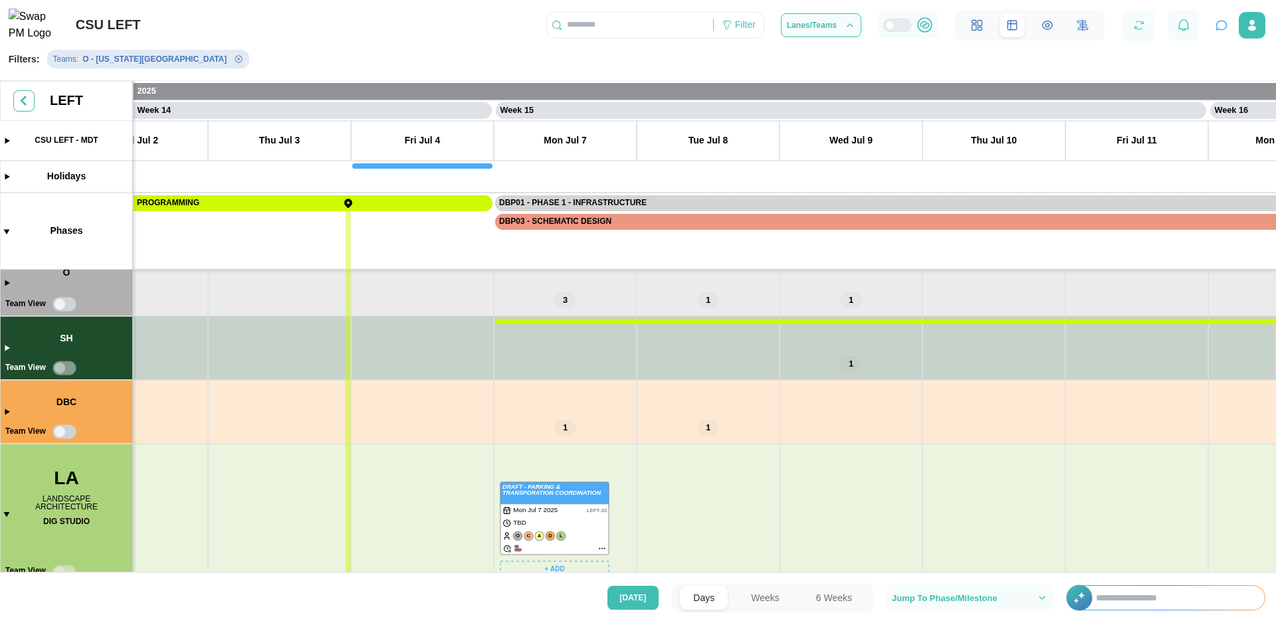
click at [602, 549] on canvas at bounding box center [638, 329] width 1276 height 497
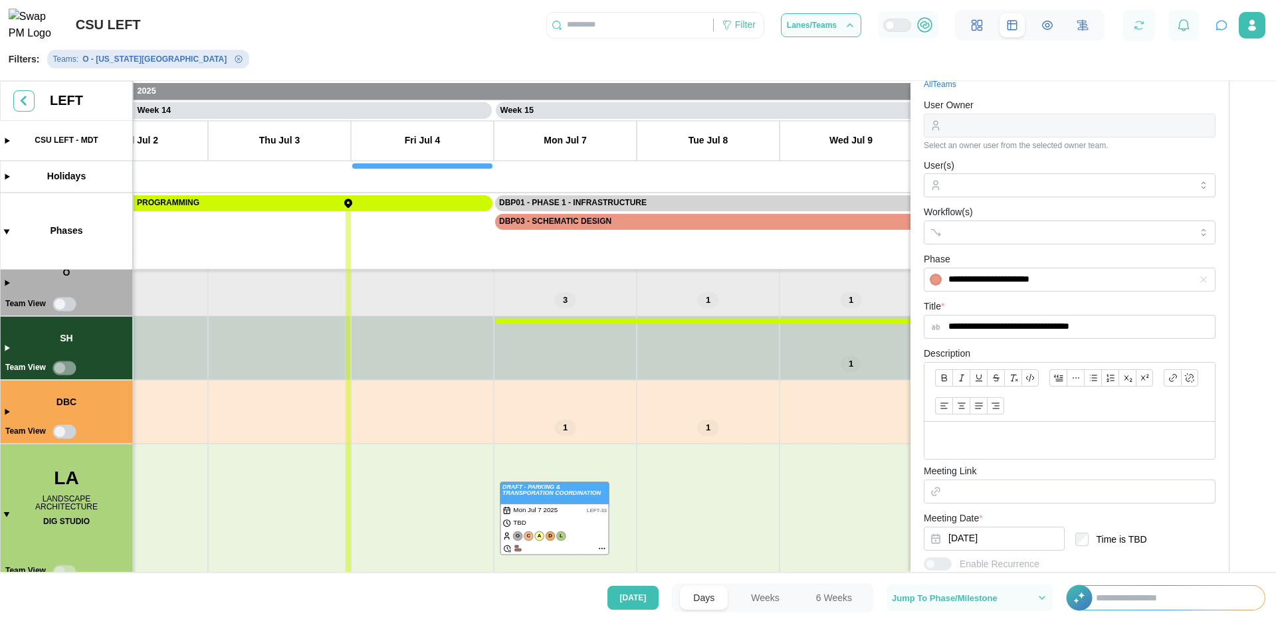
scroll to position [0, 0]
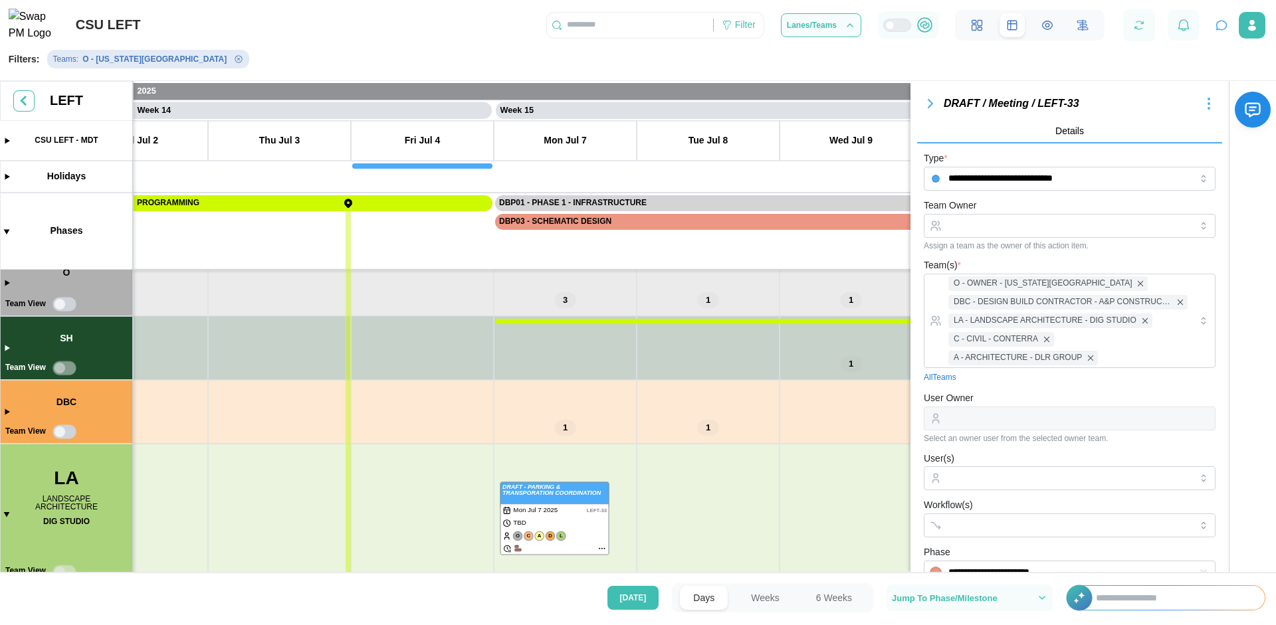
click at [928, 105] on icon "button" at bounding box center [930, 104] width 4 height 8
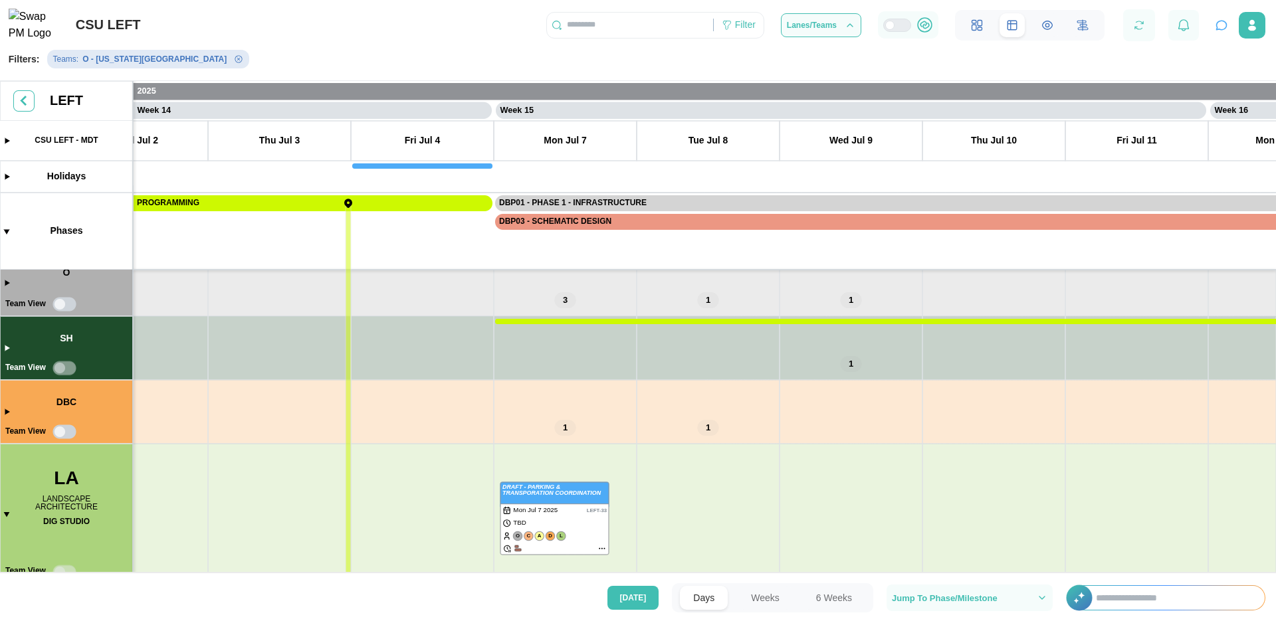
click at [3, 510] on canvas at bounding box center [638, 329] width 1276 height 497
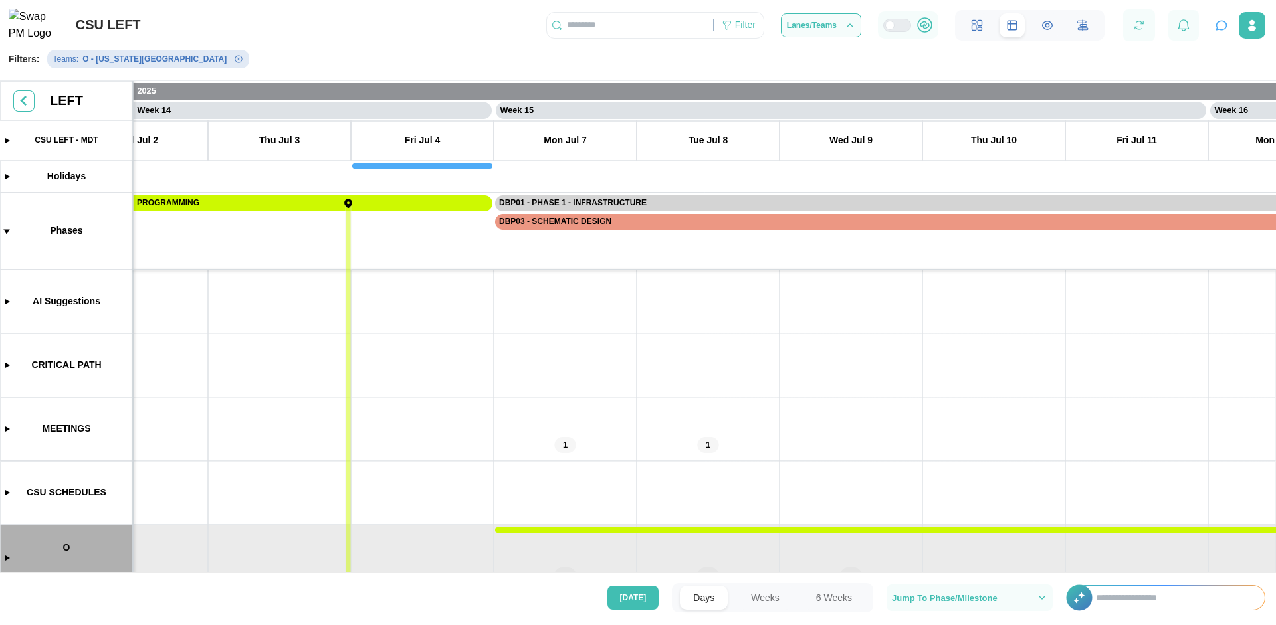
scroll to position [239, 0]
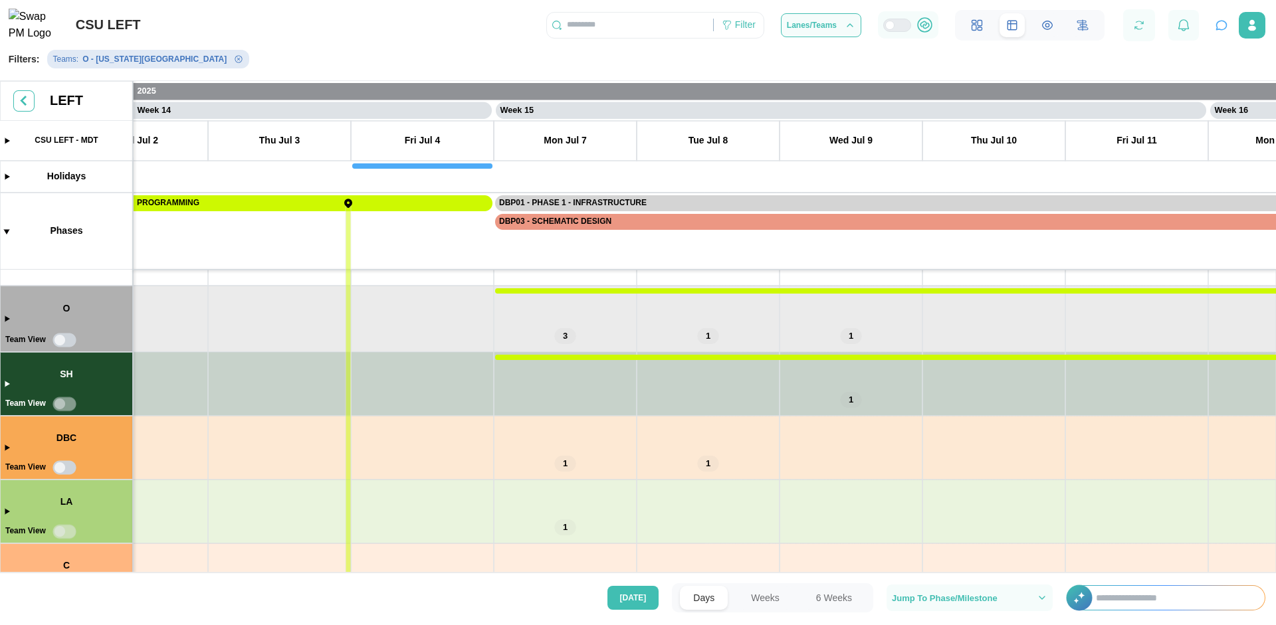
click at [235, 63] on icon "Remove Teams filter" at bounding box center [238, 59] width 7 height 7
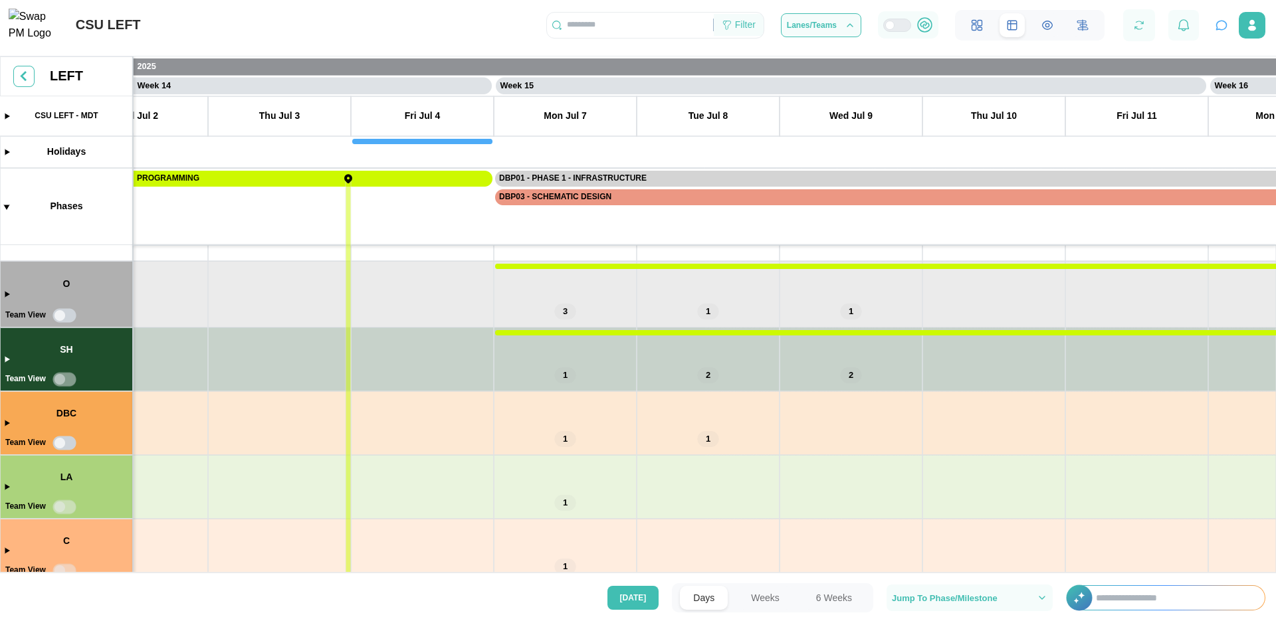
click at [742, 31] on div "Filter" at bounding box center [745, 25] width 21 height 15
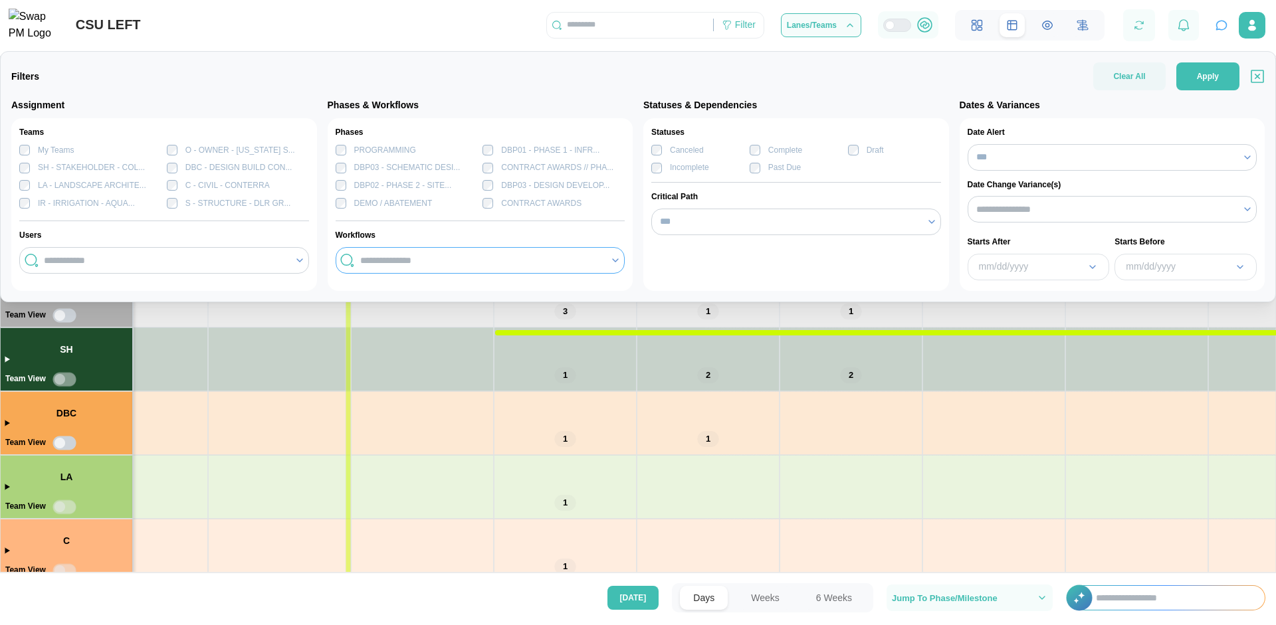
click at [403, 257] on input "search" at bounding box center [481, 260] width 242 height 11
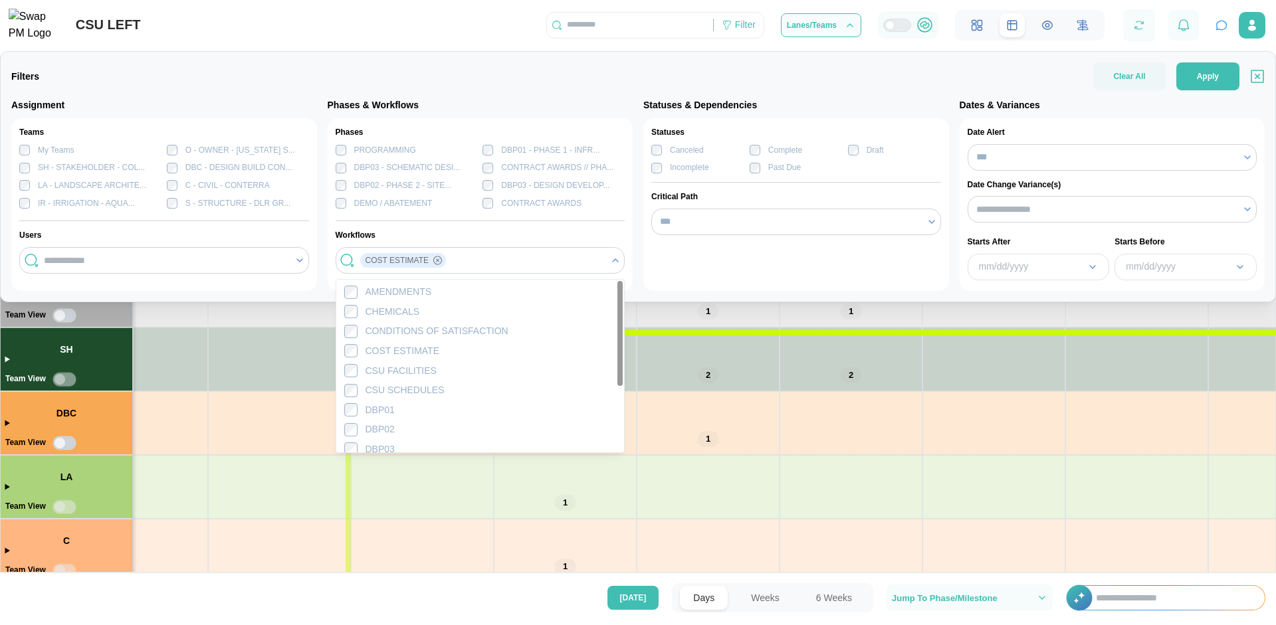
click at [641, 245] on div "Assignment Teams My Teams O - OWNER - [US_STATE] S... SH - STAKEHOLDER - COL...…" at bounding box center [637, 194] width 1253 height 193
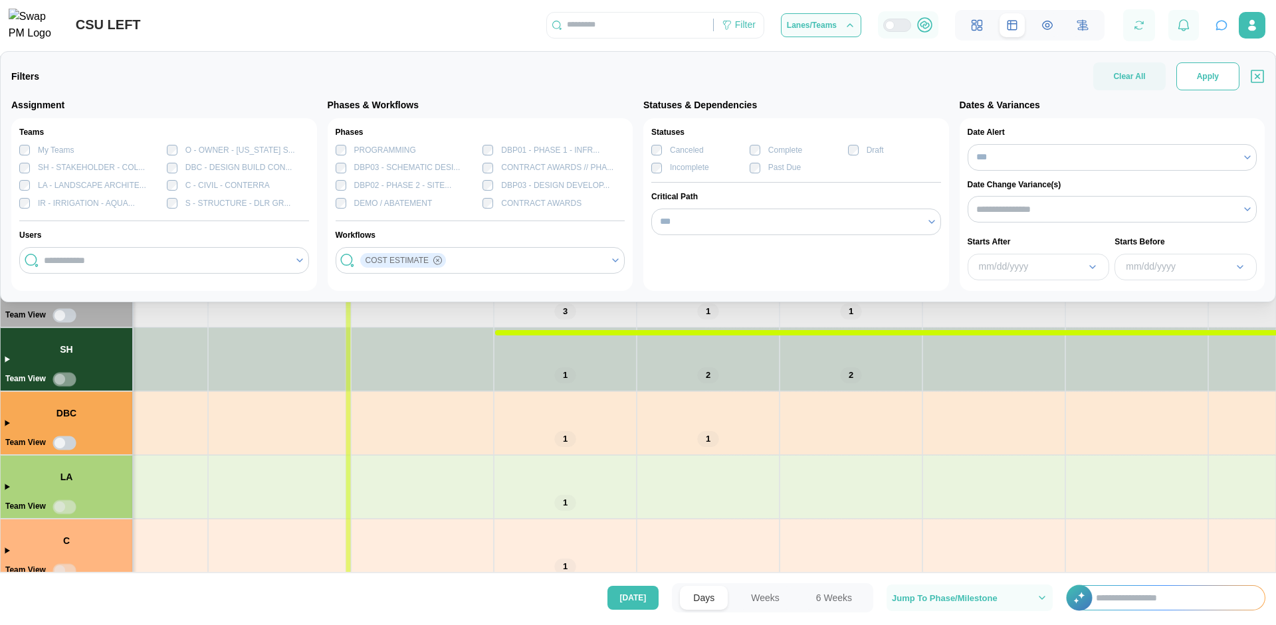
click at [1198, 86] on span "Apply" at bounding box center [1207, 76] width 22 height 27
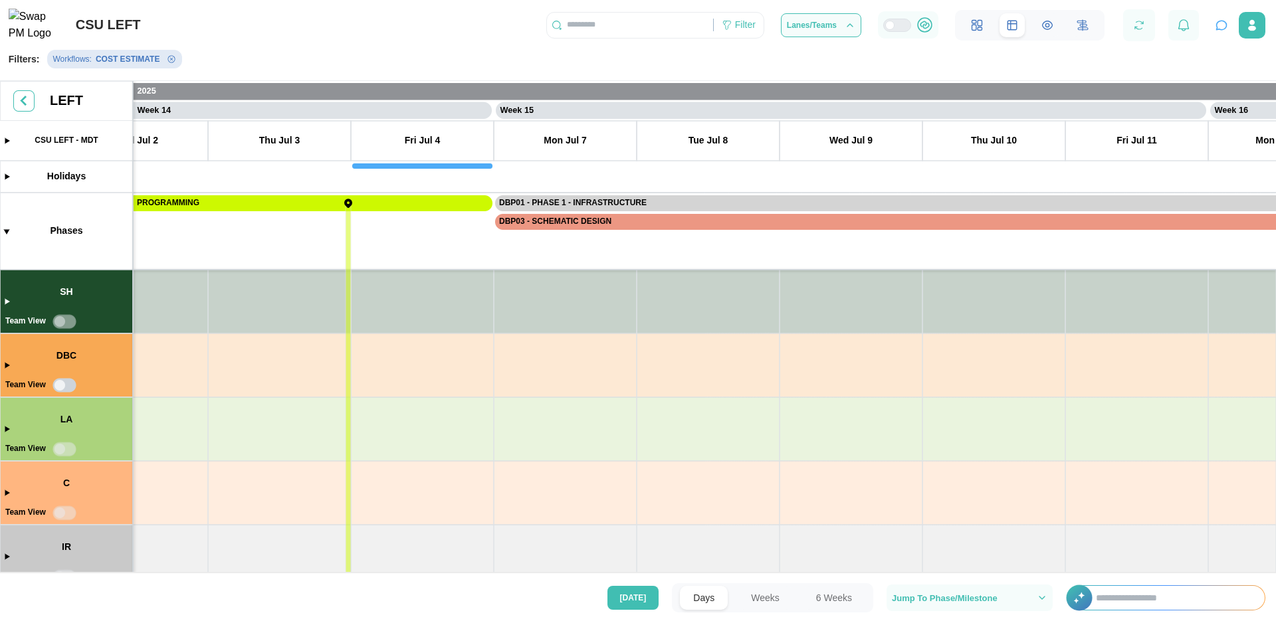
scroll to position [320, 0]
drag, startPoint x: 434, startPoint y: 423, endPoint x: 1123, endPoint y: 419, distance: 688.3
click at [1125, 420] on canvas at bounding box center [638, 329] width 1276 height 497
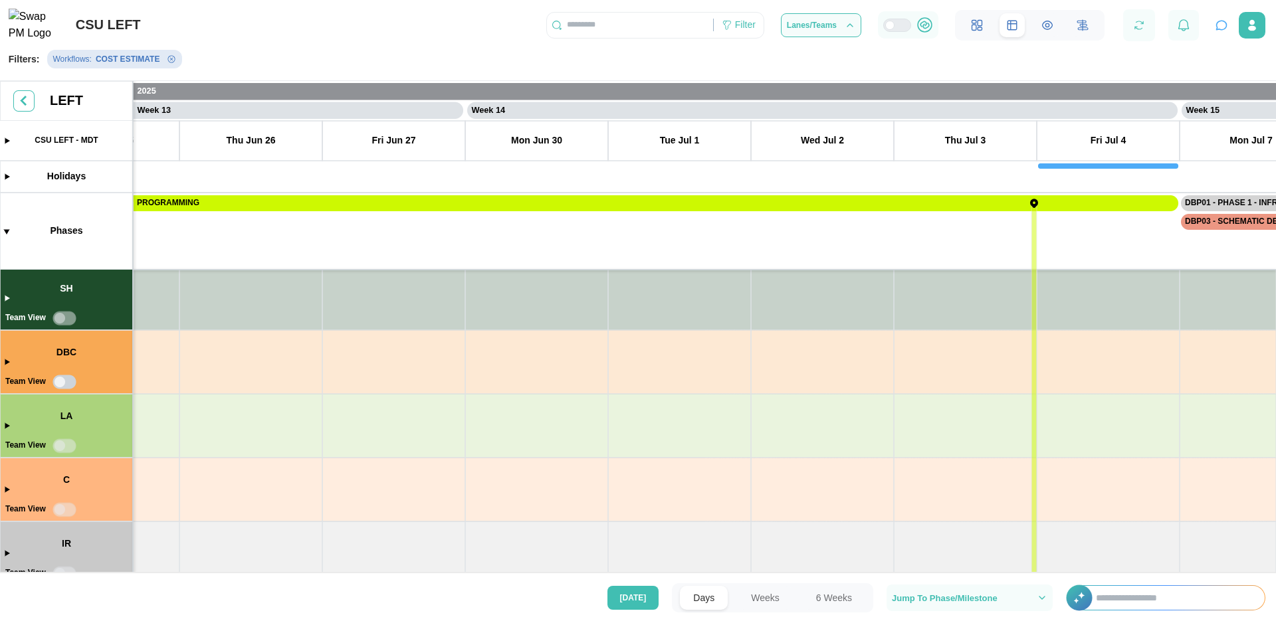
scroll to position [322, 0]
drag, startPoint x: 503, startPoint y: 411, endPoint x: 807, endPoint y: 386, distance: 305.3
click at [1062, 402] on canvas at bounding box center [638, 329] width 1276 height 497
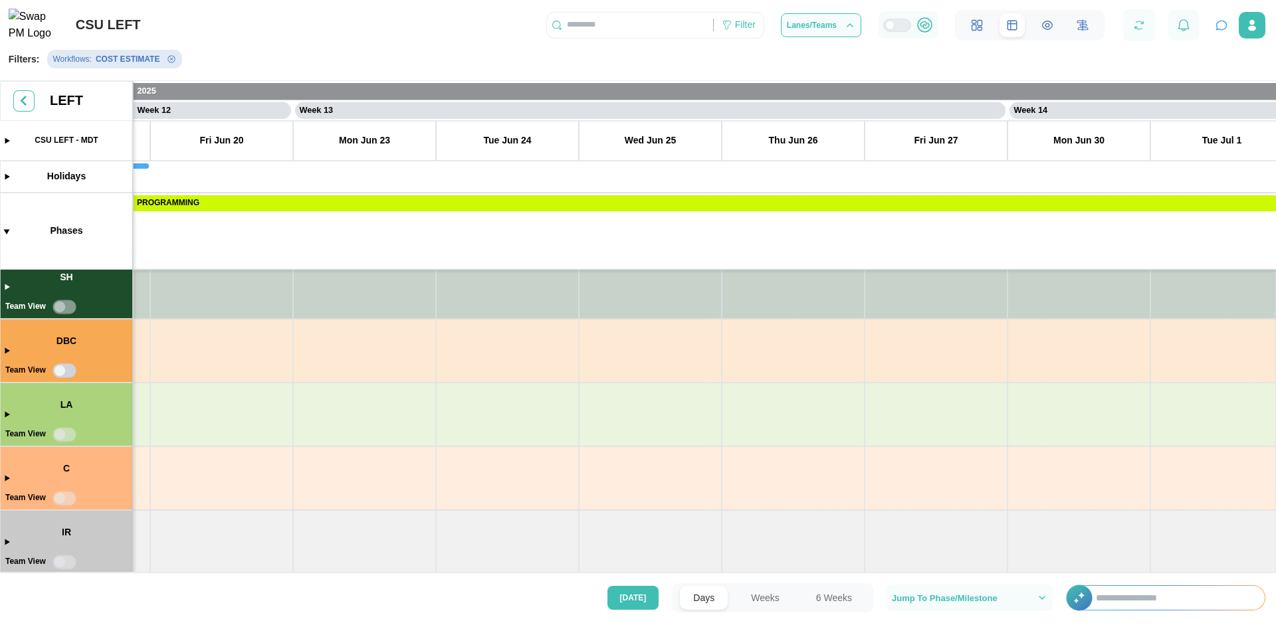
drag, startPoint x: 628, startPoint y: 393, endPoint x: 840, endPoint y: 393, distance: 211.3
click at [840, 393] on canvas at bounding box center [638, 329] width 1276 height 497
drag, startPoint x: 849, startPoint y: 396, endPoint x: 359, endPoint y: 383, distance: 489.8
click at [357, 383] on canvas at bounding box center [638, 329] width 1276 height 497
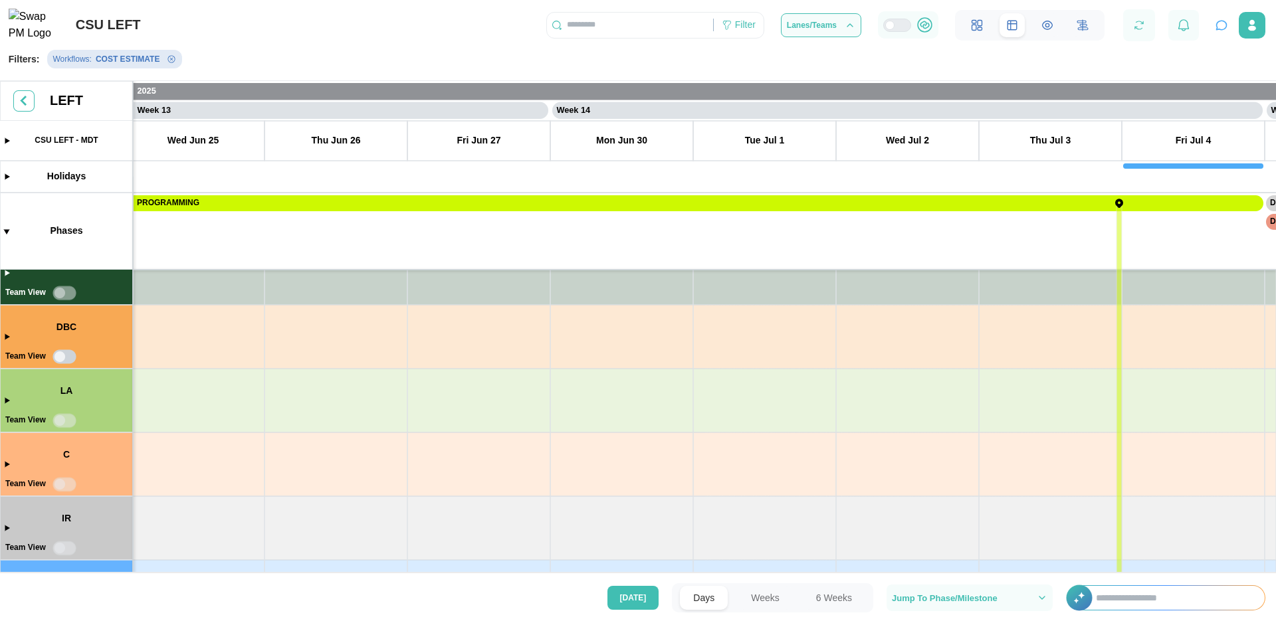
scroll to position [347, 0]
drag, startPoint x: 492, startPoint y: 376, endPoint x: 399, endPoint y: 375, distance: 93.0
click at [399, 375] on canvas at bounding box center [638, 329] width 1276 height 497
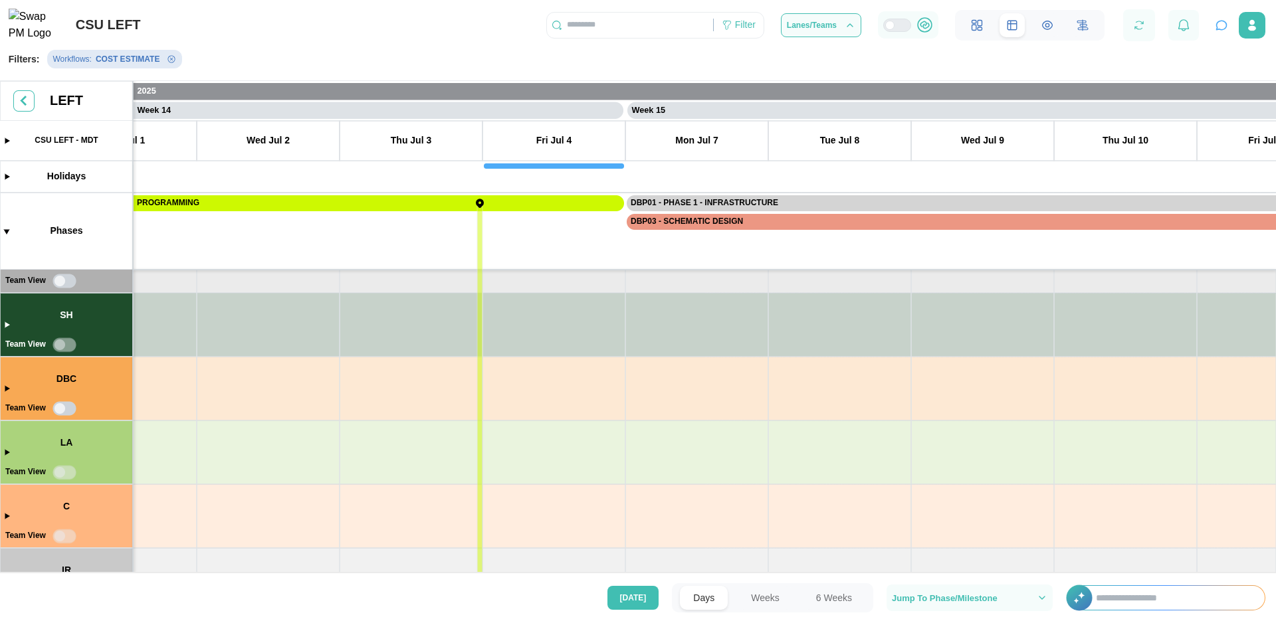
scroll to position [0, 9485]
drag, startPoint x: 452, startPoint y: 405, endPoint x: 670, endPoint y: 451, distance: 222.7
click at [670, 451] on canvas at bounding box center [638, 329] width 1276 height 497
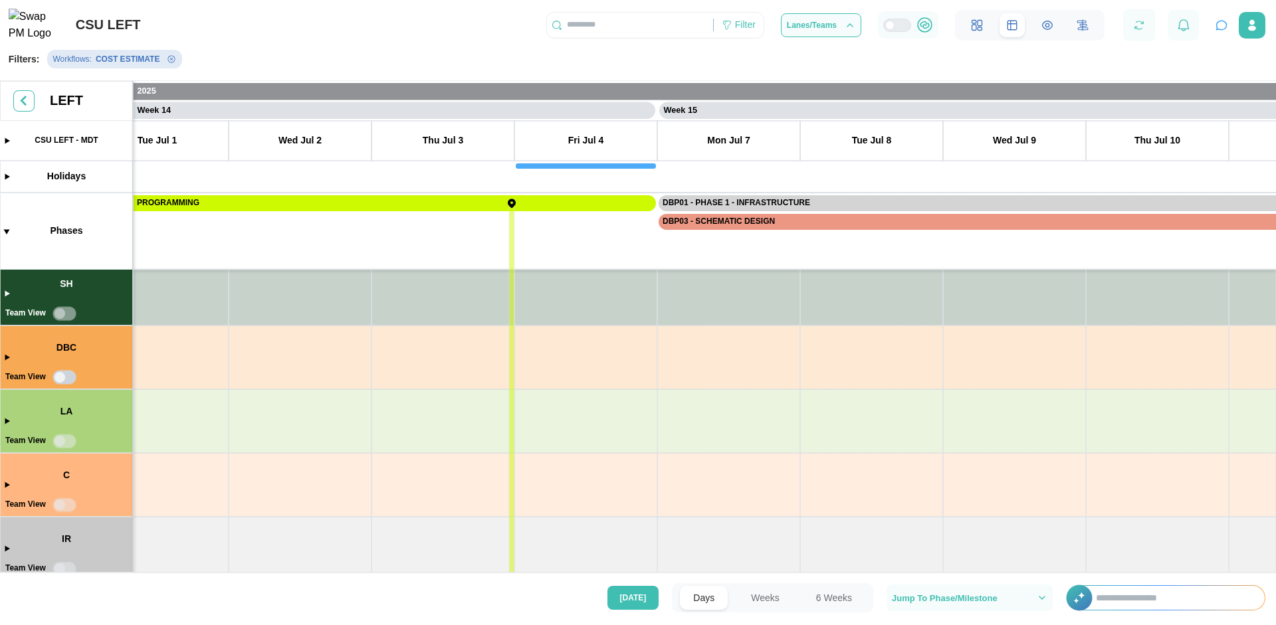
click at [168, 63] on icon "Remove Workflows filter" at bounding box center [171, 59] width 7 height 7
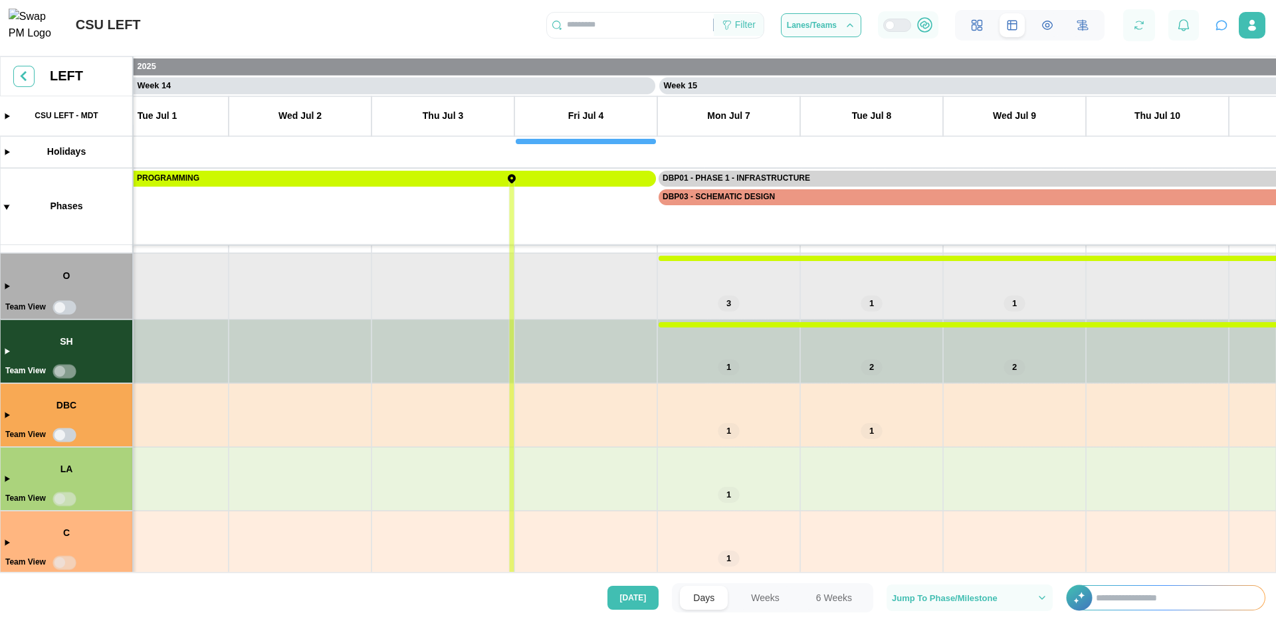
click at [747, 32] on div "Filter" at bounding box center [745, 25] width 21 height 15
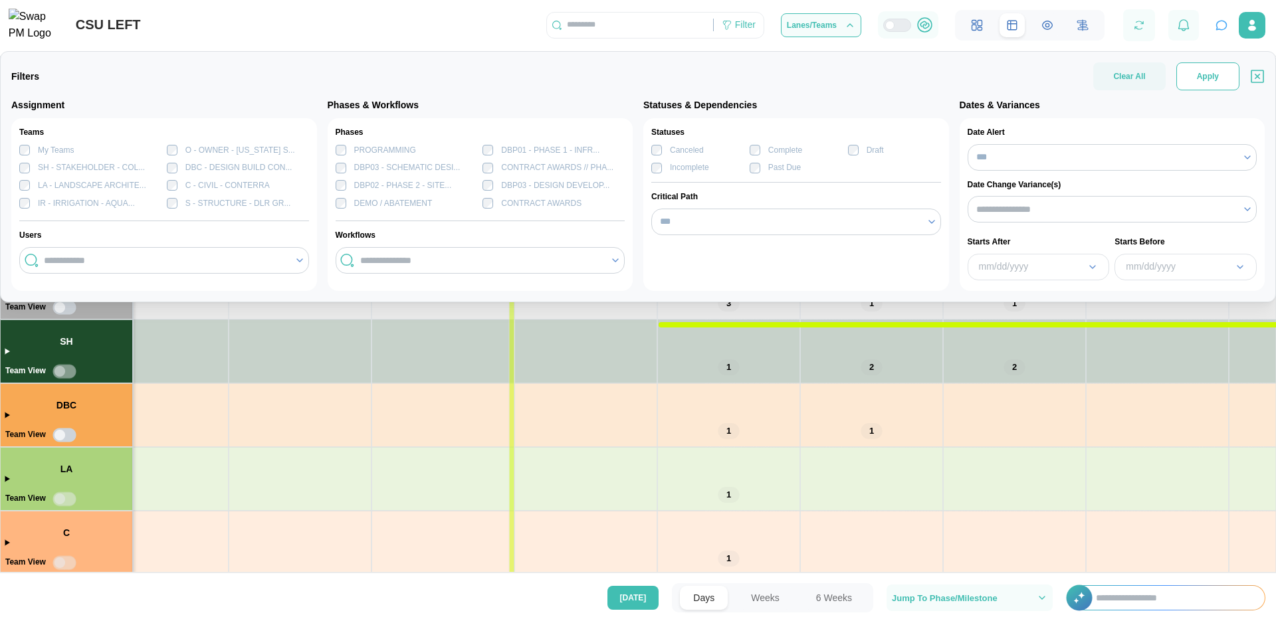
click at [1222, 82] on button "Apply" at bounding box center [1207, 76] width 63 height 28
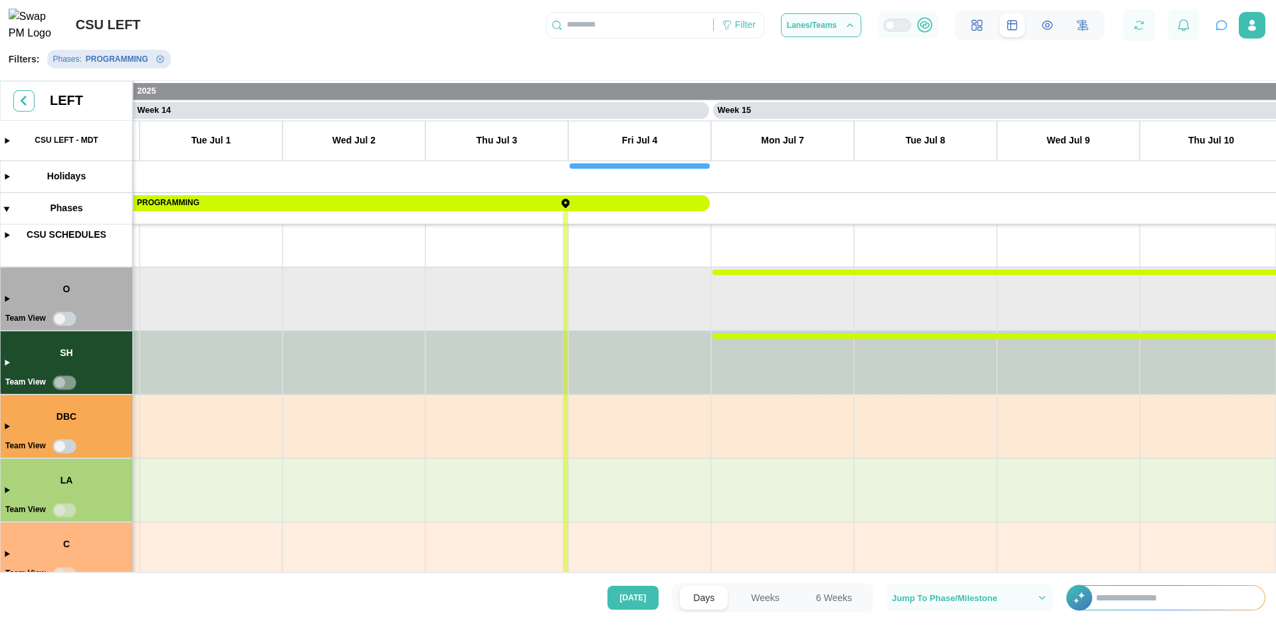
drag, startPoint x: 427, startPoint y: 328, endPoint x: 483, endPoint y: 597, distance: 274.8
click at [483, 597] on main "Swap AI Connected Start a conversation about your project Ask about tasks, dead…" at bounding box center [638, 312] width 1276 height 625
click at [155, 64] on button "Remove Phases filter" at bounding box center [160, 59] width 11 height 11
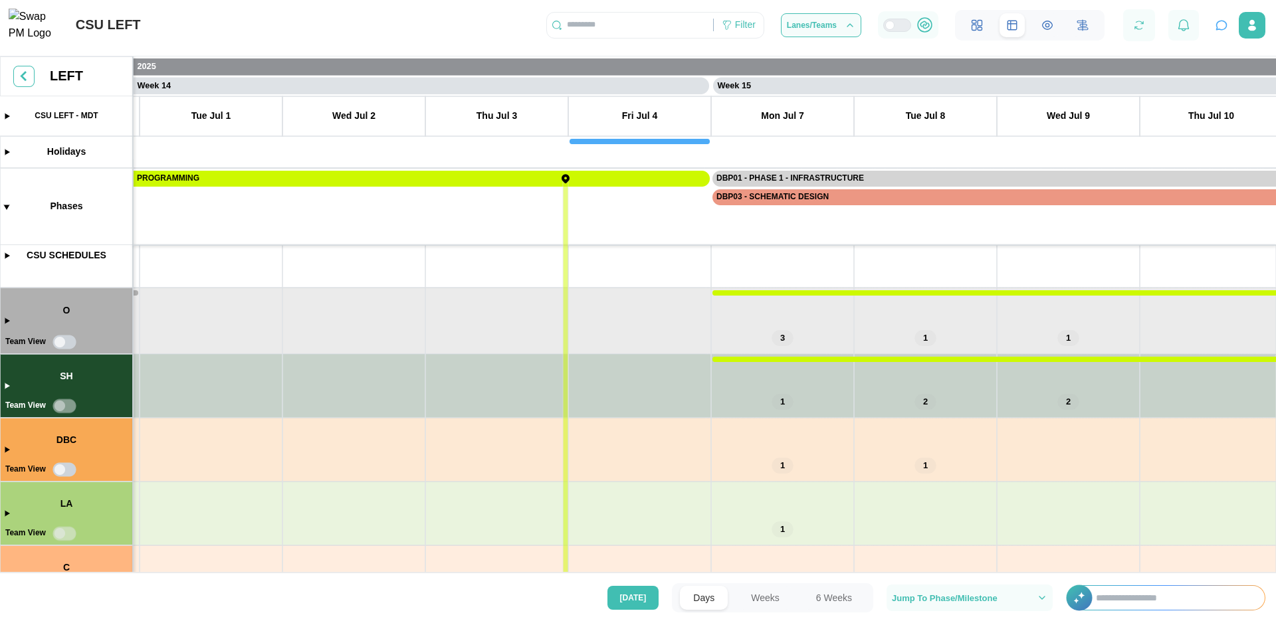
click at [787, 398] on canvas at bounding box center [638, 317] width 1276 height 522
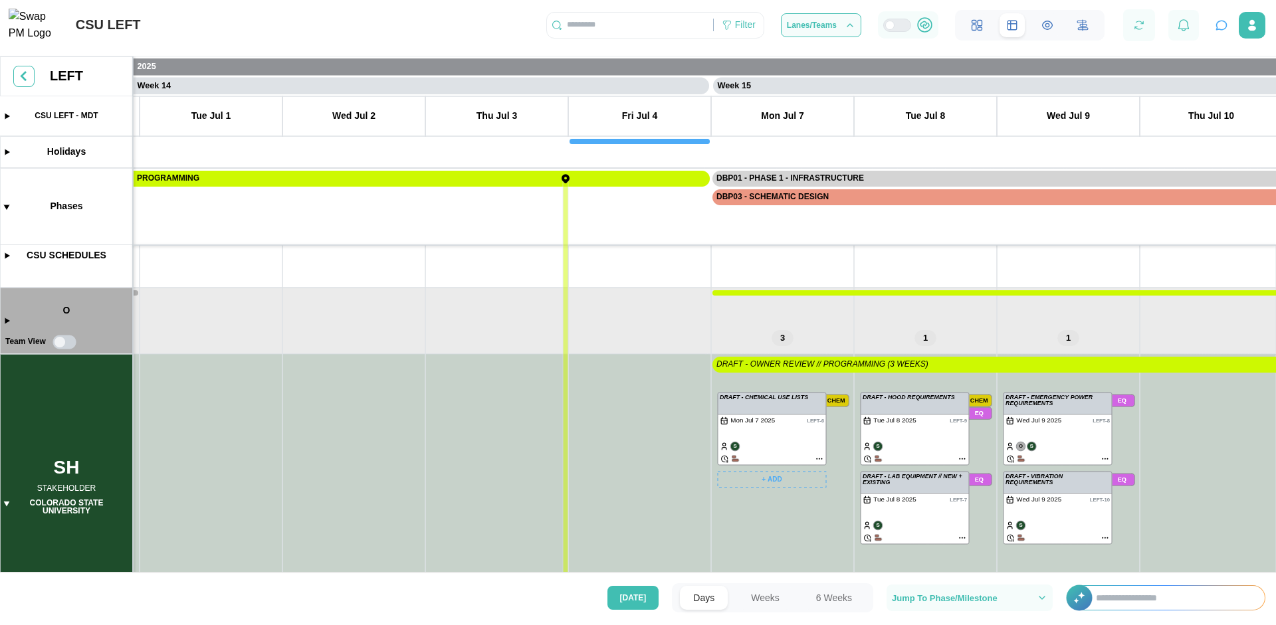
click at [818, 456] on canvas at bounding box center [638, 317] width 1276 height 522
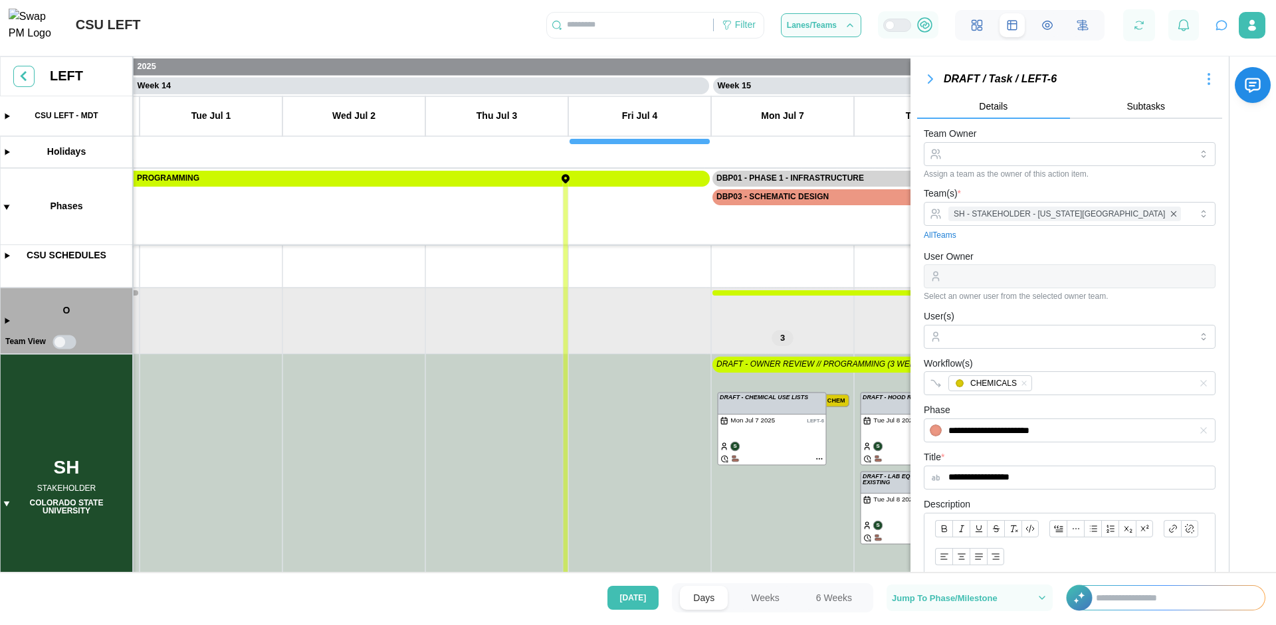
click at [929, 78] on icon "button" at bounding box center [930, 79] width 4 height 8
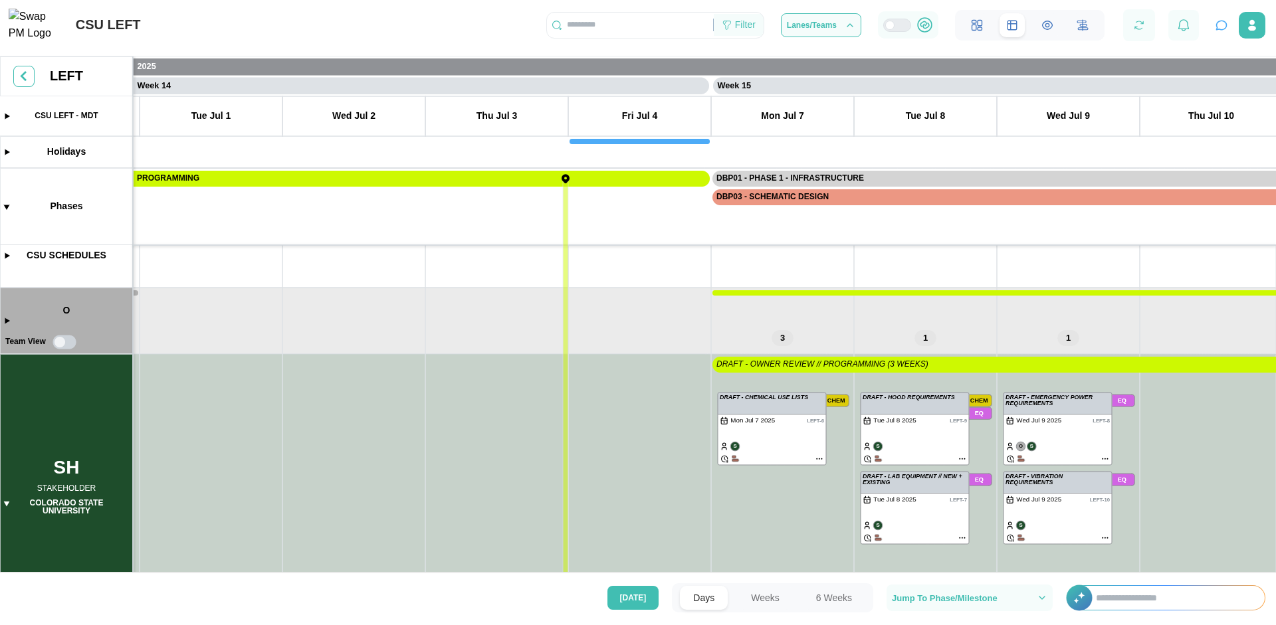
click at [739, 29] on div "Filter" at bounding box center [745, 25] width 21 height 15
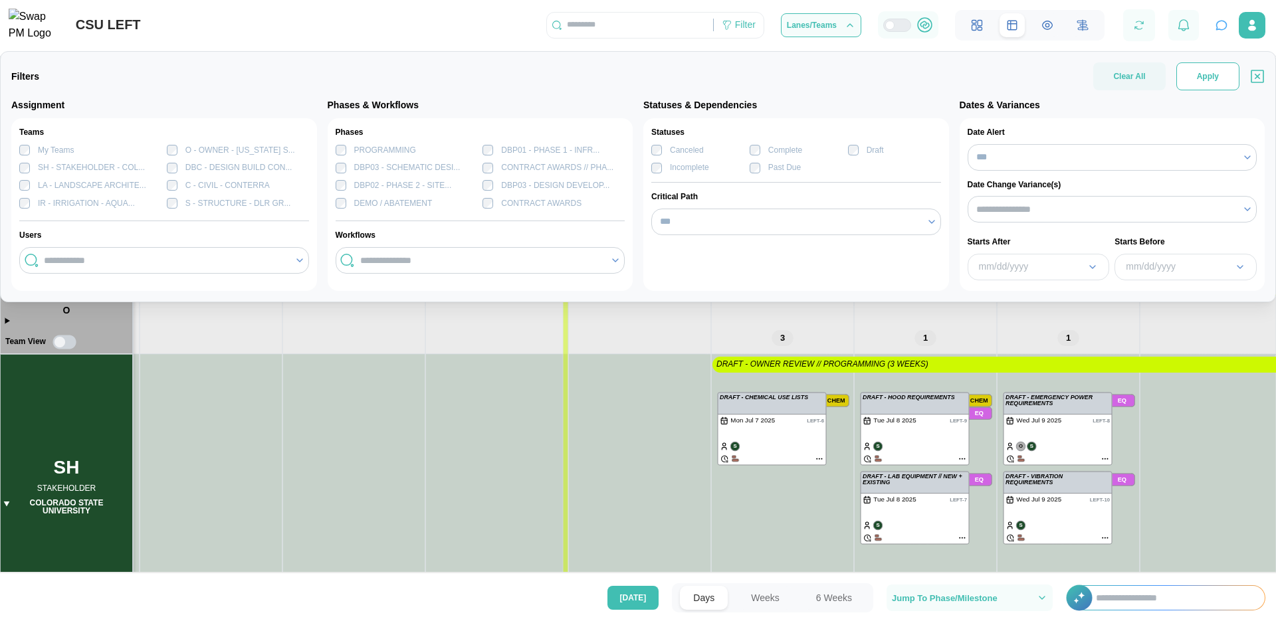
click at [1214, 76] on span "Apply" at bounding box center [1207, 76] width 22 height 27
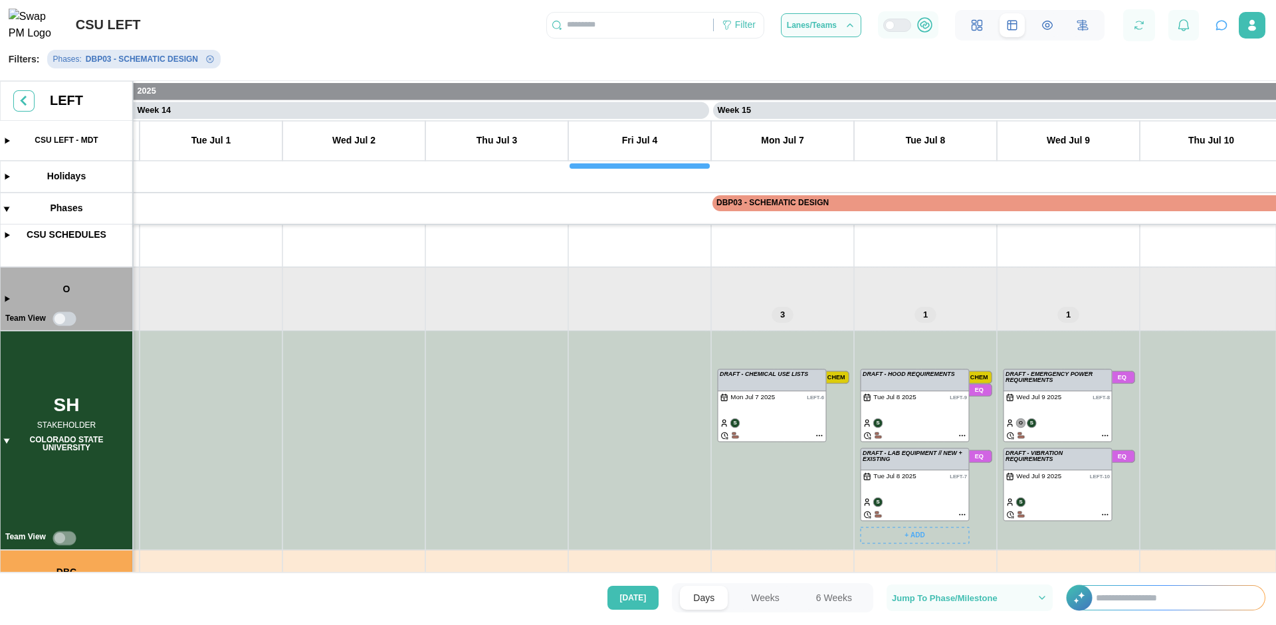
click at [963, 434] on canvas at bounding box center [638, 329] width 1276 height 497
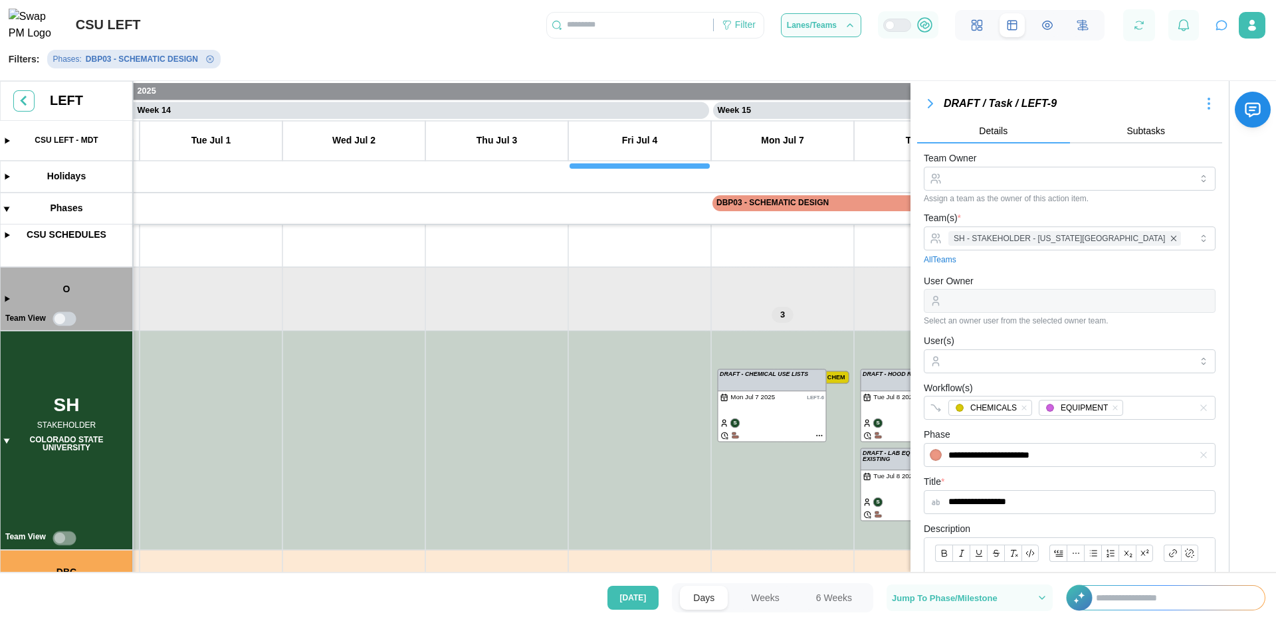
click at [932, 106] on icon "button" at bounding box center [930, 104] width 16 height 16
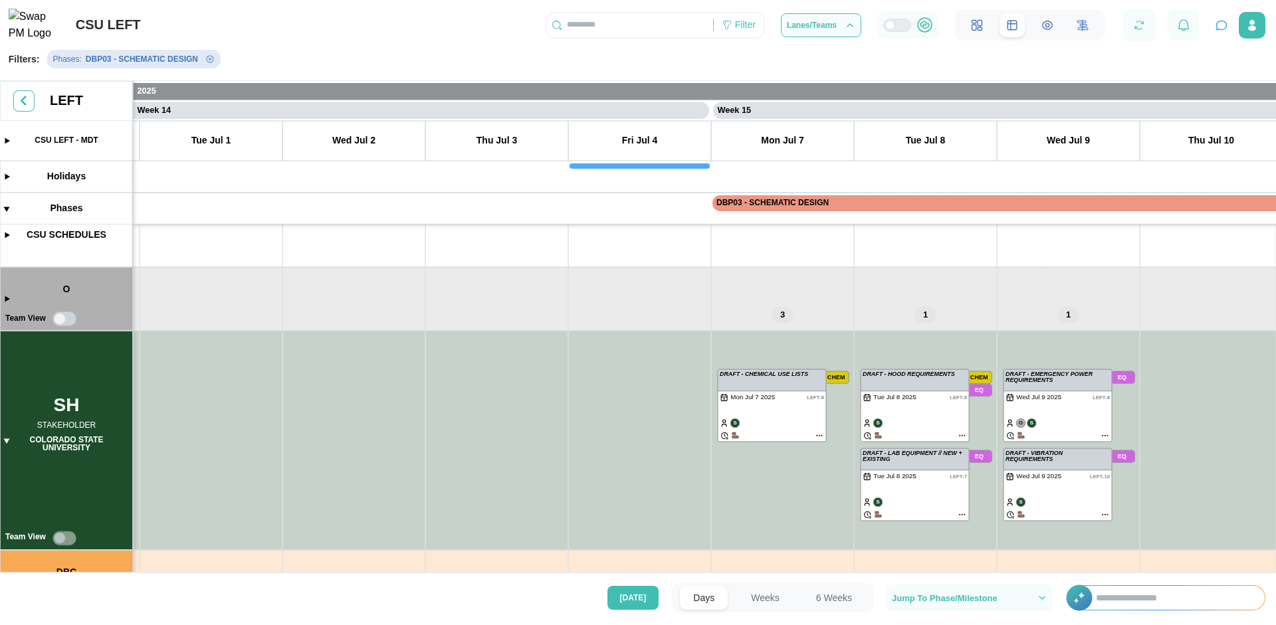
click at [209, 63] on icon "Remove Phases filter" at bounding box center [210, 59] width 8 height 8
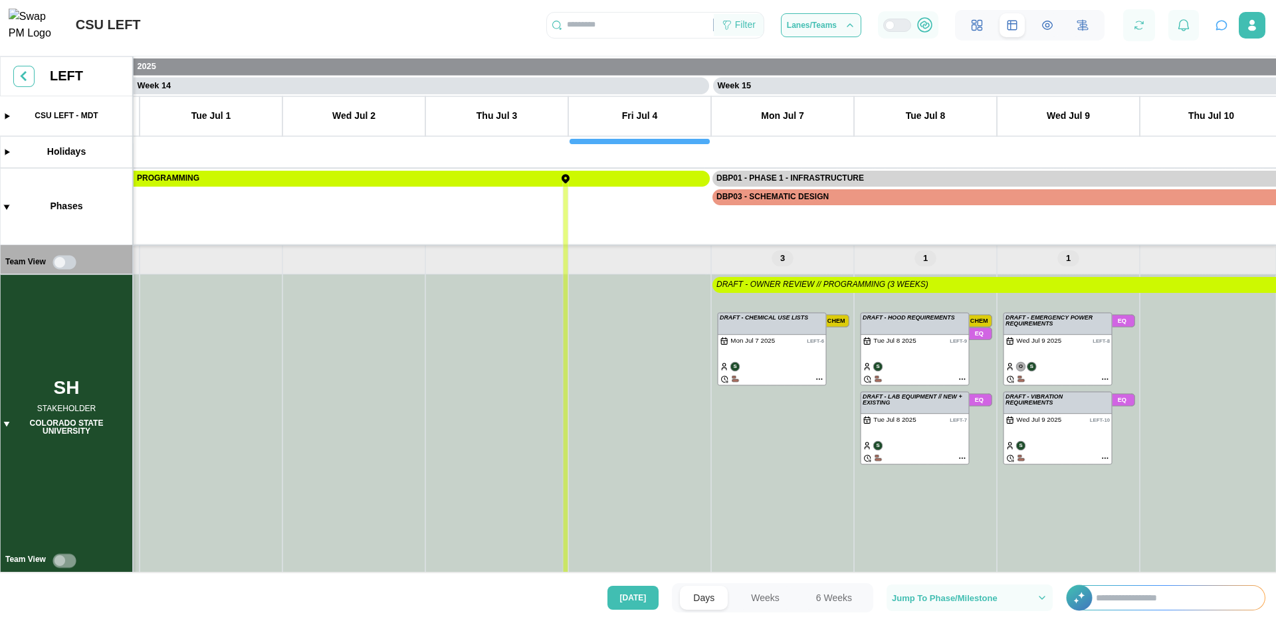
click at [745, 30] on div "Filter" at bounding box center [745, 25] width 21 height 15
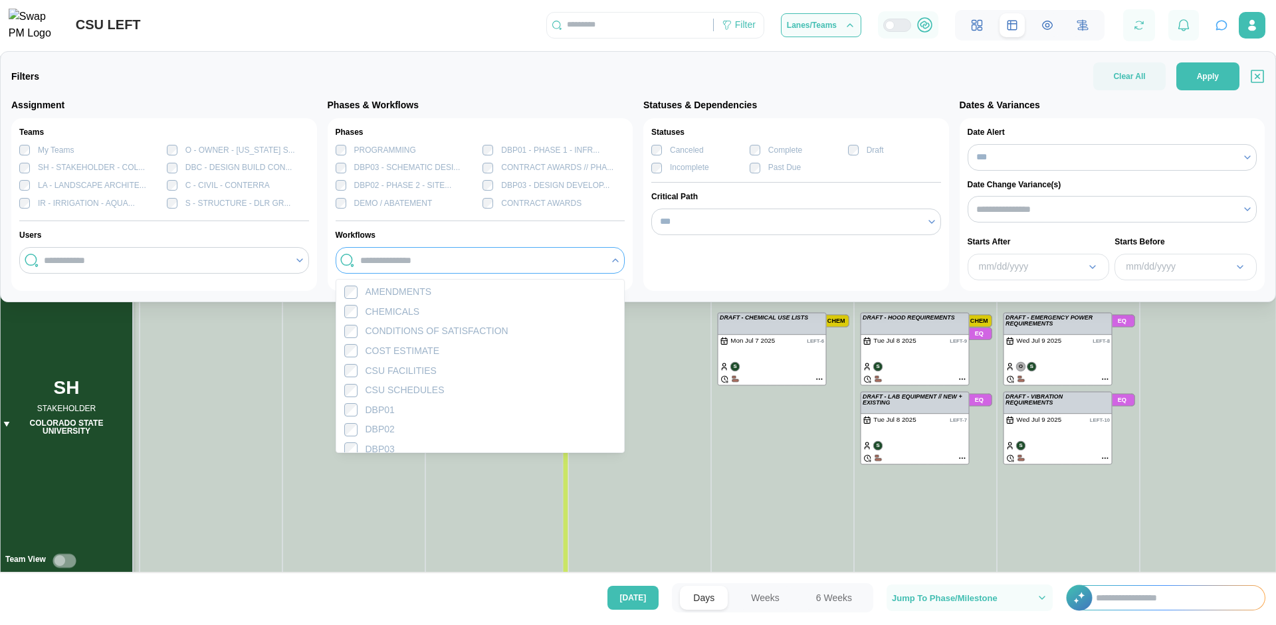
click at [362, 264] on input "search" at bounding box center [481, 260] width 242 height 11
click at [568, 261] on input "search" at bounding box center [481, 260] width 242 height 11
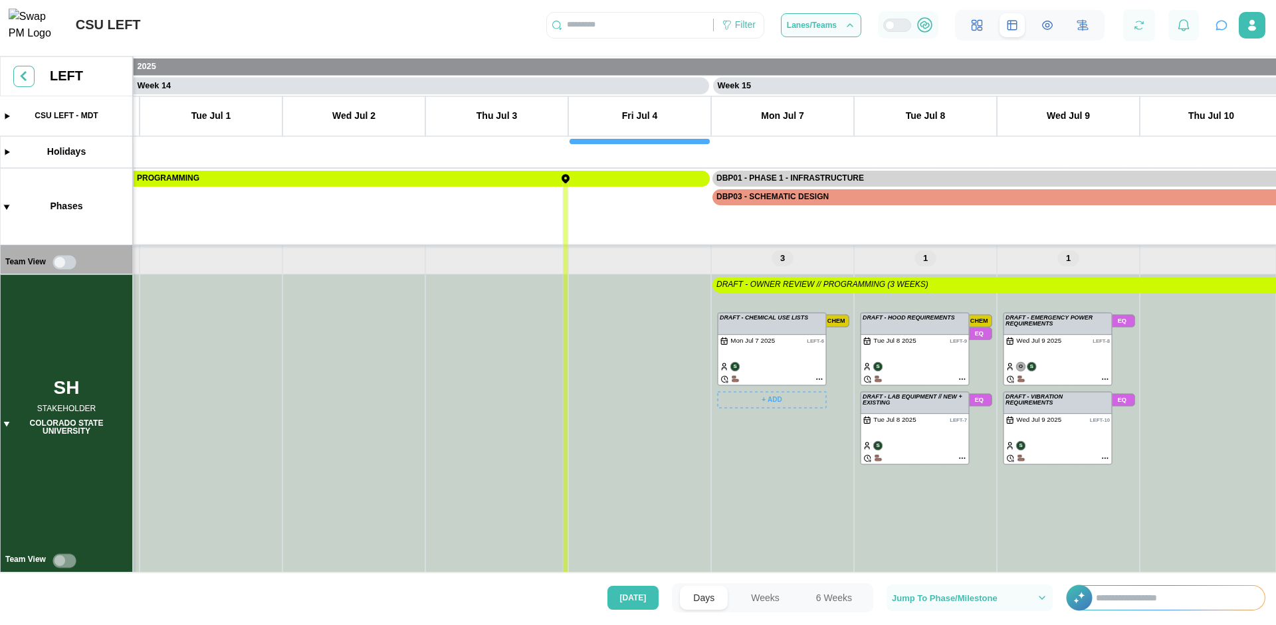
click at [835, 319] on canvas at bounding box center [638, 317] width 1276 height 522
click at [729, 26] on icon at bounding box center [726, 25] width 11 height 11
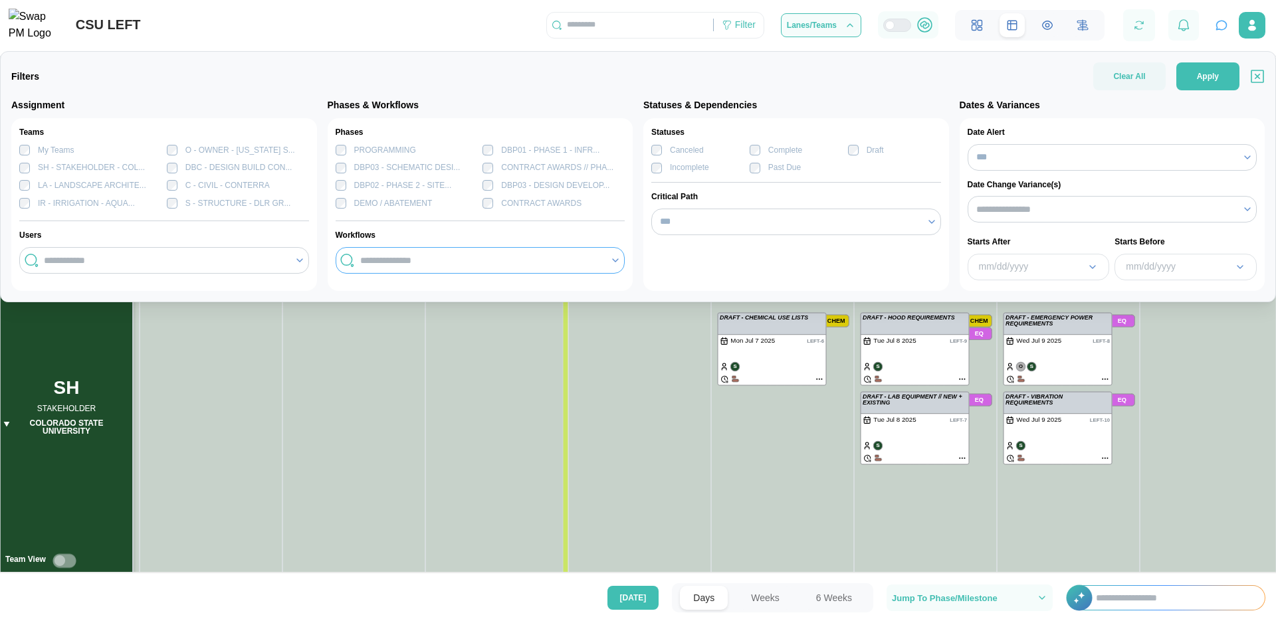
click at [376, 262] on input "search" at bounding box center [481, 260] width 242 height 11
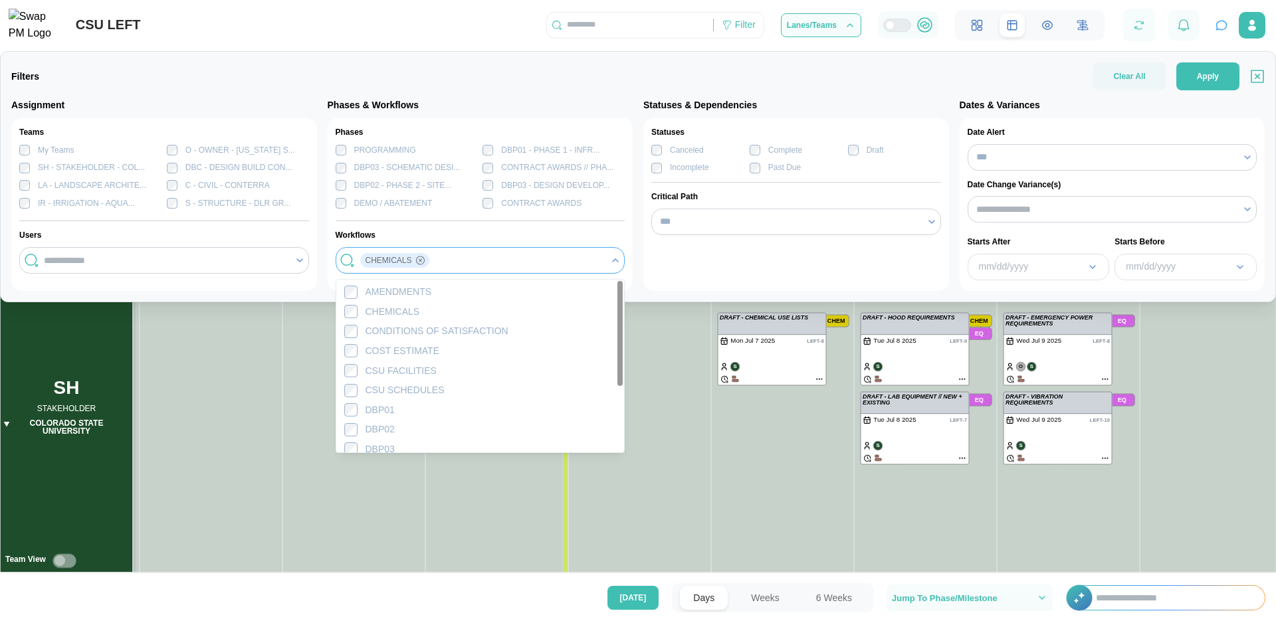
scroll to position [108, 0]
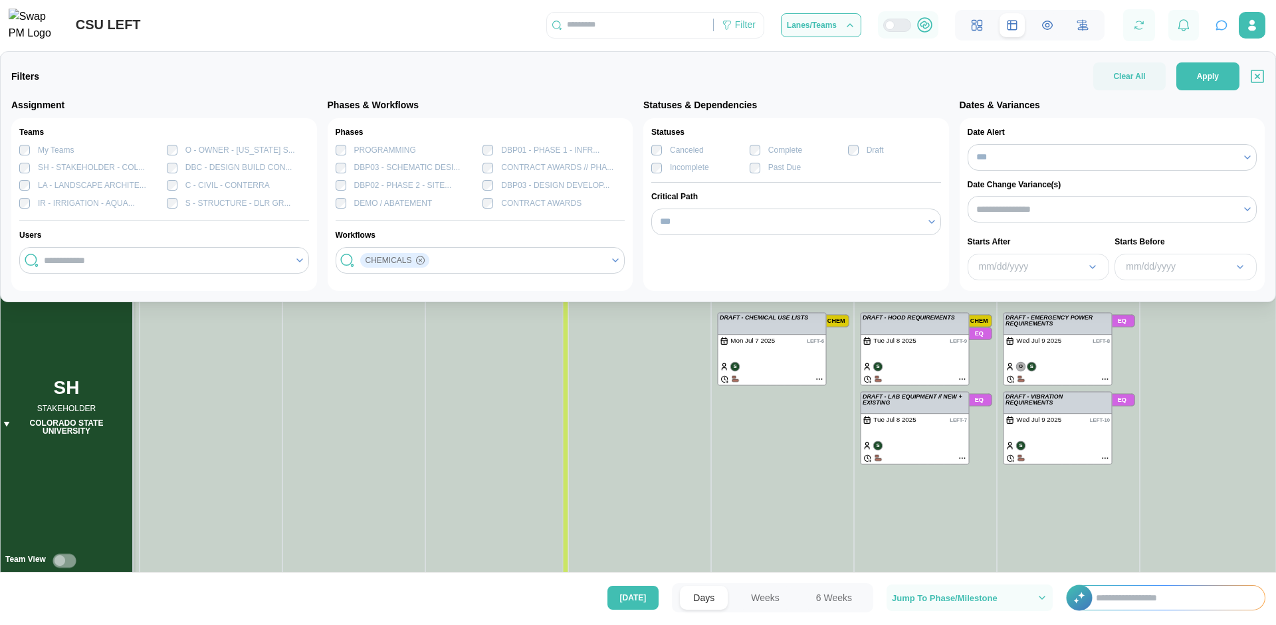
click at [676, 258] on div "Statuses Canceled Complete Draft Incomplete Past Due Critical Path ***" at bounding box center [796, 204] width 306 height 173
click at [1200, 78] on span "Apply" at bounding box center [1207, 76] width 22 height 27
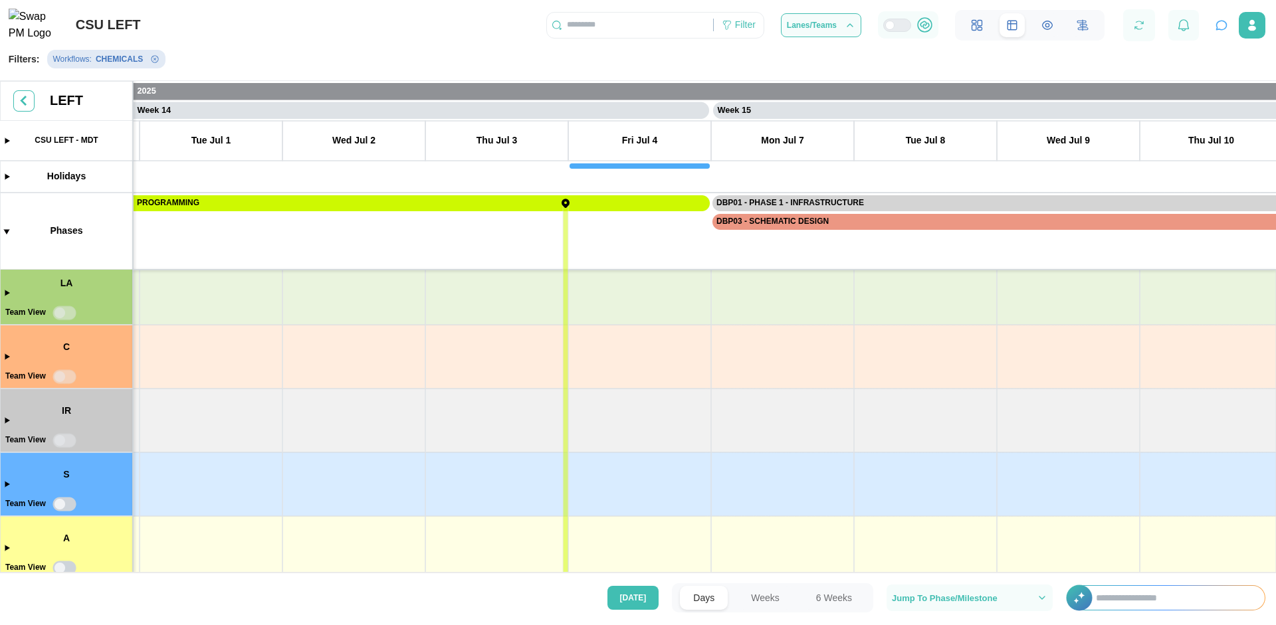
scroll to position [292, 0]
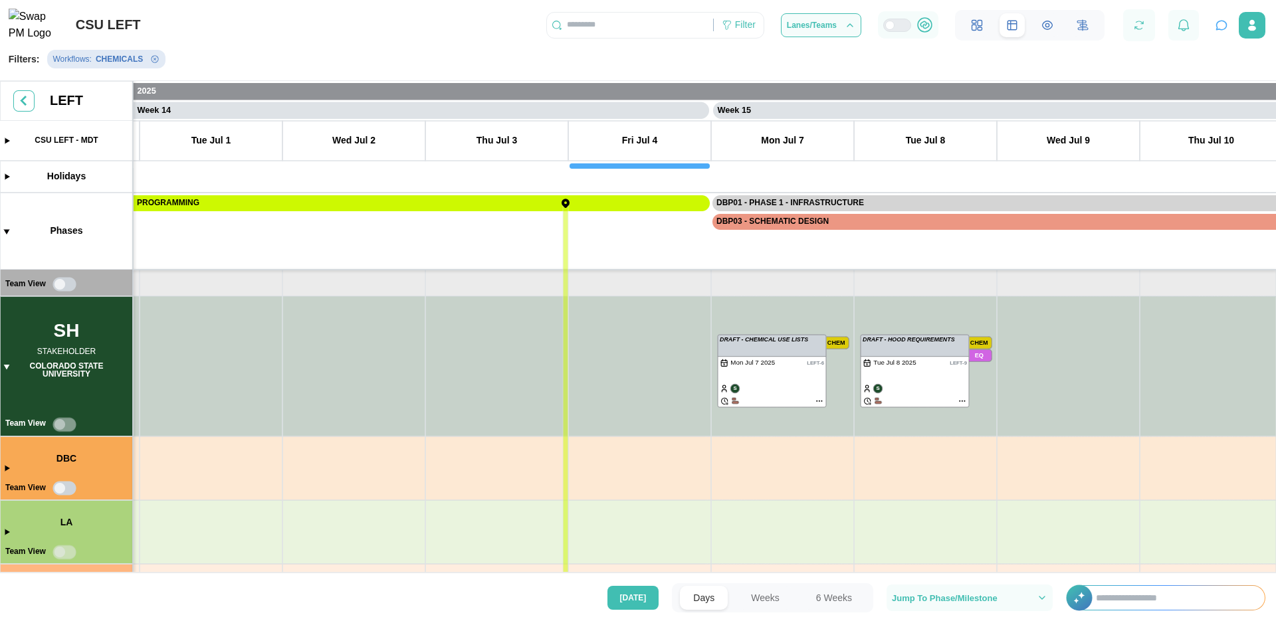
click at [153, 63] on icon "Remove Workflows filter" at bounding box center [155, 59] width 8 height 8
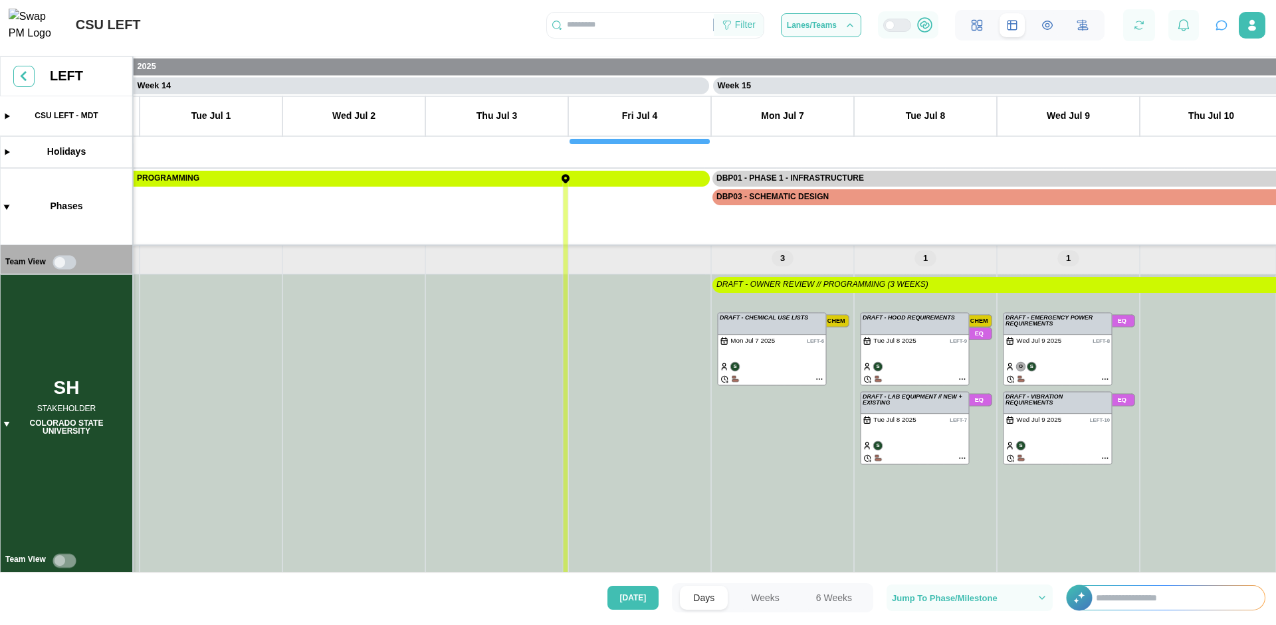
click at [738, 27] on div "Filter" at bounding box center [745, 25] width 21 height 15
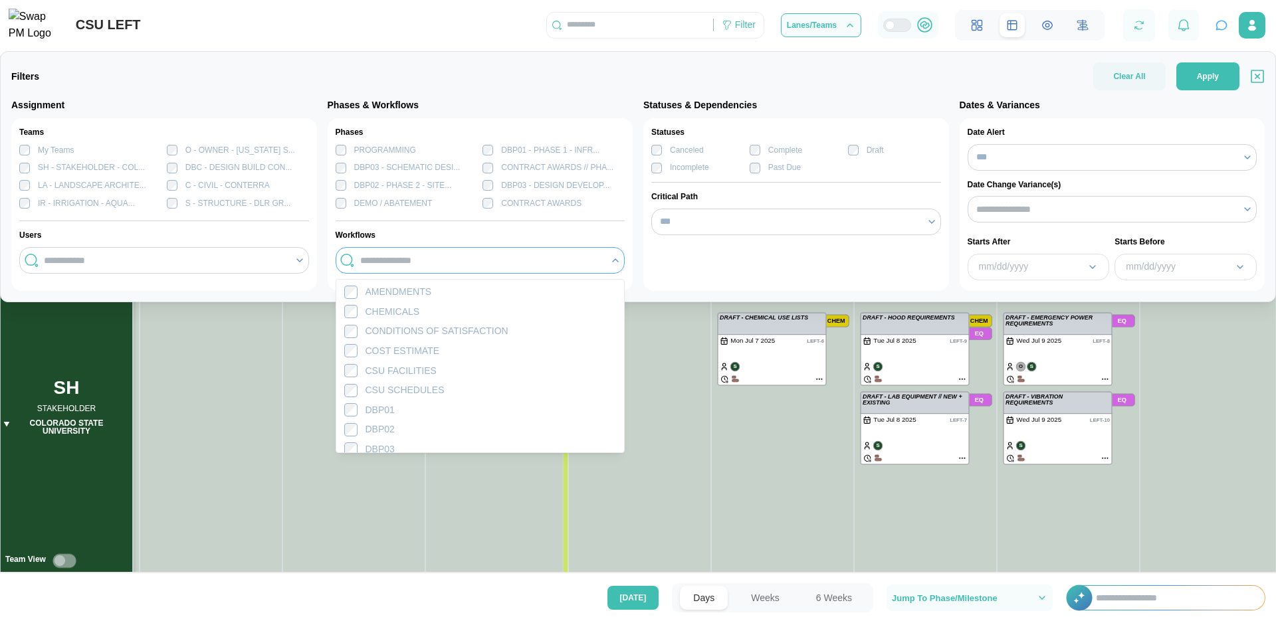
click at [529, 262] on input "search" at bounding box center [481, 260] width 242 height 11
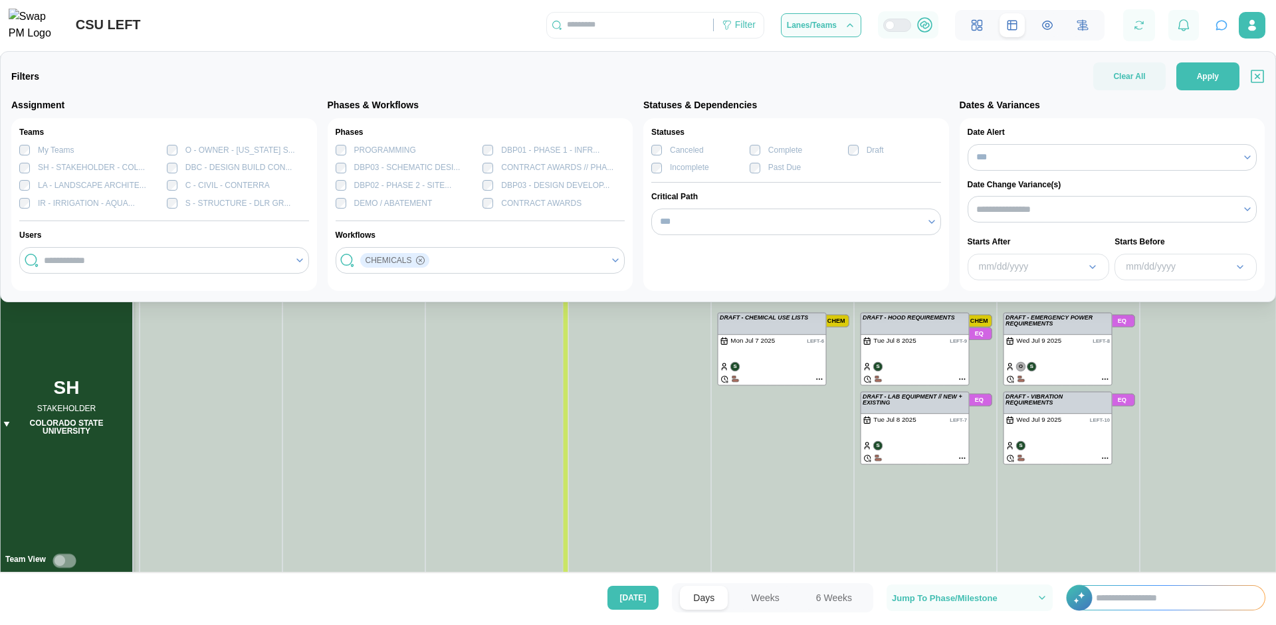
click at [637, 258] on div "Assignment Teams My Teams O - OWNER - [US_STATE] S... SH - STAKEHOLDER - COL...…" at bounding box center [637, 194] width 1253 height 193
click at [1193, 81] on button "Apply" at bounding box center [1207, 76] width 63 height 28
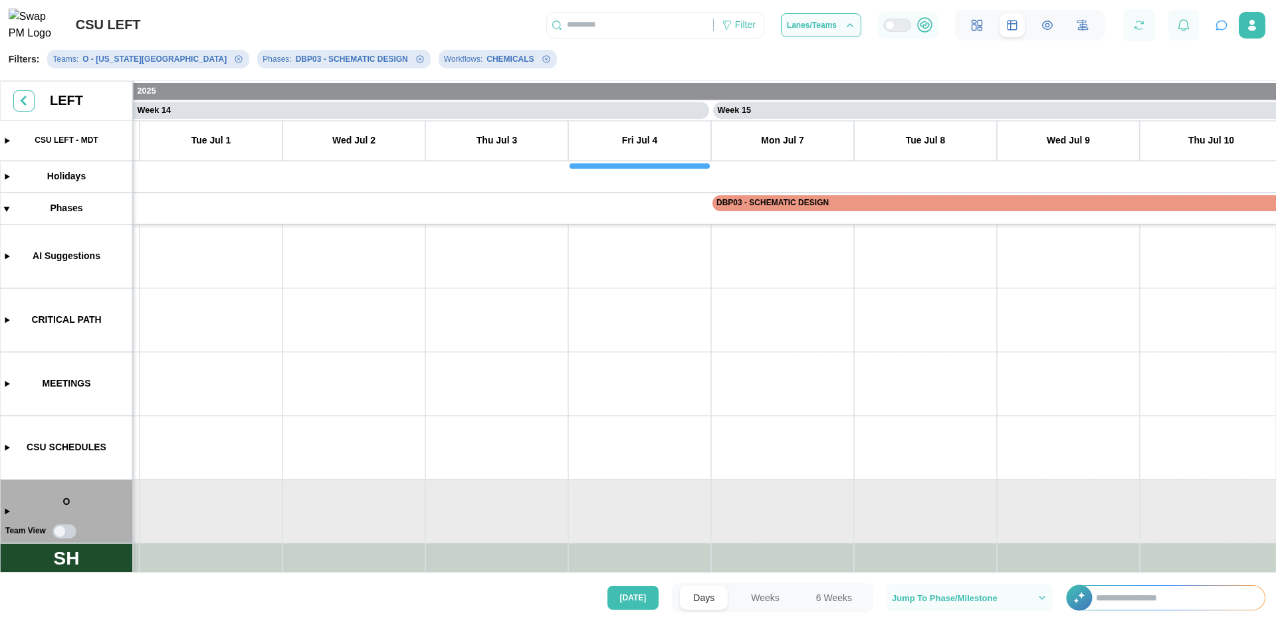
scroll to position [159, 0]
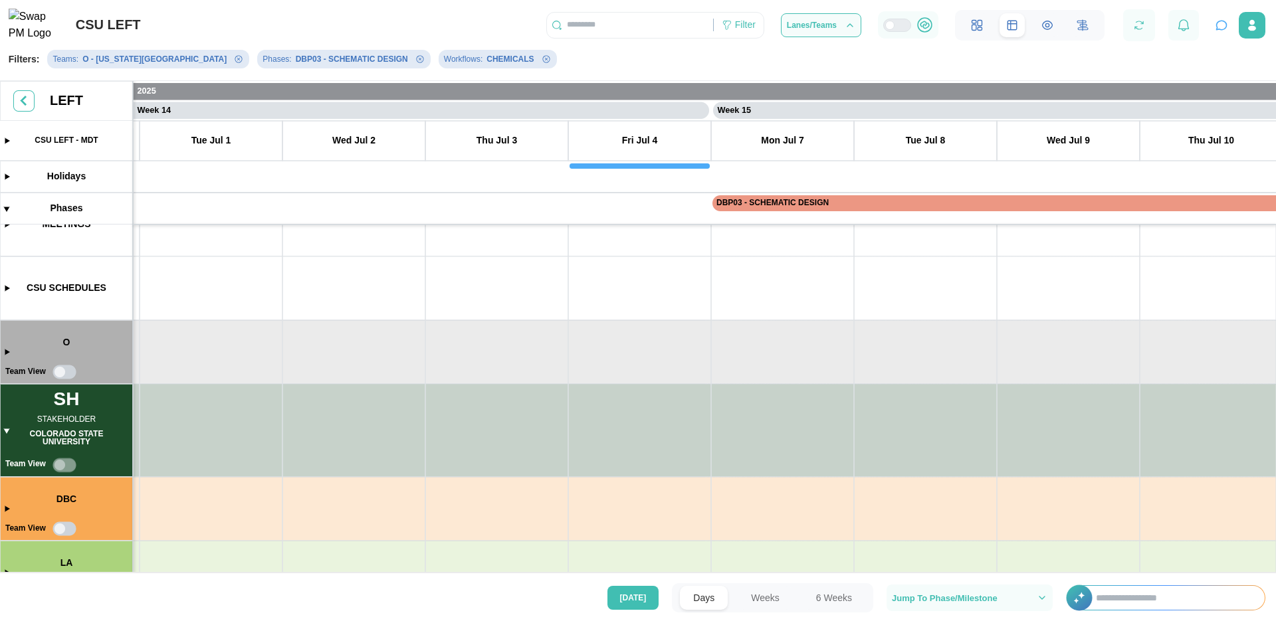
click at [5, 429] on canvas at bounding box center [638, 329] width 1276 height 497
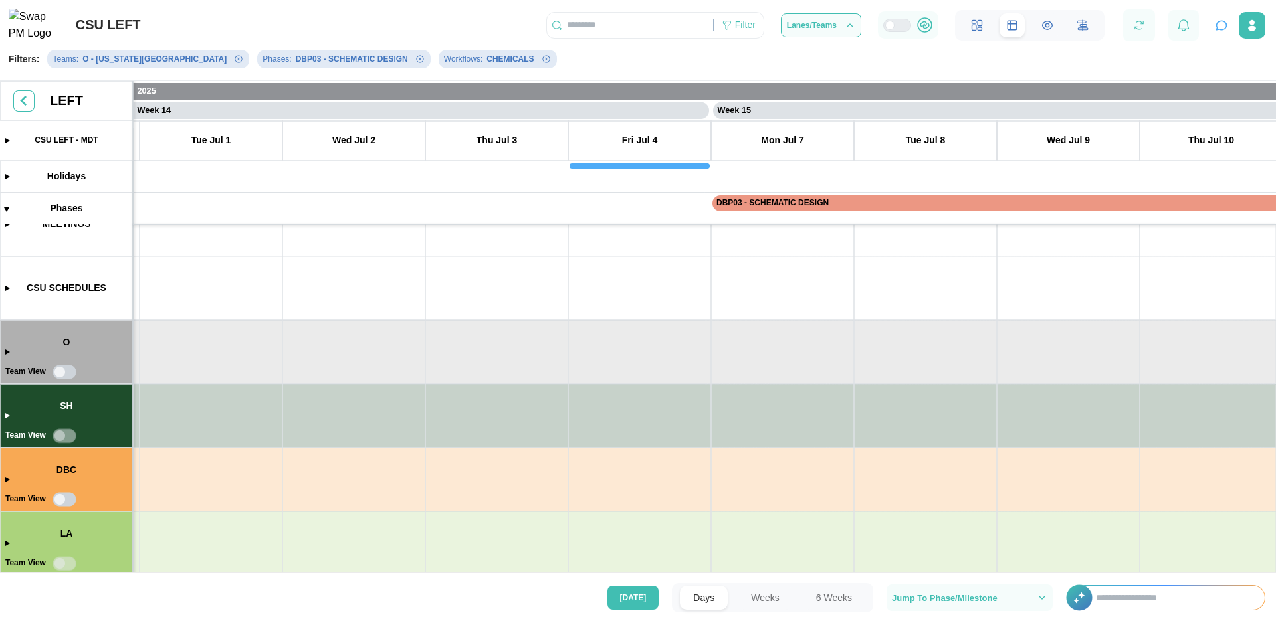
scroll to position [0, 0]
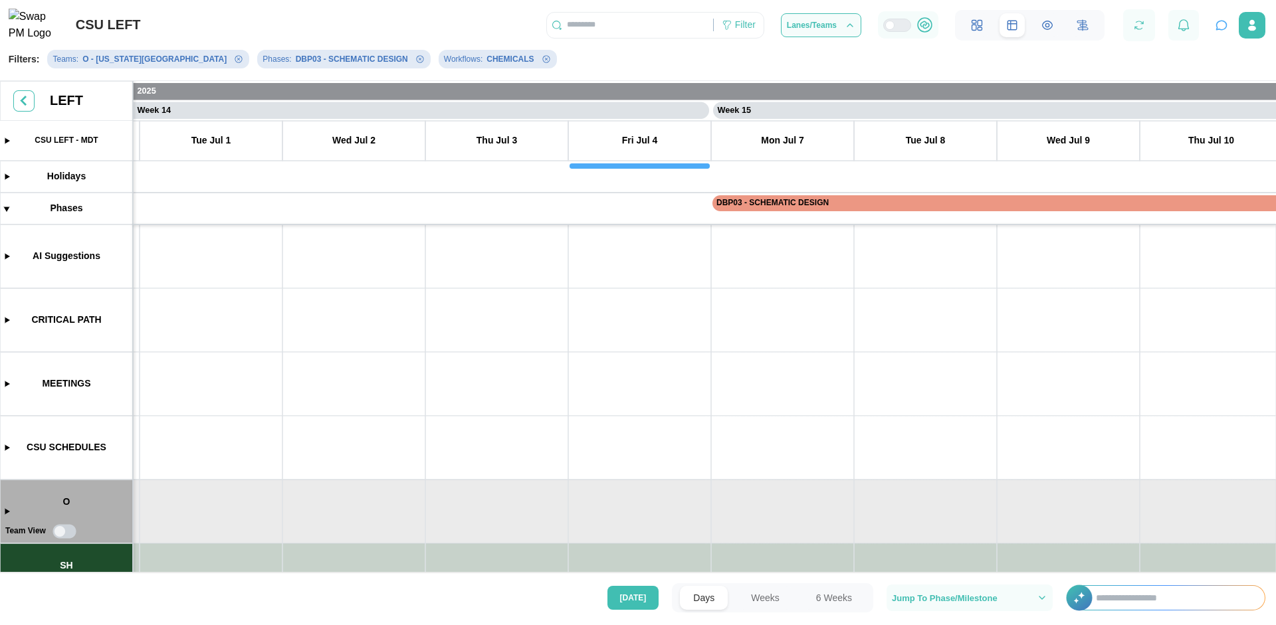
click at [542, 63] on icon "Remove Workflows filter" at bounding box center [546, 59] width 8 height 8
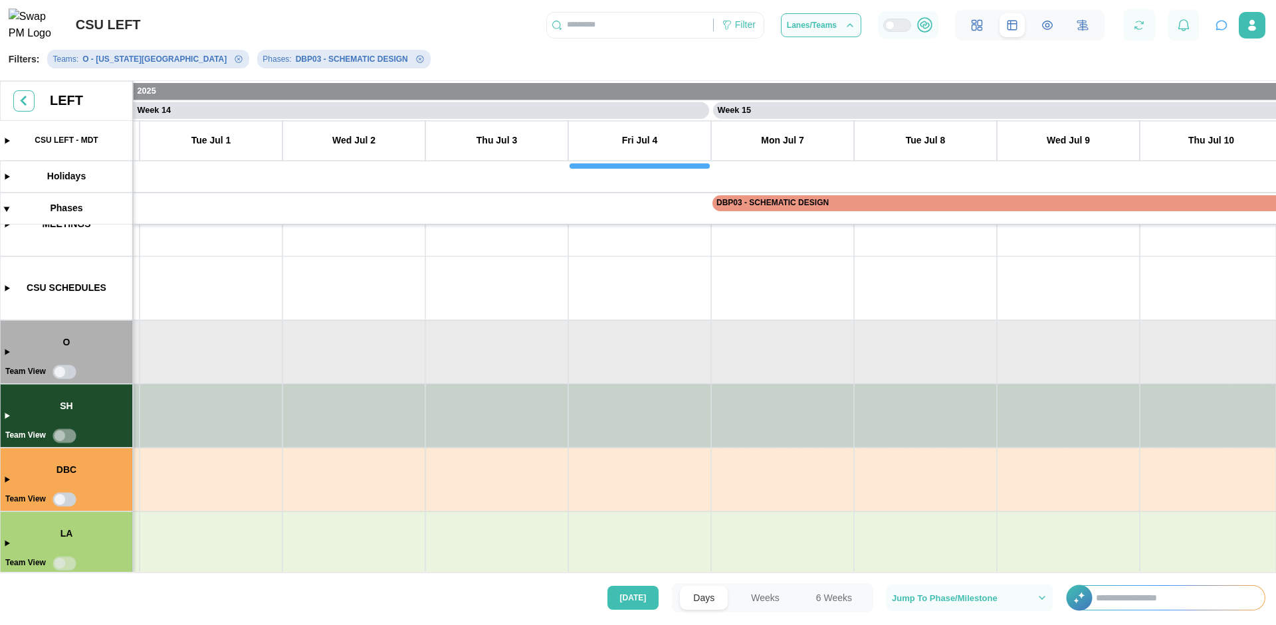
click at [416, 63] on icon "Remove Phases filter" at bounding box center [420, 59] width 8 height 8
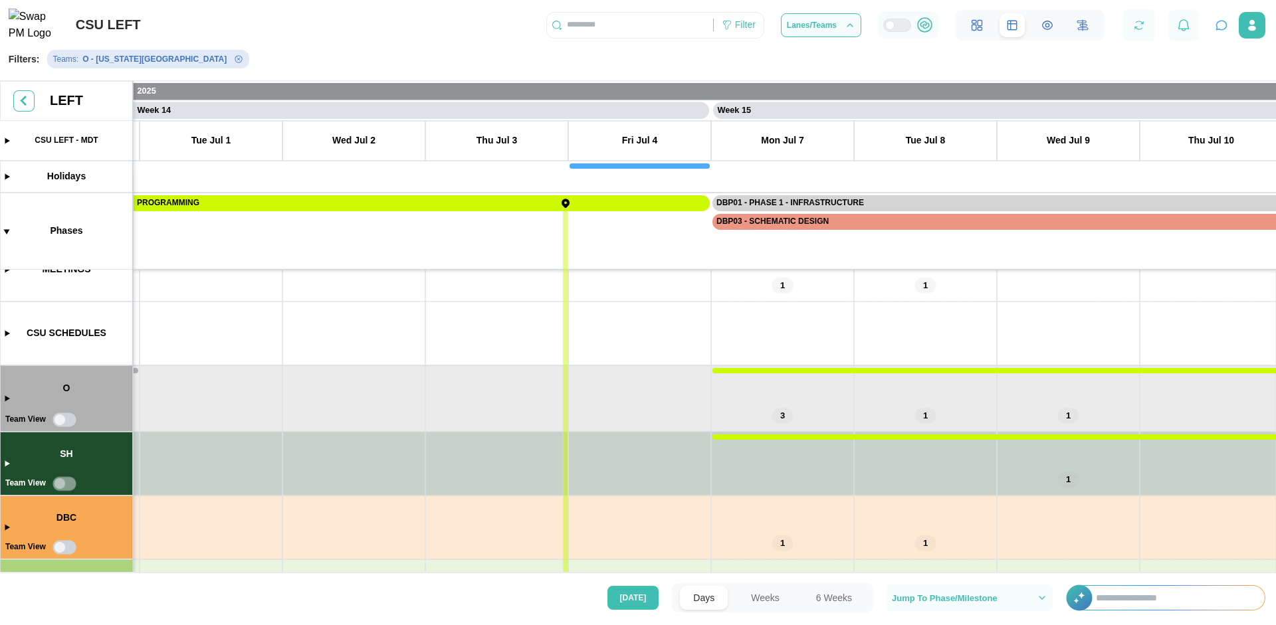
scroll to position [239, 0]
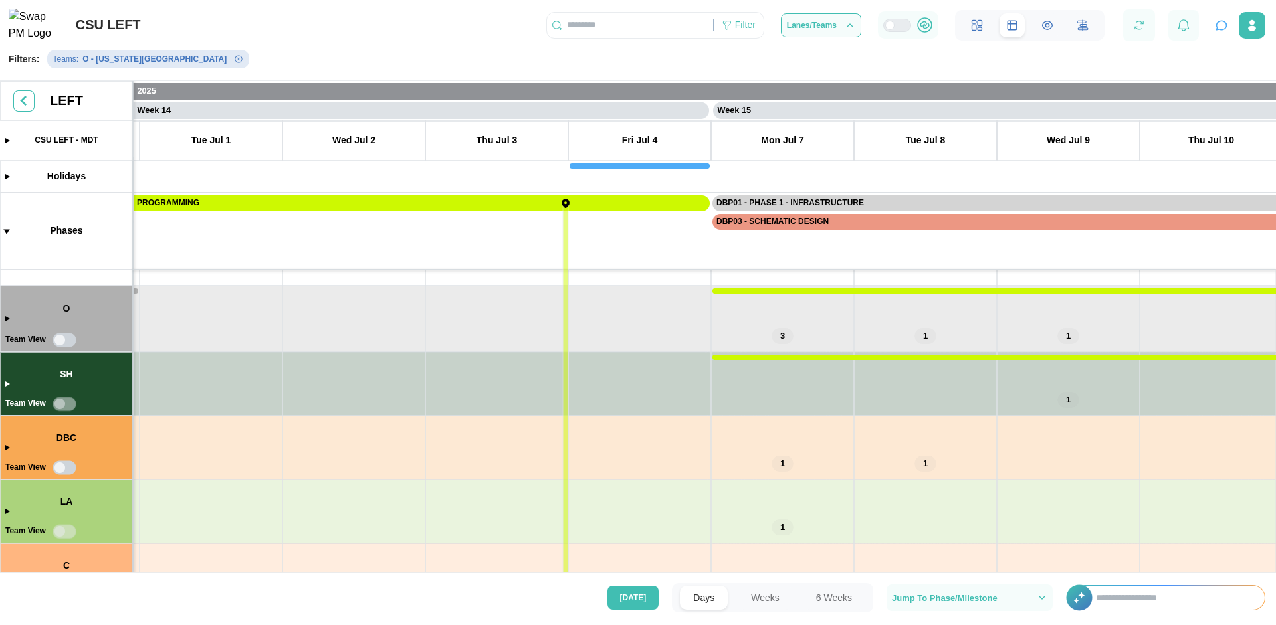
click at [233, 62] on button "Remove Teams filter" at bounding box center [238, 59] width 11 height 11
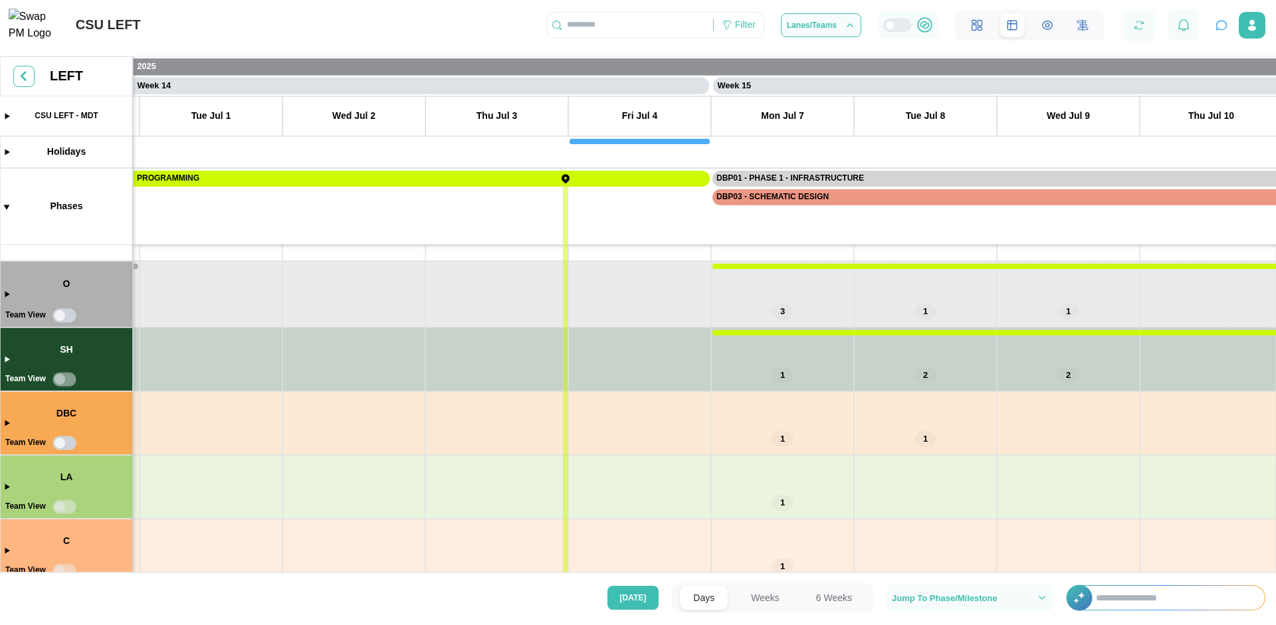
scroll to position [0, 0]
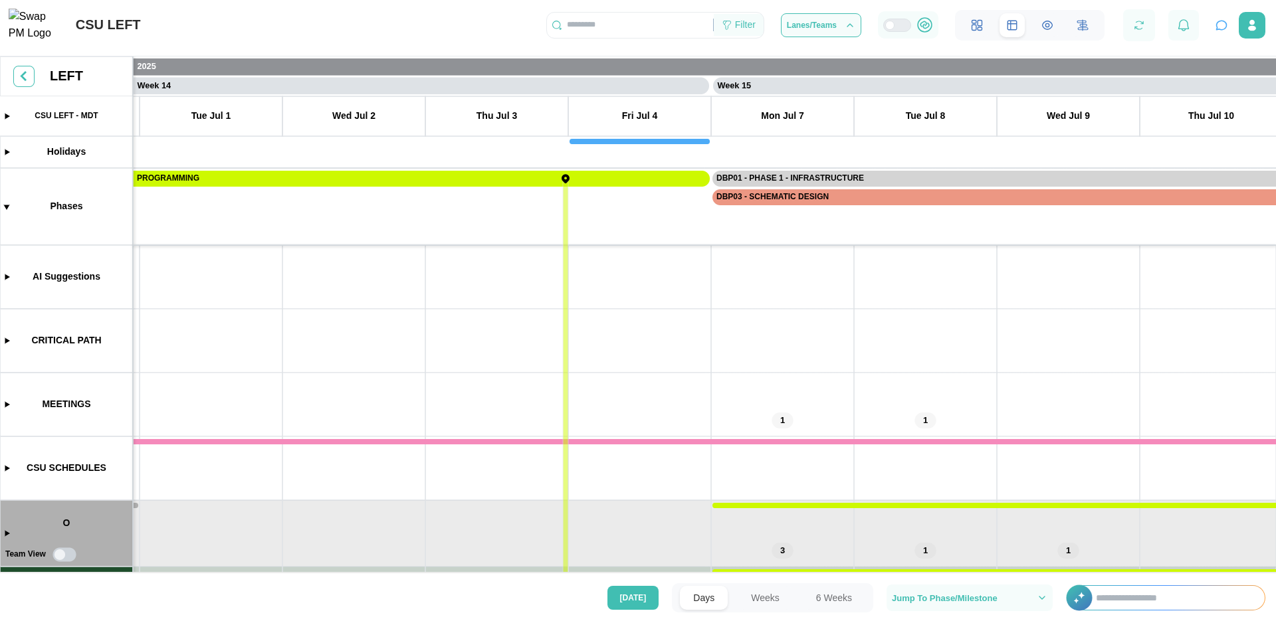
click at [749, 33] on div "Filter" at bounding box center [745, 25] width 21 height 15
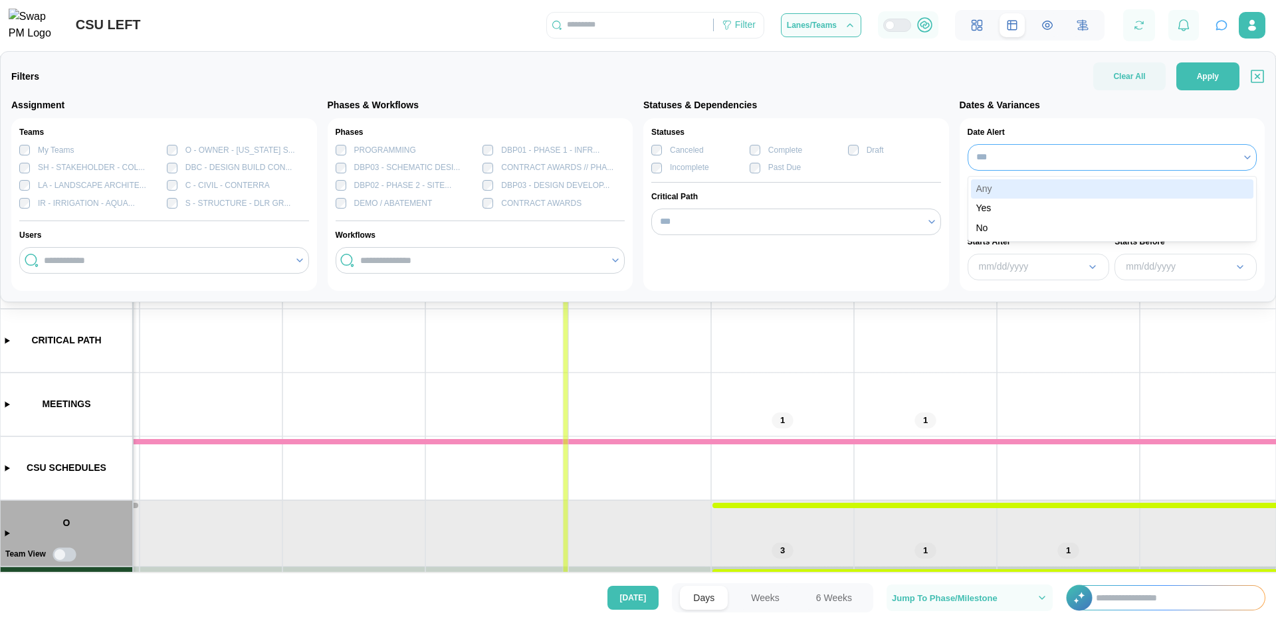
click at [1003, 166] on input "***" at bounding box center [1112, 157] width 290 height 27
click at [1012, 201] on div at bounding box center [1104, 209] width 262 height 23
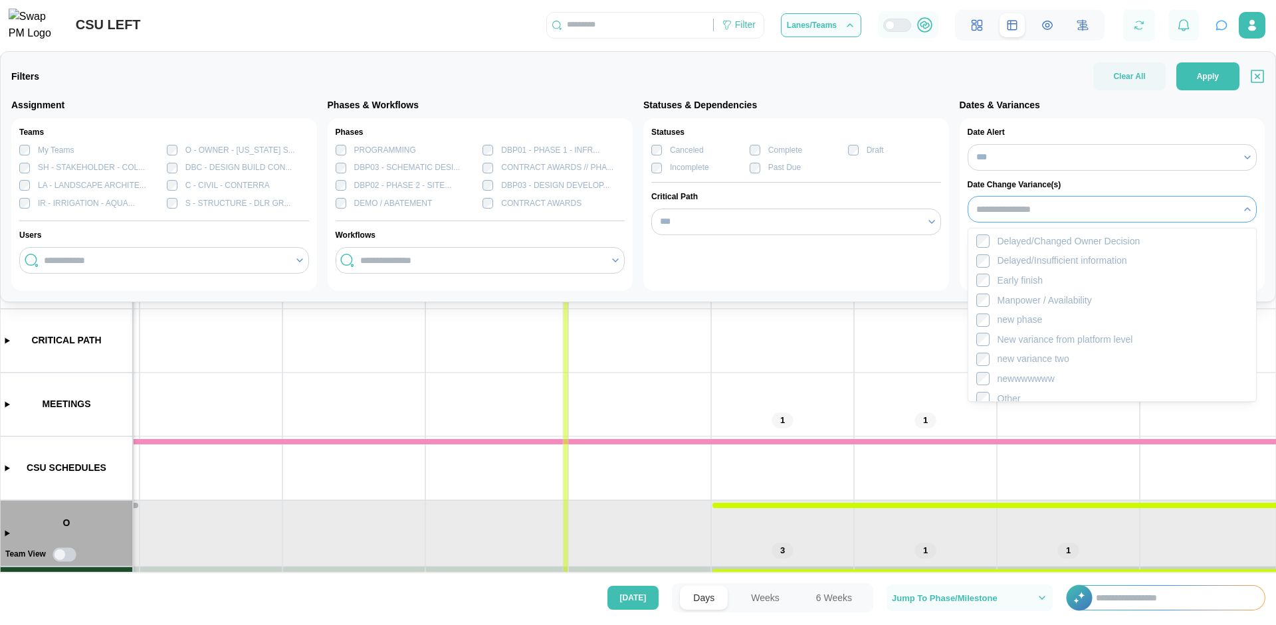
click at [1012, 201] on div at bounding box center [1104, 209] width 262 height 23
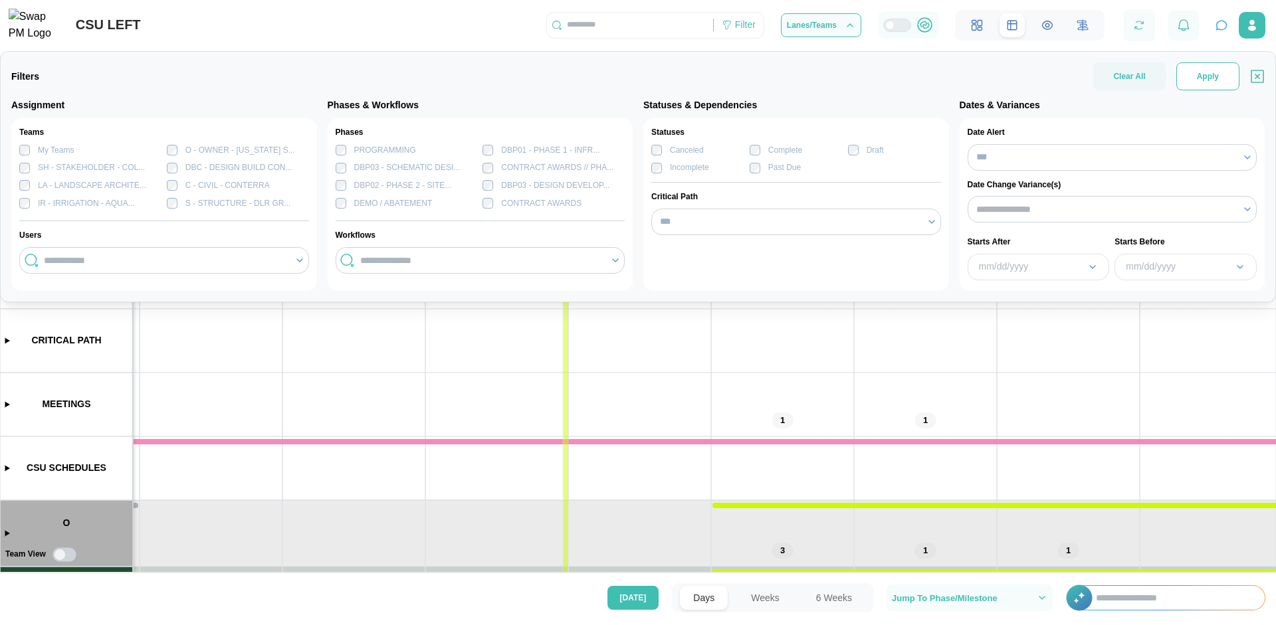
click at [1192, 82] on button "Apply" at bounding box center [1207, 76] width 63 height 28
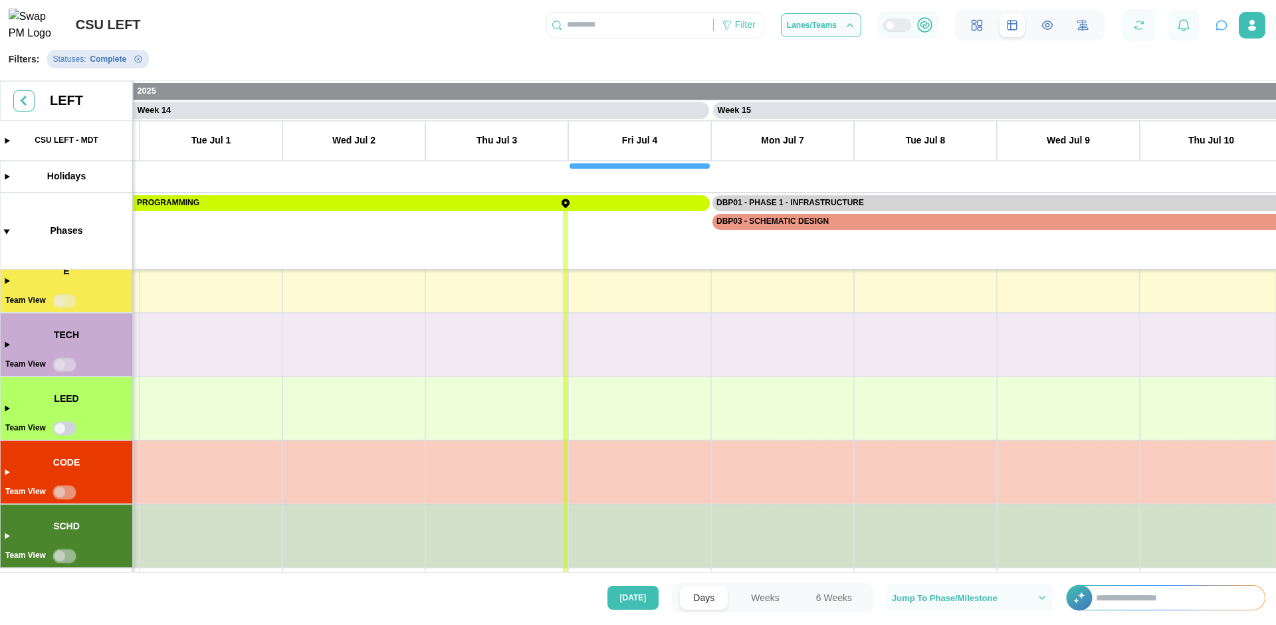
scroll to position [940, 0]
drag, startPoint x: 375, startPoint y: 349, endPoint x: 932, endPoint y: 421, distance: 561.2
click at [1028, 454] on canvas at bounding box center [638, 329] width 1276 height 497
drag, startPoint x: 433, startPoint y: 368, endPoint x: 1050, endPoint y: 478, distance: 626.2
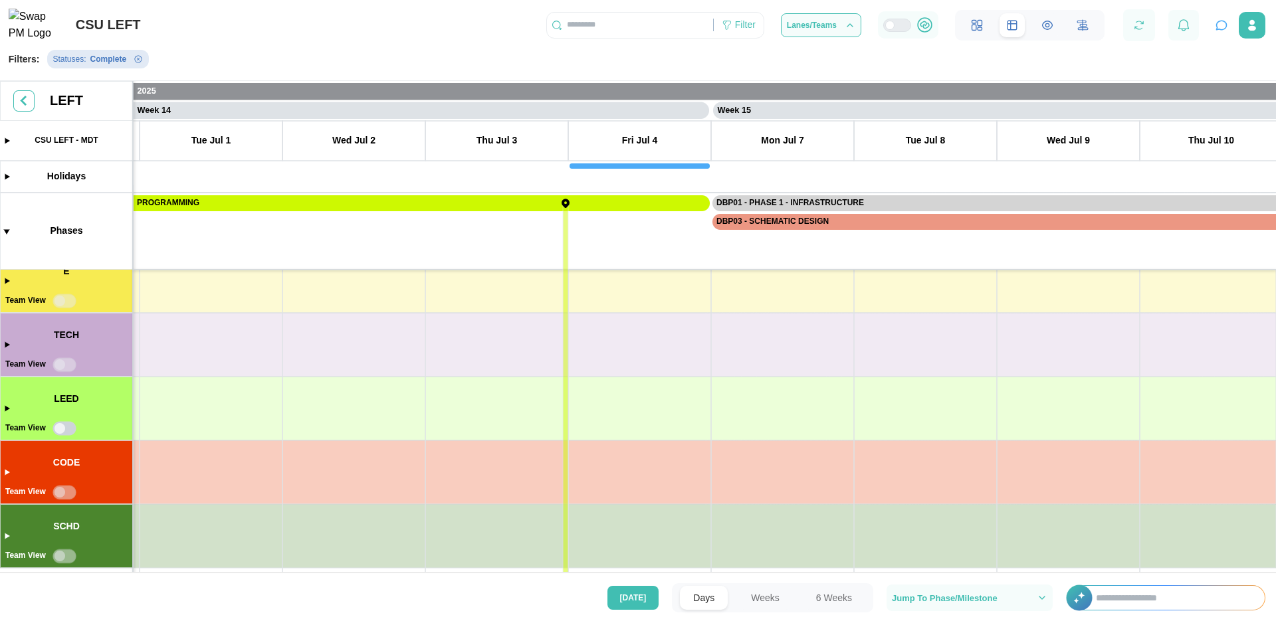
click at [1080, 500] on canvas at bounding box center [638, 329] width 1276 height 497
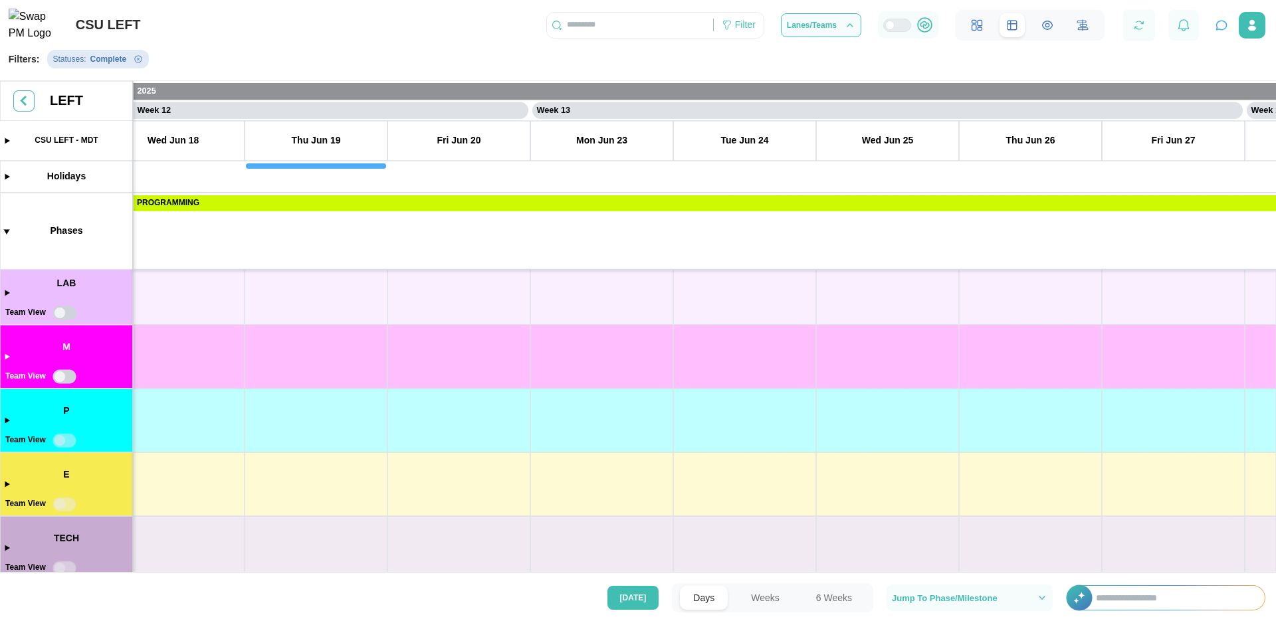
drag, startPoint x: 449, startPoint y: 423, endPoint x: 1057, endPoint y: 452, distance: 608.6
click at [1099, 480] on canvas at bounding box center [638, 329] width 1276 height 497
drag, startPoint x: 441, startPoint y: 440, endPoint x: 943, endPoint y: 536, distance: 510.6
click at [943, 537] on canvas at bounding box center [638, 329] width 1276 height 497
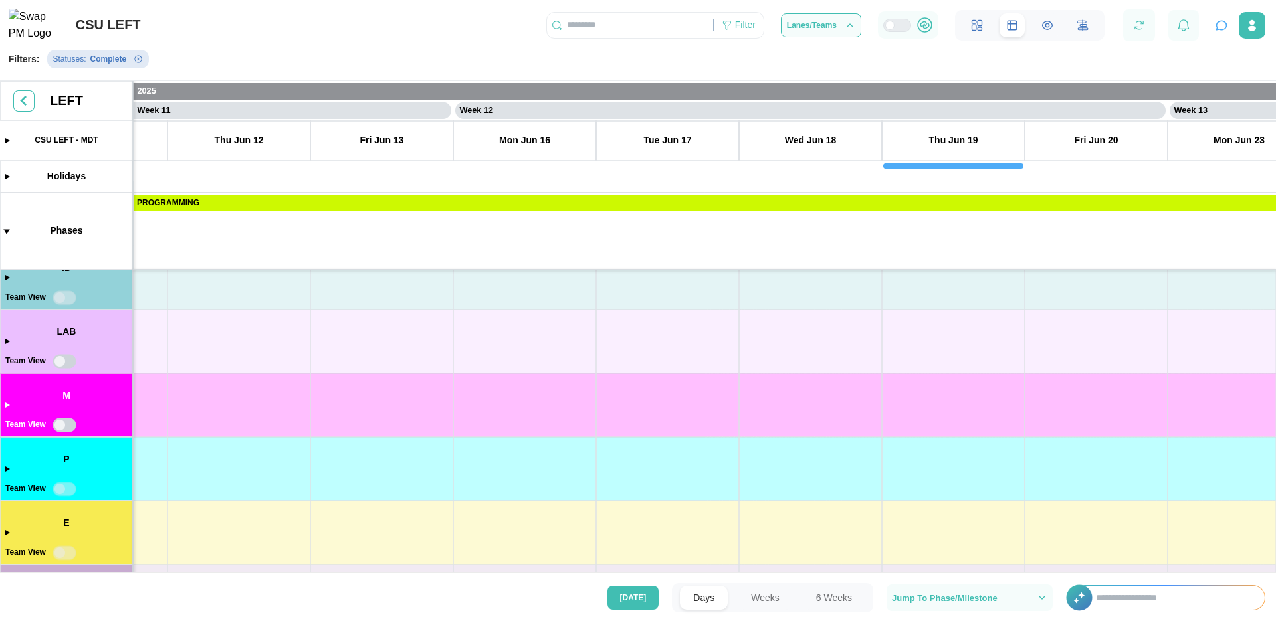
drag, startPoint x: 830, startPoint y: 334, endPoint x: 748, endPoint y: 498, distance: 183.0
click at [748, 498] on canvas at bounding box center [638, 329] width 1276 height 497
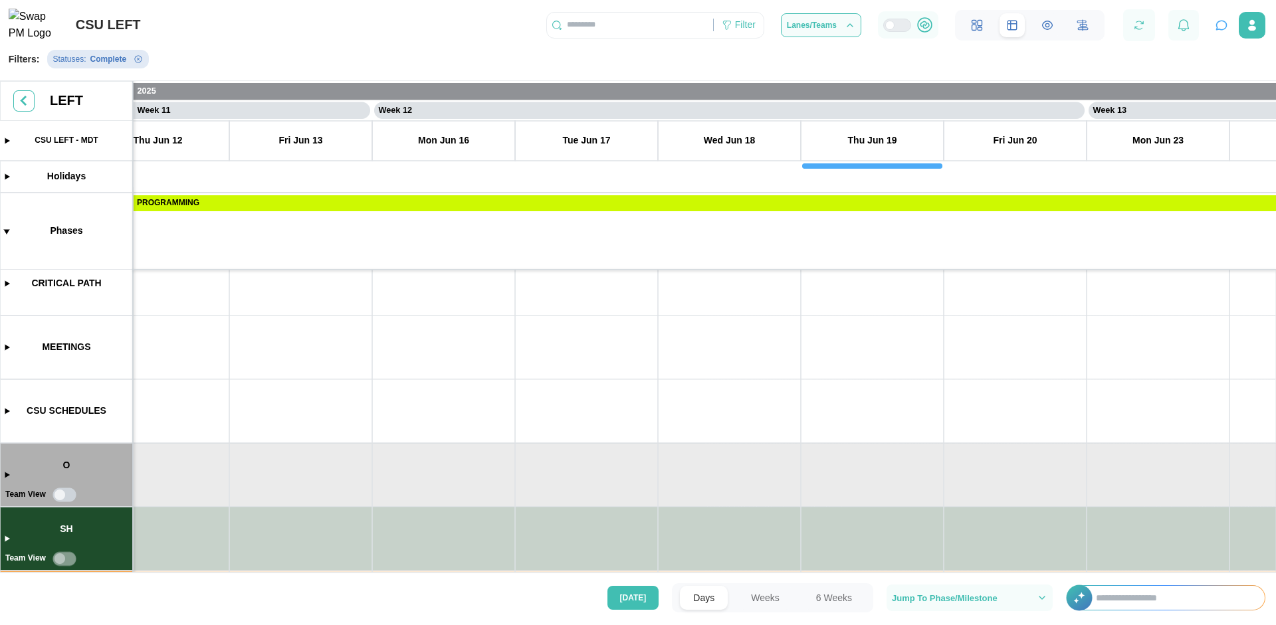
scroll to position [0, 0]
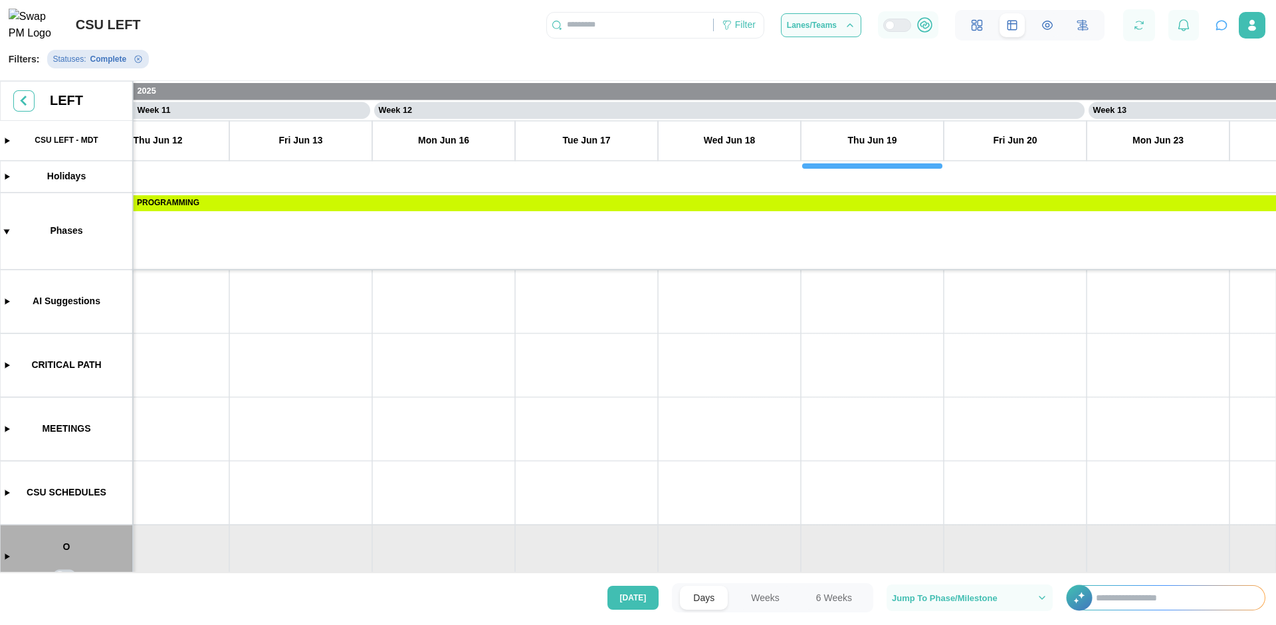
click at [139, 63] on icon "Remove Statuses filter" at bounding box center [138, 59] width 8 height 8
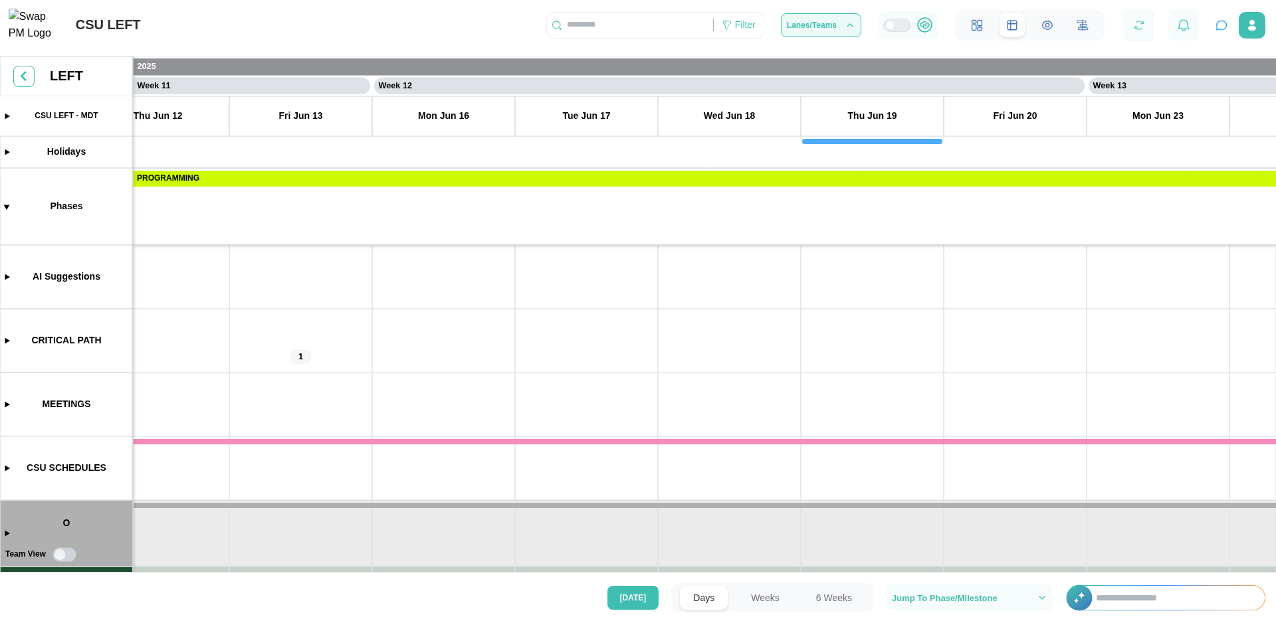
click at [823, 31] on div "Lanes/Teams" at bounding box center [821, 25] width 68 height 11
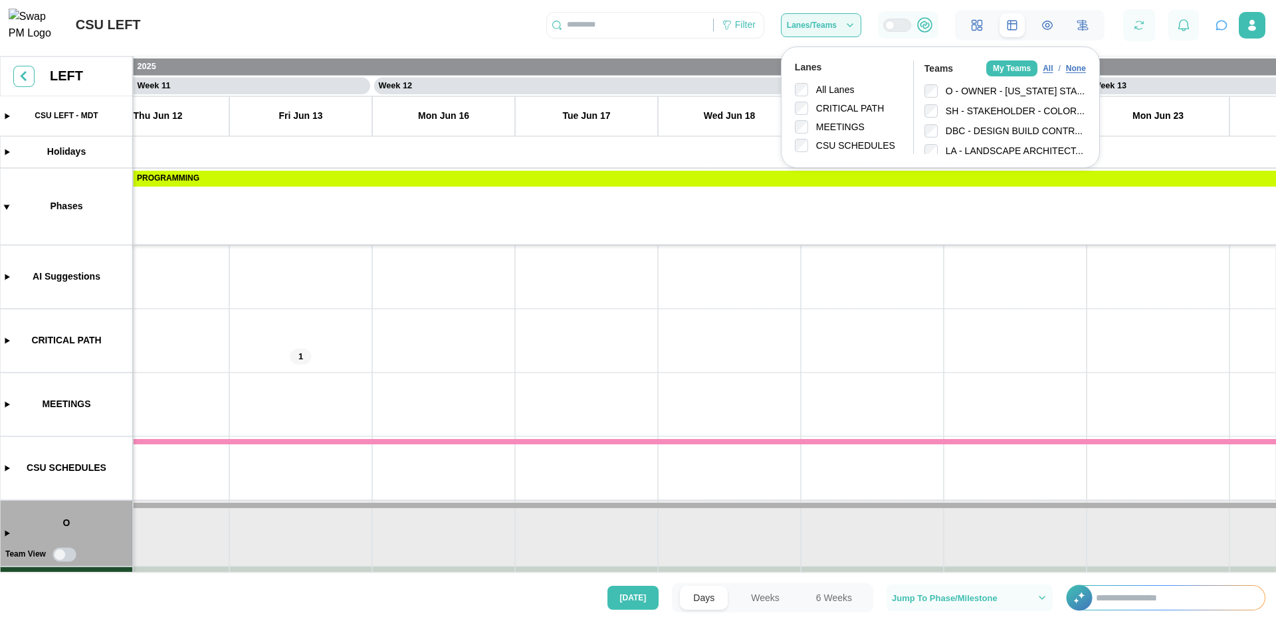
click at [844, 31] on icon "button" at bounding box center [849, 25] width 11 height 11
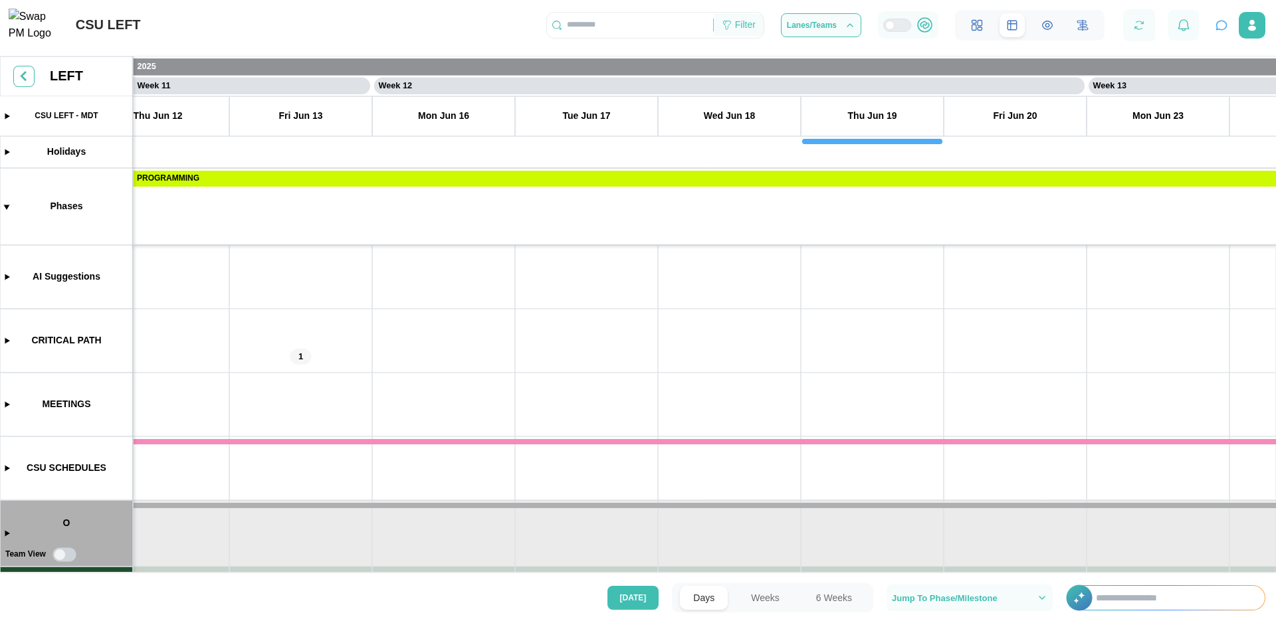
click at [733, 31] on div "Filter" at bounding box center [738, 25] width 50 height 23
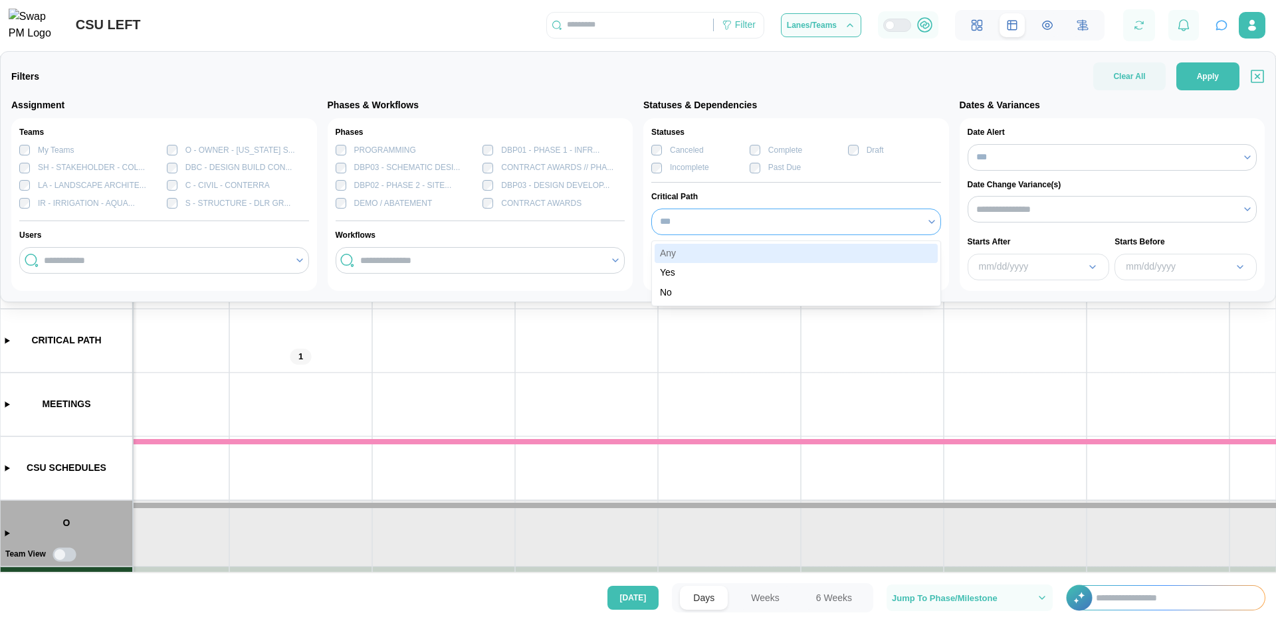
click at [724, 211] on input "***" at bounding box center [796, 222] width 290 height 27
type input "***"
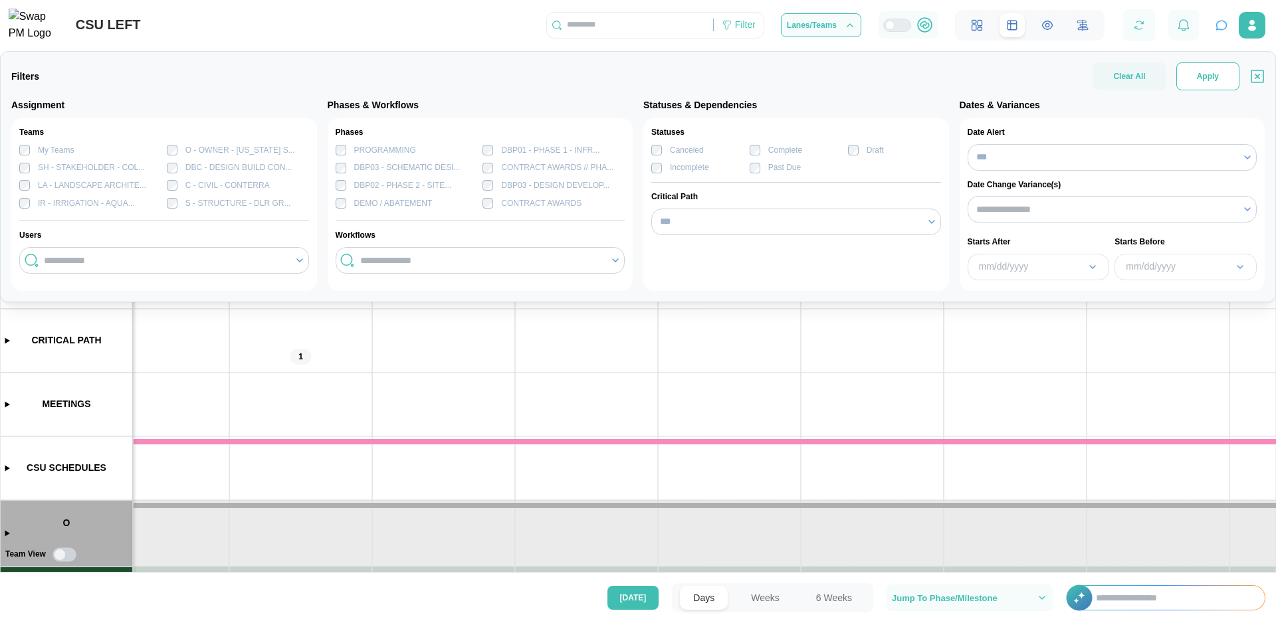
click at [1200, 66] on span "Apply" at bounding box center [1207, 76] width 22 height 27
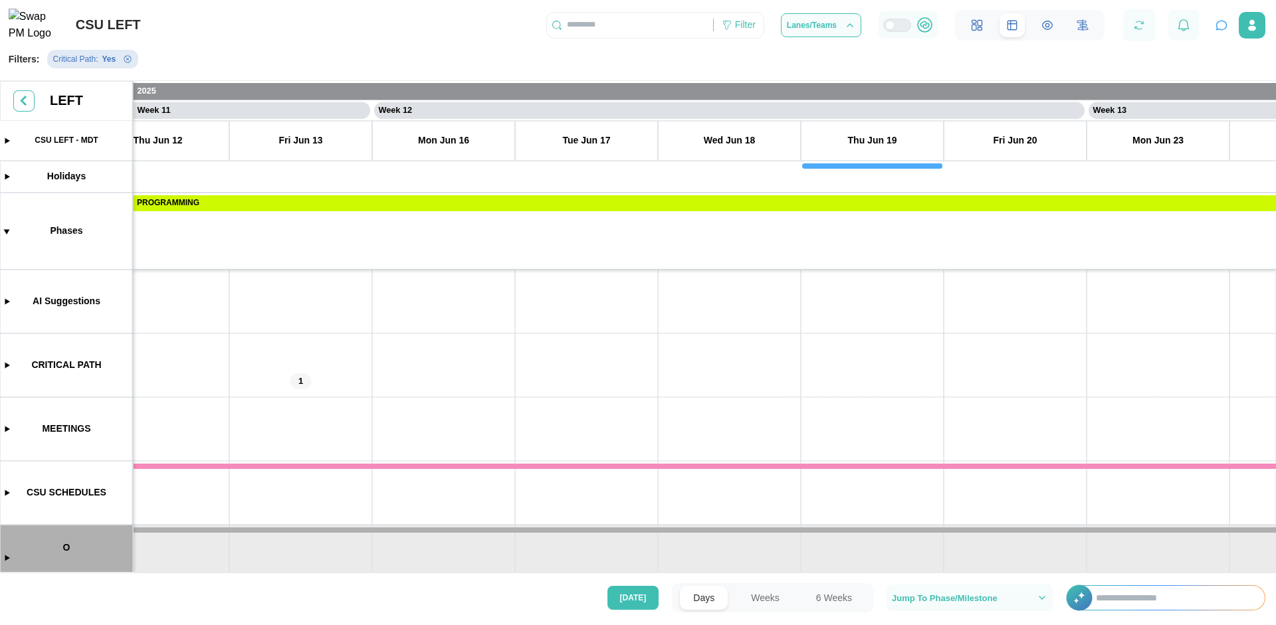
click at [300, 383] on canvas at bounding box center [638, 329] width 1276 height 497
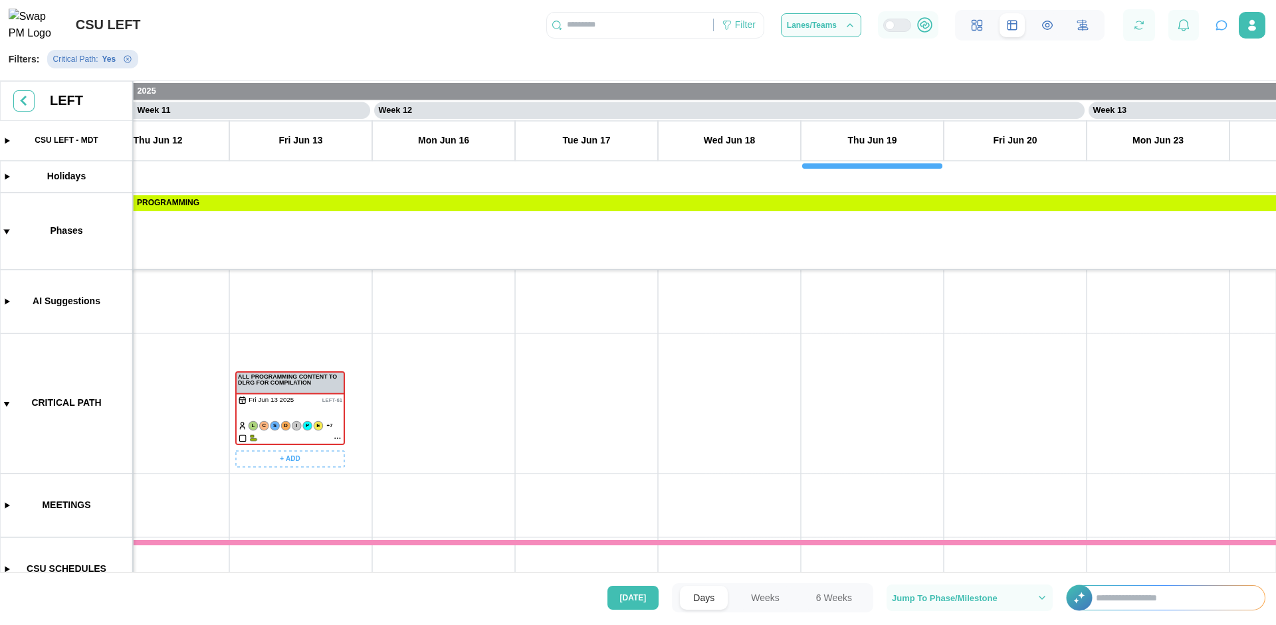
scroll to position [399, 0]
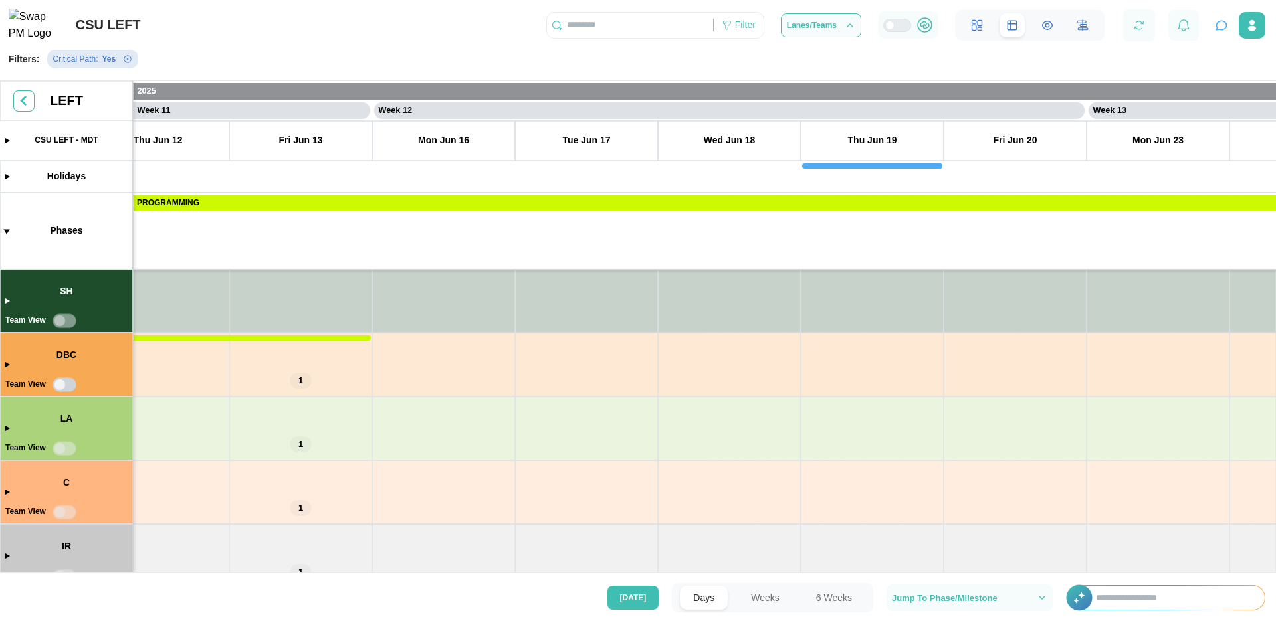
click at [306, 383] on canvas at bounding box center [638, 329] width 1276 height 497
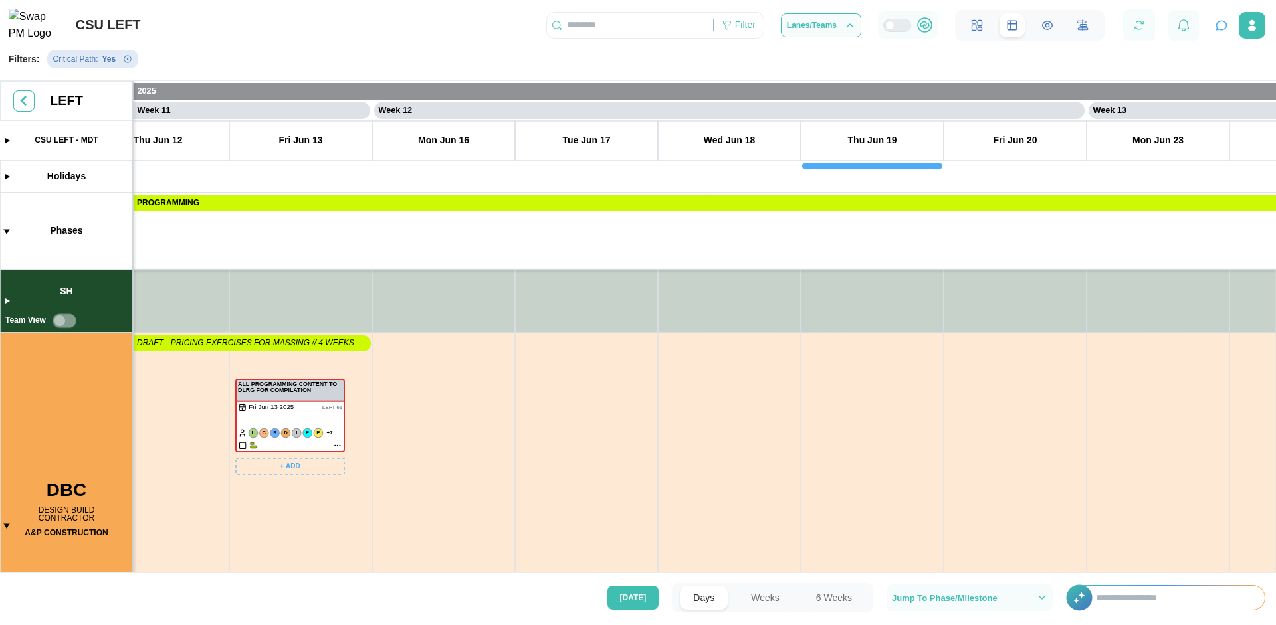
scroll to position [717, 0]
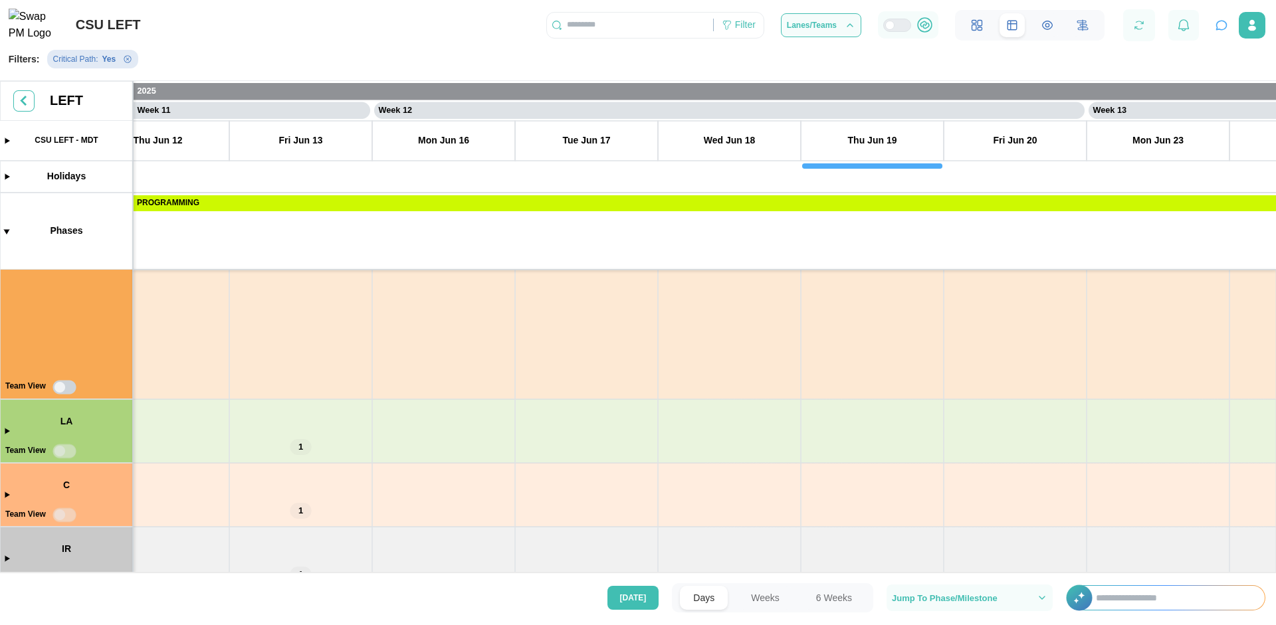
click at [301, 442] on canvas at bounding box center [638, 329] width 1276 height 497
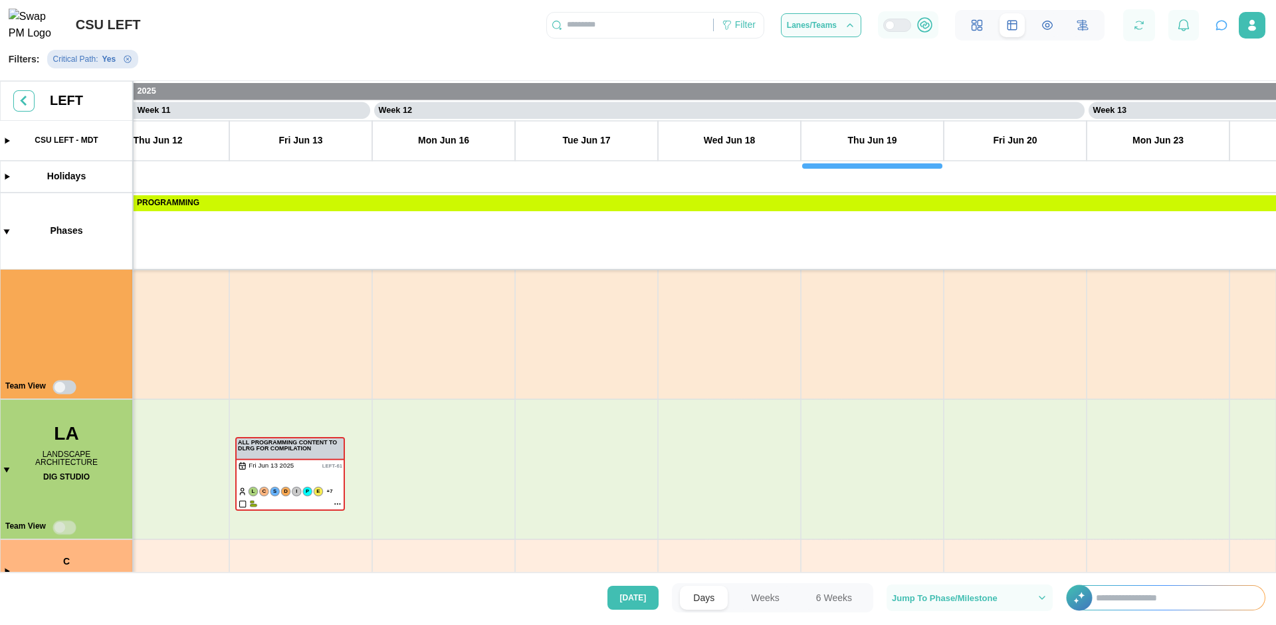
click at [125, 63] on icon "Remove Critical Path filter" at bounding box center [127, 59] width 7 height 7
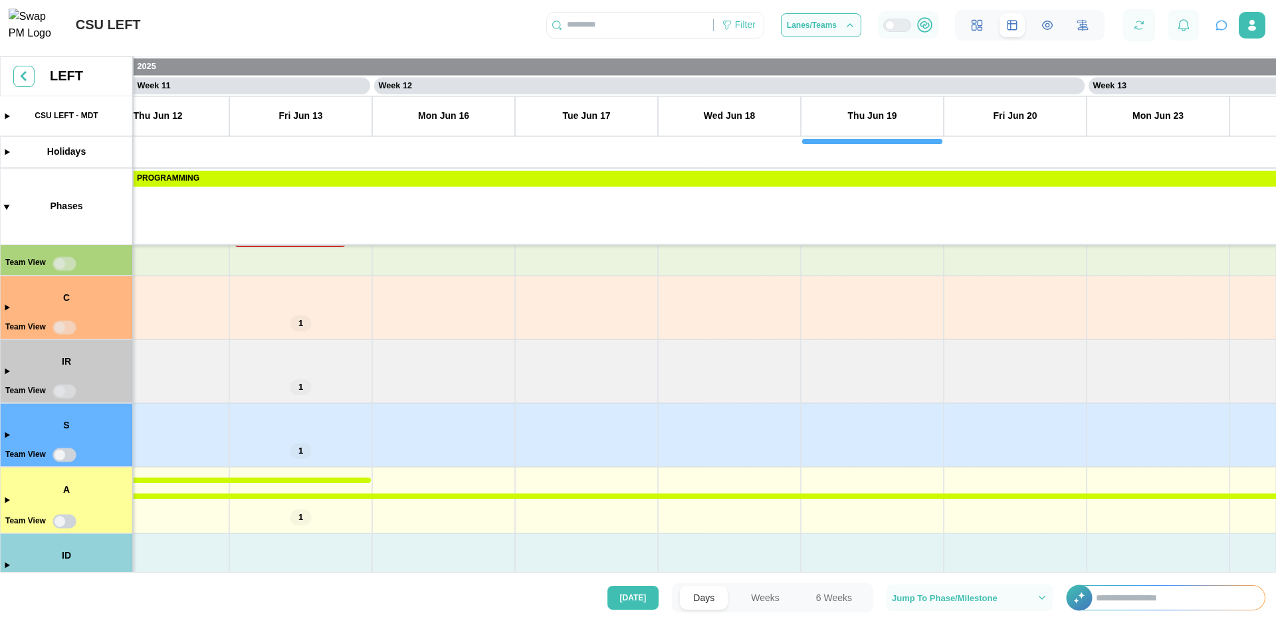
scroll to position [957, 0]
click at [308, 323] on canvas at bounding box center [638, 317] width 1276 height 522
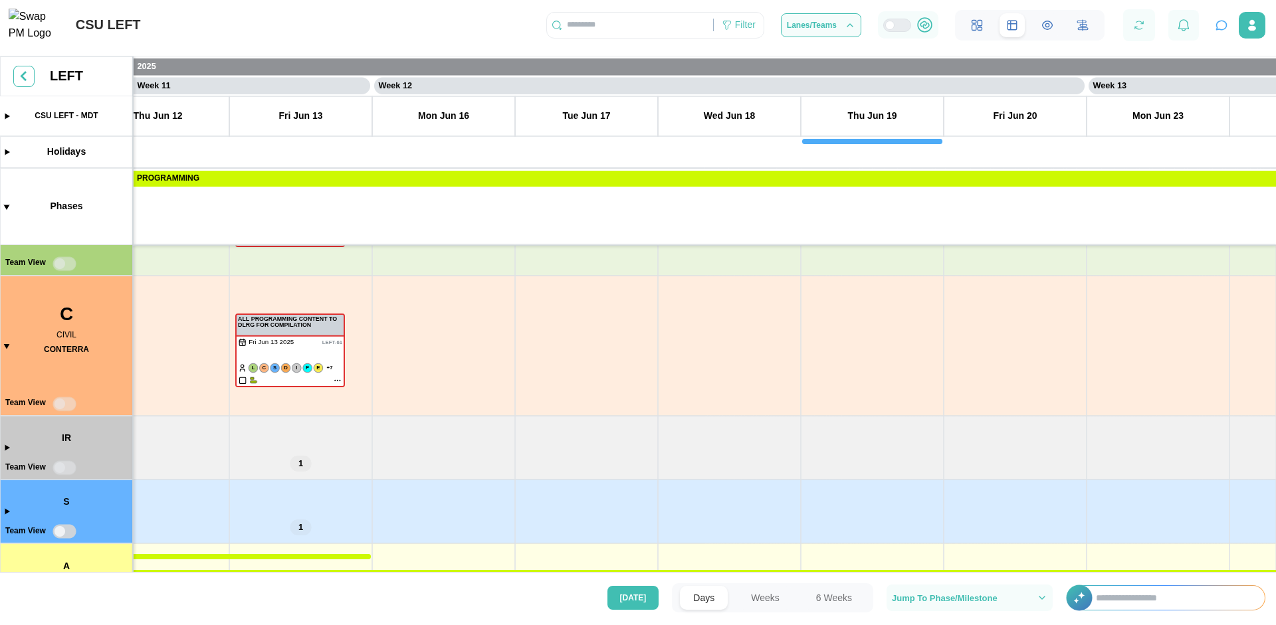
click at [302, 467] on canvas at bounding box center [638, 317] width 1276 height 522
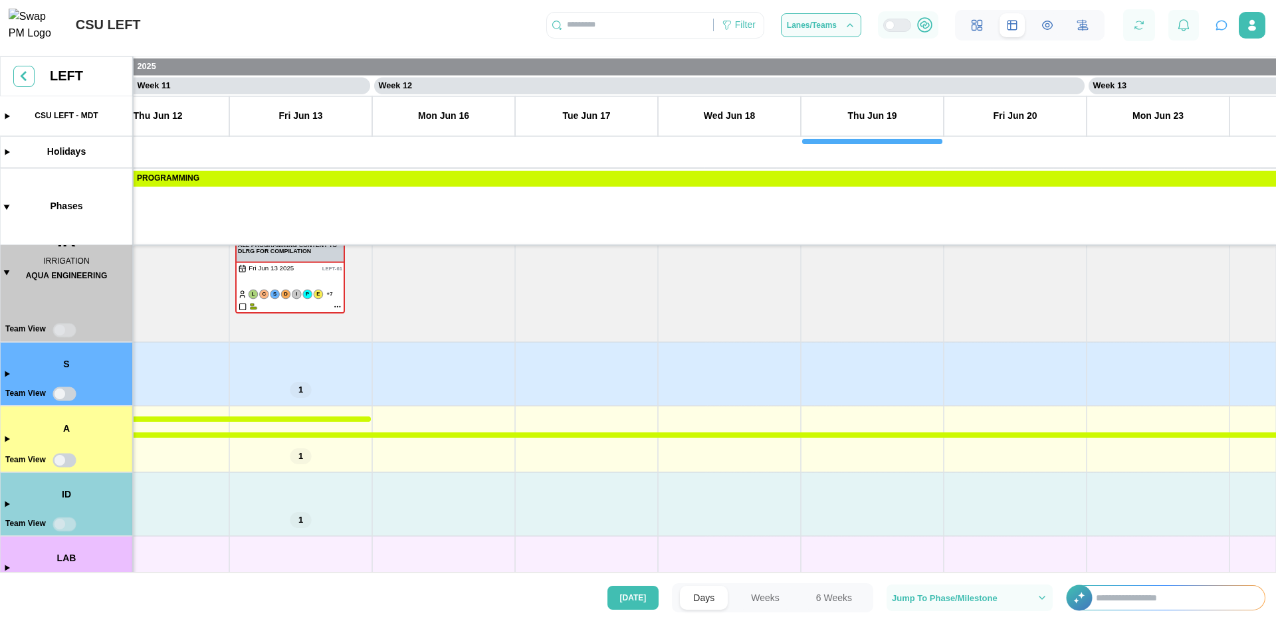
scroll to position [692, 0]
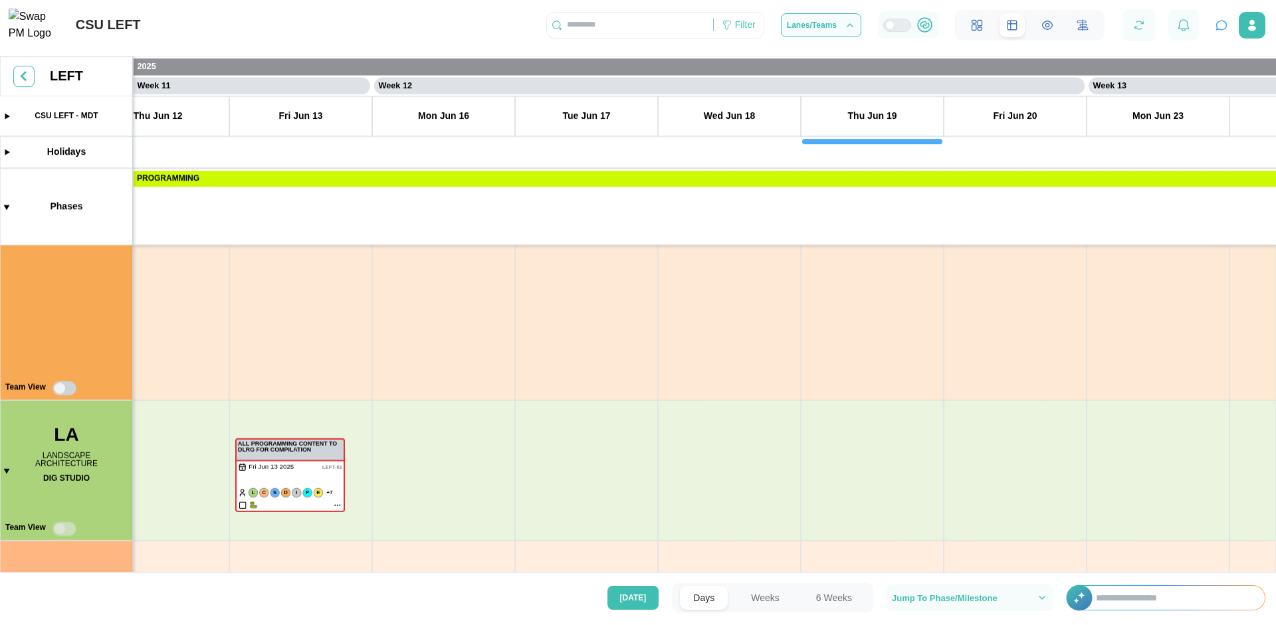
click at [432, 323] on canvas at bounding box center [638, 333] width 1276 height 554
click at [433, 323] on canvas at bounding box center [638, 333] width 1276 height 554
